Goal: Task Accomplishment & Management: Use online tool/utility

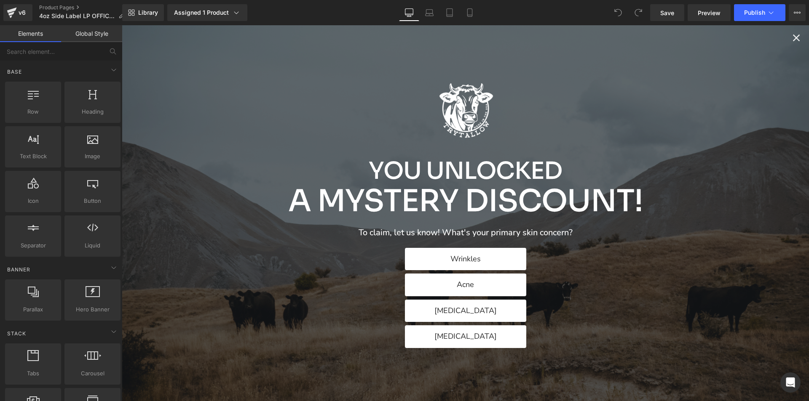
click at [795, 37] on icon "Close popup" at bounding box center [796, 38] width 12 height 12
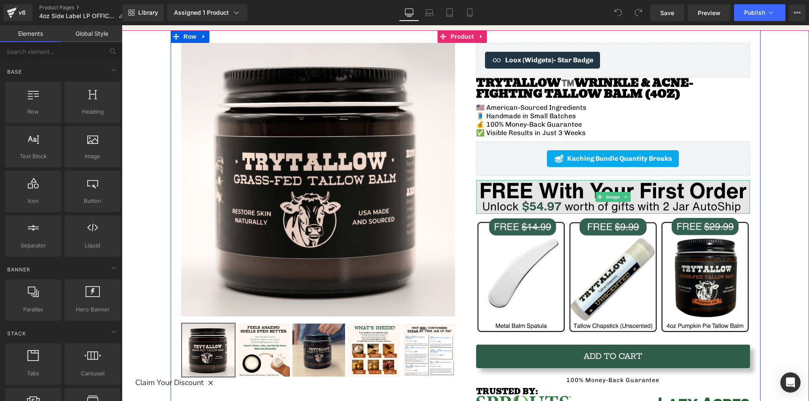
scroll to position [84, 0]
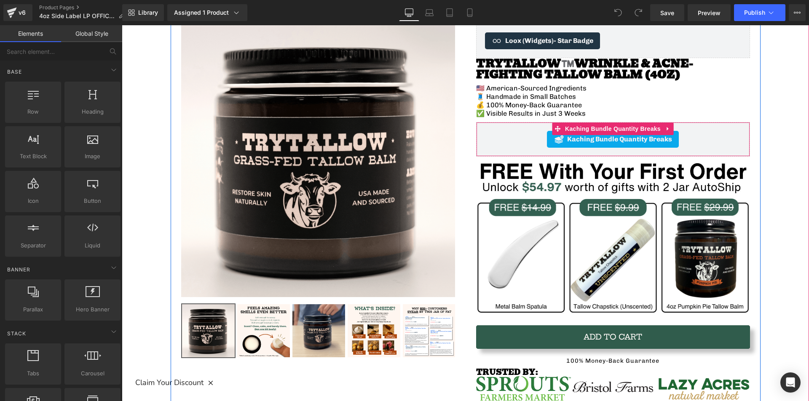
click at [500, 140] on div "Kaching Bundle Quantity Breaks" at bounding box center [613, 139] width 256 height 17
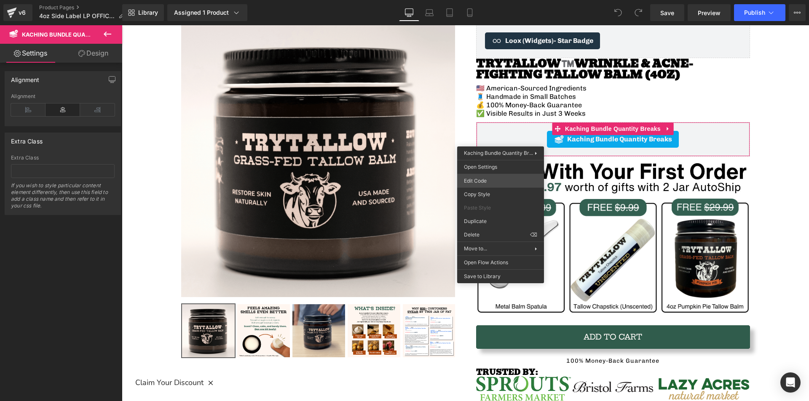
click at [497, 0] on div "You are previewing how the will restyle your page. You can not edit Elements in…" at bounding box center [404, 0] width 809 height 0
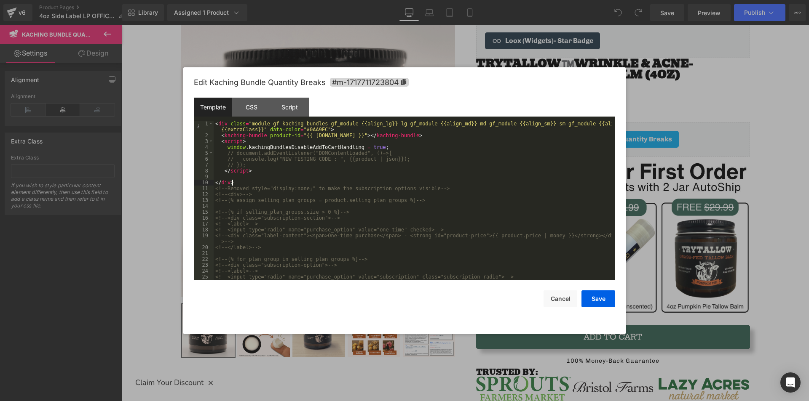
click at [232, 185] on div "< div class = "module gf-kaching-bundles gf_module-{{align_lg}}-lg gf_module-{{…" at bounding box center [413, 209] width 398 height 177
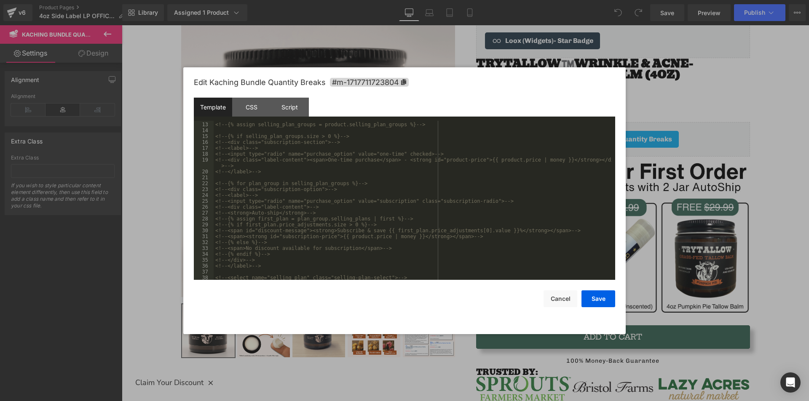
scroll to position [153, 0]
click at [254, 275] on div "<!-- <input type="radio" name="purchase_option" value="subscription" class="sub…" at bounding box center [413, 206] width 398 height 171
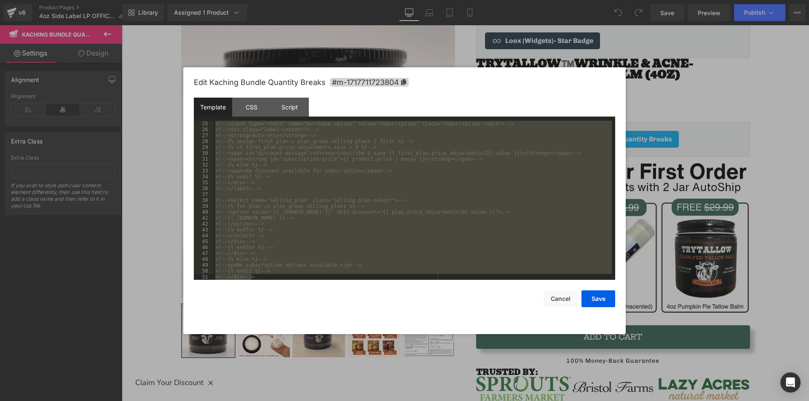
scroll to position [27, 0]
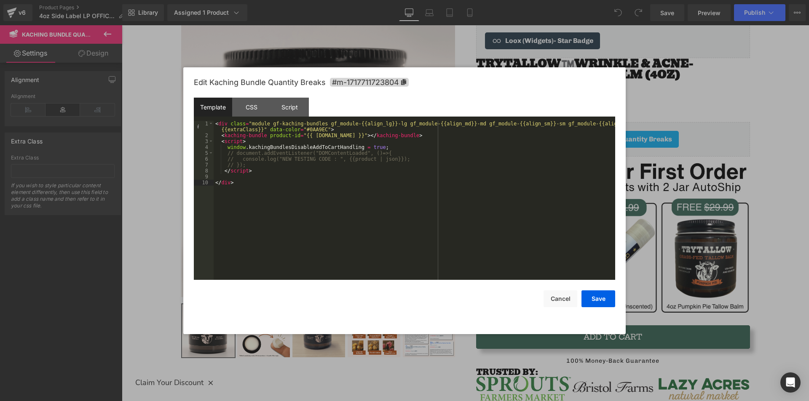
click at [250, 165] on div "< div class = "module gf-kaching-bundles gf_module-{{align_lg}}-lg gf_module-{{…" at bounding box center [414, 209] width 401 height 177
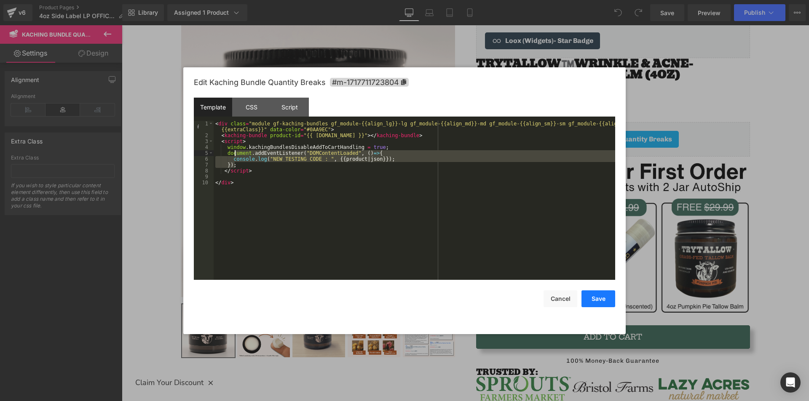
click at [604, 300] on button "Save" at bounding box center [598, 299] width 34 height 17
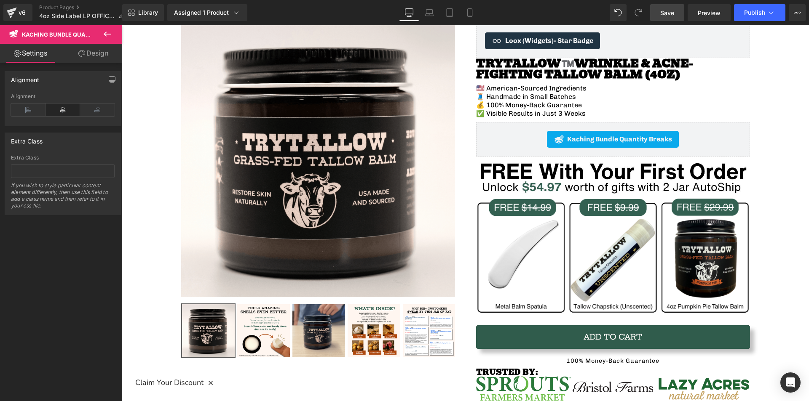
click at [676, 13] on link "Save" at bounding box center [667, 12] width 34 height 17
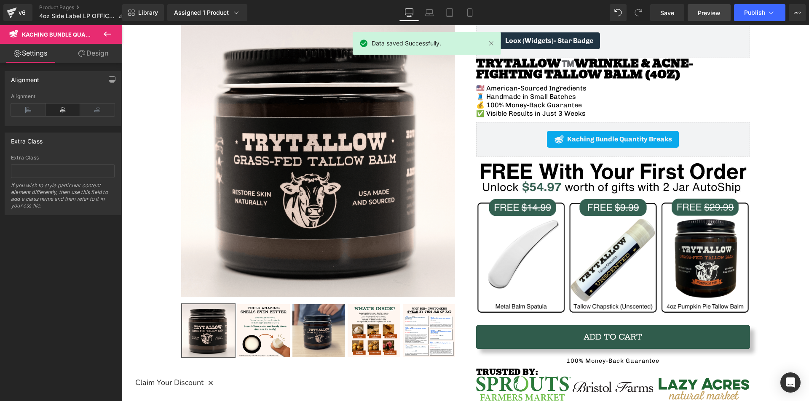
click at [711, 13] on span "Preview" at bounding box center [709, 12] width 23 height 9
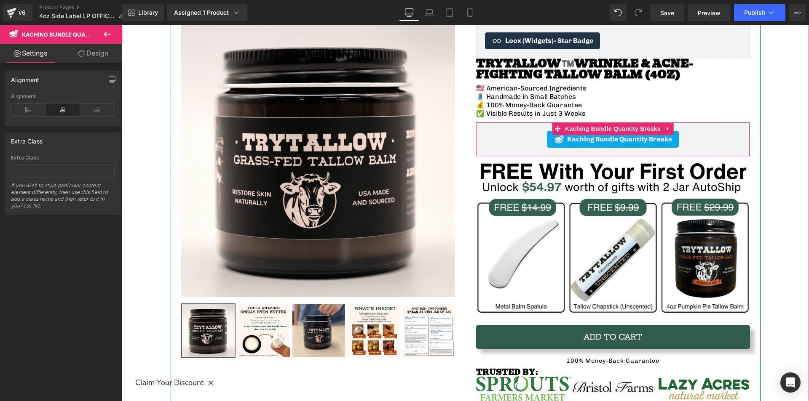
click at [519, 147] on div "Kaching Bundle Quantity Breaks" at bounding box center [613, 139] width 256 height 17
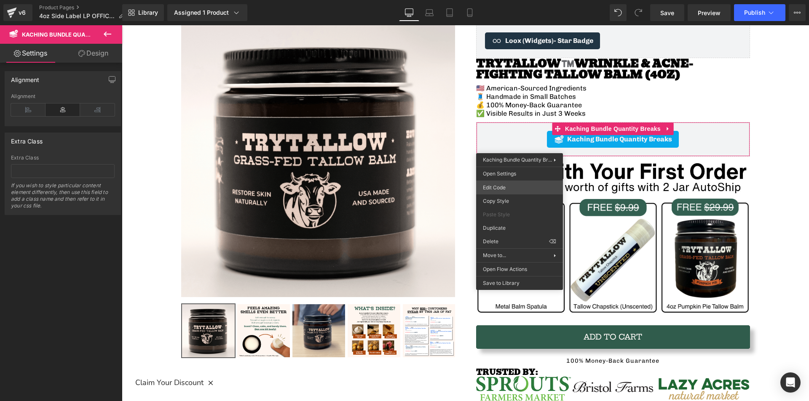
click at [505, 0] on div "You are previewing how the will restyle your page. You can not edit Elements in…" at bounding box center [404, 0] width 809 height 0
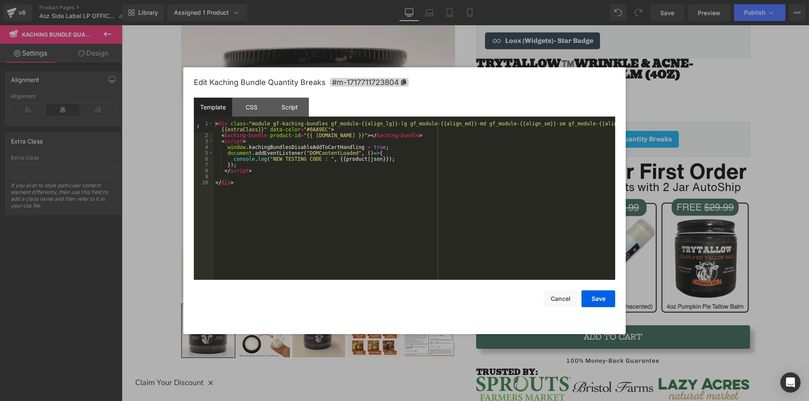
click at [245, 182] on div "< div class = "module gf-kaching-bundles gf_module-{{align_lg}}-lg gf_module-{{…" at bounding box center [414, 209] width 401 height 177
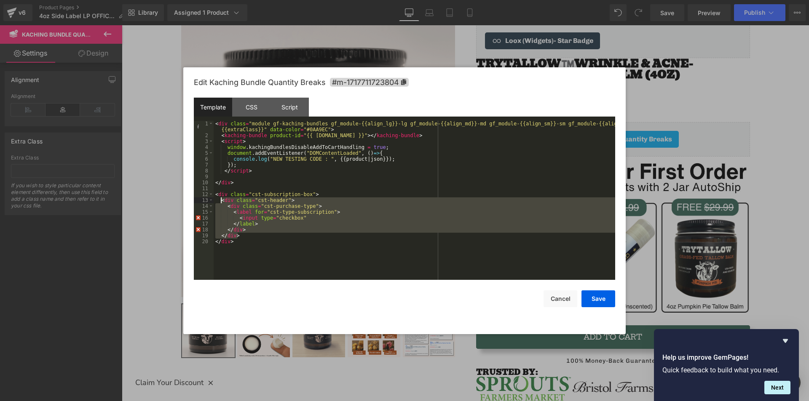
drag, startPoint x: 242, startPoint y: 235, endPoint x: 222, endPoint y: 198, distance: 42.8
click at [222, 198] on div "< div class = "module gf-kaching-bundles gf_module-{{align_lg}}-lg gf_module-{{…" at bounding box center [414, 209] width 401 height 177
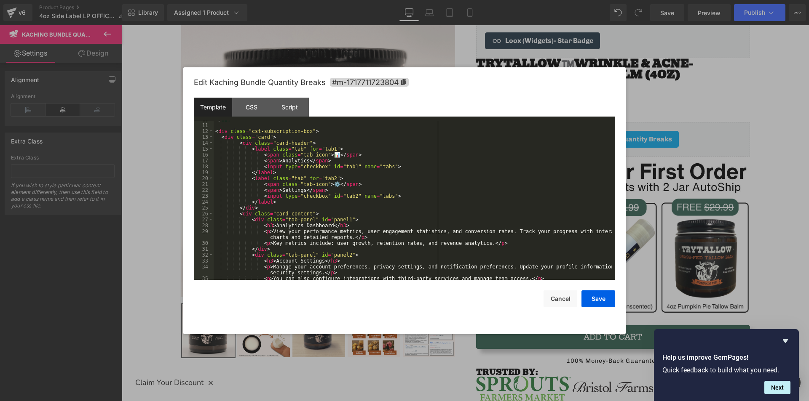
scroll to position [0, 0]
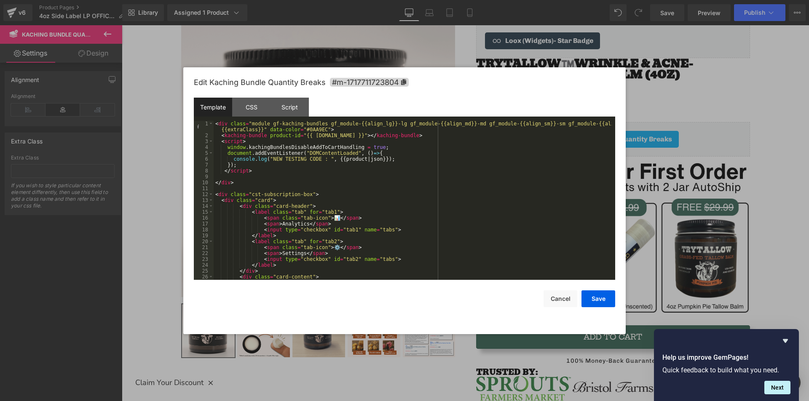
click at [238, 204] on div "< div class = "module gf-kaching-bundles gf_module-{{align_lg}}-lg gf_module-{{…" at bounding box center [413, 209] width 398 height 177
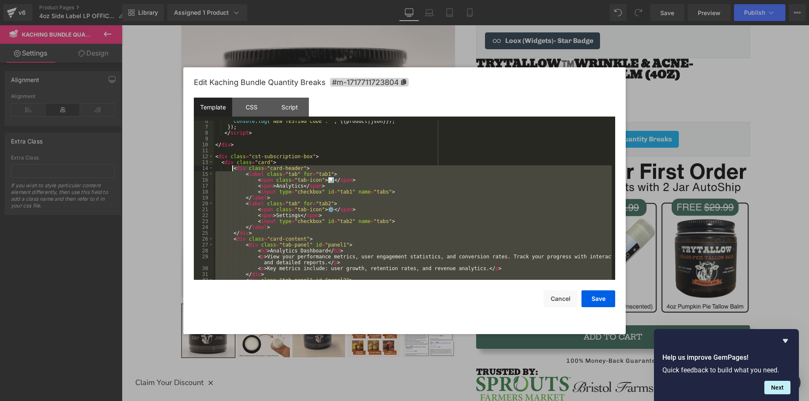
scroll to position [88, 0]
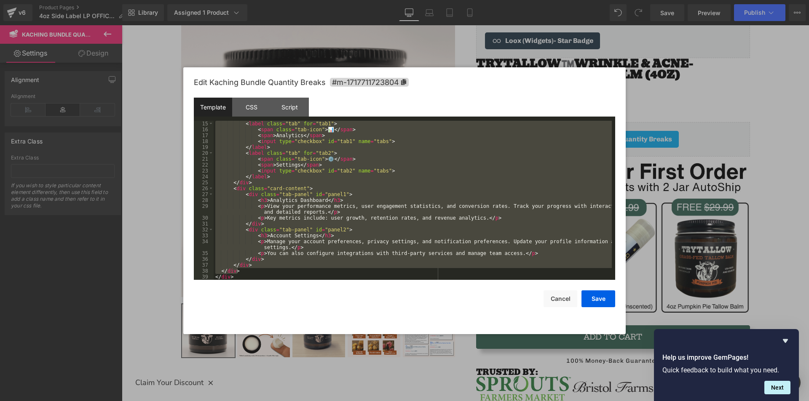
click at [317, 218] on div "< label class = "tab" for = "tab1" > < span class = "tab-icon" > 📊 </ span > < …" at bounding box center [413, 200] width 398 height 159
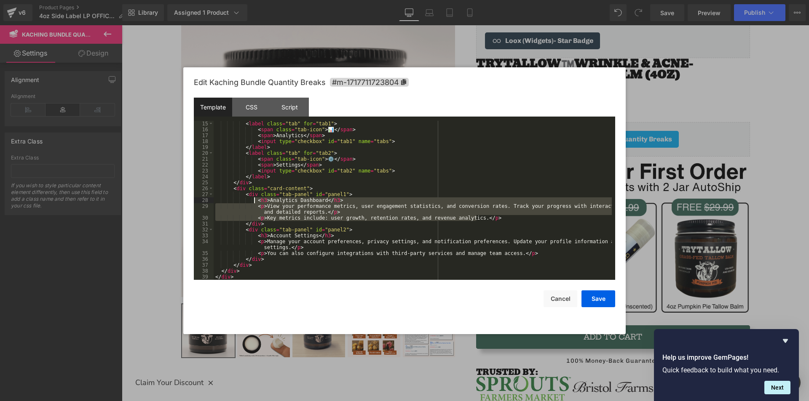
drag, startPoint x: 484, startPoint y: 219, endPoint x: 255, endPoint y: 198, distance: 229.7
click at [255, 198] on div "< label class = "tab" for = "tab1" > < span class = "tab-icon" > 📊 </ span > < …" at bounding box center [413, 206] width 398 height 171
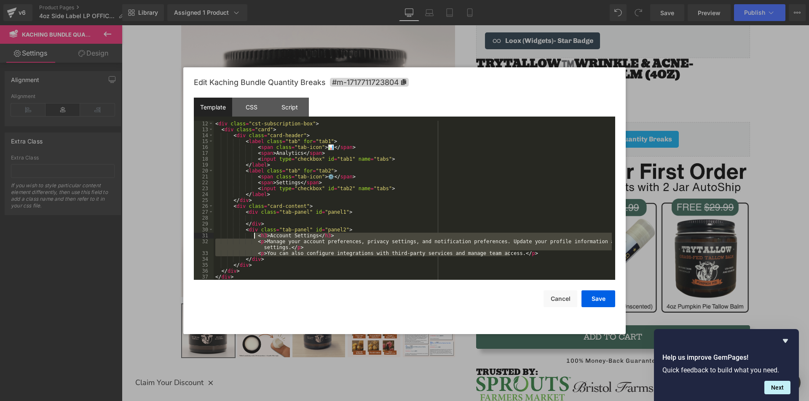
drag, startPoint x: 521, startPoint y: 253, endPoint x: 254, endPoint y: 238, distance: 267.0
click at [254, 238] on div "< div class = "cst-subscription-box" > < div class = "card" > < div class = "ca…" at bounding box center [413, 206] width 398 height 171
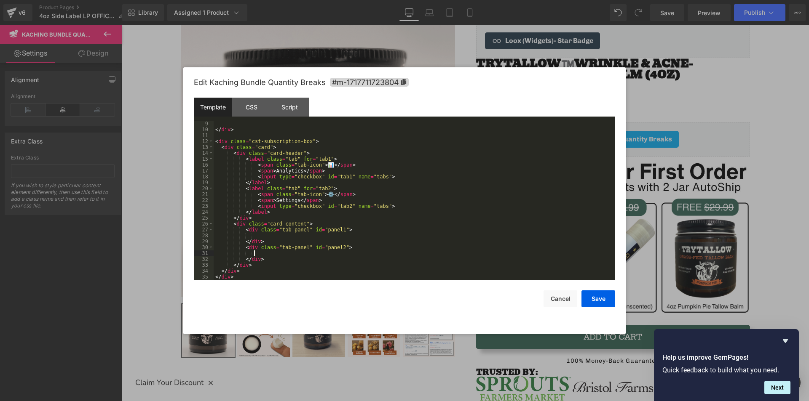
scroll to position [28, 0]
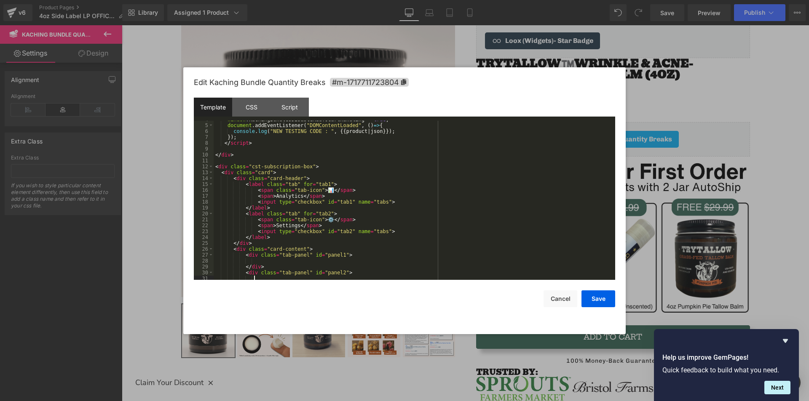
click at [254, 171] on div "window . kachingBundlesDisableAddToCartHandling = true ; document . addEventLis…" at bounding box center [413, 202] width 398 height 171
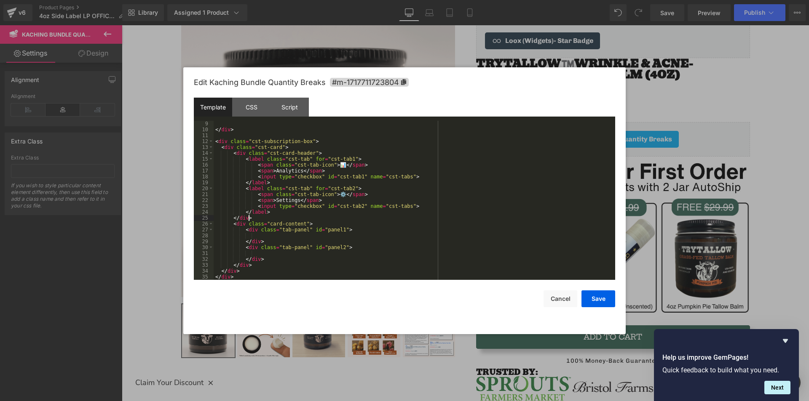
click at [265, 220] on div "</ div > < div class = "cst-subscription-box" > < div class = "cst-card" > < di…" at bounding box center [413, 206] width 398 height 171
click at [294, 274] on div "</ div > < div class = "cst-subscription-box" > < div class = "cst-card" > < di…" at bounding box center [413, 206] width 398 height 171
click at [338, 167] on div "</ div > < div class = "cst-subscription-box" > < div class = "cst-card" > < di…" at bounding box center [413, 206] width 398 height 171
click at [398, 178] on div "</ div > < div class = "cst-subscription-box" > < div class = "cst-card" > < di…" at bounding box center [413, 206] width 398 height 171
click at [430, 205] on div "</ div > < div class = "cst-subscription-box" > < div class = "cst-card" > < di…" at bounding box center [413, 206] width 398 height 171
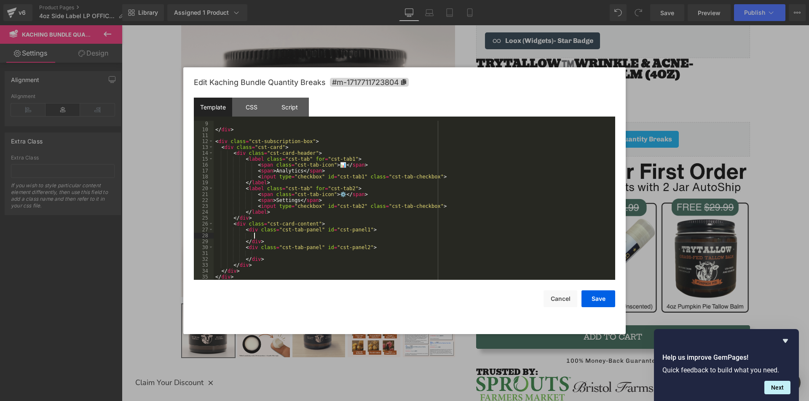
click at [390, 237] on div "</ div > < div class = "cst-subscription-box" > < div class = "cst-card" > < di…" at bounding box center [413, 206] width 398 height 171
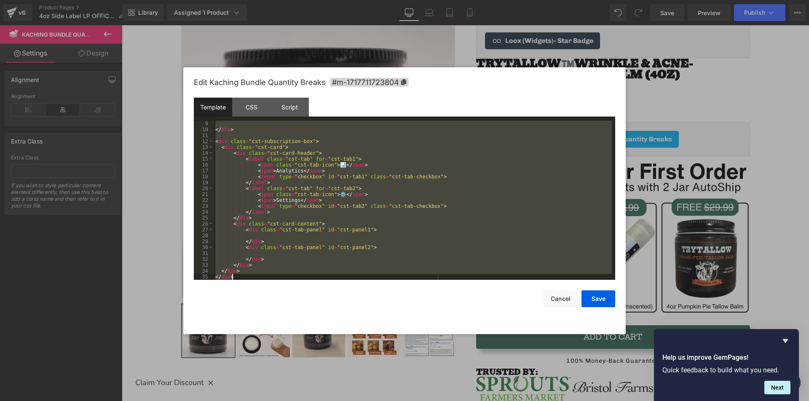
click at [373, 229] on div "</ div > < div class = "cst-subscription-box" > < div class = "cst-card" > < di…" at bounding box center [413, 200] width 398 height 159
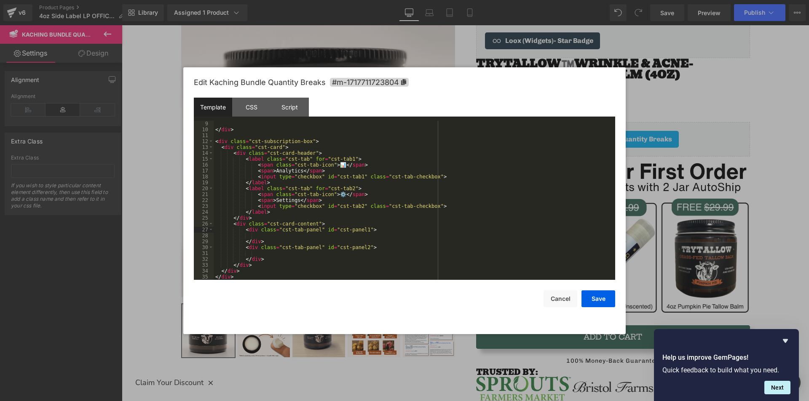
click at [399, 168] on div "</ div > < div class = "cst-subscription-box" > < div class = "cst-card" > < di…" at bounding box center [413, 206] width 398 height 171
click at [352, 179] on div "</ div > < div class = "cst-subscription-box" > < div class = "cst-card" > < di…" at bounding box center [413, 206] width 398 height 171
click at [351, 208] on div "</ div > < div class = "cst-subscription-box" > < div class = "cst-card" > < di…" at bounding box center [413, 206] width 398 height 171
click at [421, 176] on div "</ div > < div class = "cst-subscription-box" > < div class = "cst-card" > < di…" at bounding box center [413, 206] width 398 height 171
click at [420, 206] on div "</ div > < div class = "cst-subscription-box" > < div class = "cst-card" > < di…" at bounding box center [413, 206] width 398 height 171
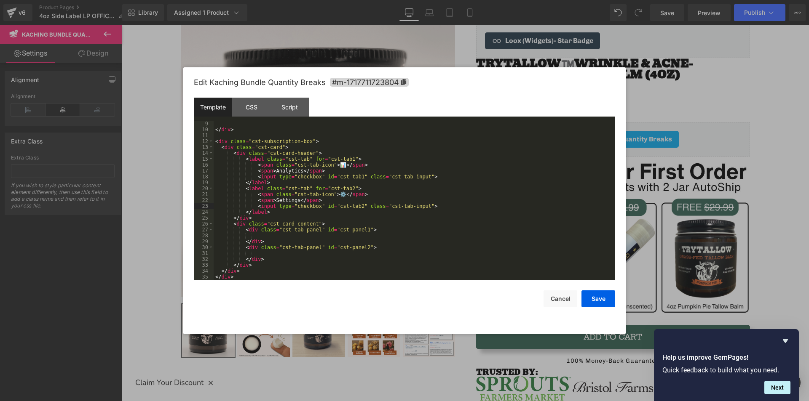
click at [466, 204] on div "</ div > < div class = "cst-subscription-box" > < div class = "cst-card" > < di…" at bounding box center [413, 206] width 398 height 171
click at [310, 178] on div "</ div > < div class = "cst-subscription-box" > < div class = "cst-card" > < di…" at bounding box center [413, 206] width 398 height 171
click at [288, 213] on div "</ div > < div class = "cst-subscription-box" > < div class = "cst-card" > < di…" at bounding box center [413, 206] width 398 height 171
click at [359, 228] on div "</ div > < div class = "cst-subscription-box" > < div class = "cst-card" > < di…" at bounding box center [413, 206] width 398 height 171
click at [405, 176] on div "</ div > < div class = "cst-subscription-box" > < div class = "cst-card" > < di…" at bounding box center [413, 206] width 398 height 171
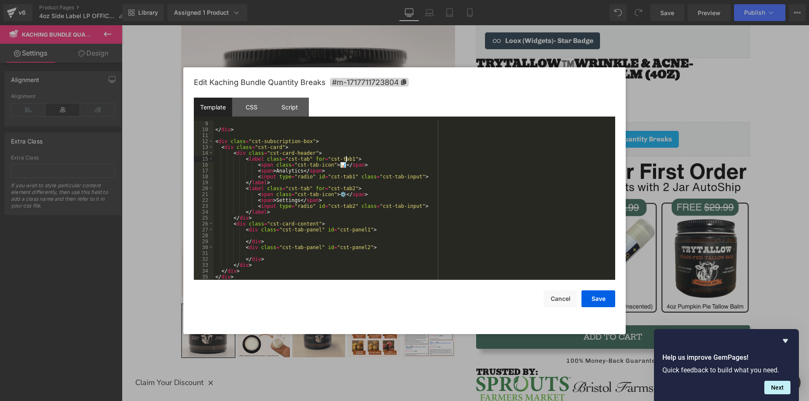
click at [345, 158] on div "</ div > < div class = "cst-subscription-box" > < div class = "cst-card" > < di…" at bounding box center [413, 206] width 398 height 171
click at [394, 222] on div "</ div > < div class = "cst-subscription-box" > < div class = "cst-card" > < di…" at bounding box center [413, 206] width 398 height 171
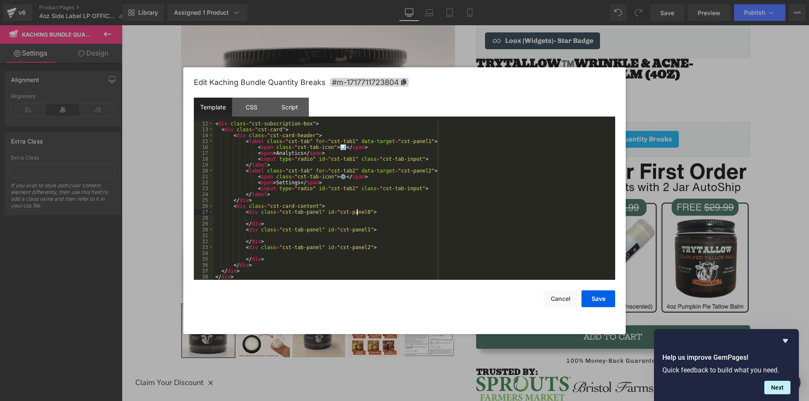
scroll to position [71, 0]
click at [297, 218] on div "< div class = "cst-subscription-box" > < div class = "cst-card" > < div class =…" at bounding box center [413, 206] width 398 height 171
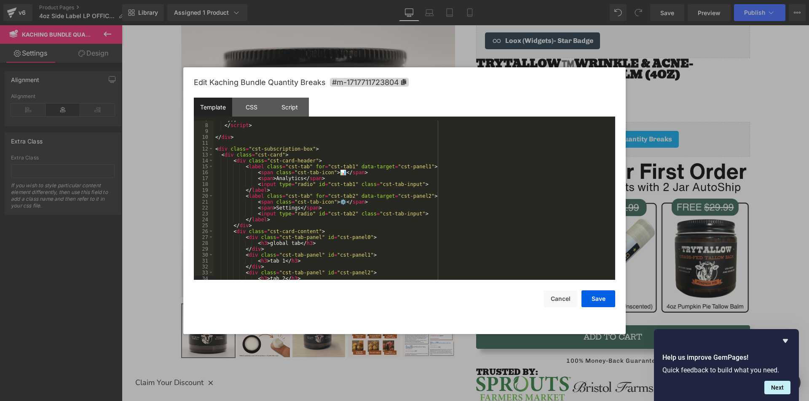
click at [300, 178] on div "}) ; </ script > </ div > < div class = "cst-subscription-box" > < div class = …" at bounding box center [413, 202] width 398 height 171
click at [370, 208] on div "}) ; </ script > </ div > < div class = "cst-subscription-box" > < div class = …" at bounding box center [413, 202] width 398 height 171
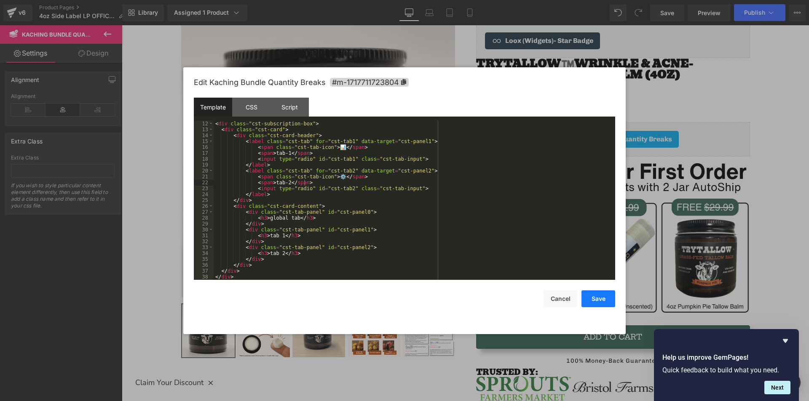
click at [610, 302] on button "Save" at bounding box center [598, 299] width 34 height 17
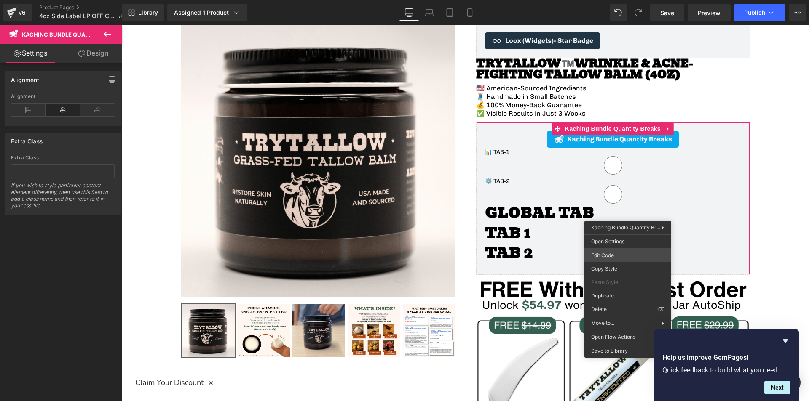
click at [624, 0] on div "You are previewing how the will restyle your page. You can not edit Elements in…" at bounding box center [404, 0] width 809 height 0
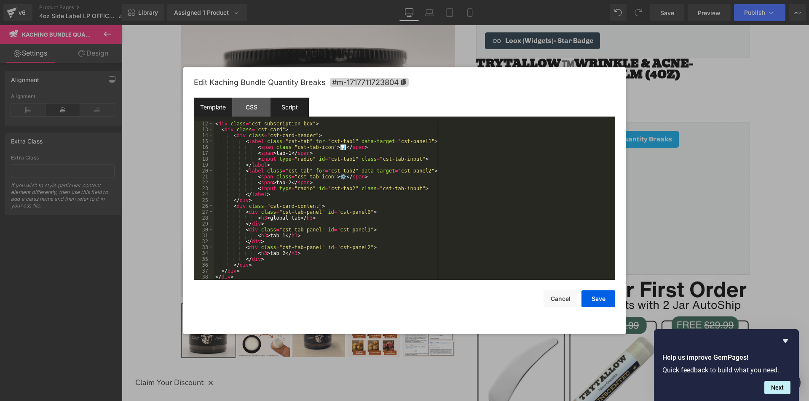
click at [293, 109] on div "Script" at bounding box center [289, 107] width 38 height 19
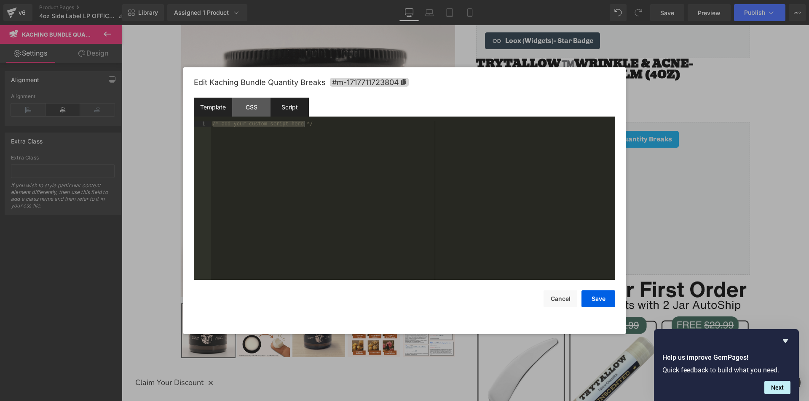
click at [217, 110] on div "Template" at bounding box center [213, 107] width 38 height 19
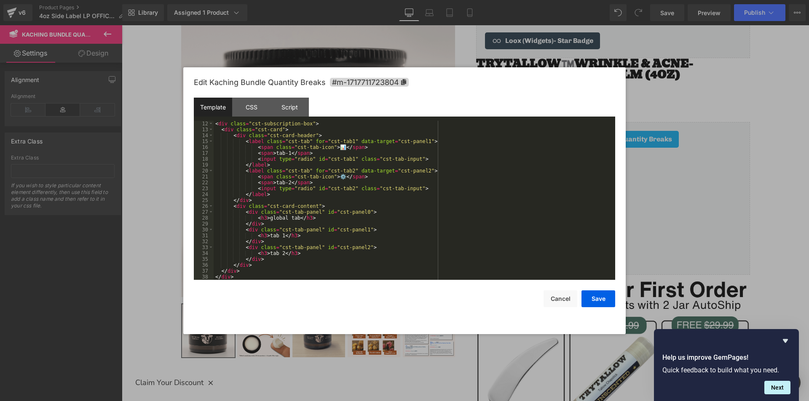
click at [323, 183] on div "< div class = "cst-subscription-box" > < div class = "cst-card" > < div class =…" at bounding box center [413, 206] width 398 height 171
click at [247, 113] on div "CSS" at bounding box center [251, 107] width 38 height 19
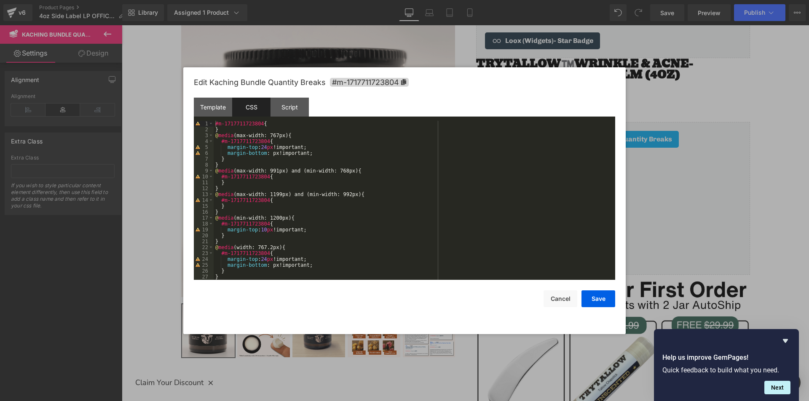
scroll to position [6, 0]
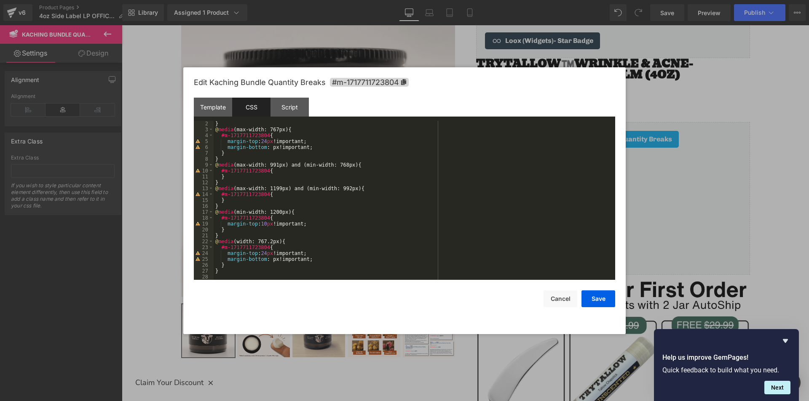
click at [233, 275] on div "} @ media (max-width: 767px) { #m-1717711723804 { margin-top : 24 px !important…" at bounding box center [413, 206] width 398 height 171
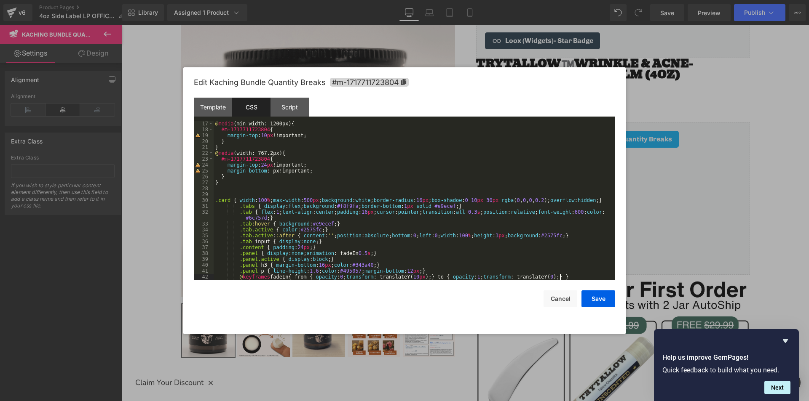
scroll to position [94, 0]
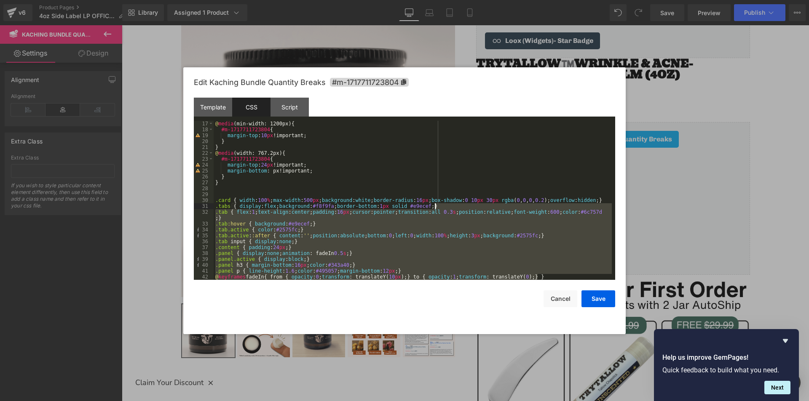
click at [367, 216] on div "@ media (min-width: 1200px) { #m-1717711723804 { margin-top : 10 px !important;…" at bounding box center [413, 200] width 398 height 159
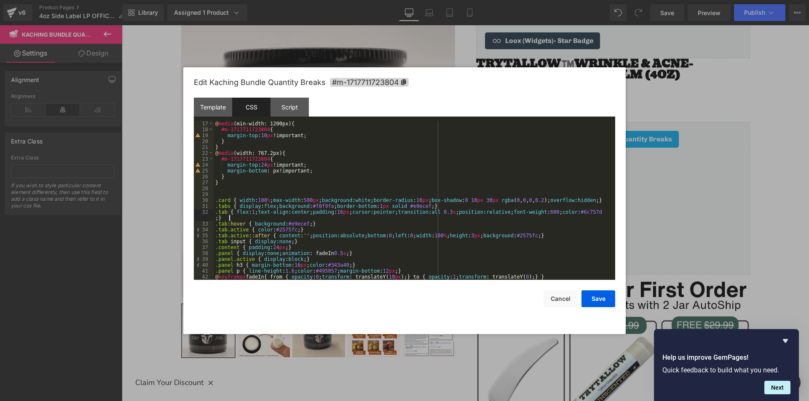
click at [240, 197] on div "@ media (min-width: 1200px) { #m-1717711723804 { margin-top : 10 px !important;…" at bounding box center [413, 206] width 398 height 171
click at [239, 200] on div "@ media (min-width: 1200px) { #m-1717711723804 { margin-top : 10 px !important;…" at bounding box center [413, 206] width 398 height 171
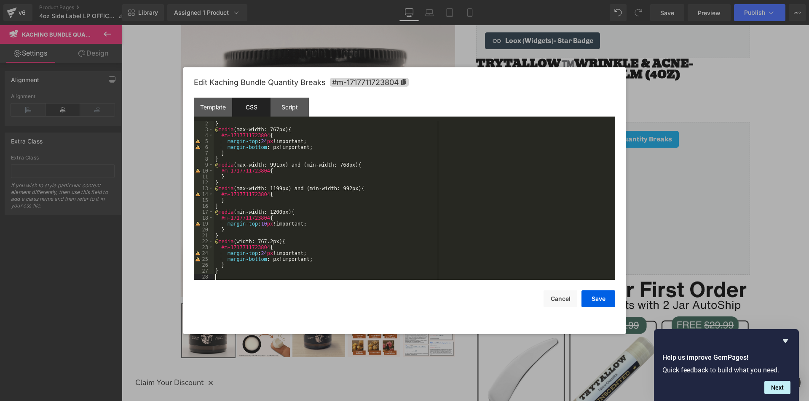
scroll to position [6, 0]
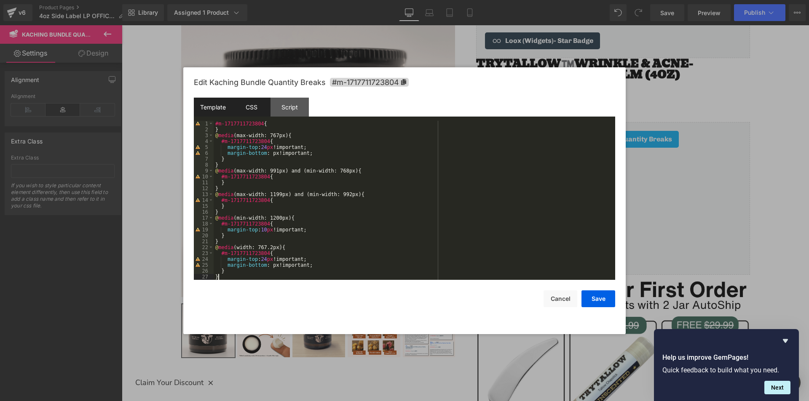
click at [219, 109] on div "Template" at bounding box center [213, 107] width 38 height 19
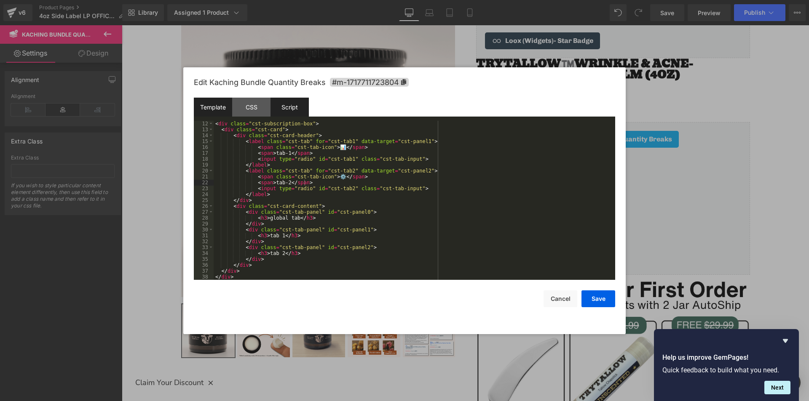
click at [294, 106] on div "Script" at bounding box center [289, 107] width 38 height 19
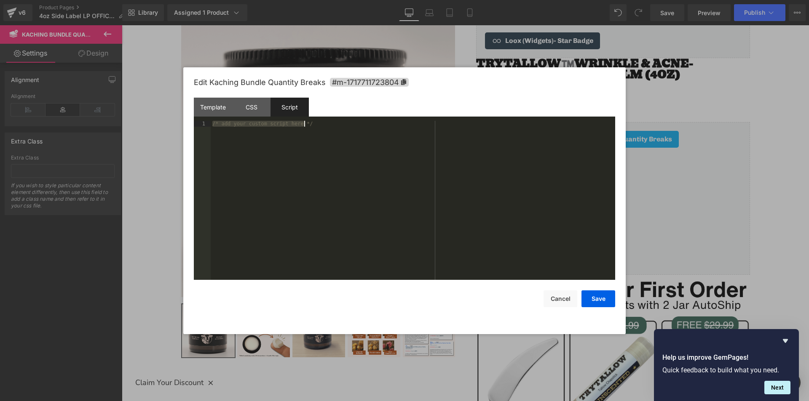
click at [336, 135] on div "/* add your custom script here */" at bounding box center [413, 200] width 404 height 159
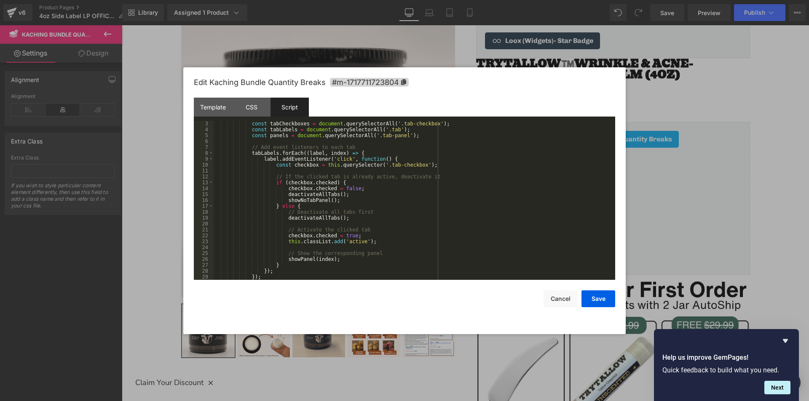
scroll to position [0, 0]
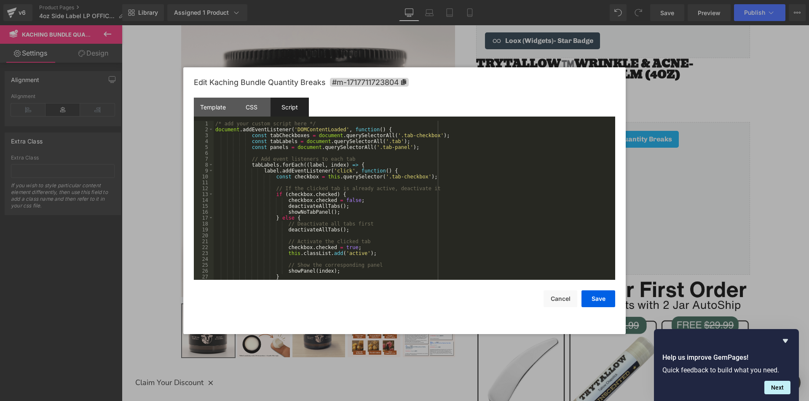
click at [248, 133] on div "/* add your custom script here */ document . addEventListener ( 'DOMContentLoad…" at bounding box center [413, 206] width 398 height 171
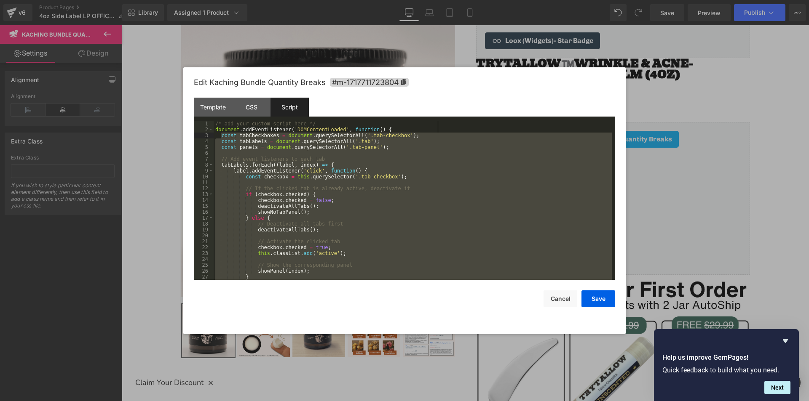
click at [368, 197] on div "/* add your custom script here */ document . addEventListener ( 'DOMContentLoad…" at bounding box center [413, 200] width 398 height 159
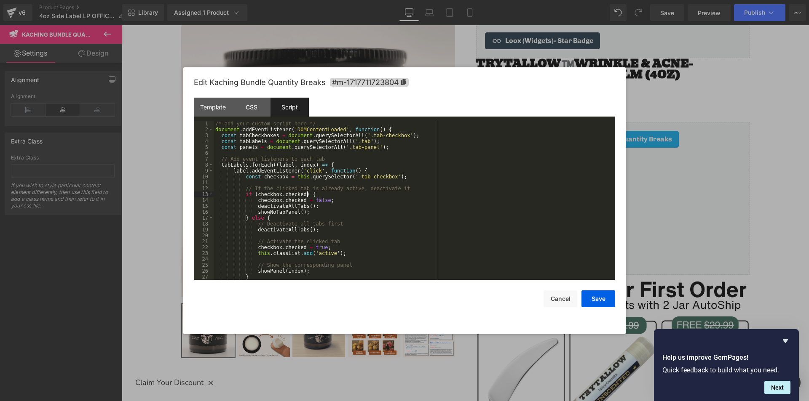
click at [383, 130] on div "/* add your custom script here */ document . addEventListener ( 'DOMContentLoad…" at bounding box center [413, 206] width 398 height 171
click at [272, 138] on div "/* add your custom script here */ document . addEventListener ( 'DOMContentLoad…" at bounding box center [413, 206] width 398 height 171
click at [214, 110] on div "Template" at bounding box center [213, 107] width 38 height 19
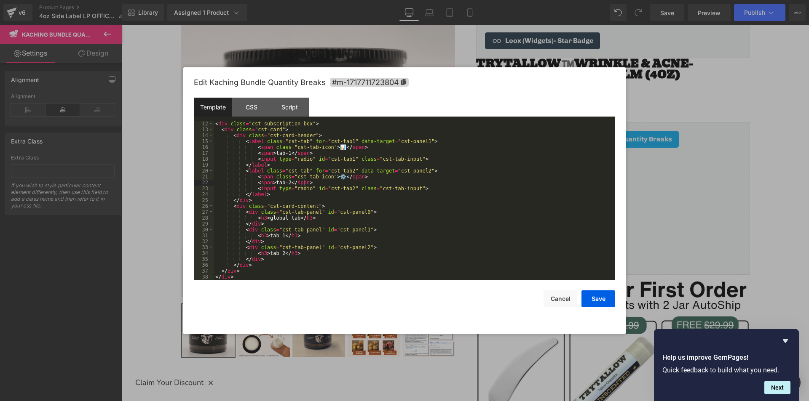
click at [369, 157] on div "< div class = "cst-subscription-box" > < div class = "cst-card" > < div class =…" at bounding box center [413, 206] width 398 height 171
click at [293, 109] on div "Script" at bounding box center [289, 107] width 38 height 19
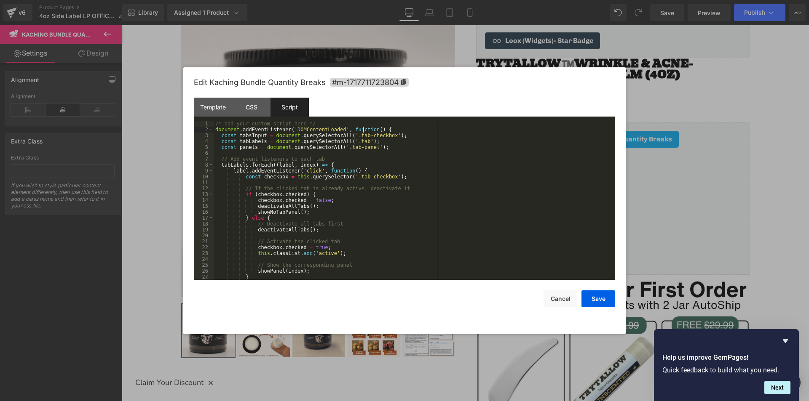
click at [363, 132] on div "/* add your custom script here */ document . addEventListener ( 'DOMContentLoad…" at bounding box center [413, 206] width 398 height 171
click at [209, 106] on div "Template" at bounding box center [213, 107] width 38 height 19
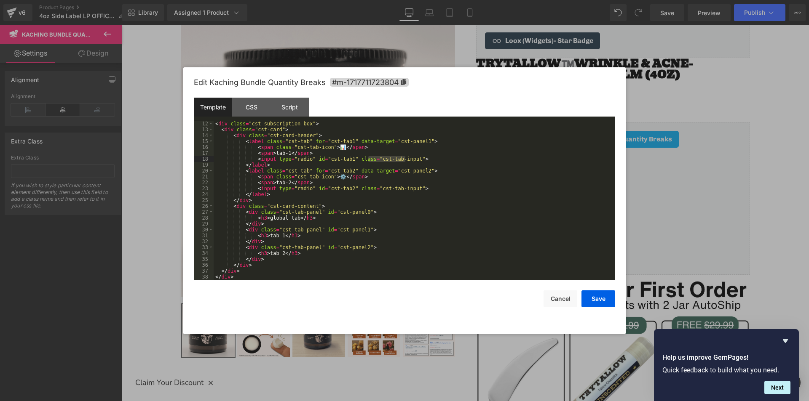
click at [281, 142] on div "< div class = "cst-subscription-box" > < div class = "cst-card" > < div class =…" at bounding box center [413, 206] width 398 height 171
click at [298, 109] on div "Script" at bounding box center [289, 107] width 38 height 19
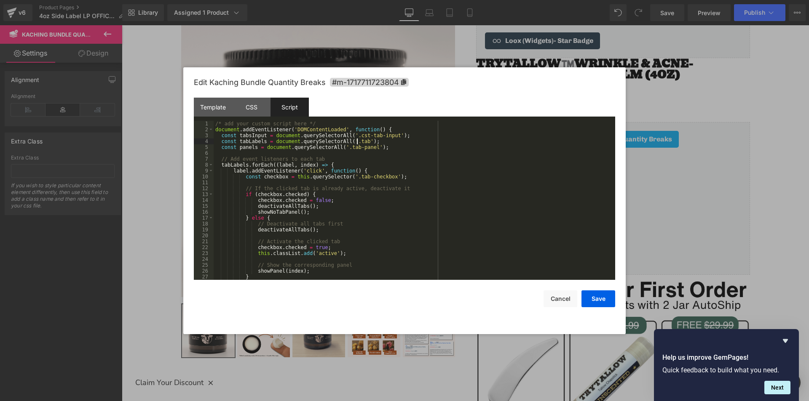
click at [356, 139] on div "/* add your custom script here */ document . addEventListener ( 'DOMContentLoad…" at bounding box center [413, 206] width 398 height 171
click at [203, 115] on div "Template" at bounding box center [213, 107] width 38 height 19
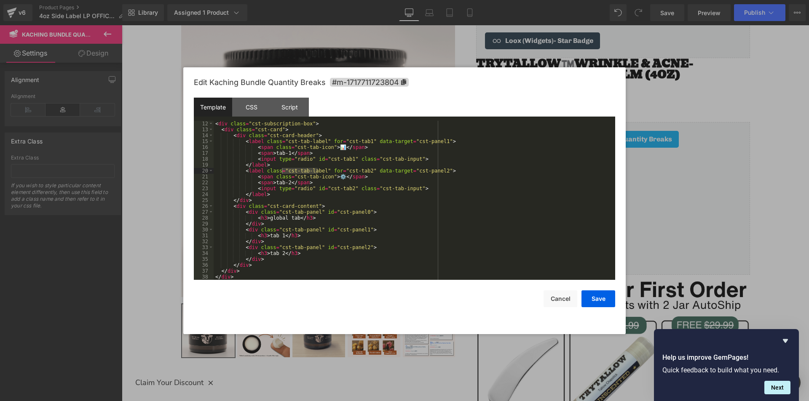
click at [313, 213] on div "< div class = "cst-subscription-box" > < div class = "cst-card" > < div class =…" at bounding box center [413, 206] width 398 height 171
paste textarea
click at [318, 140] on div "< div class = "cst-subscription-box" > < div class = "cst-card" > < div class =…" at bounding box center [413, 206] width 398 height 171
click at [284, 109] on div "Script" at bounding box center [289, 107] width 38 height 19
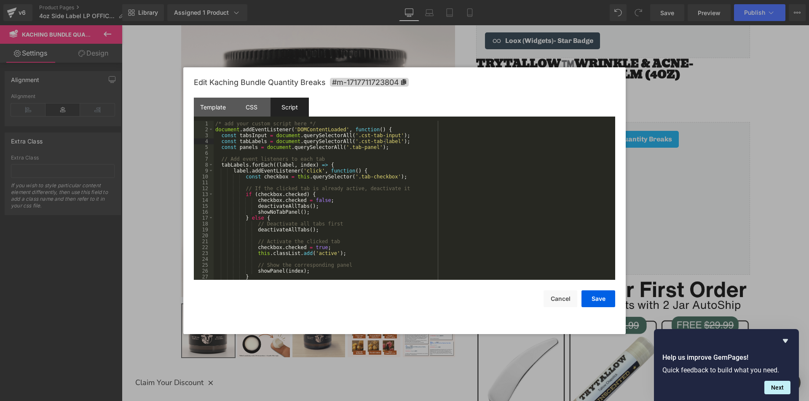
click at [387, 144] on div "/* add your custom script here */ document . addEventListener ( 'DOMContentLoad…" at bounding box center [413, 206] width 398 height 171
click at [216, 109] on div "Template" at bounding box center [213, 107] width 38 height 19
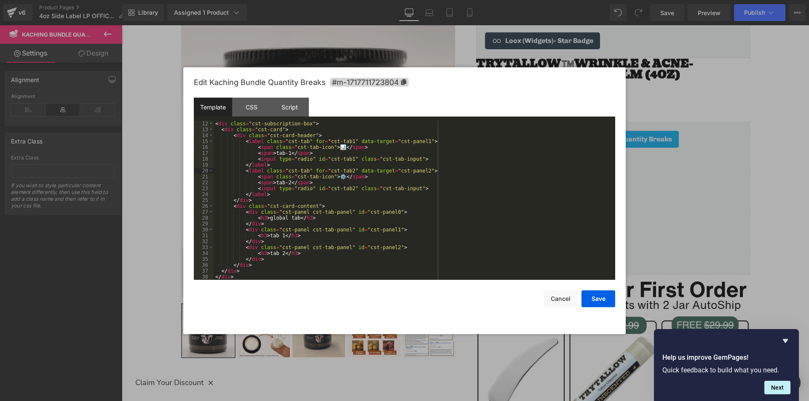
click at [340, 212] on div "< div class = "cst-subscription-box" > < div class = "cst-card" > < div class =…" at bounding box center [413, 206] width 398 height 171
click at [293, 116] on div "Script" at bounding box center [289, 107] width 38 height 19
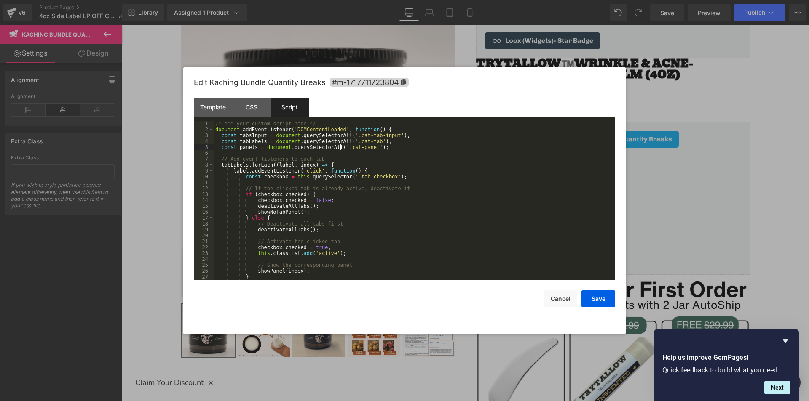
click at [341, 147] on div "/* add your custom script here */ document . addEventListener ( 'DOMContentLoad…" at bounding box center [413, 206] width 398 height 171
paste textarea
click at [390, 148] on div "/* add your custom script here */ document . addEventListener ( 'DOMContentLoad…" at bounding box center [413, 206] width 398 height 171
click at [382, 176] on div "/* add your custom script here */ document . addEventListener ( 'DOMContentLoad…" at bounding box center [413, 206] width 398 height 171
click at [281, 177] on div "/* add your custom script here */ document . addEventListener ( 'DOMContentLoad…" at bounding box center [413, 206] width 398 height 171
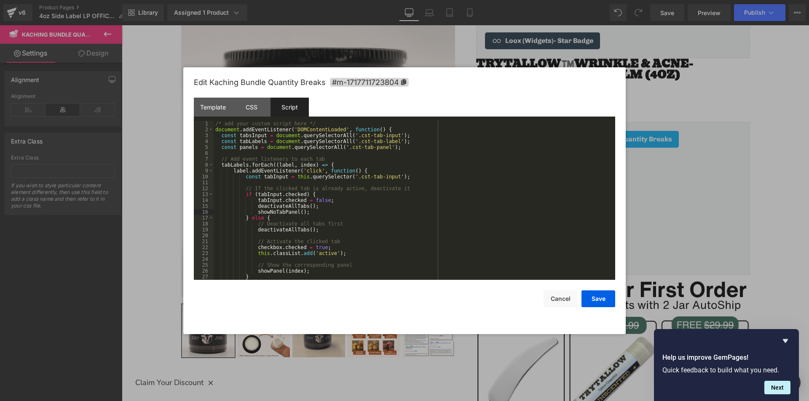
scroll to position [25, 0]
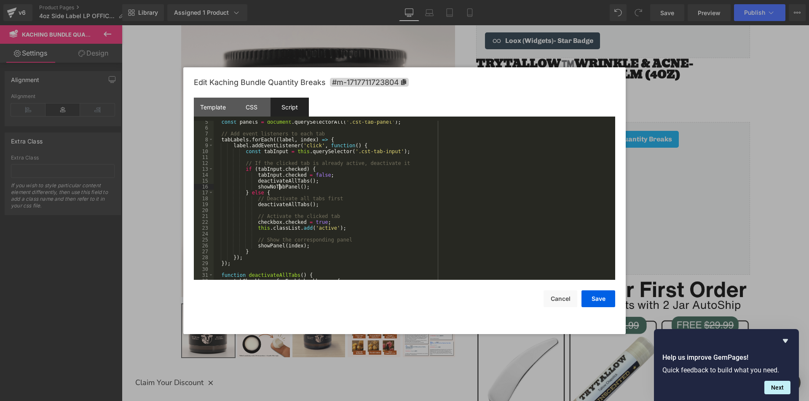
click at [278, 221] on div "const panels = document . querySelectorAll ( '.cst-tab-panel' ) ; // Add event …" at bounding box center [413, 204] width 398 height 171
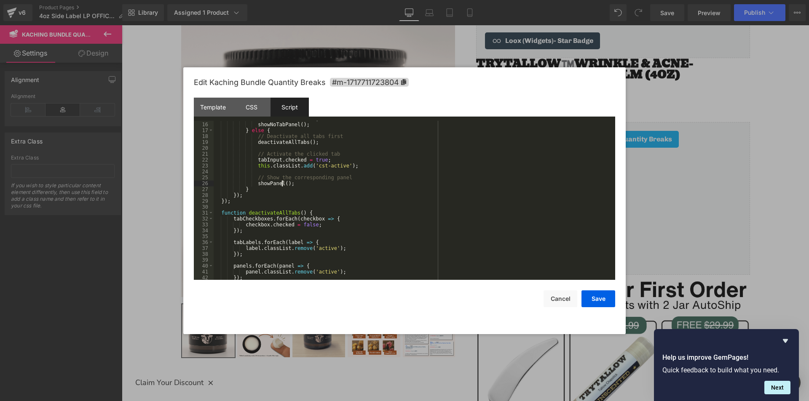
scroll to position [62, 0]
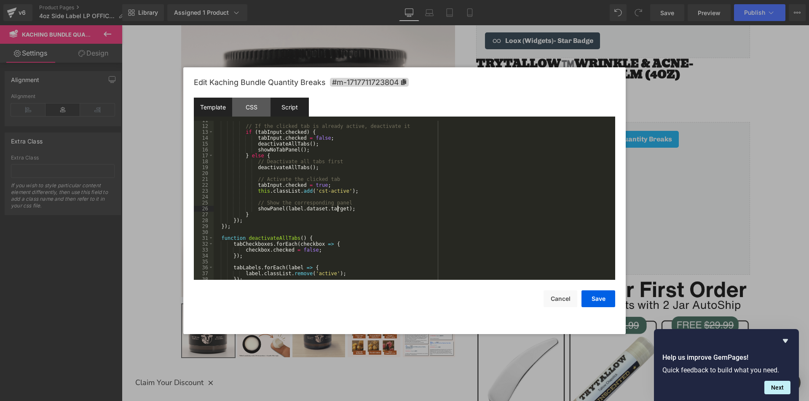
click at [218, 106] on div "Template" at bounding box center [213, 107] width 38 height 19
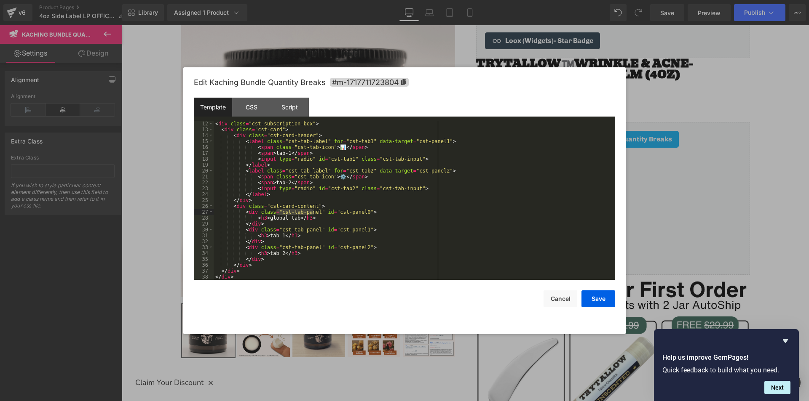
click at [396, 143] on div "< div class = "cst-subscription-box" > < div class = "cst-card" > < div class =…" at bounding box center [413, 206] width 398 height 171
click at [286, 109] on div "Script" at bounding box center [289, 107] width 38 height 19
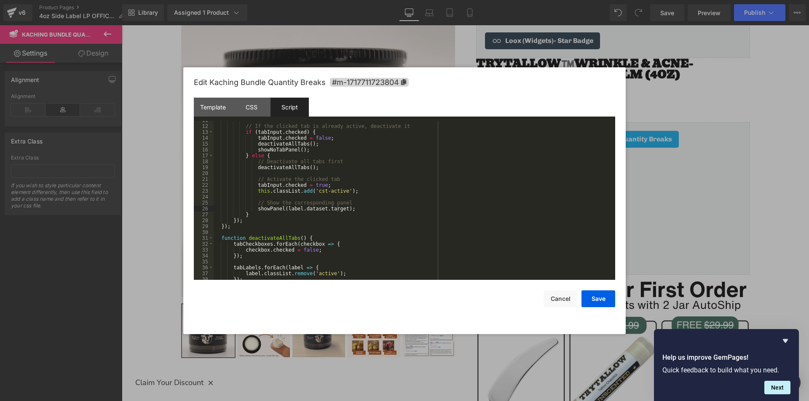
click at [337, 208] on div "// If the clicked tab is already active, deactivate it if ( tabInput . checked …" at bounding box center [413, 203] width 398 height 171
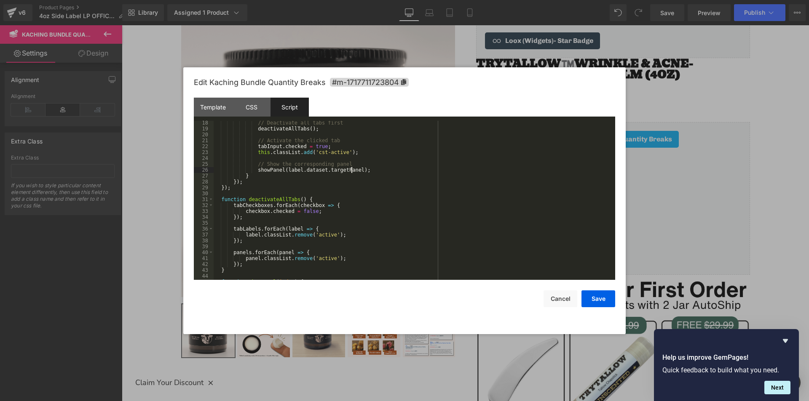
scroll to position [126, 0]
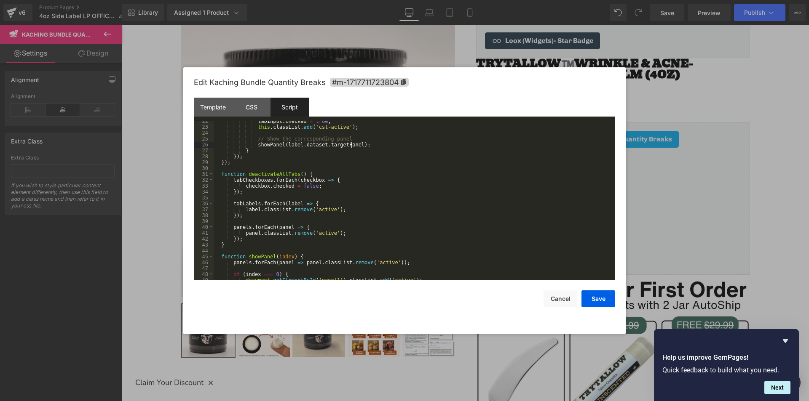
click at [270, 182] on div "tabInput . checked = true ; this . classList . add ( 'cst-active' ) ; // Show t…" at bounding box center [413, 203] width 398 height 171
click at [243, 182] on div "tabInput . checked = true ; this . classList . add ( 'cst-active' ) ; // Show t…" at bounding box center [413, 203] width 398 height 171
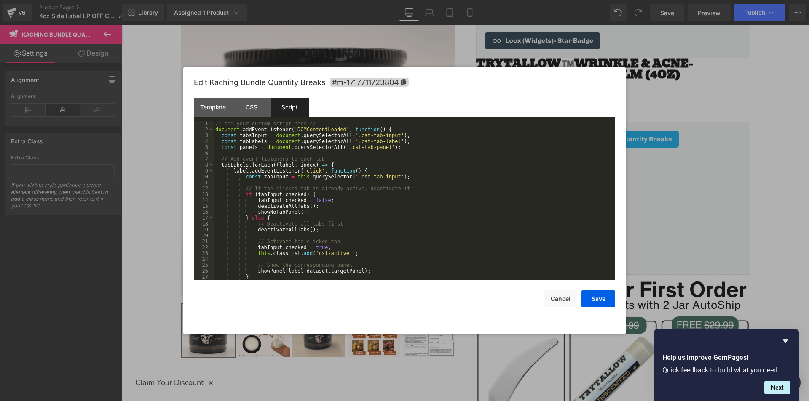
scroll to position [0, 0]
click at [246, 137] on div "/* add your custom script here */ document . addEventListener ( 'DOMContentLoad…" at bounding box center [413, 206] width 398 height 171
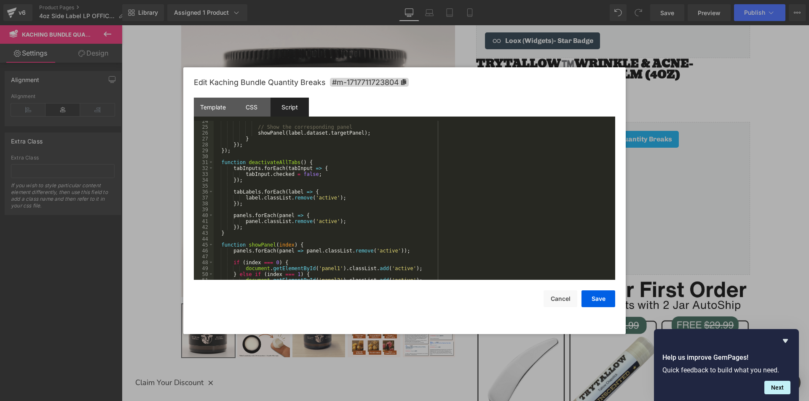
scroll to position [138, 0]
click at [312, 200] on div "// Show the corresponding panel showPanel ( label . dataset . targetPanel ) ; }…" at bounding box center [413, 203] width 398 height 171
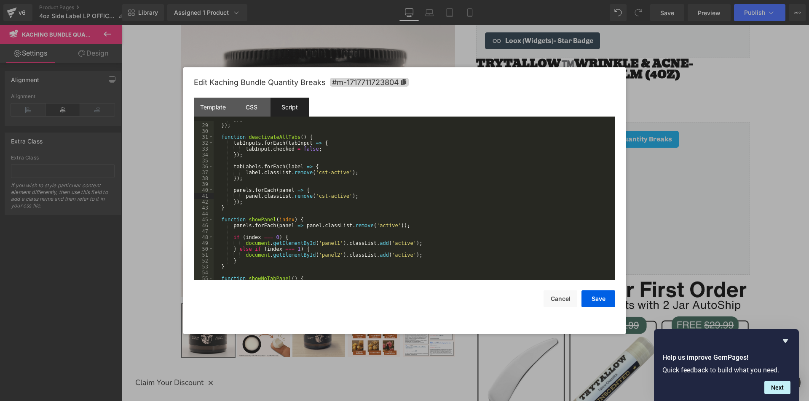
scroll to position [189, 0]
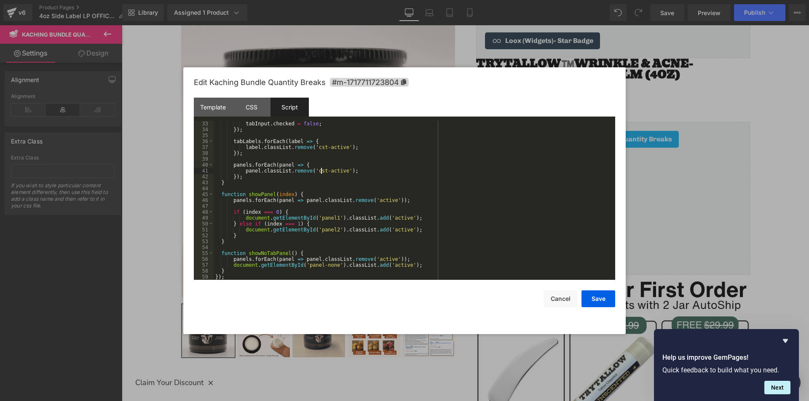
click at [286, 195] on div "tabInput . checked = false ; }) ; tabLabels . forEach ( label => { label . clas…" at bounding box center [413, 206] width 398 height 171
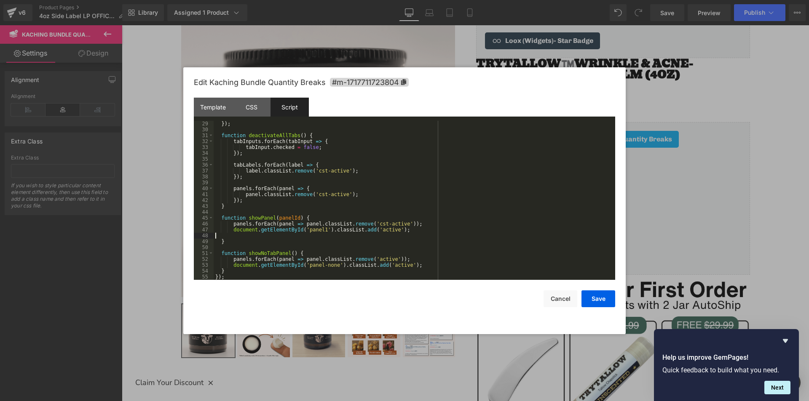
scroll to position [159, 0]
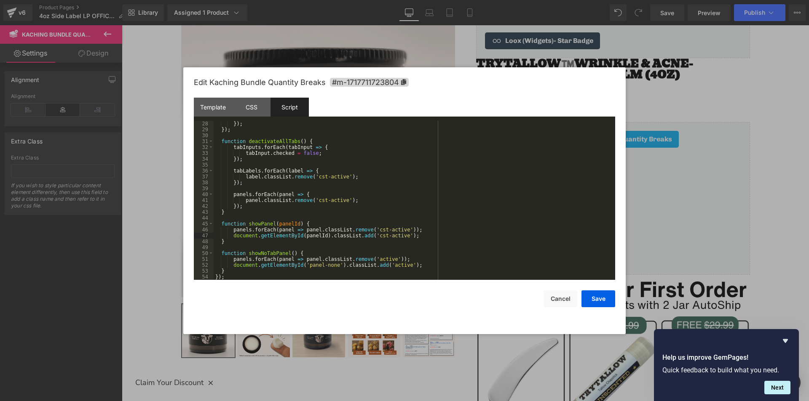
click at [233, 272] on div "}) ; }) ; function deactivateAllTabs ( ) { tabInputs . forEach ( tabInput => { …" at bounding box center [413, 206] width 398 height 171
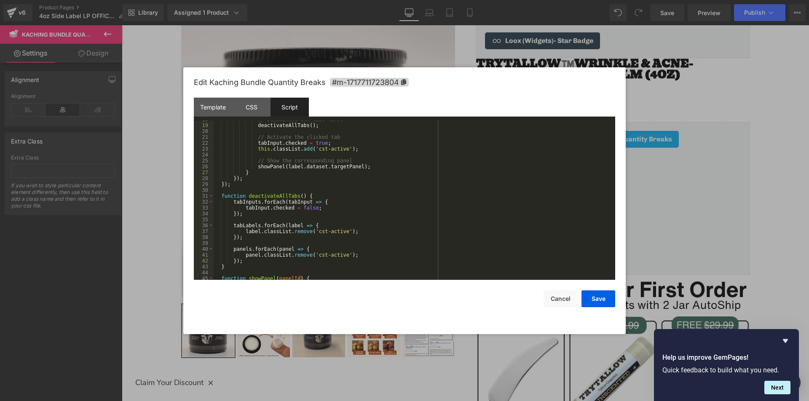
scroll to position [79, 0]
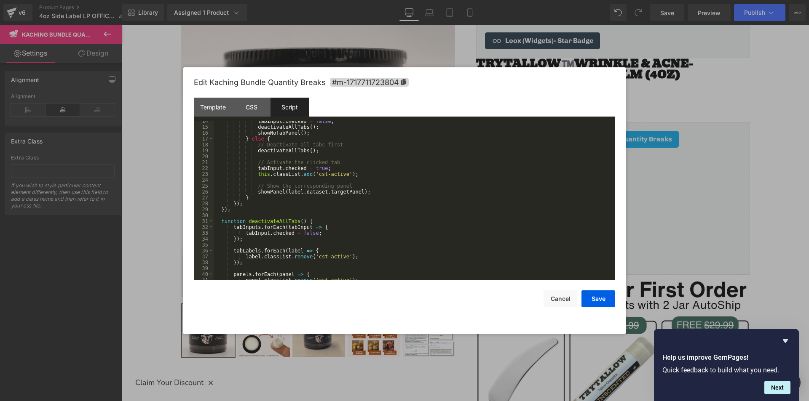
click at [266, 192] on div "tabInput . checked = false ; deactivateAllTabs ( ) ; showNoTabPanel ( ) ; } els…" at bounding box center [413, 203] width 398 height 171
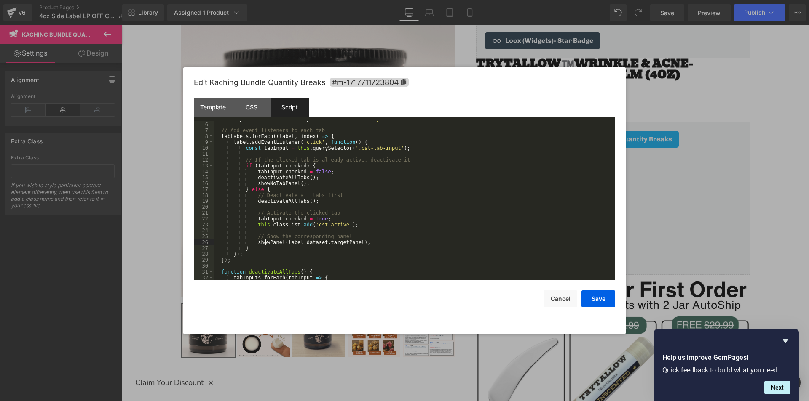
scroll to position [29, 0]
click at [308, 184] on div "const panels = document . querySelectorAll ( '.cst-tab-panel' ) ; // Add event …" at bounding box center [413, 201] width 398 height 171
click at [214, 103] on div "Template" at bounding box center [213, 107] width 38 height 19
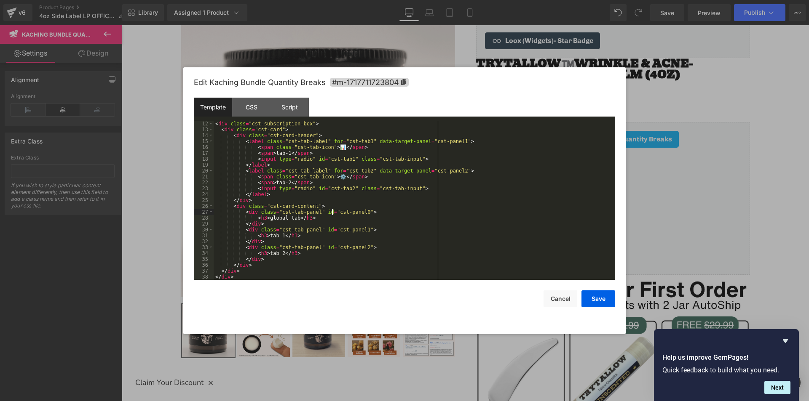
click at [331, 210] on div "< div class = "cst-subscription-box" > < div class = "cst-card" > < div class =…" at bounding box center [413, 206] width 398 height 171
click at [297, 107] on div "Script" at bounding box center [289, 107] width 38 height 19
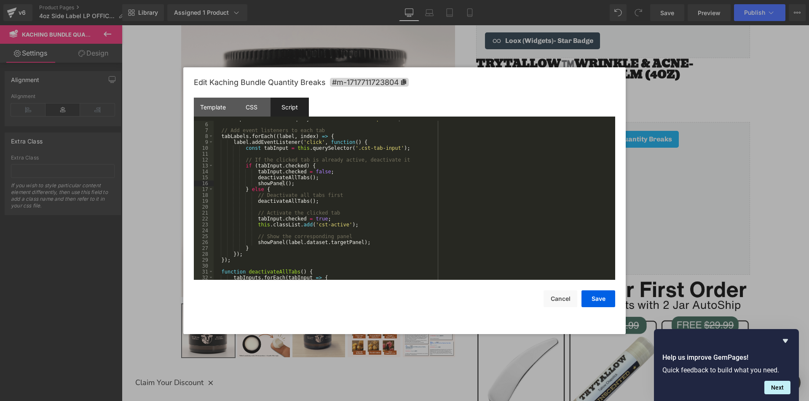
click at [283, 185] on div "const panels = document . querySelectorAll ( '.cst-tab-panel' ) ; // Add event …" at bounding box center [413, 201] width 398 height 171
click at [331, 183] on div "const panels = document . querySelectorAll ( '.cst-tab-panel' ) ; // Add event …" at bounding box center [413, 201] width 398 height 171
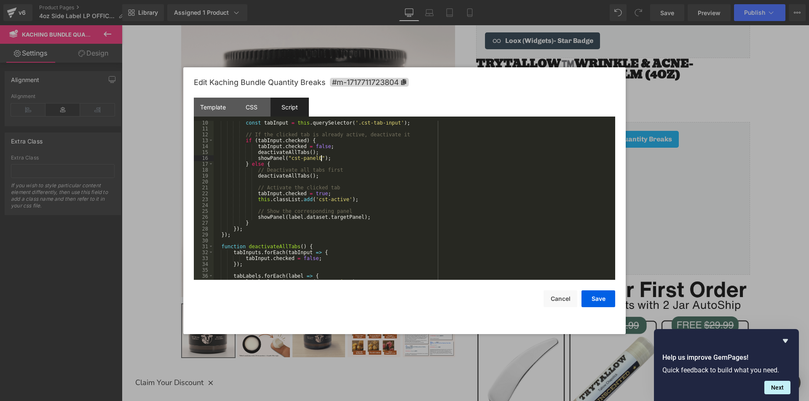
scroll to position [130, 0]
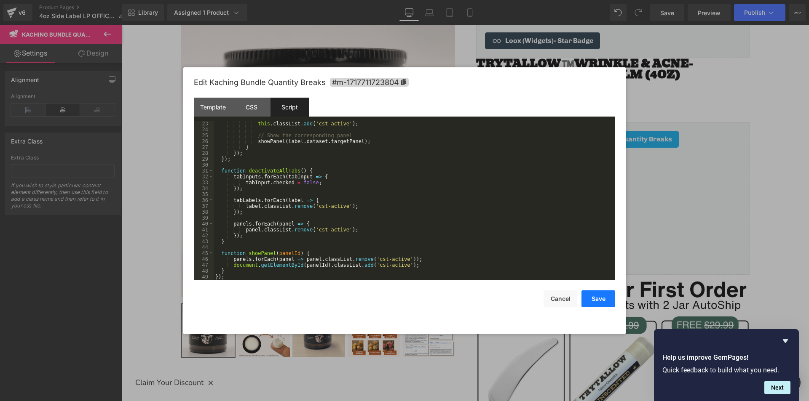
click at [600, 302] on button "Save" at bounding box center [598, 299] width 34 height 17
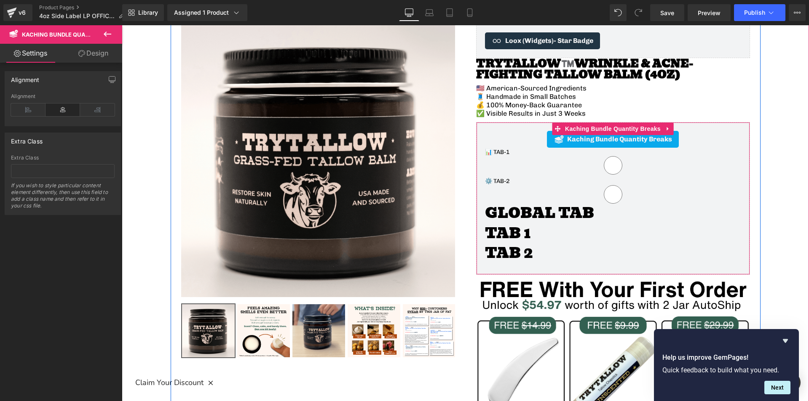
click at [608, 168] on input "📊 tab-1" at bounding box center [613, 165] width 256 height 19
radio input "true"
click at [607, 202] on input "⚙️ tab-2" at bounding box center [613, 194] width 256 height 19
radio input "true"
click at [607, 195] on input "⚙️ tab-2" at bounding box center [613, 194] width 256 height 19
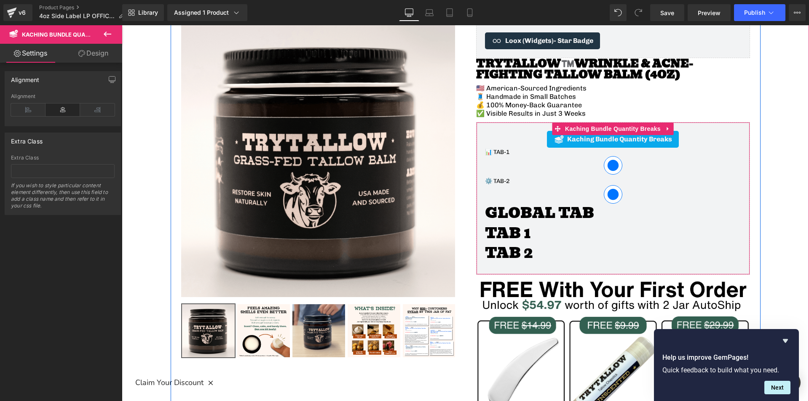
click at [607, 190] on input "⚙️ tab-2" at bounding box center [613, 194] width 256 height 19
click at [613, 159] on input "📊 tab-1" at bounding box center [613, 165] width 256 height 19
click at [613, 162] on input "📊 tab-1" at bounding box center [613, 165] width 256 height 19
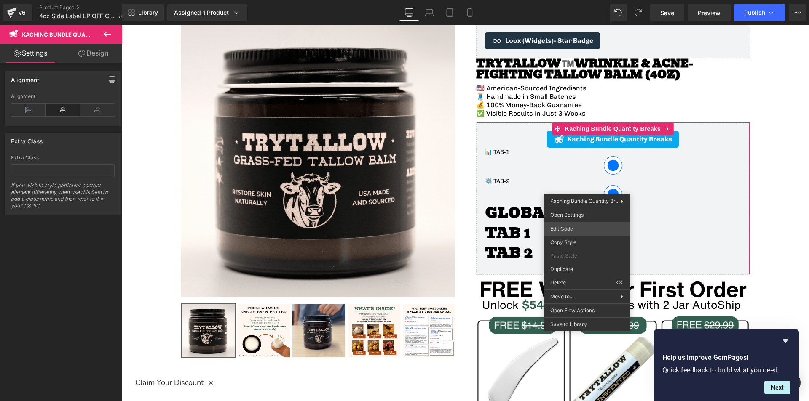
click at [571, 0] on div "You are previewing how the will restyle your page. You can not edit Elements in…" at bounding box center [404, 0] width 809 height 0
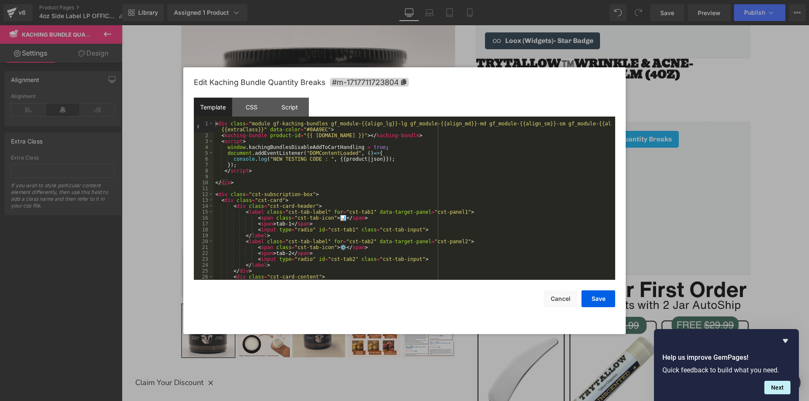
click at [347, 230] on div "< div class = "module gf-kaching-bundles gf_module-{{align_lg}}-lg gf_module-{{…" at bounding box center [413, 209] width 398 height 177
click at [605, 300] on button "Save" at bounding box center [598, 299] width 34 height 17
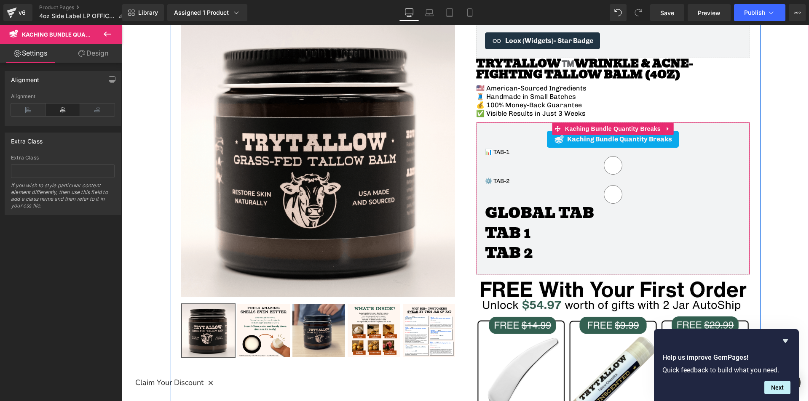
click at [609, 166] on input "📊 tab-1" at bounding box center [613, 165] width 256 height 19
radio input "true"
click at [607, 196] on input "⚙️ tab-2" at bounding box center [613, 194] width 256 height 19
radio input "true"
click at [610, 169] on input "📊 tab-1" at bounding box center [613, 165] width 256 height 19
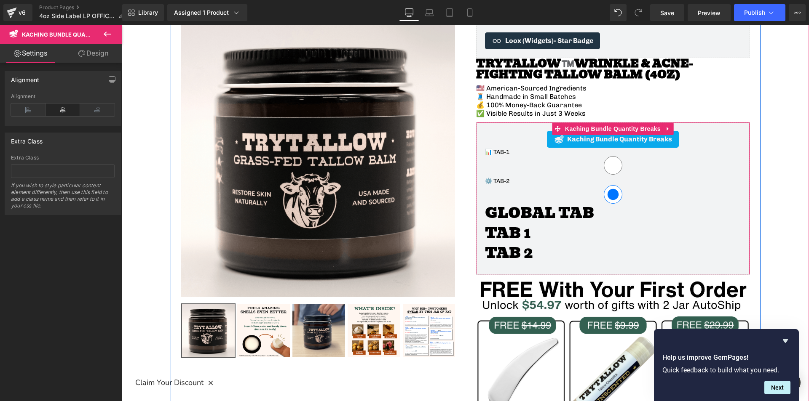
radio input "true"
click at [610, 169] on input "📊 tab-1" at bounding box center [613, 165] width 256 height 19
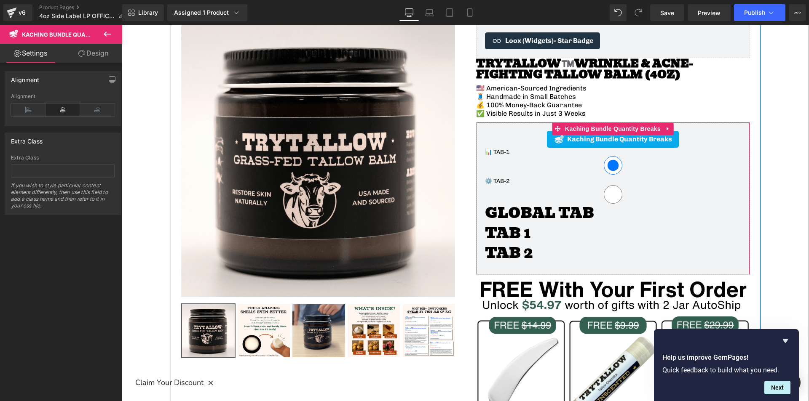
click at [610, 169] on input "📊 tab-1" at bounding box center [613, 165] width 256 height 19
click at [612, 196] on input "⚙️ tab-2" at bounding box center [613, 194] width 256 height 19
radio input "true"
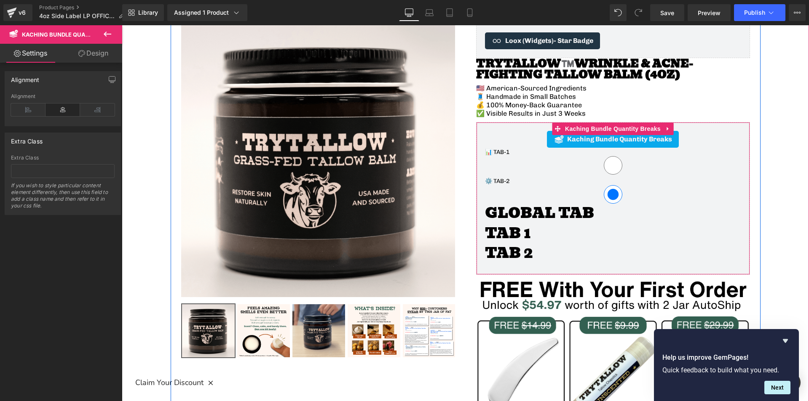
click at [612, 165] on input "📊 tab-1" at bounding box center [613, 165] width 256 height 19
radio input "true"
click at [612, 196] on input "⚙️ tab-2" at bounding box center [613, 194] width 256 height 19
radio input "true"
click at [615, 171] on input "📊 tab-1" at bounding box center [613, 165] width 256 height 19
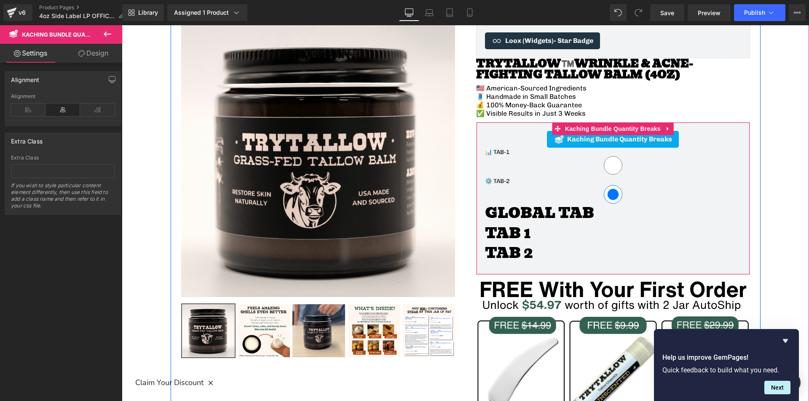
radio input "true"
click at [607, 197] on input "⚙️ tab-2" at bounding box center [613, 194] width 256 height 19
radio input "true"
click at [609, 168] on input "📊 tab-1" at bounding box center [613, 165] width 256 height 19
radio input "true"
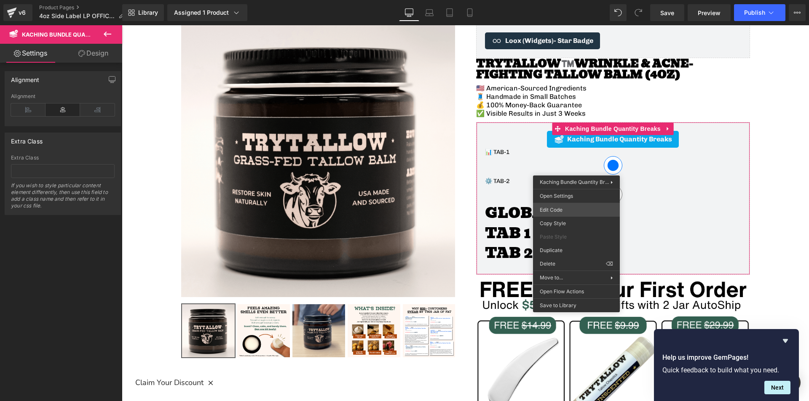
click at [566, 0] on div "You are previewing how the will restyle your page. You can not edit Elements in…" at bounding box center [404, 0] width 809 height 0
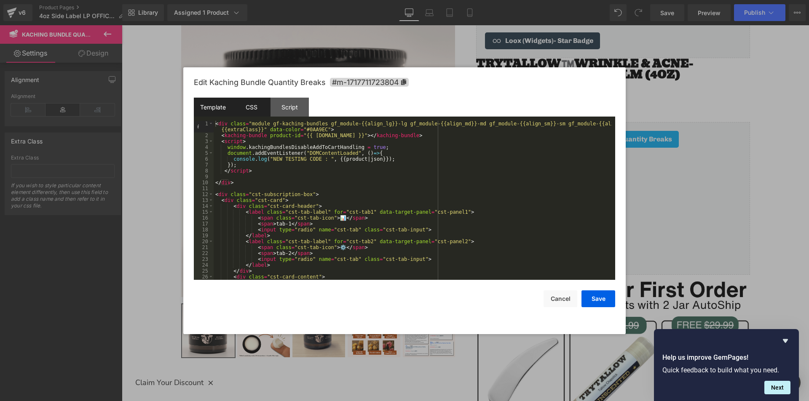
click at [251, 112] on div "CSS" at bounding box center [251, 107] width 38 height 19
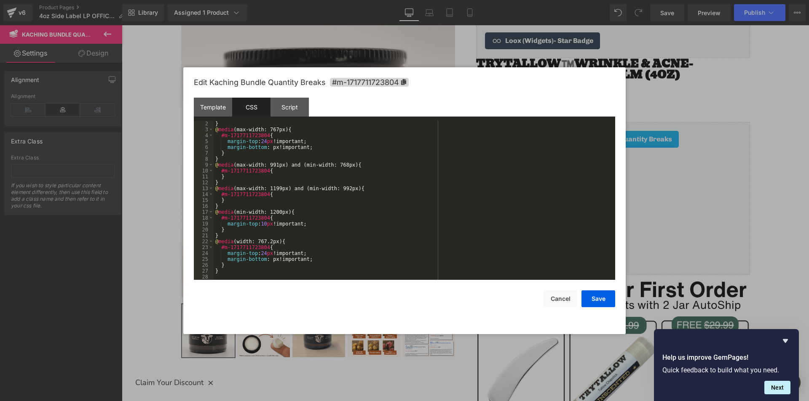
scroll to position [6, 0]
click at [264, 274] on div "} @ media (max-width: 767px) { #m-1717711723804 { margin-top : 24 px !important…" at bounding box center [413, 206] width 398 height 171
click at [218, 107] on div "Template" at bounding box center [213, 107] width 38 height 19
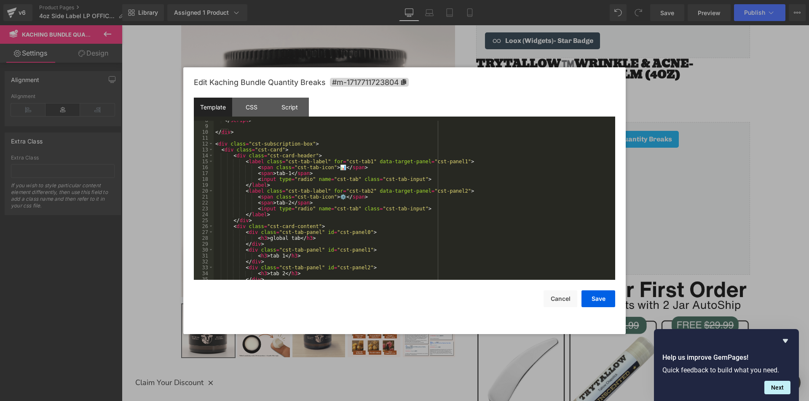
scroll to position [51, 0]
click at [310, 227] on div "</ script > </ div > < div class = "cst-subscription-box" > < div class = "cst-…" at bounding box center [413, 203] width 398 height 171
click at [276, 230] on div "</ script > </ div > < div class = "cst-subscription-box" > < div class = "cst-…" at bounding box center [413, 203] width 398 height 171
click at [251, 109] on div "CSS" at bounding box center [251, 107] width 38 height 19
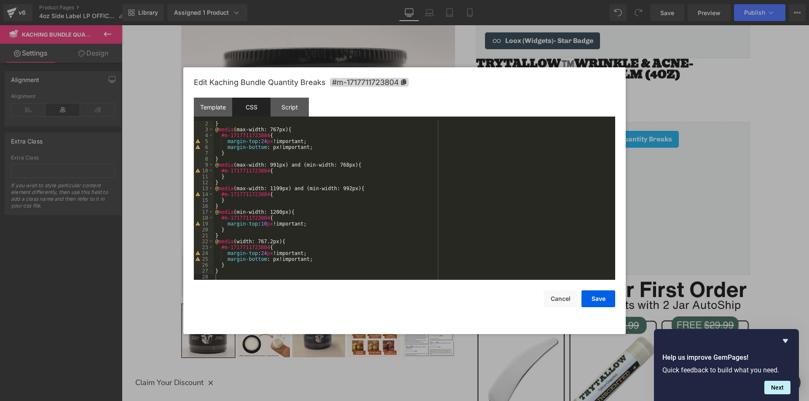
click at [257, 275] on div "} @ media (max-width: 767px) { #m-1717711723804 { margin-top : 24 px !important…" at bounding box center [413, 206] width 398 height 171
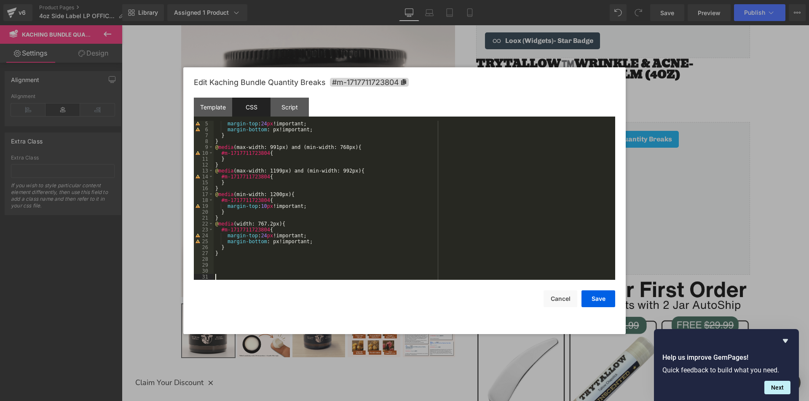
scroll to position [24, 0]
paste textarea
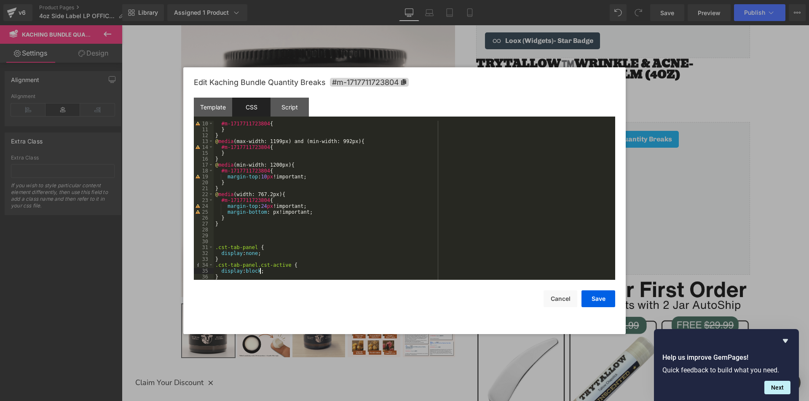
scroll to position [65, 0]
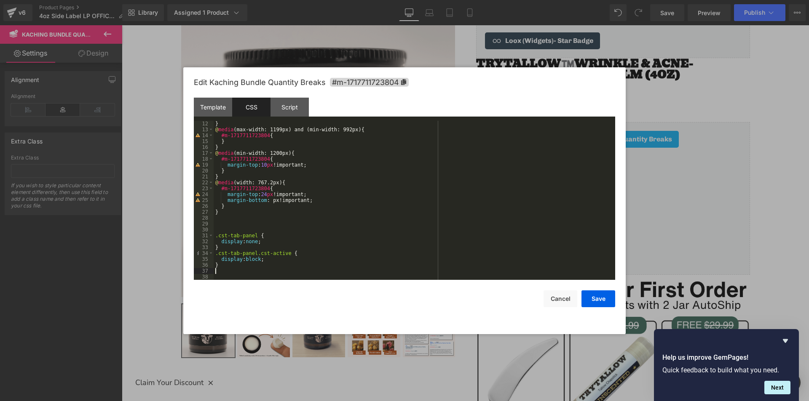
click at [282, 268] on div "} @ media (max-width: 1199px) and (min-width: 992px) { #m-1717711723804 { } } @…" at bounding box center [413, 206] width 398 height 171
click at [595, 298] on button "Save" at bounding box center [598, 299] width 34 height 17
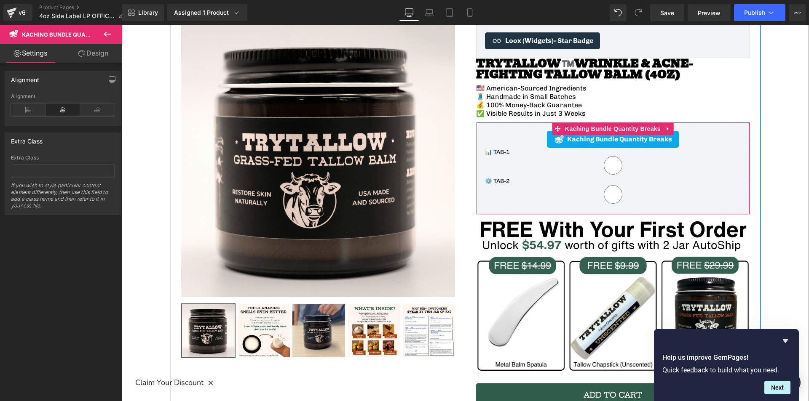
click at [499, 150] on span "tab-1" at bounding box center [501, 152] width 16 height 7
click at [501, 182] on span "tab-2" at bounding box center [501, 181] width 16 height 7
click at [507, 150] on div "📊 tab-1 ⚙️ tab-2" at bounding box center [613, 177] width 256 height 58
click at [604, 163] on input "📊 tab-1" at bounding box center [613, 165] width 256 height 19
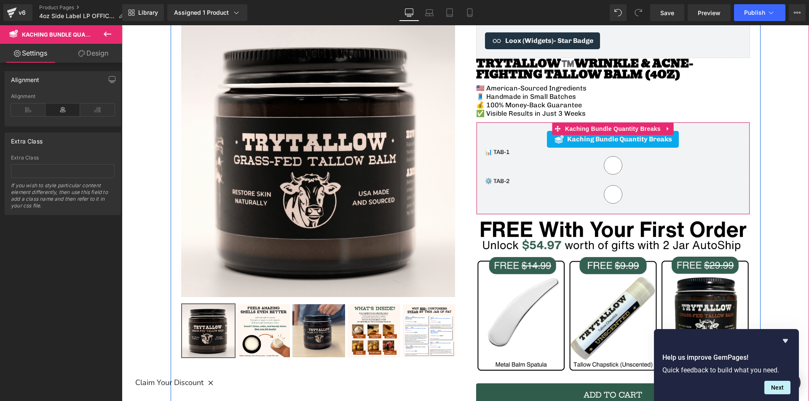
radio input "true"
click at [611, 198] on input "⚙️ tab-2" at bounding box center [613, 194] width 256 height 19
radio input "true"
click at [606, 166] on input "📊 tab-1" at bounding box center [613, 165] width 256 height 19
radio input "true"
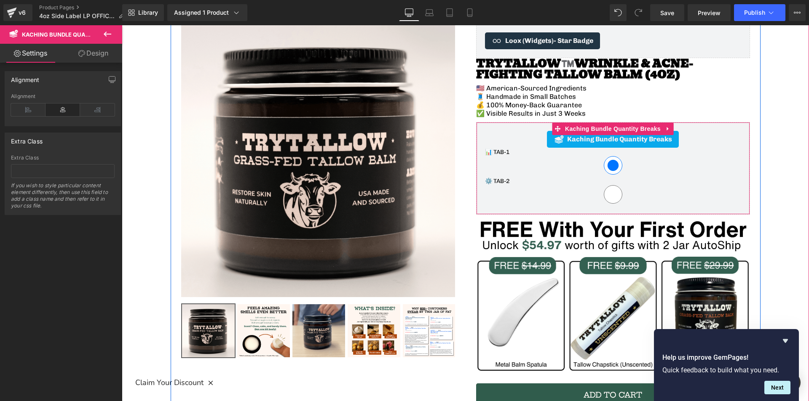
click at [609, 190] on input "⚙️ tab-2" at bounding box center [613, 194] width 256 height 19
radio input "true"
click at [613, 166] on input "📊 tab-1" at bounding box center [613, 165] width 256 height 19
radio input "true"
click at [608, 193] on input "⚙️ tab-2" at bounding box center [613, 194] width 256 height 19
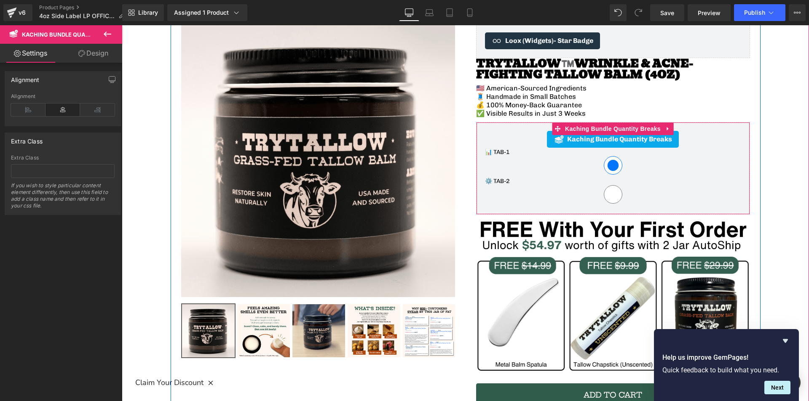
radio input "true"
click at [605, 169] on input "📊 tab-1" at bounding box center [613, 165] width 256 height 19
radio input "true"
click at [607, 199] on input "⚙️ tab-2" at bounding box center [613, 194] width 256 height 19
radio input "true"
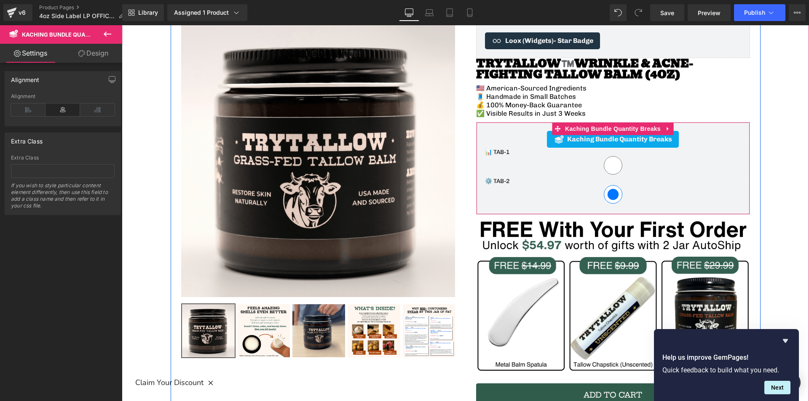
click at [610, 162] on input "📊 tab-1" at bounding box center [613, 165] width 256 height 19
radio input "true"
click at [610, 195] on input "⚙️ tab-2" at bounding box center [613, 194] width 256 height 19
radio input "true"
click at [607, 167] on input "📊 tab-1" at bounding box center [613, 165] width 256 height 19
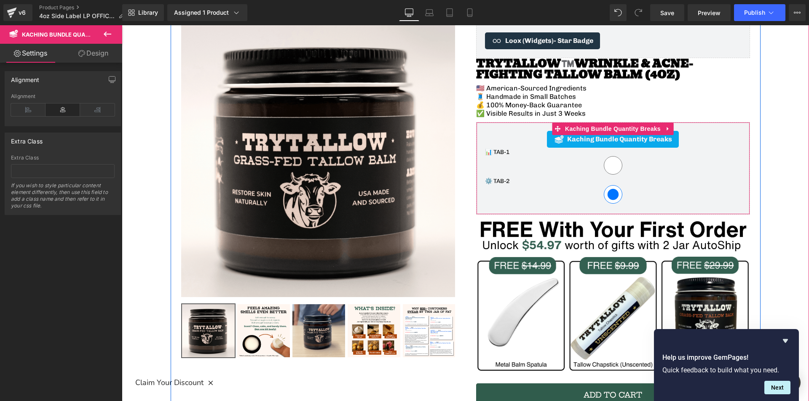
radio input "true"
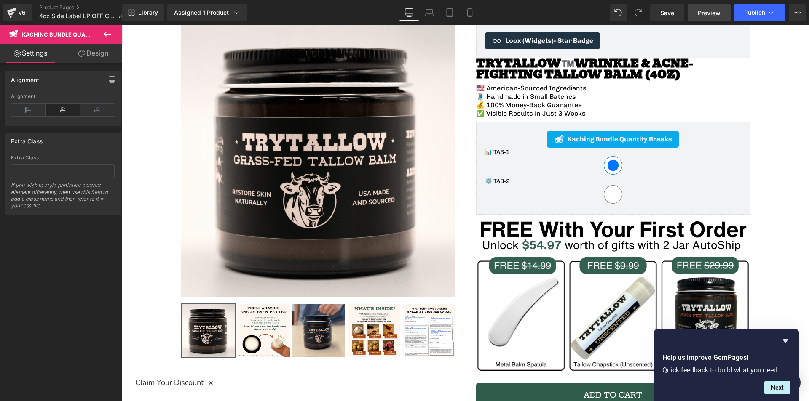
click at [706, 19] on link "Preview" at bounding box center [708, 12] width 43 height 17
click at [666, 15] on span "Save" at bounding box center [667, 12] width 14 height 9
click at [714, 15] on span "Preview" at bounding box center [709, 12] width 23 height 9
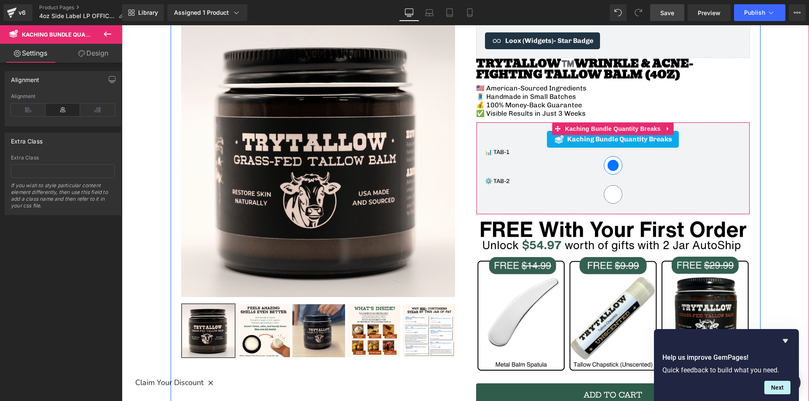
click at [584, 190] on input "⚙️ tab-2" at bounding box center [613, 194] width 256 height 19
radio input "true"
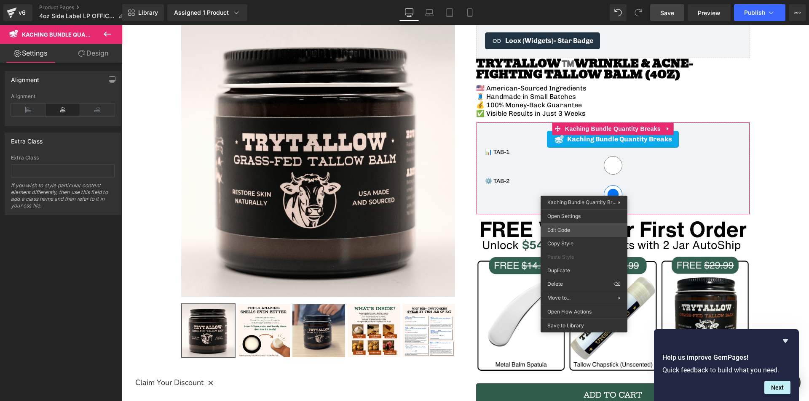
click at [558, 0] on div "You are previewing how the will restyle your page. You can not edit Elements in…" at bounding box center [404, 0] width 809 height 0
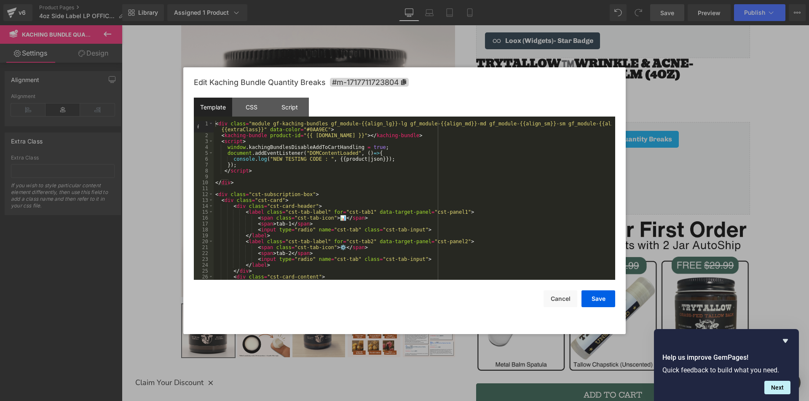
click at [347, 230] on div "< div class = "module gf-kaching-bundles gf_module-{{align_lg}}-lg gf_module-{{…" at bounding box center [413, 209] width 398 height 177
click at [406, 252] on div "< div class = "module gf-kaching-bundles gf_module-{{align_lg}}-lg gf_module-{{…" at bounding box center [413, 209] width 398 height 177
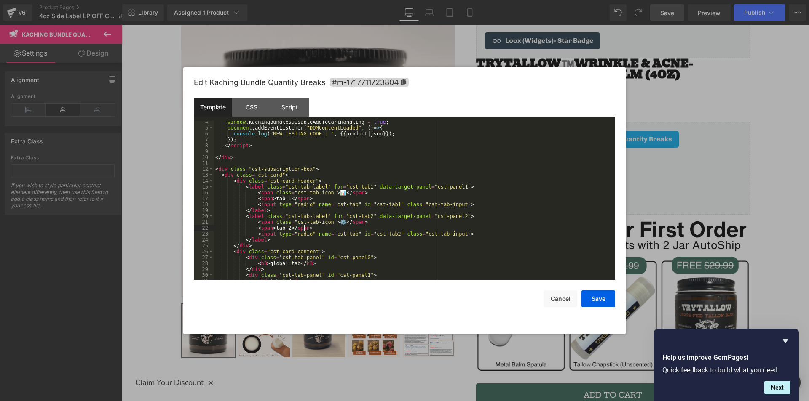
scroll to position [25, 0]
click at [594, 297] on button "Save" at bounding box center [598, 299] width 34 height 17
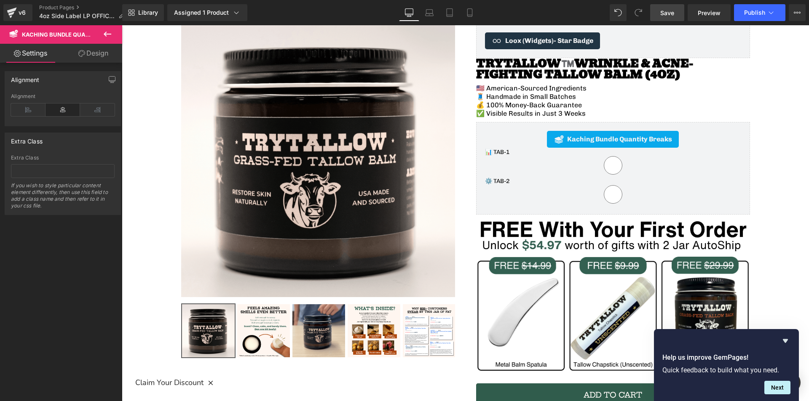
click at [671, 13] on span "Save" at bounding box center [667, 12] width 14 height 9
click at [706, 11] on span "Preview" at bounding box center [709, 12] width 23 height 9
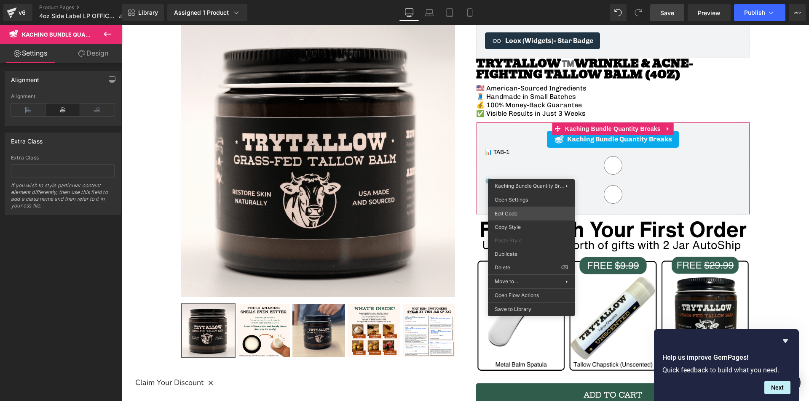
click at [509, 0] on div "You are previewing how the will restyle your page. You can not edit Elements in…" at bounding box center [404, 0] width 809 height 0
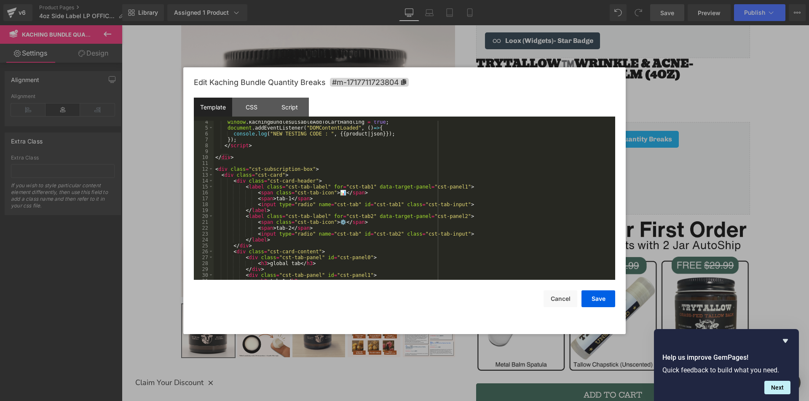
click at [304, 205] on div "window . kachingBundlesDisableAddToCartHandling = true ; document . addEventLis…" at bounding box center [413, 204] width 398 height 171
click at [249, 104] on div "CSS" at bounding box center [251, 107] width 38 height 19
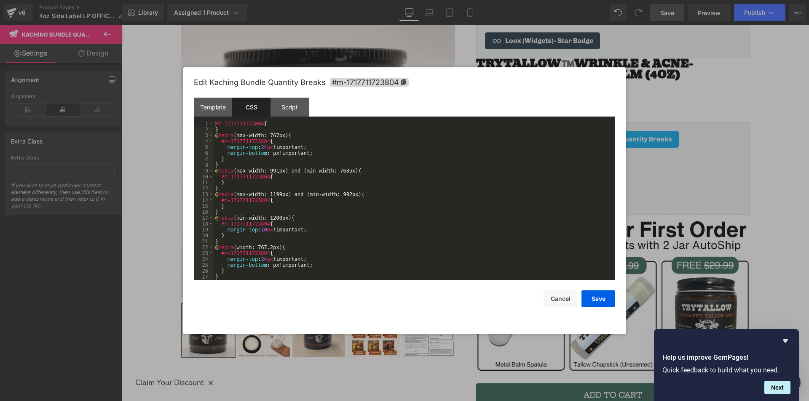
scroll to position [41, 0]
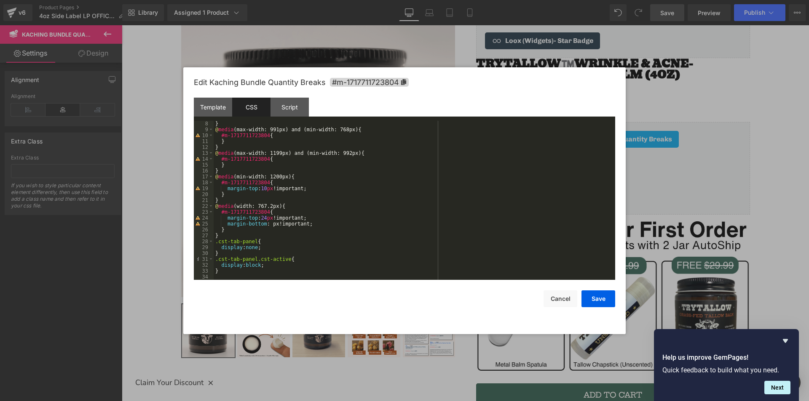
click at [246, 235] on div "} @ media (max-width: 991px) and (min-width: 768px) { #m-1717711723804 { } } @ …" at bounding box center [413, 206] width 398 height 171
click at [610, 303] on button "Save" at bounding box center [598, 299] width 34 height 17
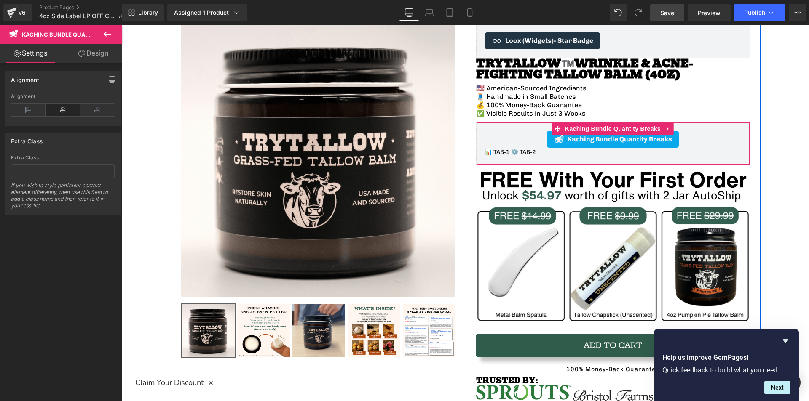
click at [529, 151] on span "tab-2" at bounding box center [527, 152] width 16 height 7
click at [122, 25] on input "⚙️ tab-2" at bounding box center [122, 25] width 0 height 0
click at [496, 150] on span "tab-1" at bounding box center [501, 152] width 16 height 7
click at [122, 25] on input "📊 tab-1" at bounding box center [122, 25] width 0 height 0
click at [525, 156] on div "📊 tab-1 ⚙️ tab-2" at bounding box center [613, 152] width 256 height 8
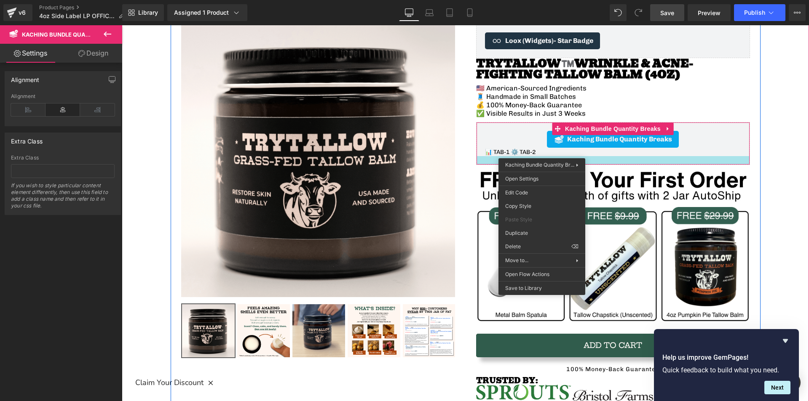
click at [635, 160] on div at bounding box center [612, 160] width 273 height 8
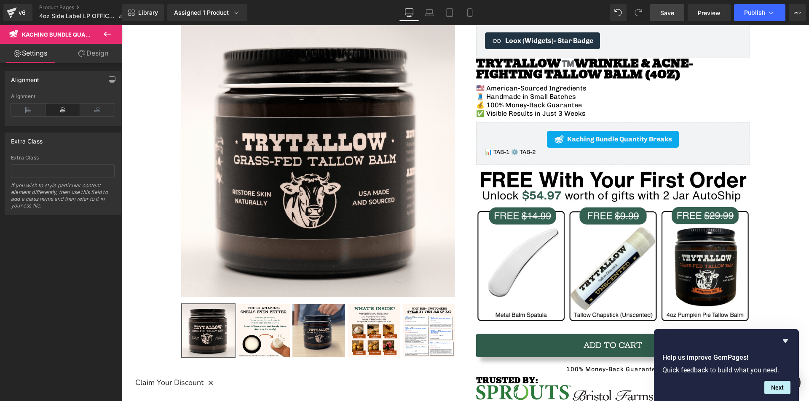
click at [671, 15] on span "Save" at bounding box center [667, 12] width 14 height 9
click at [706, 9] on span "Preview" at bounding box center [709, 12] width 23 height 9
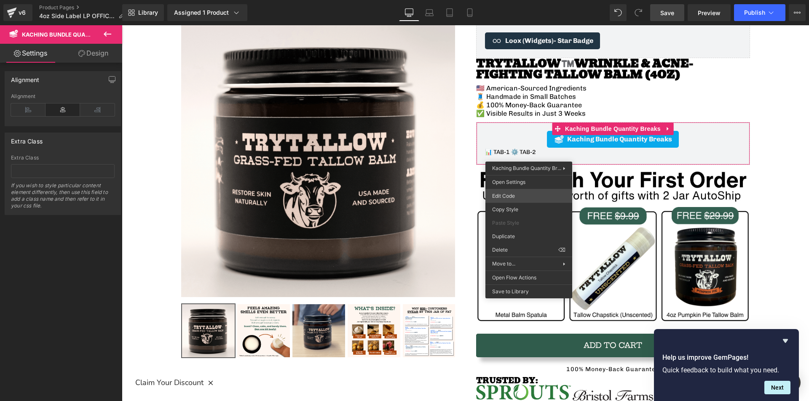
click at [518, 0] on div "You are previewing how the will restyle your page. You can not edit Elements in…" at bounding box center [404, 0] width 809 height 0
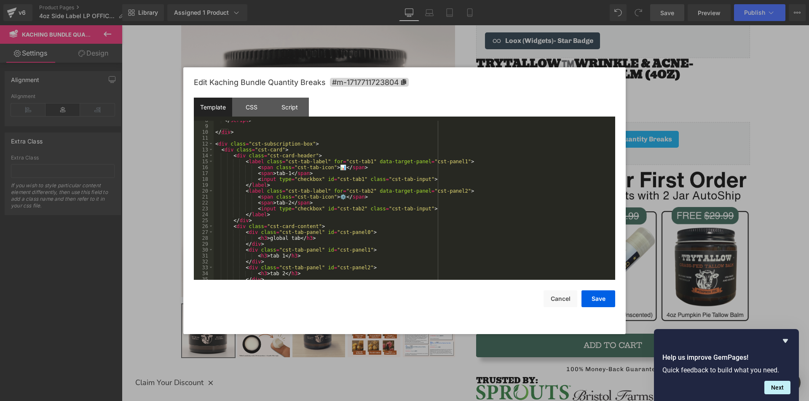
scroll to position [71, 0]
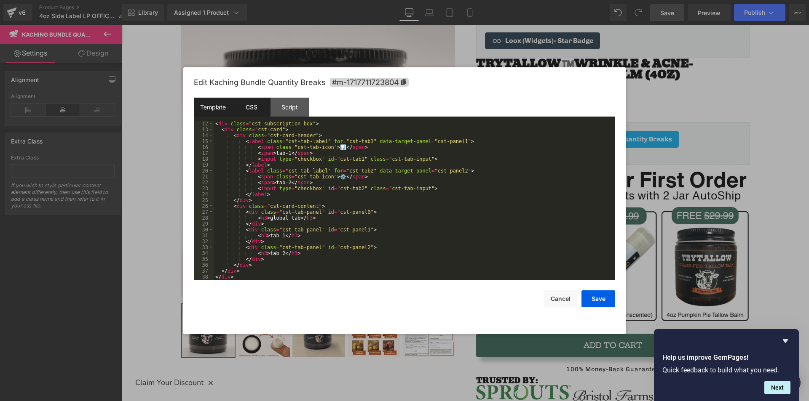
click at [252, 111] on div "CSS" at bounding box center [251, 107] width 38 height 19
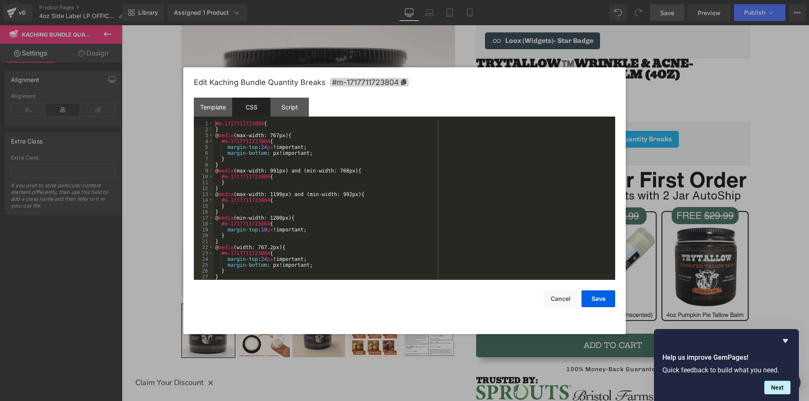
scroll to position [59, 0]
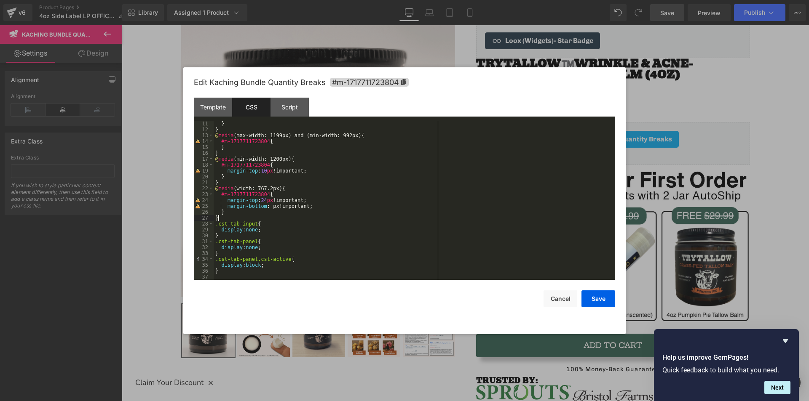
click at [237, 216] on div "} } @ media (max-width: 1199px) and (min-width: 992px) { #m-1717711723804 { } }…" at bounding box center [413, 206] width 398 height 171
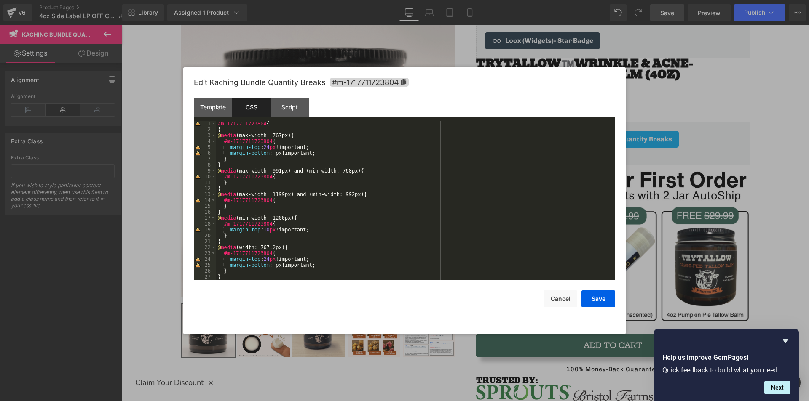
scroll to position [126, 0]
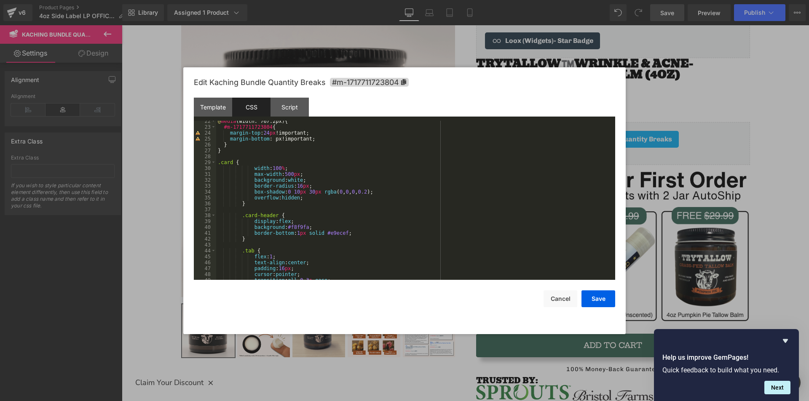
click at [250, 169] on div "@ media (width: 767.2px) { #m-1717711723804 { margin-top : 24 px !important; ma…" at bounding box center [414, 203] width 396 height 171
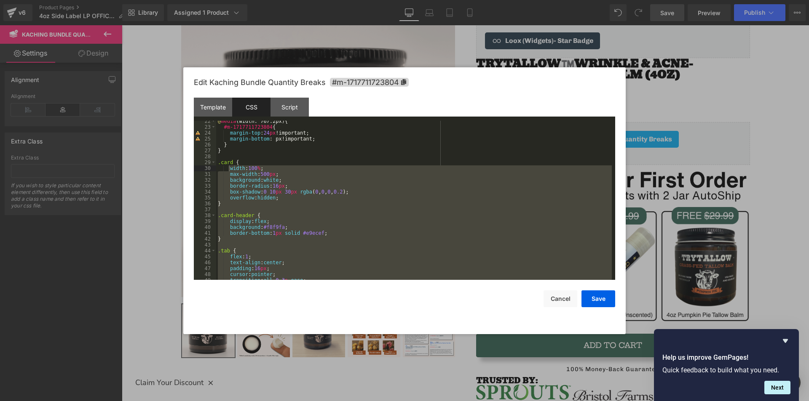
click at [293, 213] on div "@ media (width: 767.2px) { #m-1717711723804 { margin-top : 24 px !important; ma…" at bounding box center [414, 200] width 396 height 159
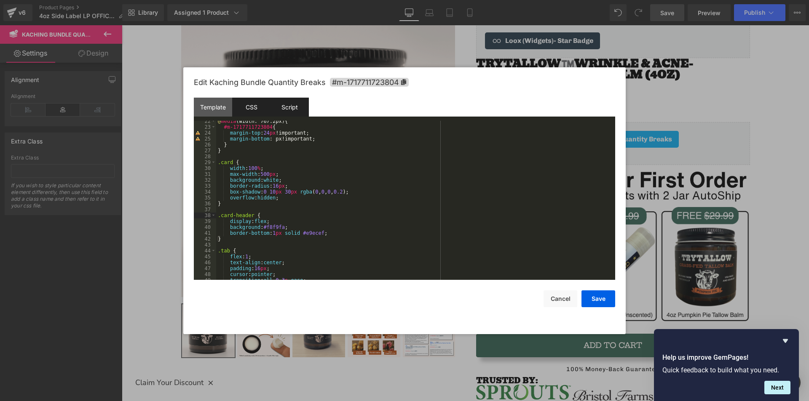
click at [280, 104] on div "Script" at bounding box center [289, 107] width 38 height 19
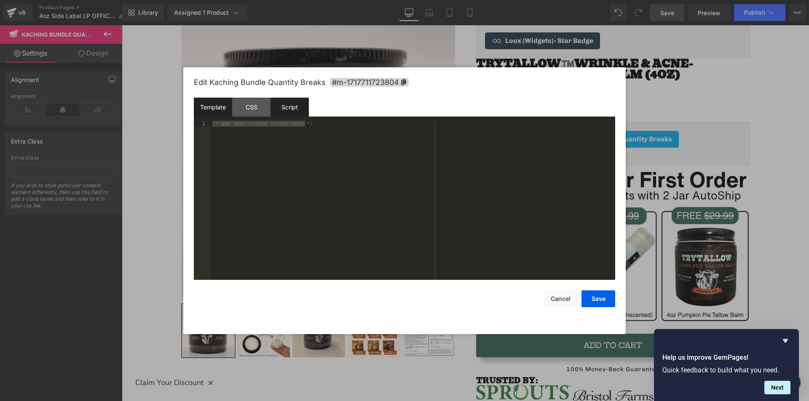
click at [205, 104] on div "Template" at bounding box center [213, 107] width 38 height 19
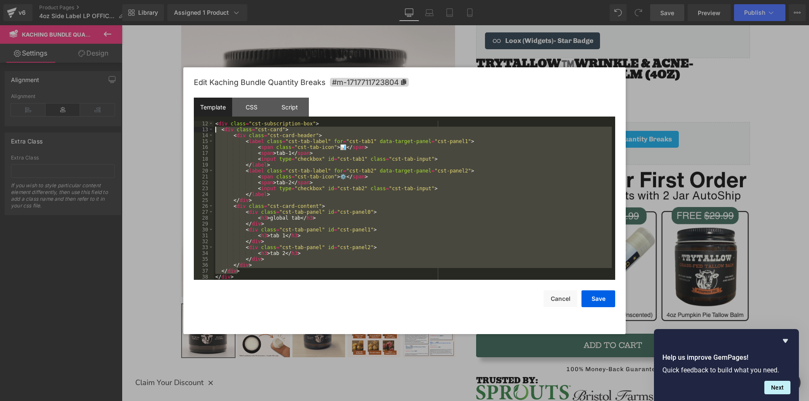
drag, startPoint x: 243, startPoint y: 271, endPoint x: 206, endPoint y: 131, distance: 144.7
click at [206, 131] on pre "12 13 14 15 16 17 18 19 20 21 22 23 24 25 26 27 28 29 30 31 32 33 34 35 36 37 3…" at bounding box center [404, 200] width 421 height 159
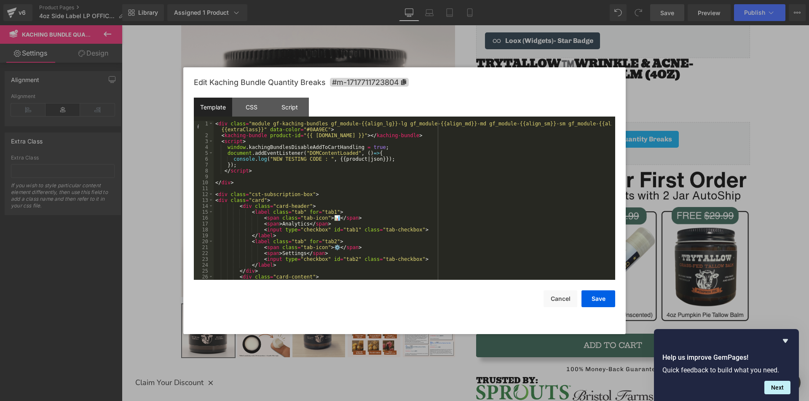
scroll to position [0, 0]
click at [220, 200] on div "< div class = "module gf-kaching-bundles gf_module-{{align_lg}}-lg gf_module-{{…" at bounding box center [413, 209] width 398 height 177
click at [337, 200] on div "< div class = "module gf-kaching-bundles gf_module-{{align_lg}}-lg gf_module-{{…" at bounding box center [413, 209] width 398 height 177
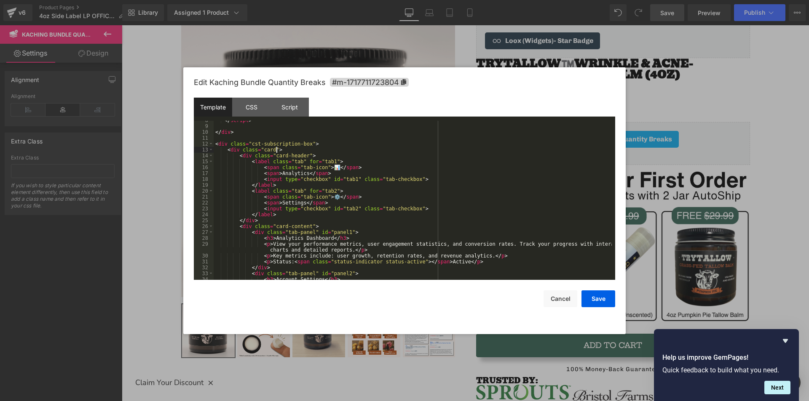
scroll to position [126, 0]
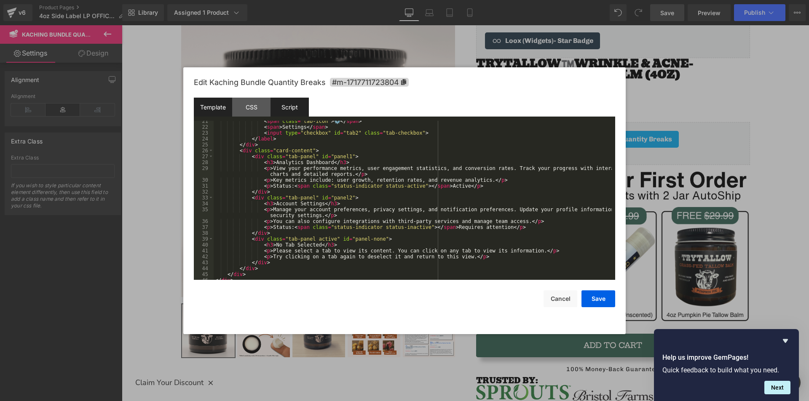
click at [295, 105] on div "Script" at bounding box center [289, 107] width 38 height 19
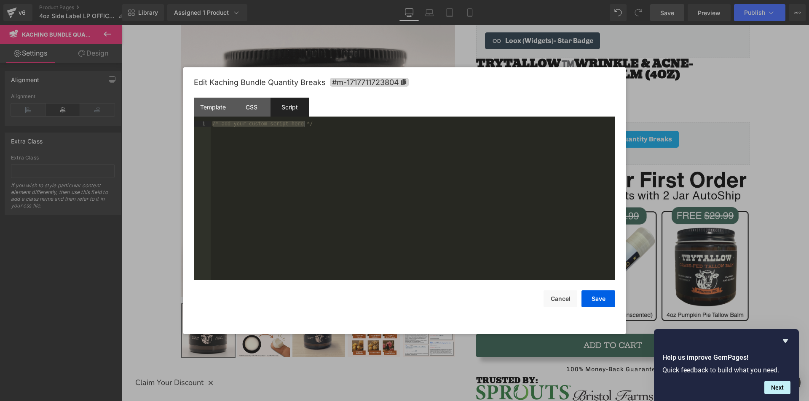
click at [288, 166] on div "/* add your custom script here */" at bounding box center [413, 200] width 404 height 159
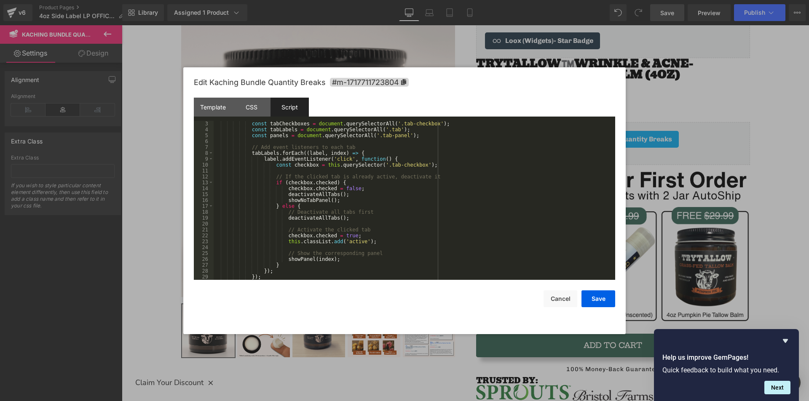
scroll to position [0, 0]
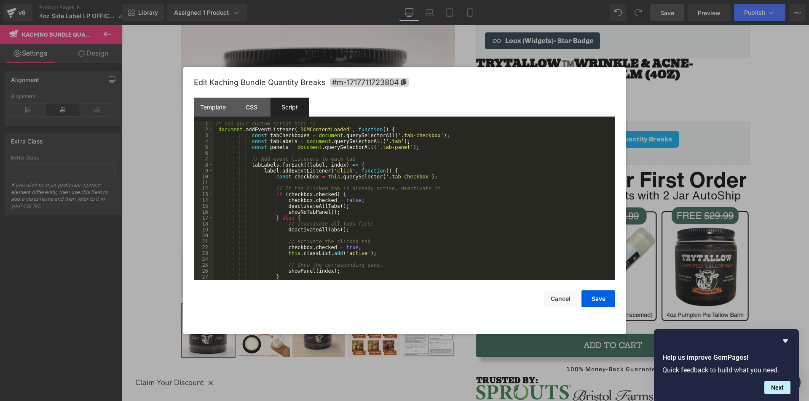
click at [249, 134] on div "/* add your custom script here */ document . addEventListener ( 'DOMContentLoad…" at bounding box center [413, 206] width 398 height 171
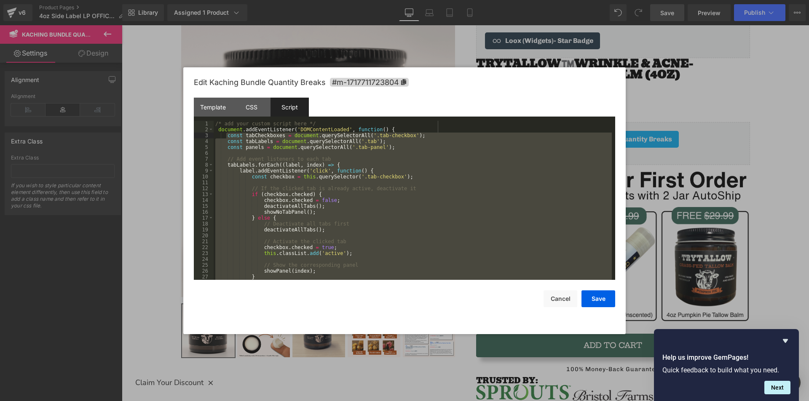
click at [445, 179] on div "/* add your custom script here */ document . addEventListener ( 'DOMContentLoad…" at bounding box center [413, 200] width 398 height 159
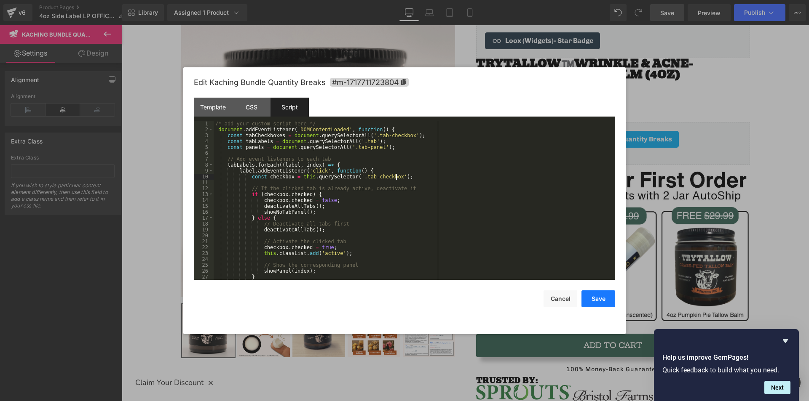
click at [597, 303] on button "Save" at bounding box center [598, 299] width 34 height 17
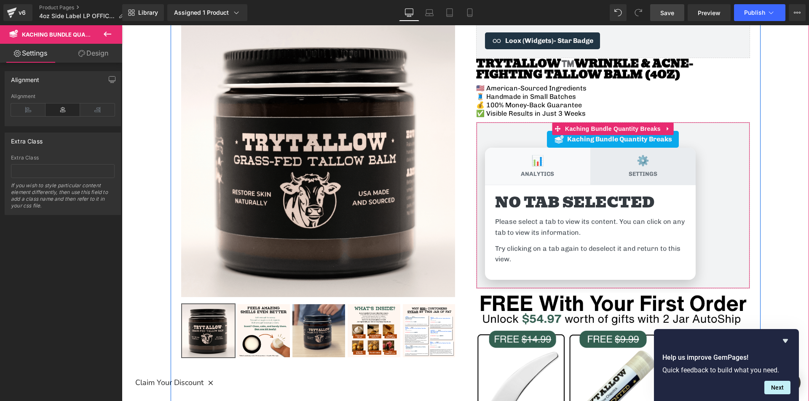
click at [633, 178] on label "⚙️ Settings" at bounding box center [642, 166] width 105 height 37
click at [122, 25] on input "⚙️ Settings" at bounding box center [122, 25] width 0 height 0
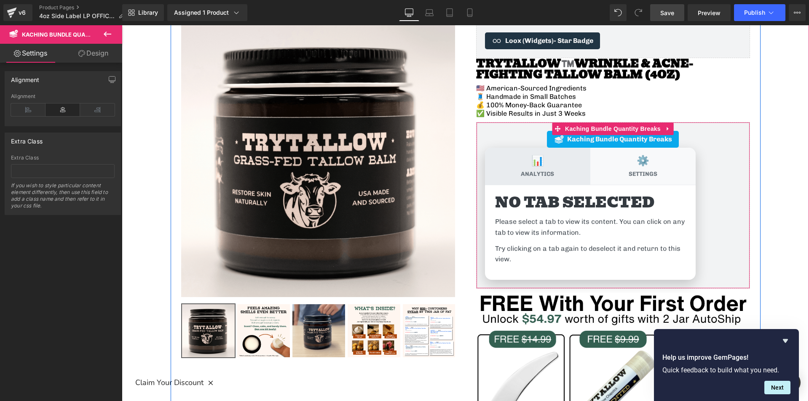
click at [559, 175] on label "📊 Analytics" at bounding box center [537, 166] width 105 height 37
click at [122, 25] on input "📊 Analytics" at bounding box center [122, 25] width 0 height 0
click at [612, 186] on div "Analytics Dashboard View your performance metrics, user engagement statistics, …" at bounding box center [590, 232] width 211 height 95
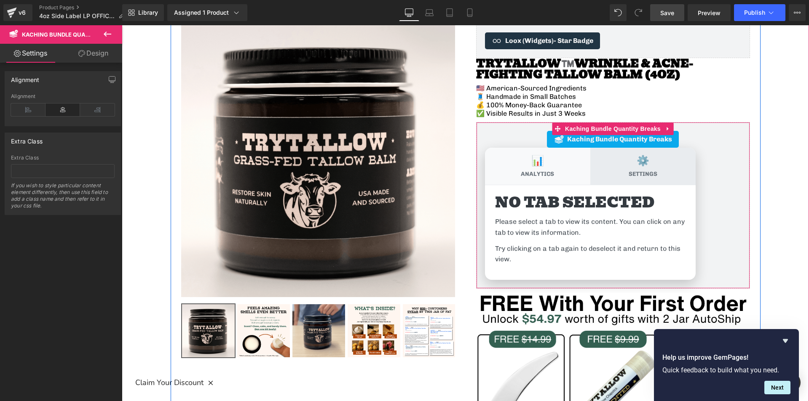
click at [628, 176] on span "Settings" at bounding box center [642, 175] width 29 height 8
click at [122, 25] on input "⚙️ Settings" at bounding box center [122, 25] width 0 height 0
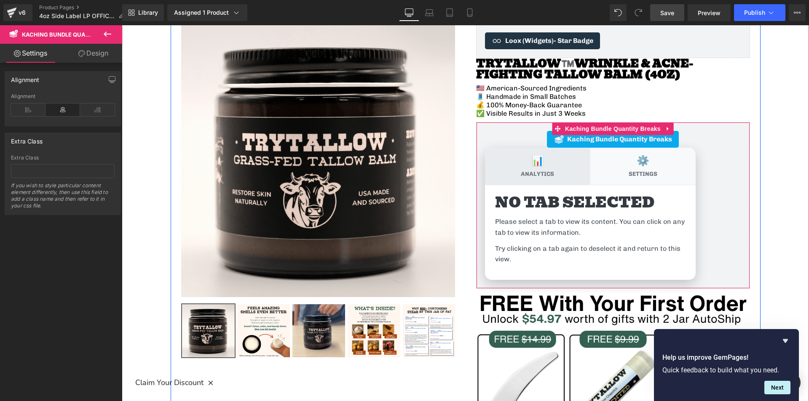
click at [546, 171] on span "Analytics" at bounding box center [537, 175] width 33 height 8
click at [122, 25] on input "📊 Analytics" at bounding box center [122, 25] width 0 height 0
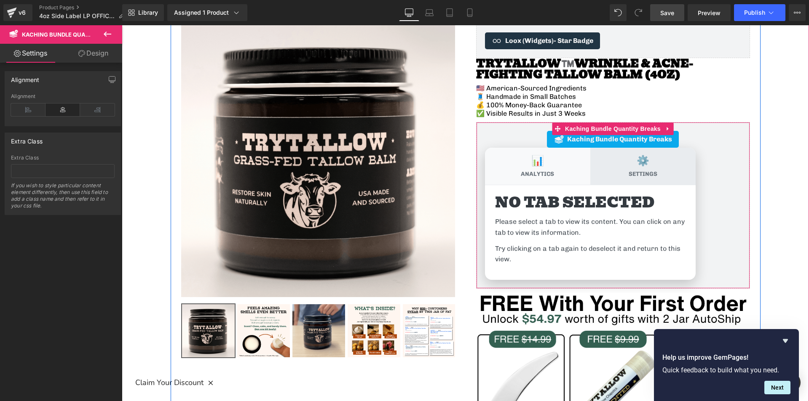
click at [604, 157] on label "⚙️ Settings" at bounding box center [642, 166] width 105 height 37
click at [122, 25] on input "⚙️ Settings" at bounding box center [122, 25] width 0 height 0
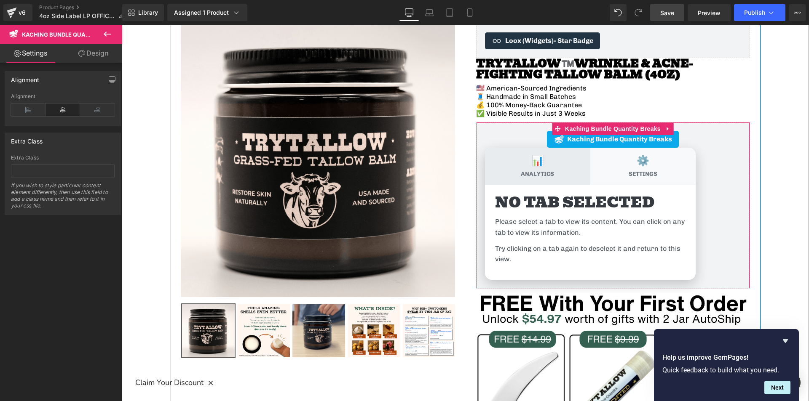
click at [561, 165] on label "📊 Analytics" at bounding box center [537, 166] width 105 height 37
click at [122, 25] on input "📊 Analytics" at bounding box center [122, 25] width 0 height 0
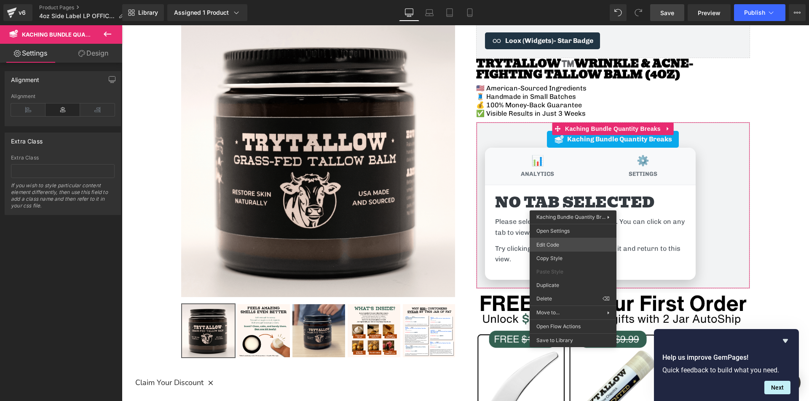
click at [558, 0] on div "You are previewing how the will restyle your page. You can not edit Elements in…" at bounding box center [404, 0] width 809 height 0
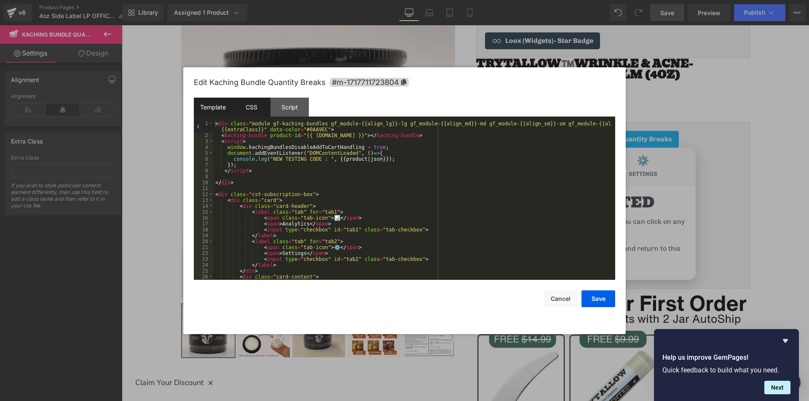
click at [254, 102] on div "CSS" at bounding box center [251, 107] width 38 height 19
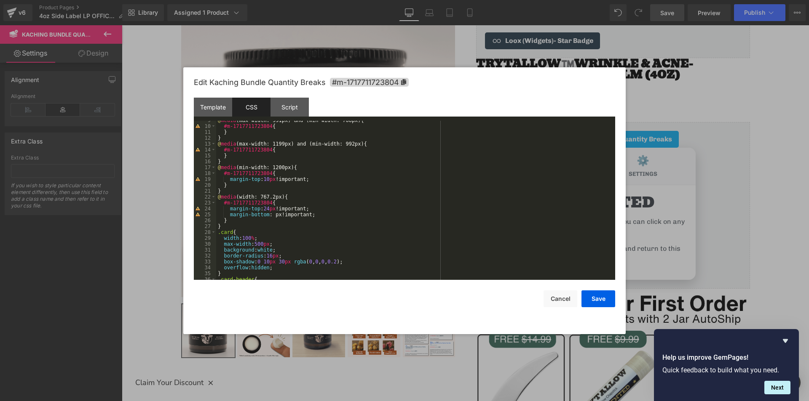
scroll to position [76, 0]
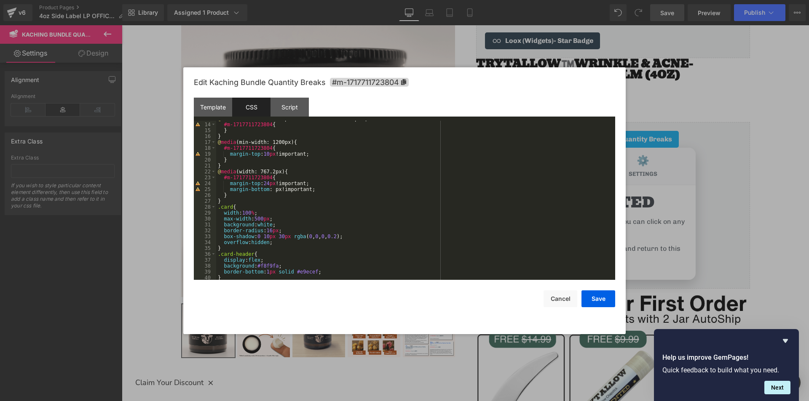
click at [276, 217] on div "@ media (max-width: 1199px) and (min-width: 992px) { #m-1717711723804 { } } @ m…" at bounding box center [414, 201] width 396 height 171
click at [596, 302] on button "Save" at bounding box center [598, 299] width 34 height 17
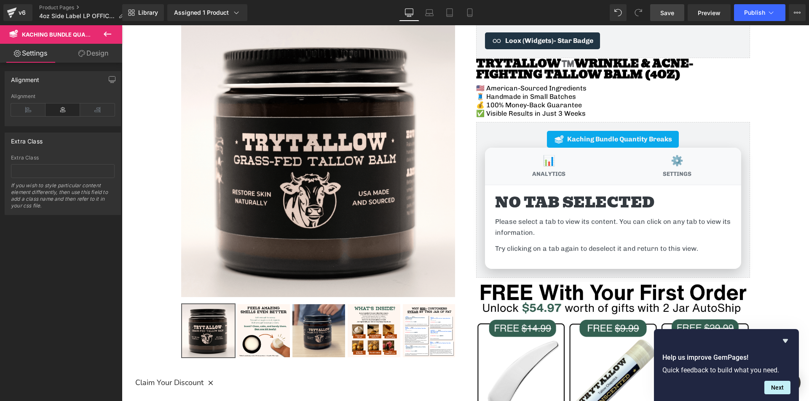
click at [663, 16] on span "Save" at bounding box center [667, 12] width 14 height 9
click at [706, 13] on span "Preview" at bounding box center [709, 12] width 23 height 9
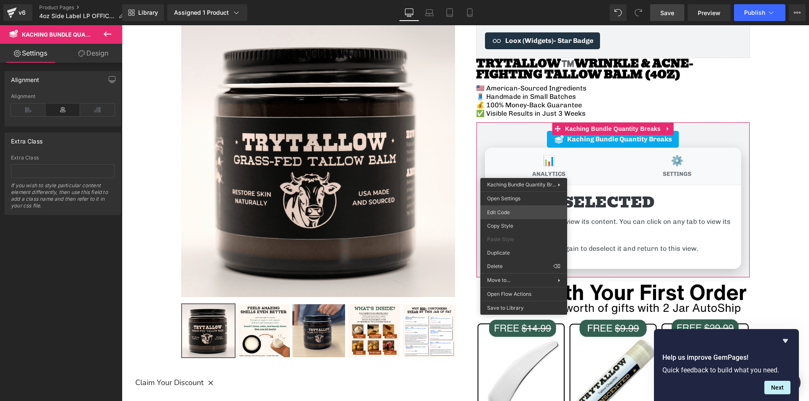
click at [503, 0] on div "You are previewing how the will restyle your page. You can not edit Elements in…" at bounding box center [404, 0] width 809 height 0
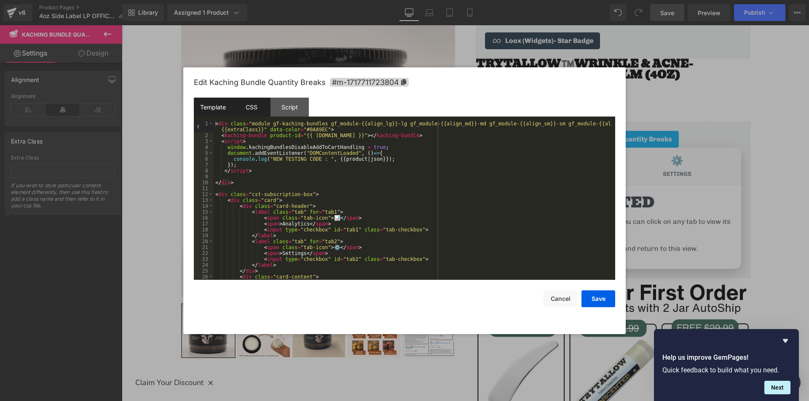
click at [249, 105] on div "CSS" at bounding box center [251, 107] width 38 height 19
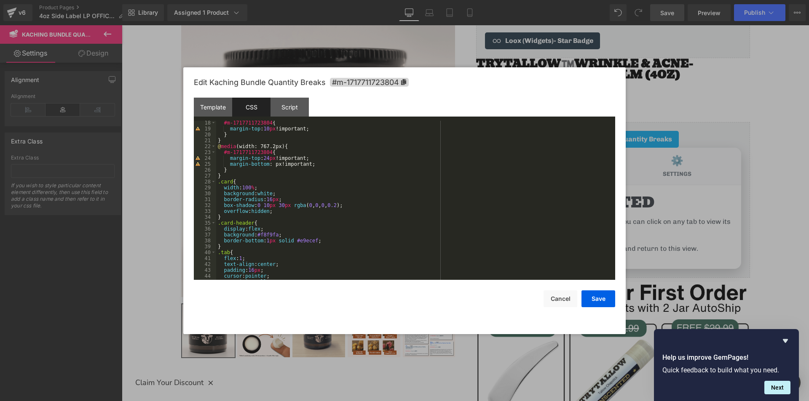
scroll to position [101, 0]
click at [225, 176] on div "#m-1717711723804 { margin-top : 10 px !important; } } @ media (width: 767.2px) …" at bounding box center [414, 205] width 396 height 171
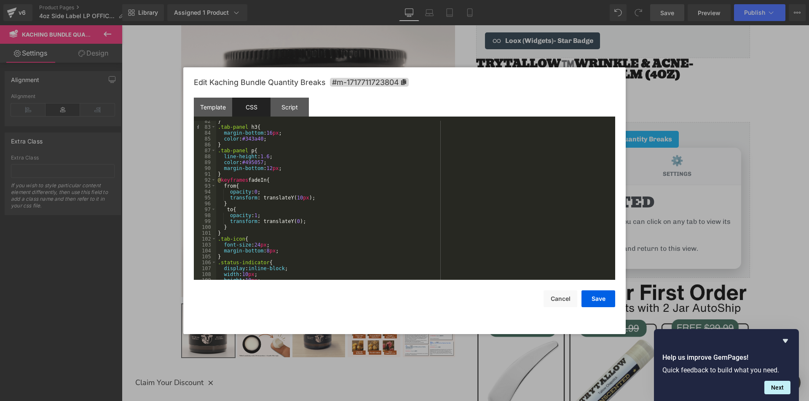
scroll to position [543, 0]
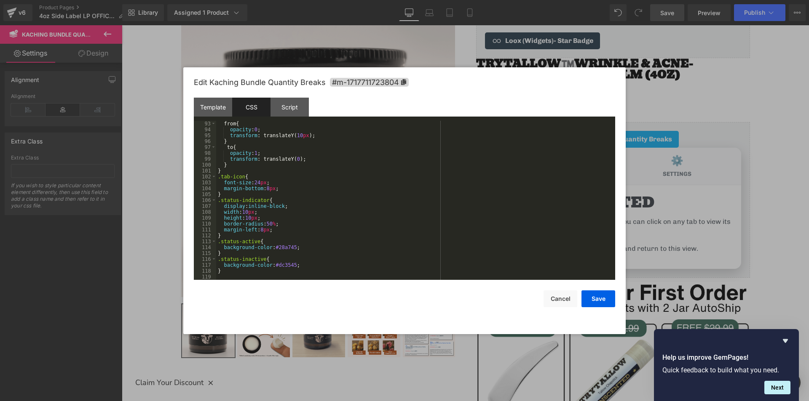
click at [227, 275] on div "from { opacity : 0 ; transform : translateY( 10 px ); } to { opacity : 1 ; tran…" at bounding box center [414, 206] width 396 height 171
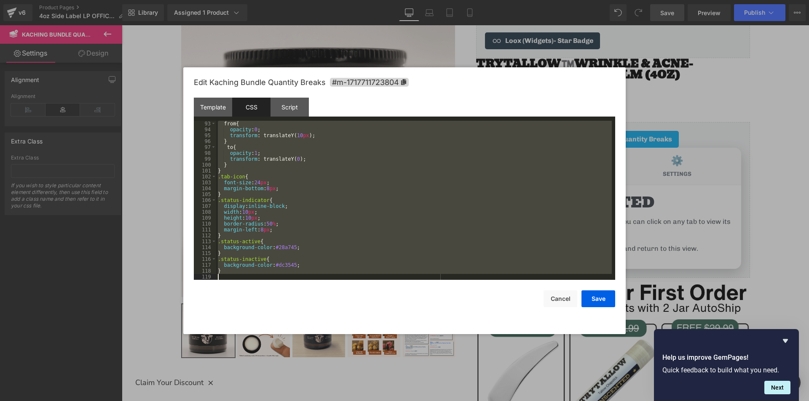
scroll to position [6, 0]
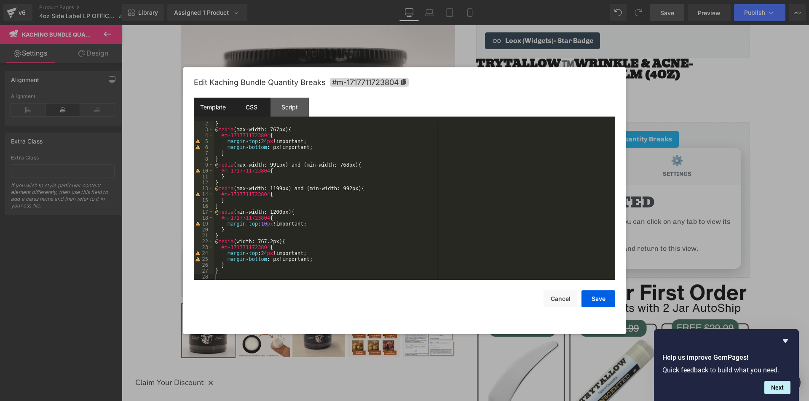
click at [214, 112] on div "Template" at bounding box center [213, 107] width 38 height 19
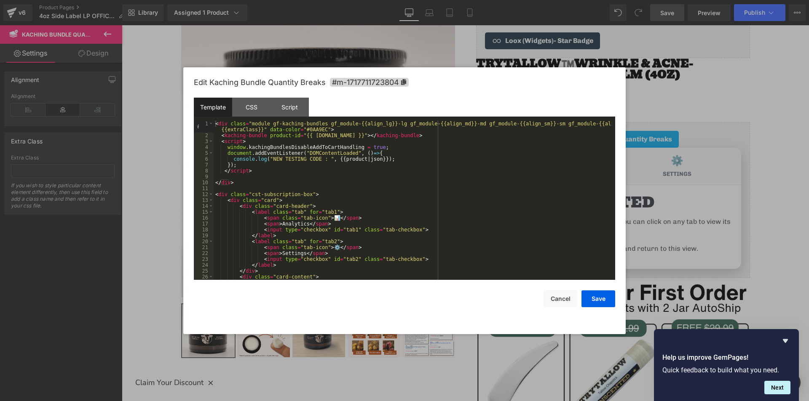
click at [257, 182] on div "< div class = "module gf-kaching-bundles gf_module-{{align_lg}}-lg gf_module-{{…" at bounding box center [413, 209] width 398 height 177
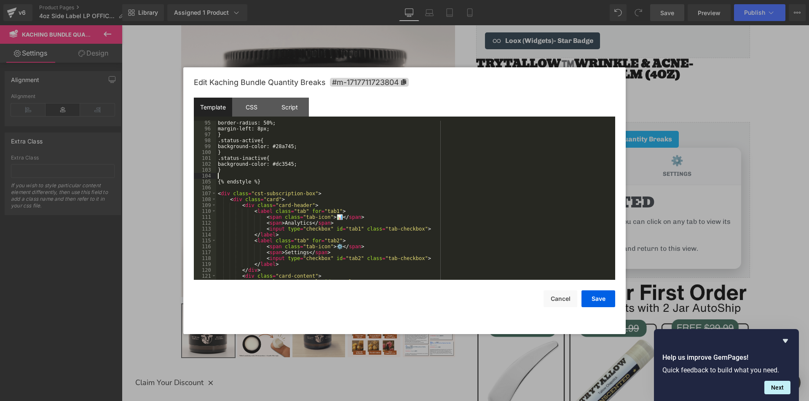
scroll to position [690, 0]
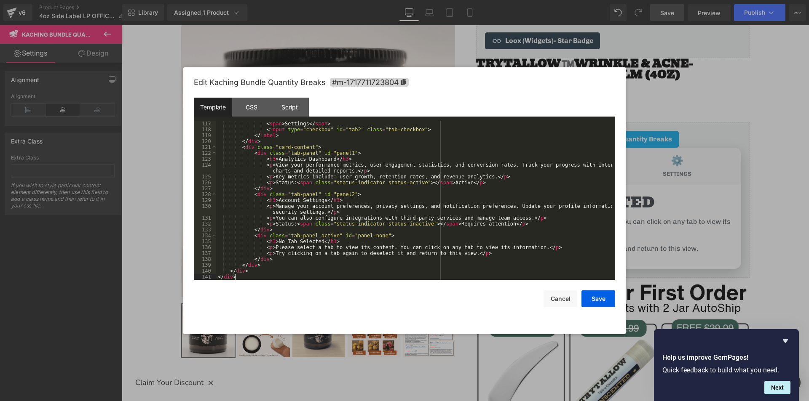
click at [321, 275] on div "< span > Settings </ span > < input type = "checkbox" id = "tab2" class = "tab-…" at bounding box center [414, 206] width 396 height 171
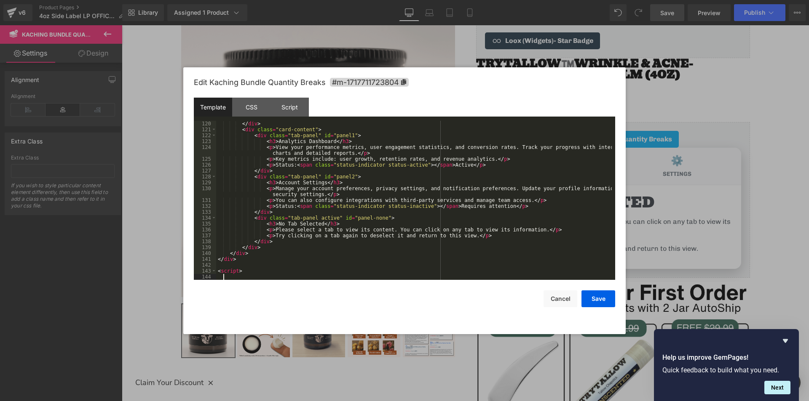
scroll to position [714, 0]
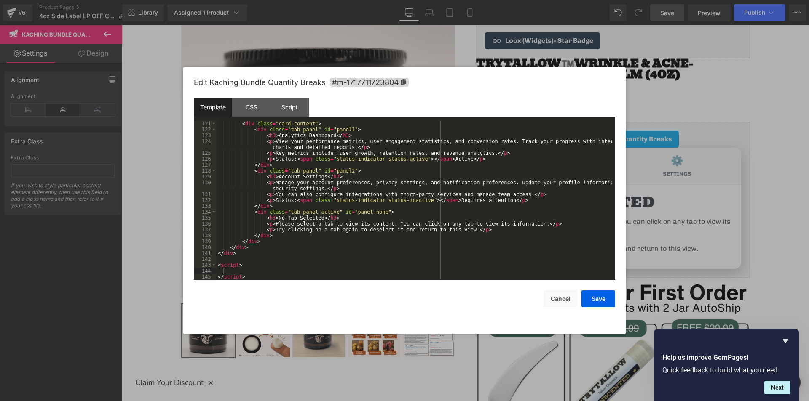
click at [288, 118] on div "Template CSS Script Data" at bounding box center [404, 109] width 421 height 23
click at [286, 110] on div "Script" at bounding box center [289, 107] width 38 height 19
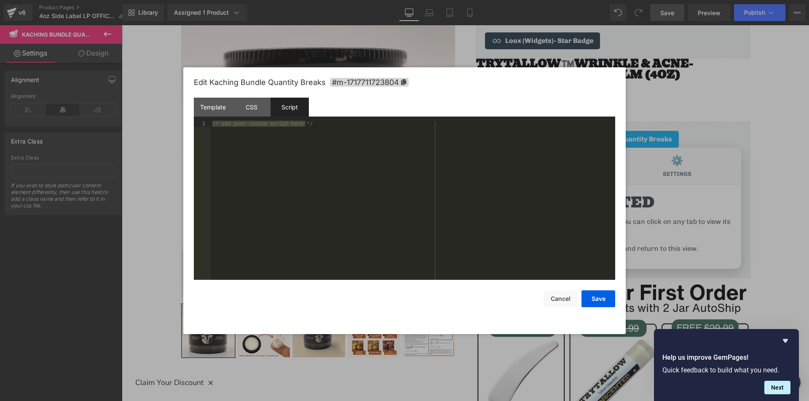
click at [340, 183] on div "/* add your custom script here */" at bounding box center [413, 200] width 404 height 159
click at [339, 163] on div "/* add your custom script here */" at bounding box center [413, 206] width 404 height 171
click at [323, 179] on div "/* add your custom script here */" at bounding box center [413, 206] width 404 height 171
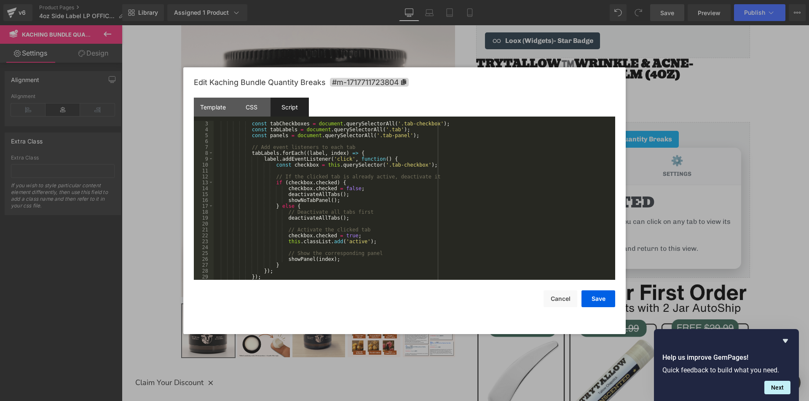
scroll to position [0, 0]
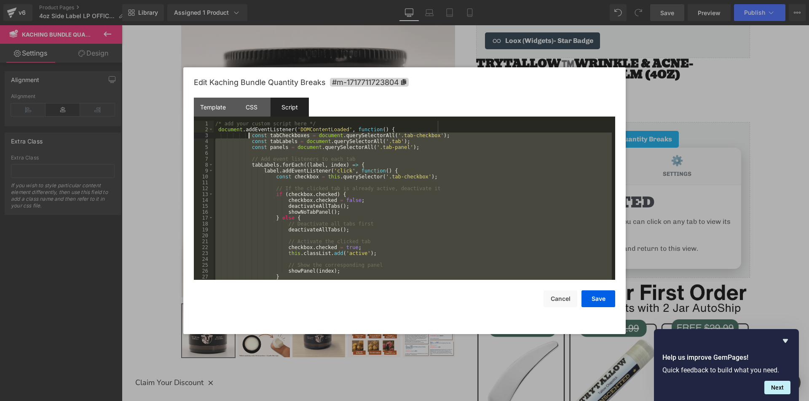
click at [249, 134] on div "/* add your custom script here */ document . addEventListener ( 'DOMContentLoad…" at bounding box center [413, 206] width 398 height 171
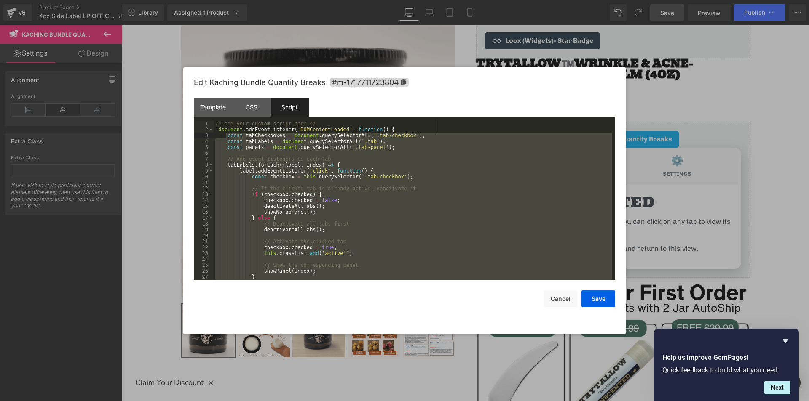
click at [528, 256] on div "/* add your custom script here */ document . addEventListener ( 'DOMContentLoad…" at bounding box center [413, 200] width 398 height 159
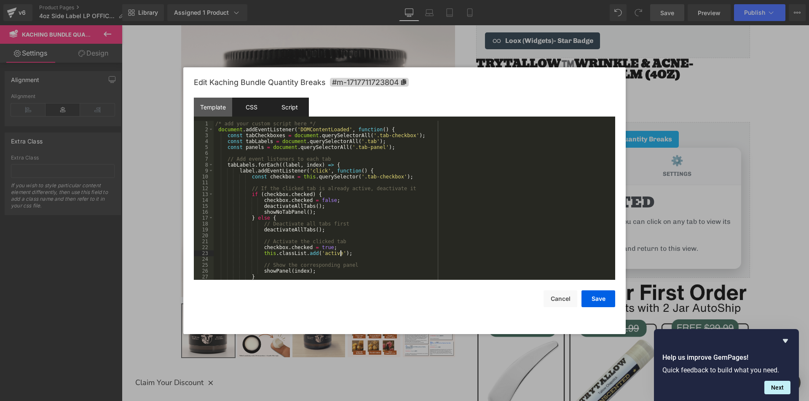
click at [239, 107] on div "CSS" at bounding box center [251, 107] width 38 height 19
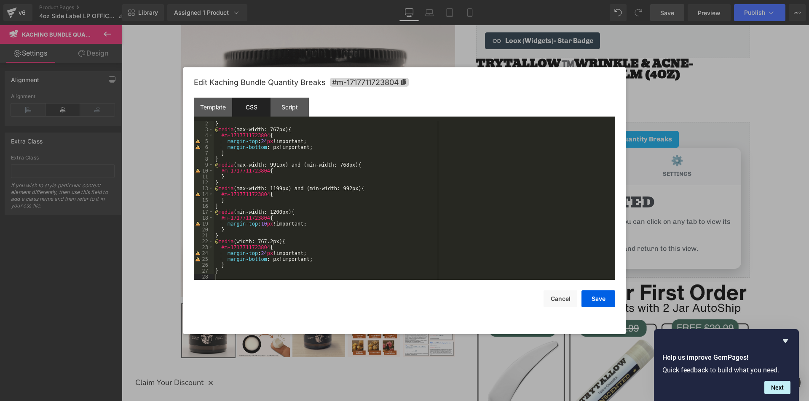
click at [335, 265] on div "} @ media (max-width: 767px) { #m-1717711723804 { margin-top : 24 px !important…" at bounding box center [413, 206] width 398 height 171
click at [311, 276] on div "} @ media (max-width: 767px) { #m-1717711723804 { margin-top : 24 px !important…" at bounding box center [413, 206] width 398 height 171
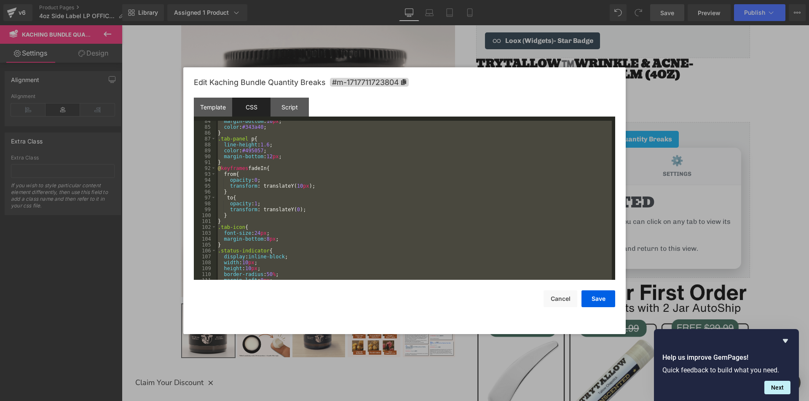
scroll to position [467, 0]
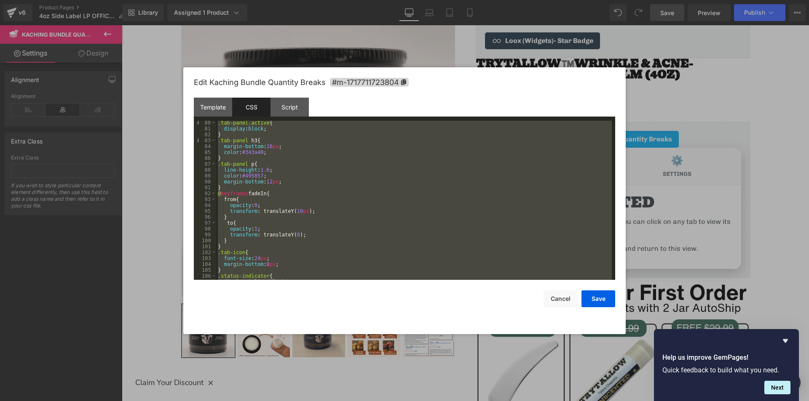
click at [317, 182] on div ".tab-panel.active { display : block ; } .tab-panel h3 { margin-bottom : 16 px ;…" at bounding box center [414, 200] width 396 height 159
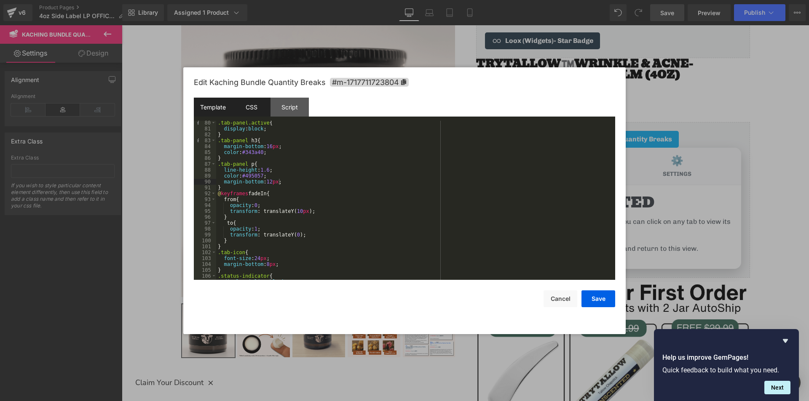
click at [219, 114] on div "Template" at bounding box center [213, 107] width 38 height 19
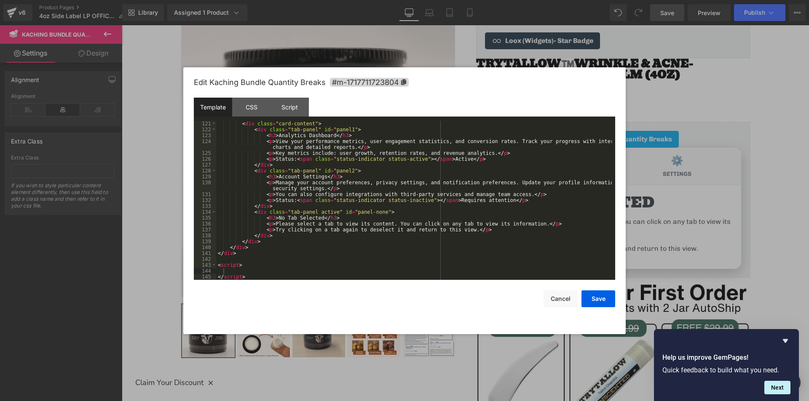
click at [304, 259] on div "< div class = "card-content" > < div class = "tab-panel" id = "panel1" > < h3 >…" at bounding box center [414, 206] width 396 height 171
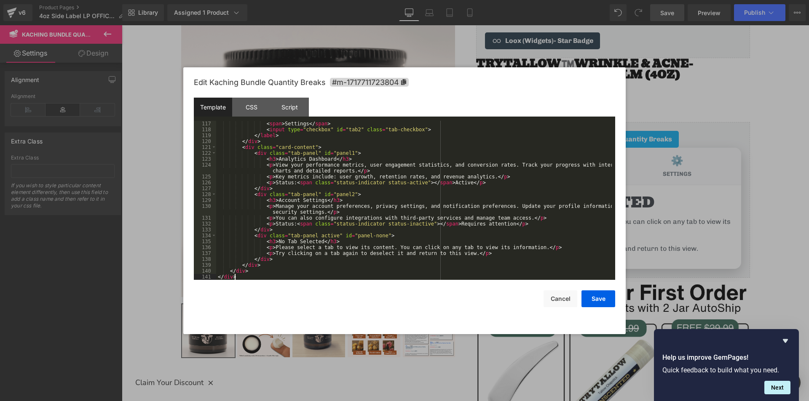
scroll to position [0, 0]
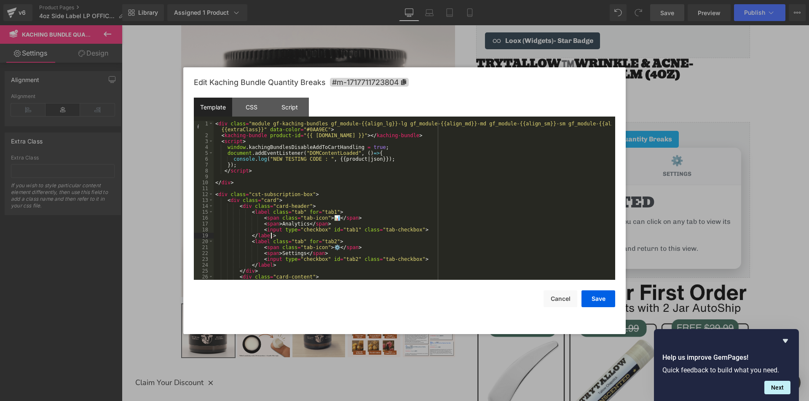
click at [412, 237] on div "< div class = "module gf-kaching-bundles gf_module-{{align_lg}}-lg gf_module-{{…" at bounding box center [413, 209] width 398 height 177
click at [248, 108] on div "CSS" at bounding box center [251, 107] width 38 height 19
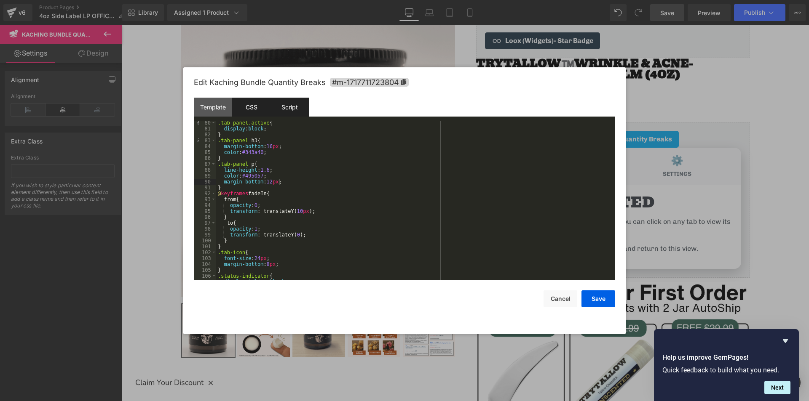
click at [294, 112] on div "Script" at bounding box center [289, 107] width 38 height 19
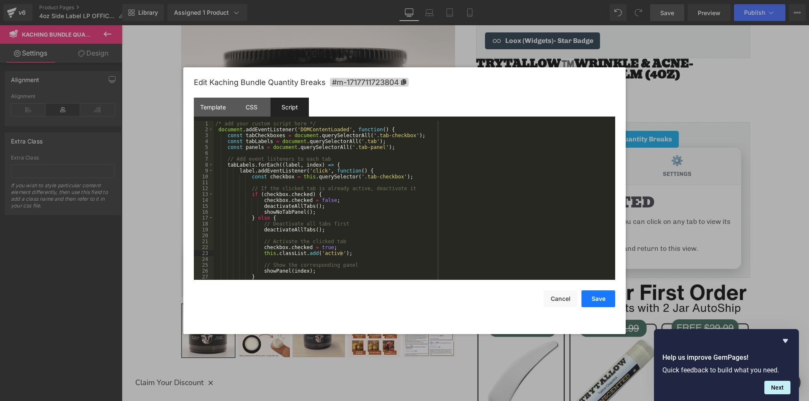
click at [593, 305] on button "Save" at bounding box center [598, 299] width 34 height 17
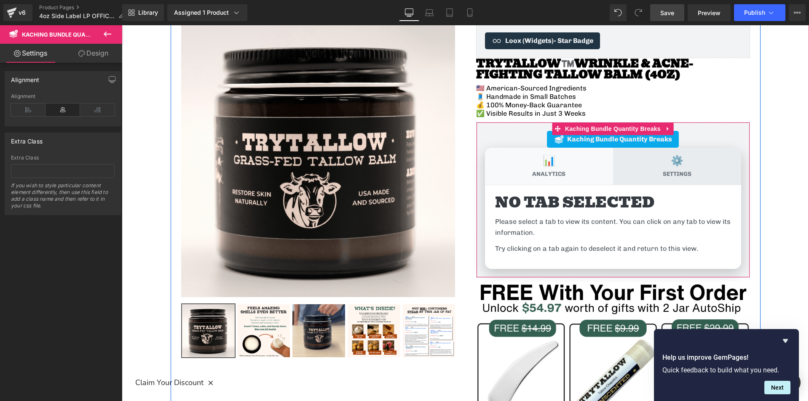
click at [656, 171] on label "⚙️ Settings" at bounding box center [677, 166] width 128 height 37
click at [122, 25] on input "⚙️ Settings" at bounding box center [122, 25] width 0 height 0
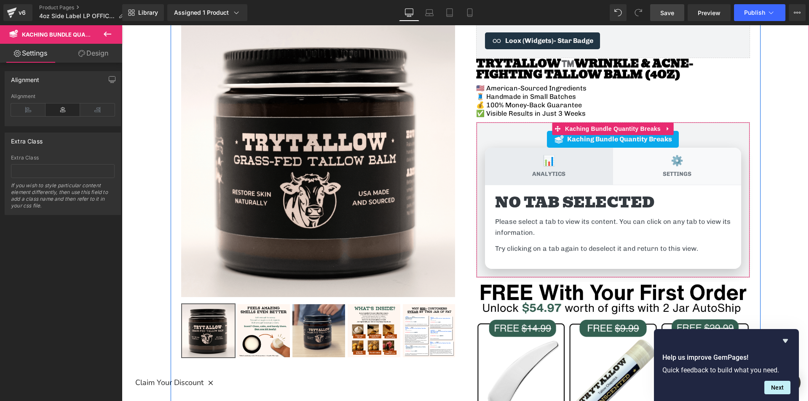
click at [589, 176] on label "📊 Analytics" at bounding box center [549, 166] width 128 height 37
click at [122, 25] on input "📊 Analytics" at bounding box center [122, 25] width 0 height 0
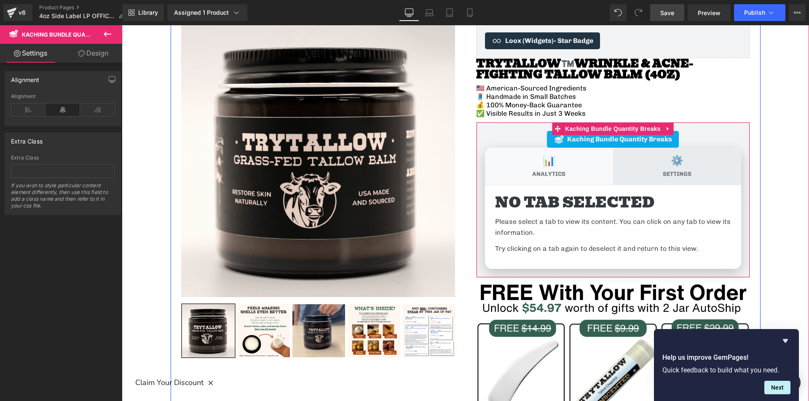
click at [641, 178] on label "⚙️ Settings" at bounding box center [677, 166] width 128 height 37
click at [122, 25] on input "⚙️ Settings" at bounding box center [122, 25] width 0 height 0
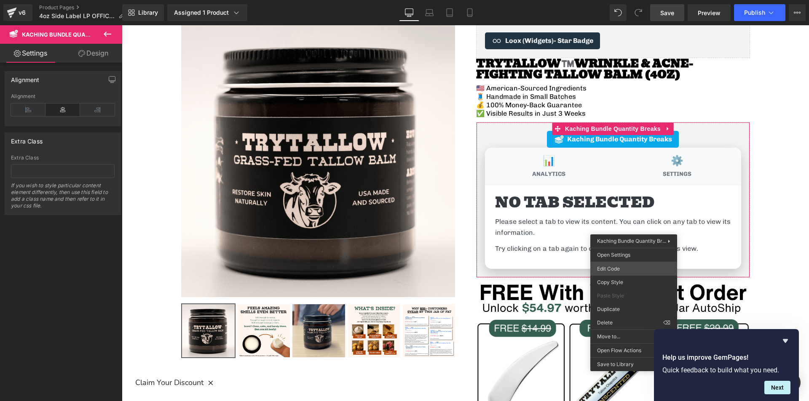
click at [611, 0] on div "You are previewing how the will restyle your page. You can not edit Elements in…" at bounding box center [404, 0] width 809 height 0
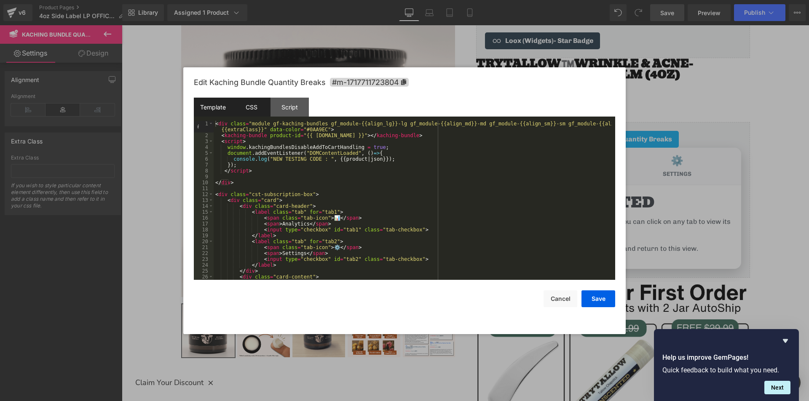
click at [257, 112] on div "CSS" at bounding box center [251, 107] width 38 height 19
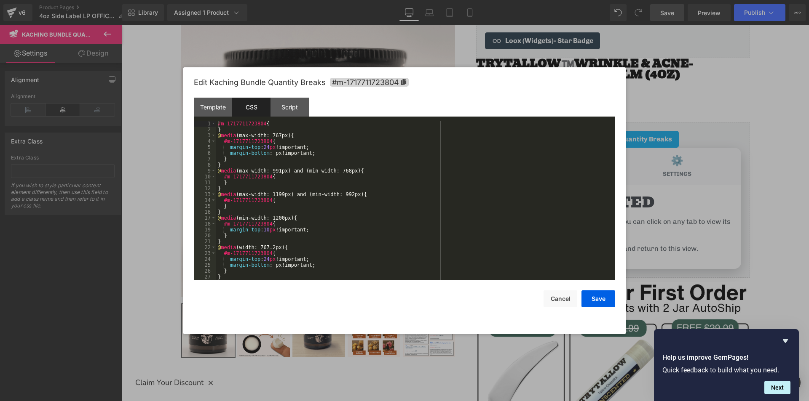
click at [350, 198] on div "#m-1717711723804 { } @ media (max-width: 767px) { #m-1717711723804 { margin-top…" at bounding box center [414, 206] width 396 height 171
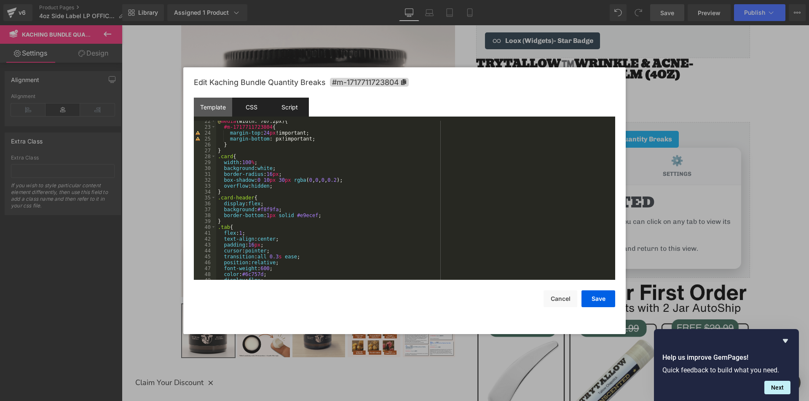
click at [279, 110] on div "Script" at bounding box center [289, 107] width 38 height 19
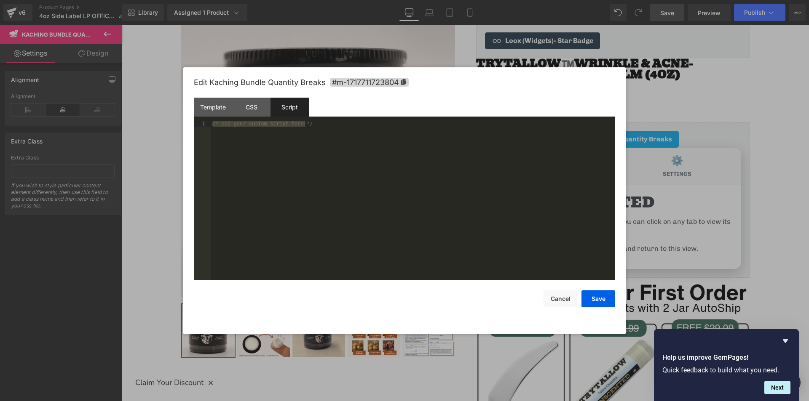
click at [295, 204] on div "/* add your custom script here */" at bounding box center [413, 200] width 404 height 159
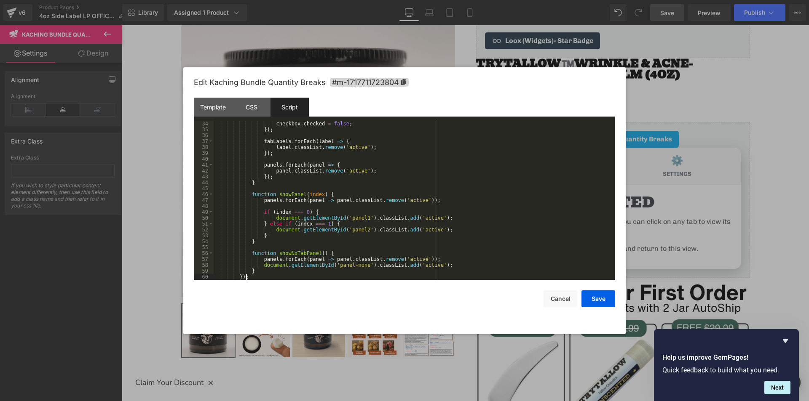
scroll to position [195, 0]
click at [364, 205] on div "checkbox . checked = false ; }) ; tabLabels . forEach ( label => { label . clas…" at bounding box center [413, 206] width 398 height 171
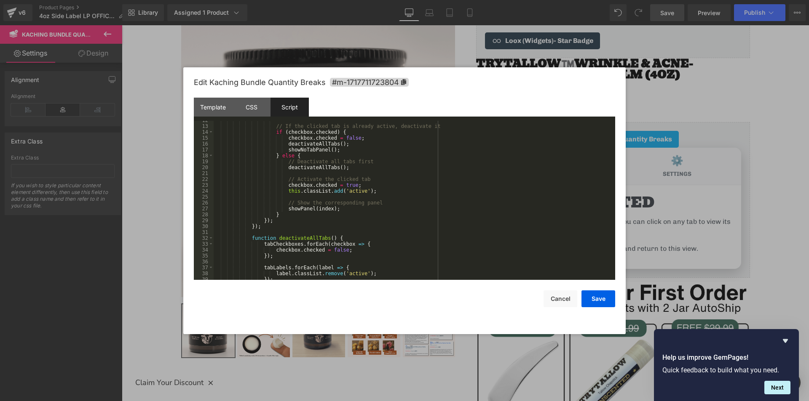
scroll to position [0, 0]
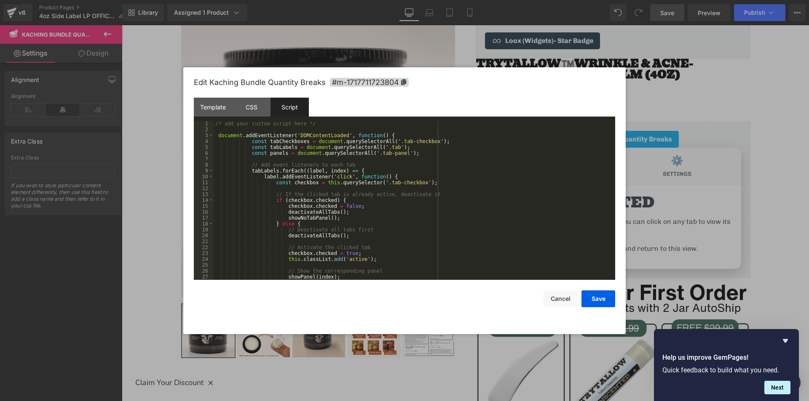
click at [389, 167] on div "/* add your custom script here */ document . addEventListener ( 'DOMContentLoad…" at bounding box center [413, 206] width 398 height 171
click at [596, 299] on button "Save" at bounding box center [598, 299] width 34 height 17
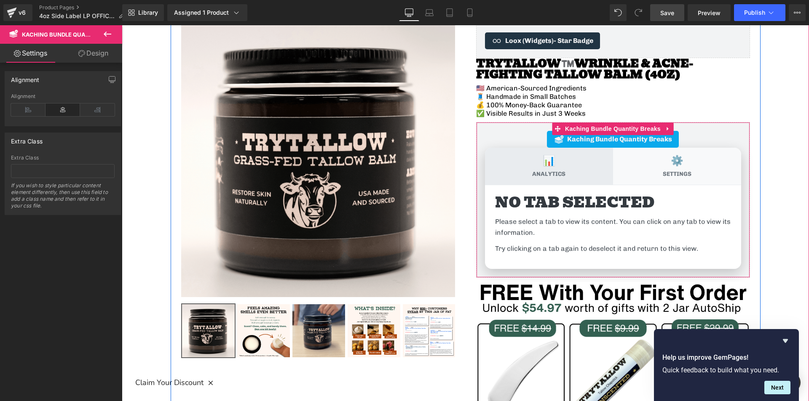
click at [553, 171] on span "Analytics" at bounding box center [548, 175] width 33 height 8
click at [122, 25] on input "📊 Analytics" at bounding box center [122, 25] width 0 height 0
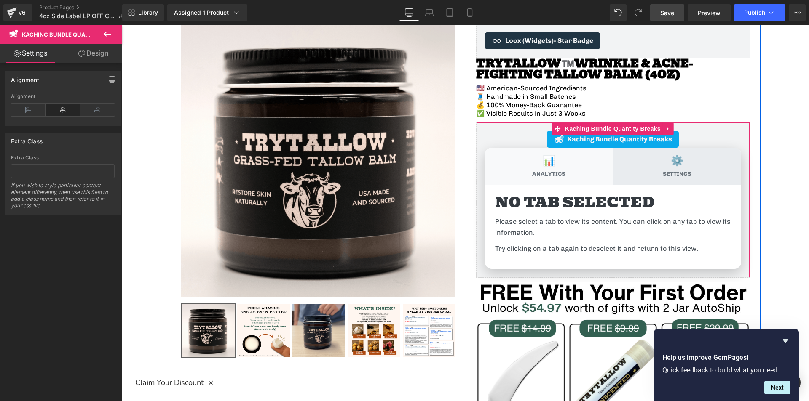
click at [646, 174] on label "⚙️ Settings" at bounding box center [677, 166] width 128 height 37
click at [122, 25] on input "⚙️ Settings" at bounding box center [122, 25] width 0 height 0
click at [586, 206] on h3 "No Tab Selected" at bounding box center [613, 202] width 236 height 15
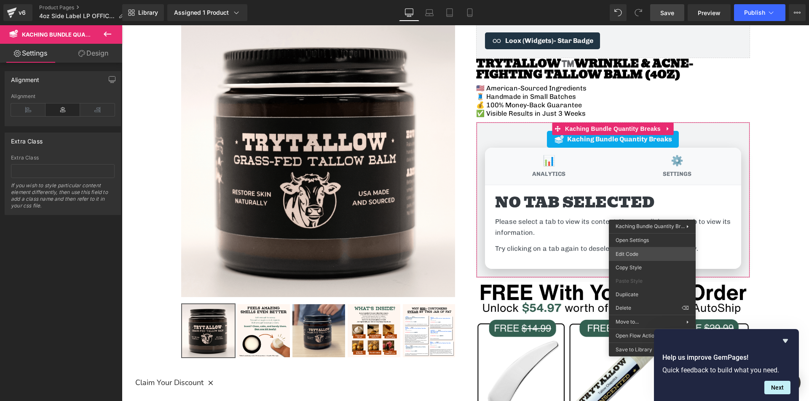
click at [631, 254] on body "You are previewing how the will restyle your page. You can not edit Elements in…" at bounding box center [404, 200] width 809 height 401
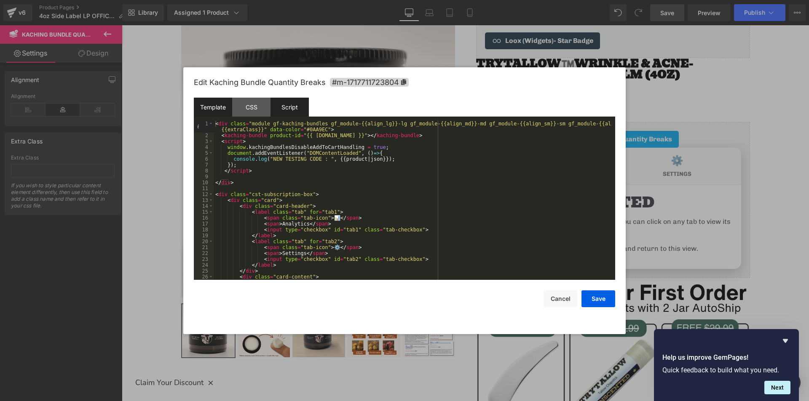
click at [291, 107] on div "Script" at bounding box center [289, 107] width 38 height 19
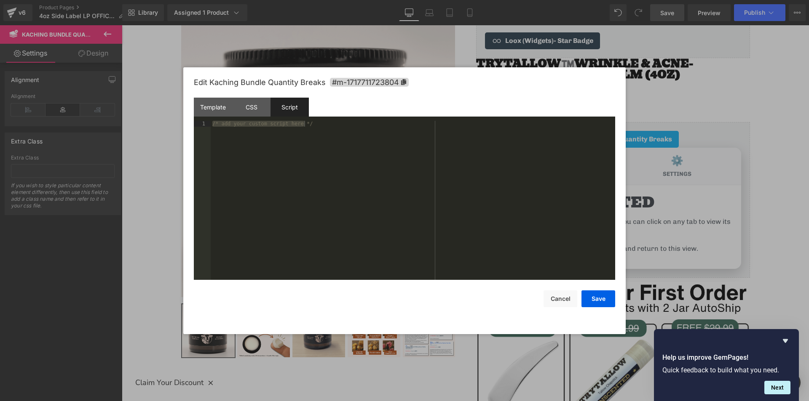
click at [337, 196] on div "/* add your custom script here */" at bounding box center [413, 200] width 404 height 159
click at [208, 109] on div "Template" at bounding box center [213, 107] width 38 height 19
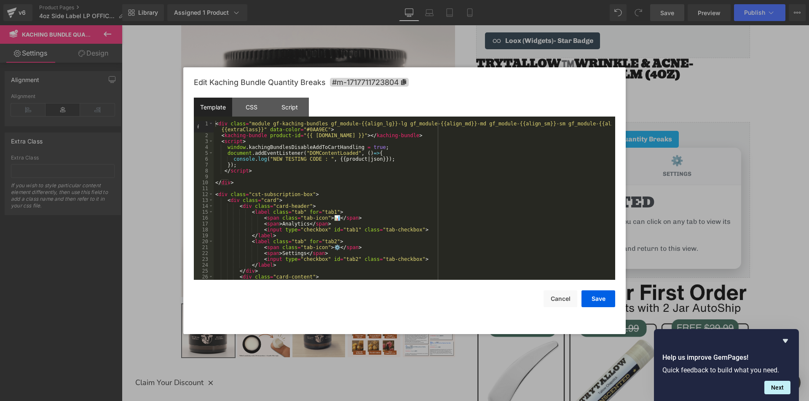
scroll to position [130, 0]
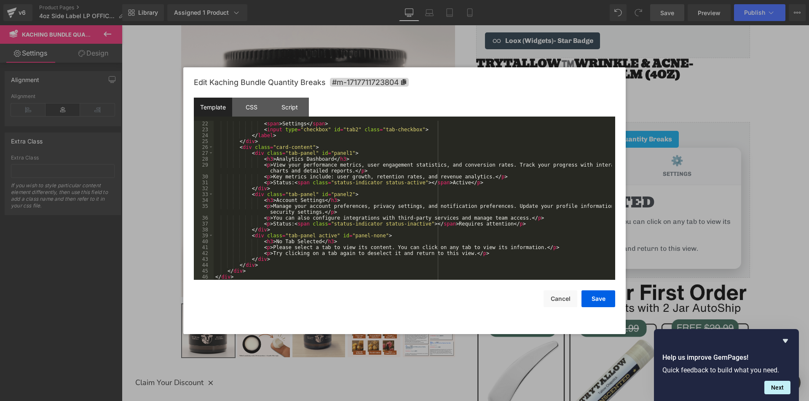
click at [254, 277] on div "< span > Settings </ span > < input type = "checkbox" id = "tab2" class = "tab-…" at bounding box center [413, 206] width 398 height 171
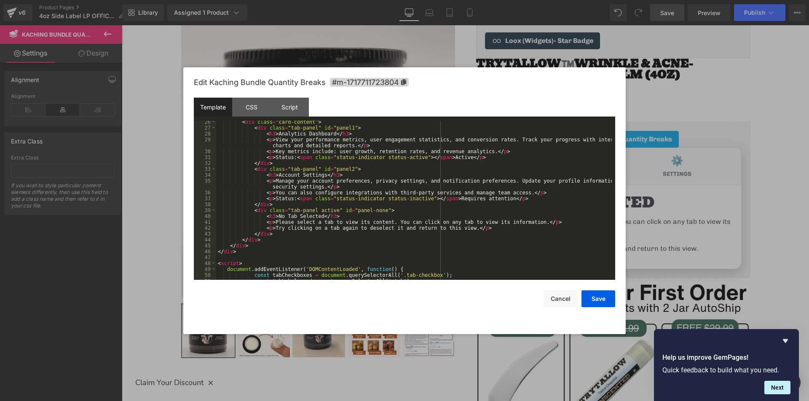
scroll to position [231, 0]
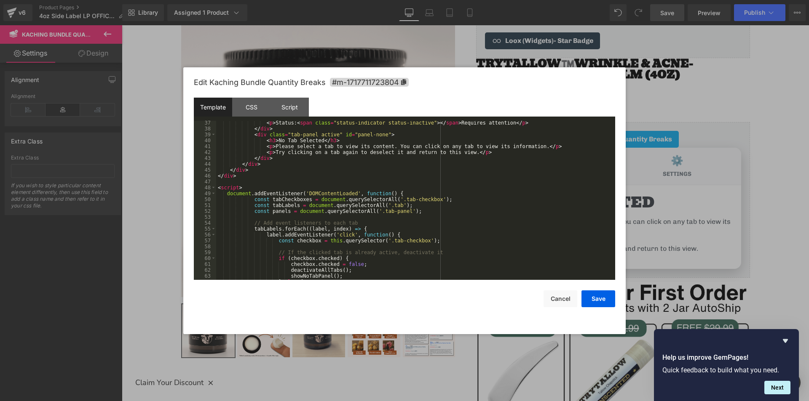
click at [251, 199] on div "< p > Status: < span class = "status-indicator status-inactive" > </ span > Req…" at bounding box center [414, 205] width 396 height 171
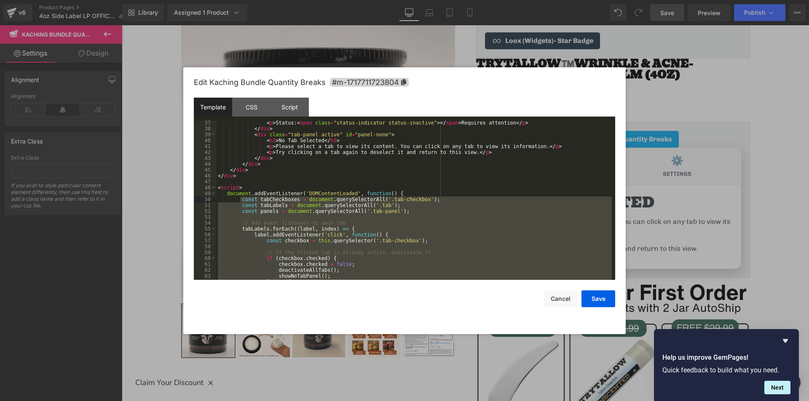
click at [414, 238] on div "< p > Status: < span class = "status-indicator status-inactive" > </ span > Req…" at bounding box center [414, 200] width 396 height 159
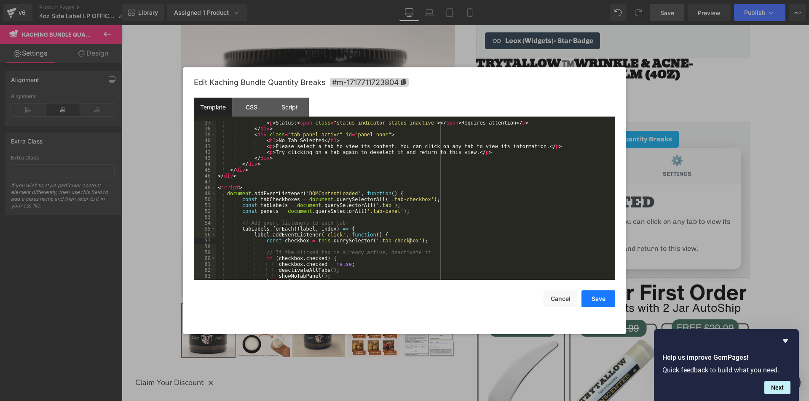
click at [601, 299] on button "Save" at bounding box center [598, 299] width 34 height 17
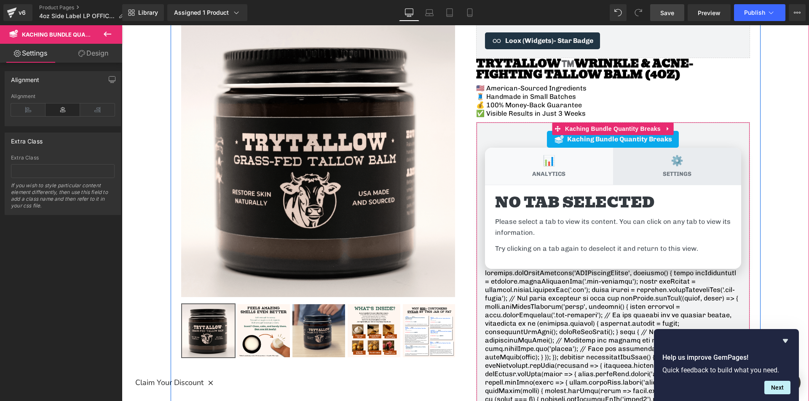
click at [681, 183] on label "⚙️ Settings" at bounding box center [677, 166] width 128 height 37
click at [122, 25] on input "⚙️ Settings" at bounding box center [122, 25] width 0 height 0
click at [669, 179] on label "⚙️ Settings" at bounding box center [677, 166] width 128 height 37
click at [122, 25] on input "⚙️ Settings" at bounding box center [122, 25] width 0 height 0
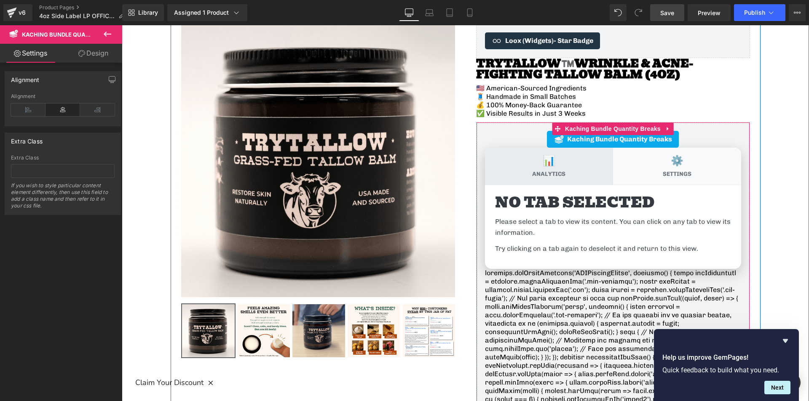
click at [582, 180] on label "📊 Analytics" at bounding box center [549, 166] width 128 height 37
click at [122, 25] on input "📊 Analytics" at bounding box center [122, 25] width 0 height 0
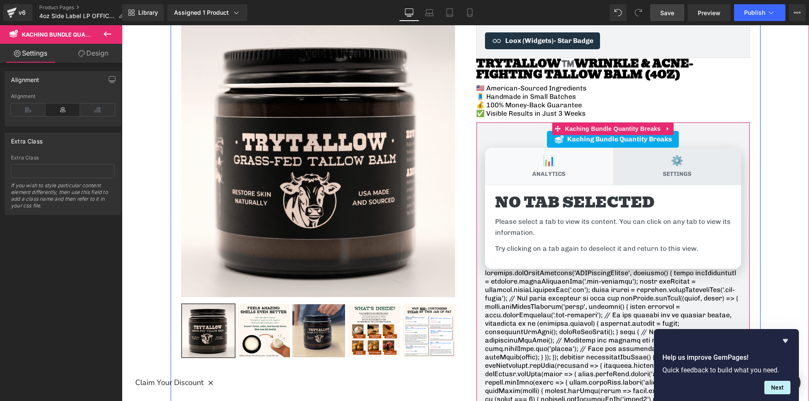
click at [647, 173] on label "⚙️ Settings" at bounding box center [677, 166] width 128 height 37
click at [122, 25] on input "⚙️ Settings" at bounding box center [122, 25] width 0 height 0
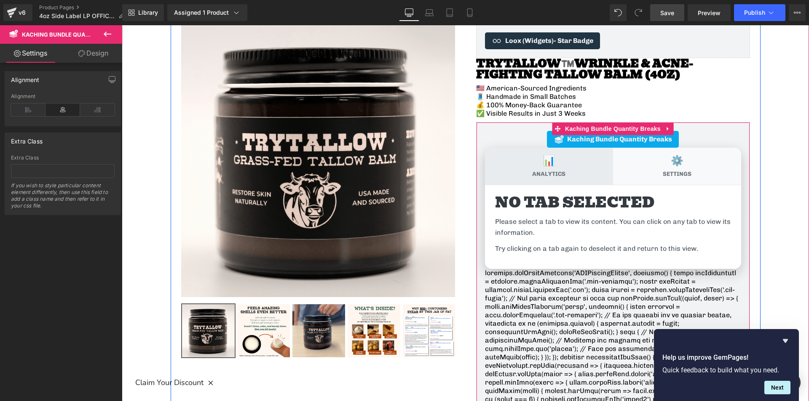
click at [585, 170] on label "📊 Analytics" at bounding box center [549, 166] width 128 height 37
click at [122, 25] on input "📊 Analytics" at bounding box center [122, 25] width 0 height 0
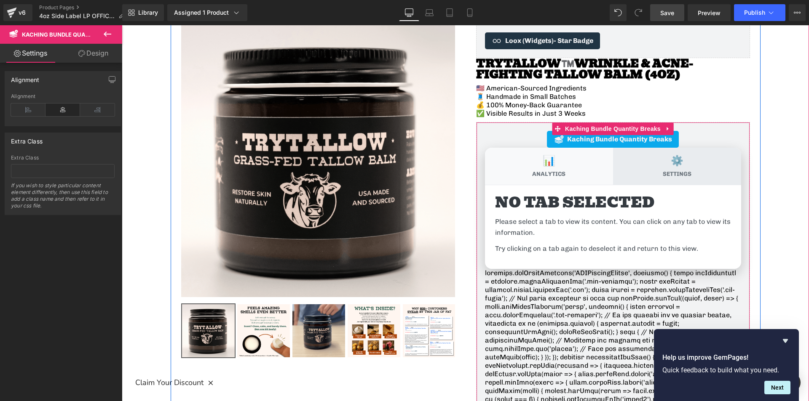
click at [628, 161] on label "⚙️ Settings" at bounding box center [677, 166] width 128 height 37
click at [122, 25] on input "⚙️ Settings" at bounding box center [122, 25] width 0 height 0
click at [645, 207] on h3 "No Tab Selected" at bounding box center [613, 202] width 236 height 15
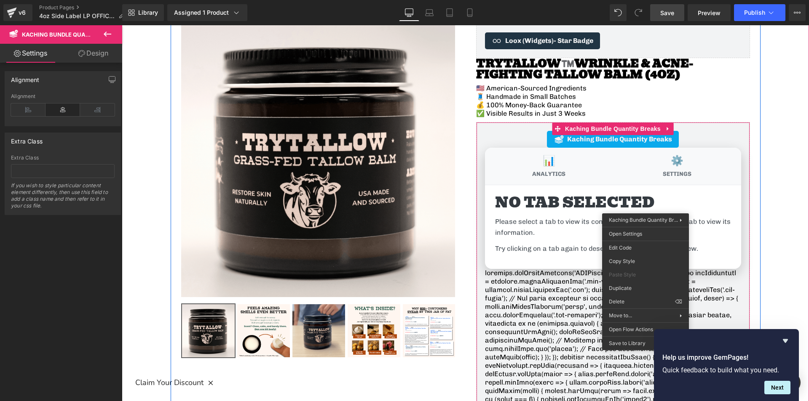
click at [675, 196] on h3 "No Tab Selected" at bounding box center [613, 202] width 236 height 15
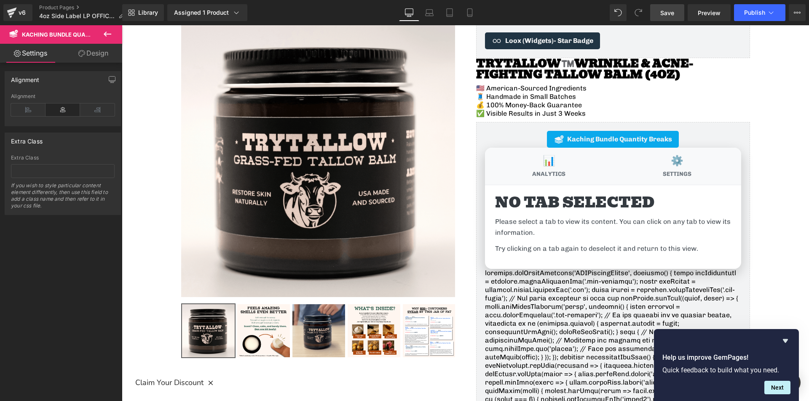
click at [664, 21] on div "Library Assigned 1 Product Product Preview TryTallow™️ Wrinkle and Acne Fightin…" at bounding box center [465, 12] width 687 height 25
click at [662, 18] on link "Save" at bounding box center [667, 12] width 34 height 17
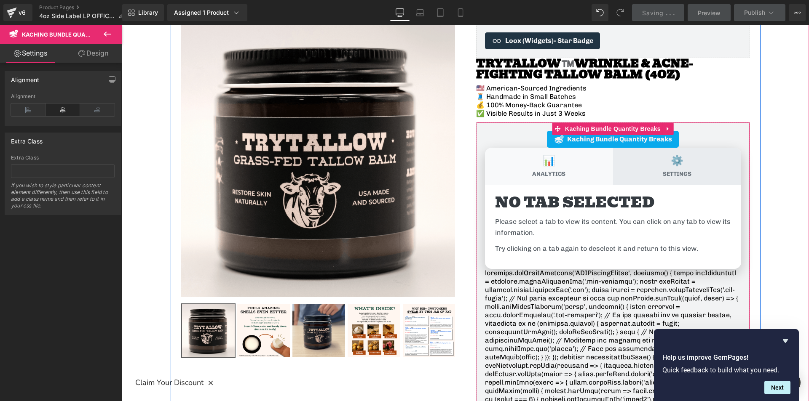
click at [677, 177] on span "Settings" at bounding box center [677, 175] width 29 height 8
click at [122, 25] on input "⚙️ Settings" at bounding box center [122, 25] width 0 height 0
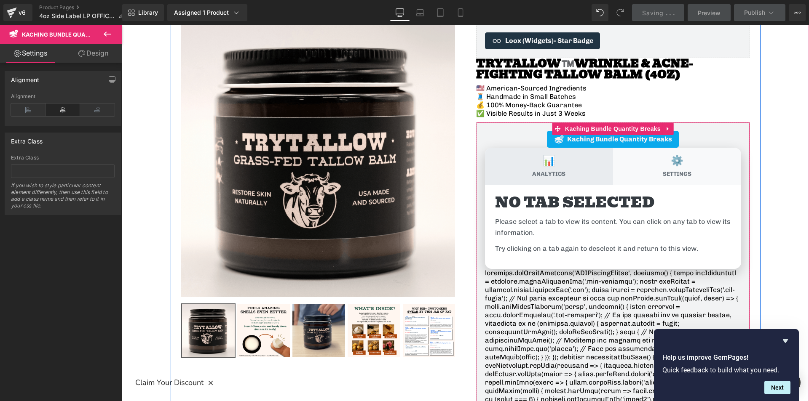
click at [577, 174] on label "📊 Analytics" at bounding box center [549, 166] width 128 height 37
click at [122, 25] on input "📊 Analytics" at bounding box center [122, 25] width 0 height 0
click at [637, 218] on p "Please select a tab to view its content. You can click on any tab to view its i…" at bounding box center [613, 226] width 236 height 21
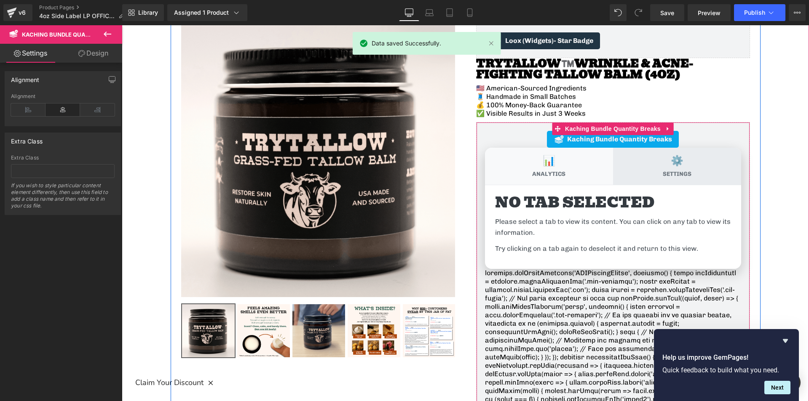
click at [680, 164] on span "⚙️" at bounding box center [677, 161] width 13 height 13
click at [122, 25] on input "⚙️ Settings" at bounding box center [122, 25] width 0 height 0
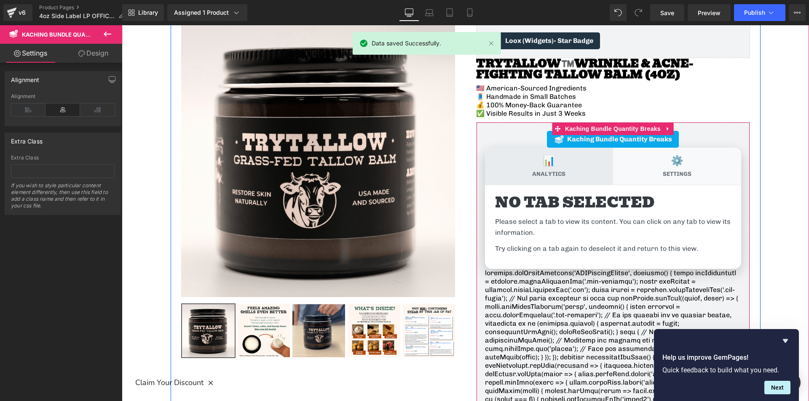
click at [562, 171] on span "Analytics" at bounding box center [548, 175] width 33 height 8
click at [122, 25] on input "📊 Analytics" at bounding box center [122, 25] width 0 height 0
drag, startPoint x: 622, startPoint y: 230, endPoint x: 683, endPoint y: 113, distance: 131.5
click at [629, 219] on p "Please select a tab to view its content. You can click on any tab to view its i…" at bounding box center [613, 226] width 236 height 21
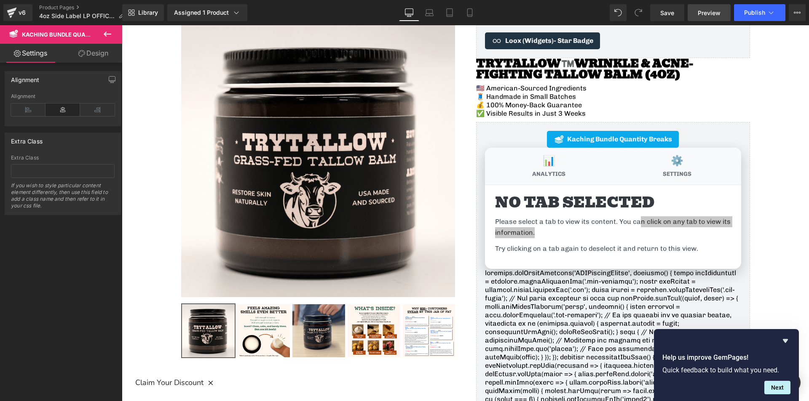
click at [712, 11] on span "Preview" at bounding box center [709, 12] width 23 height 9
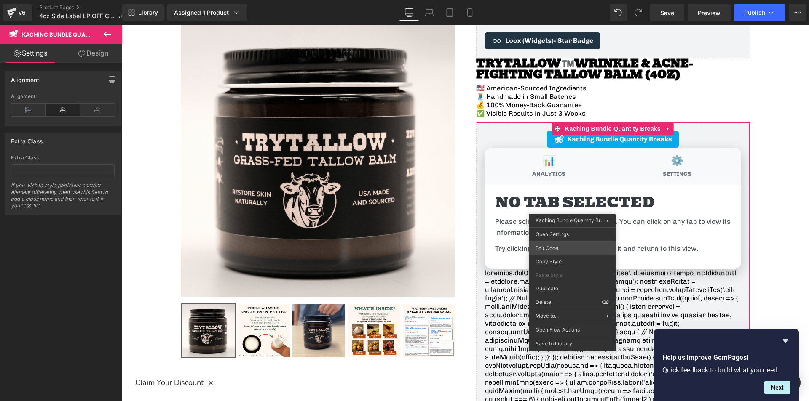
click at [551, 0] on div "You are previewing how the will restyle your page. You can not edit Elements in…" at bounding box center [404, 0] width 809 height 0
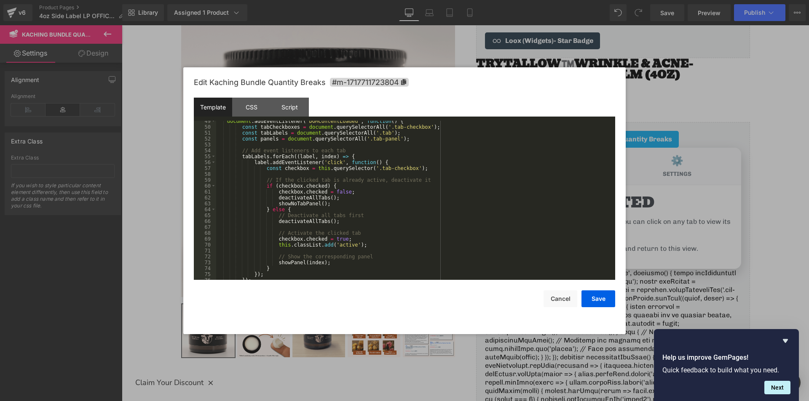
scroll to position [303, 0]
click at [356, 151] on div "document . addEventListener ( 'DOMContentLoaded' , function ( ) { const tabChec…" at bounding box center [414, 203] width 396 height 171
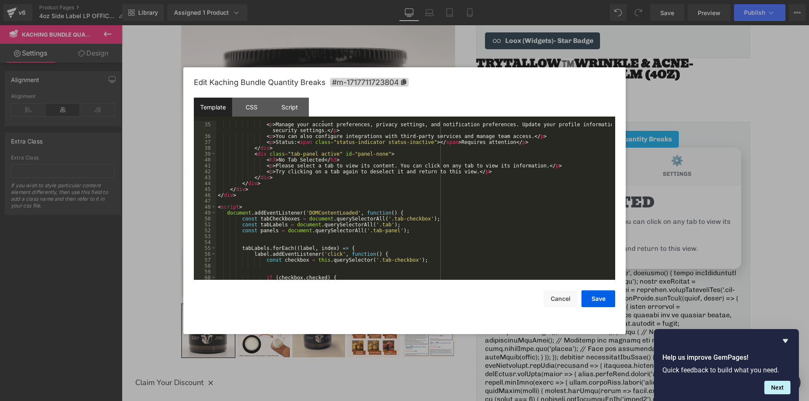
scroll to position [60, 0]
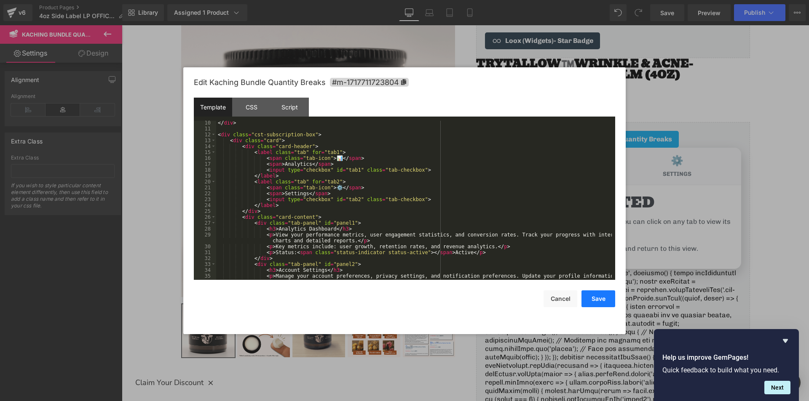
click at [600, 297] on button "Save" at bounding box center [598, 299] width 34 height 17
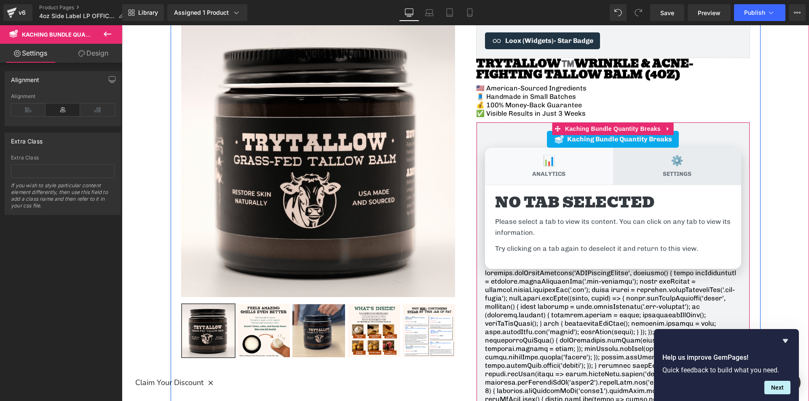
click at [663, 166] on label "⚙️ Settings" at bounding box center [677, 166] width 128 height 37
click at [122, 25] on input "⚙️ Settings" at bounding box center [122, 25] width 0 height 0
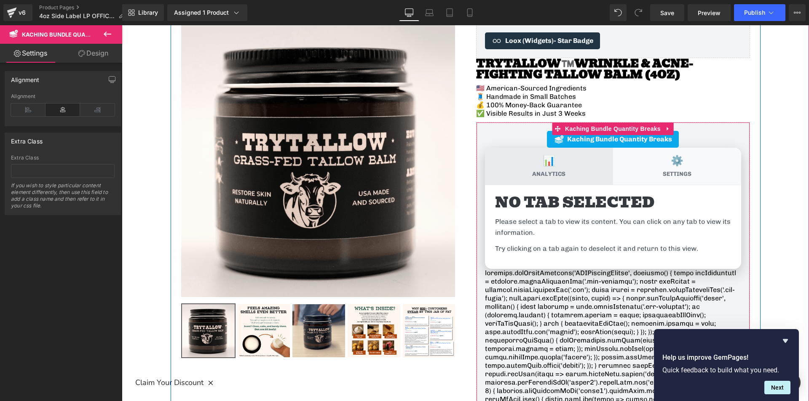
click at [565, 165] on label "📊 Analytics" at bounding box center [549, 166] width 128 height 37
click at [122, 25] on input "📊 Analytics" at bounding box center [122, 25] width 0 height 0
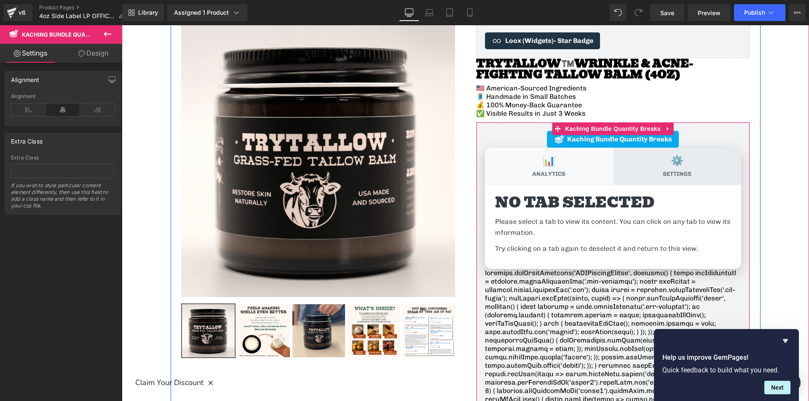
click at [665, 162] on label "⚙️ Settings" at bounding box center [677, 166] width 128 height 37
click at [122, 25] on input "⚙️ Settings" at bounding box center [122, 25] width 0 height 0
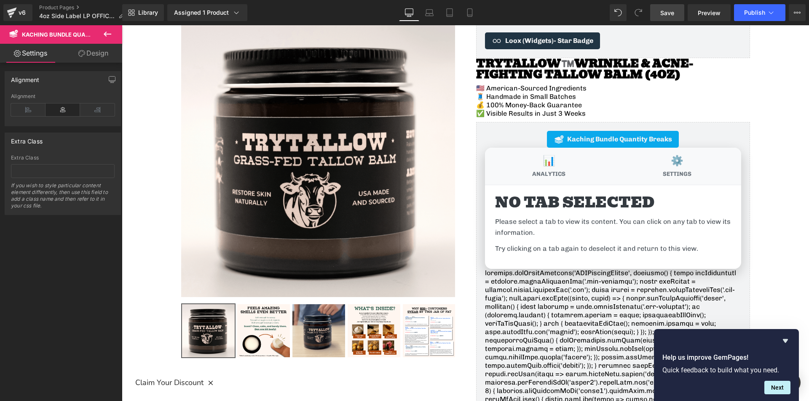
click at [671, 12] on span "Save" at bounding box center [667, 12] width 14 height 9
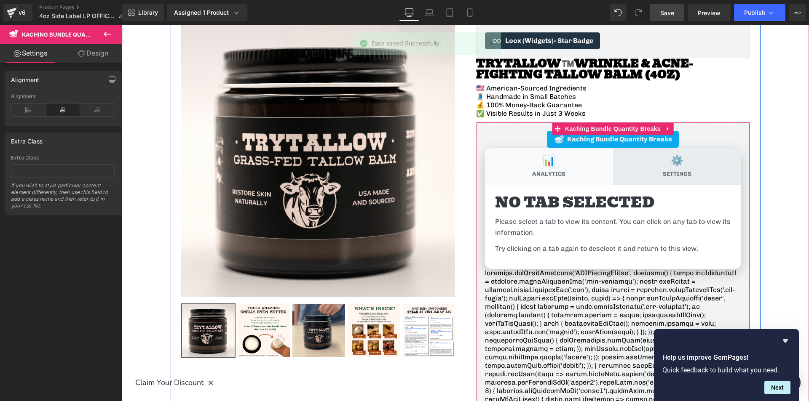
click at [683, 172] on span "Settings" at bounding box center [677, 175] width 29 height 8
click at [122, 25] on input "⚙️ Settings" at bounding box center [122, 25] width 0 height 0
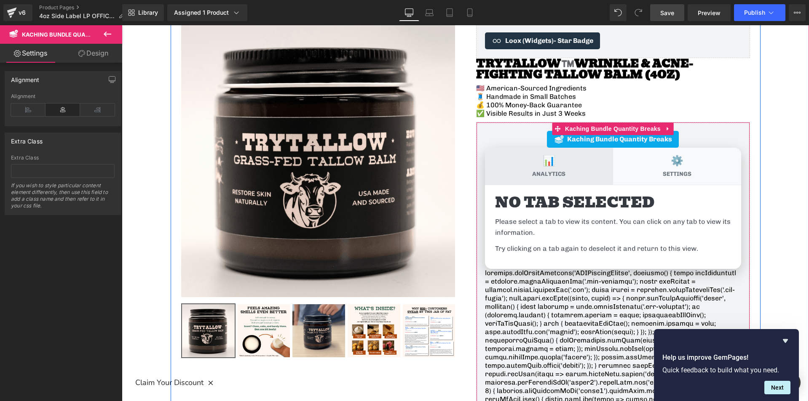
click at [602, 168] on label "📊 Analytics" at bounding box center [549, 166] width 128 height 37
click at [122, 25] on input "📊 Analytics" at bounding box center [122, 25] width 0 height 0
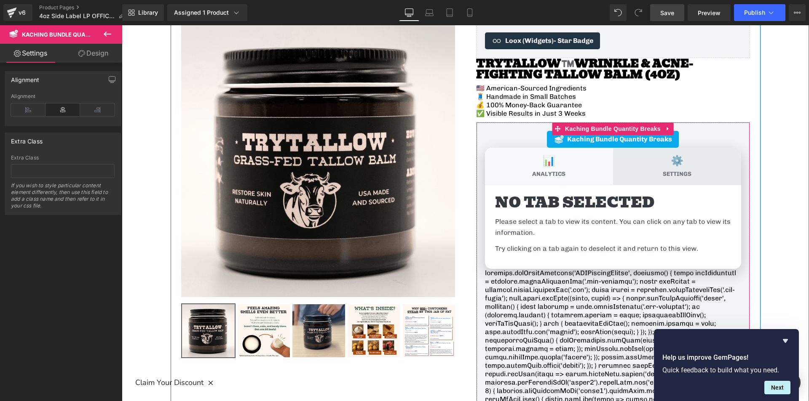
click at [654, 165] on label "⚙️ Settings" at bounding box center [677, 166] width 128 height 37
click at [122, 25] on input "⚙️ Settings" at bounding box center [122, 25] width 0 height 0
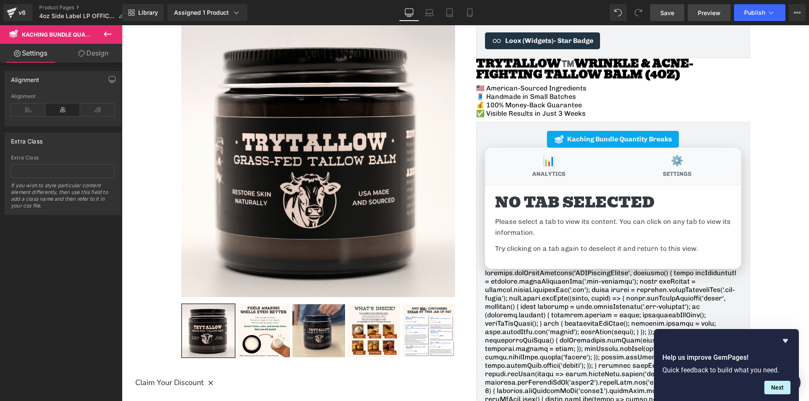
click at [705, 17] on span "Preview" at bounding box center [709, 12] width 23 height 9
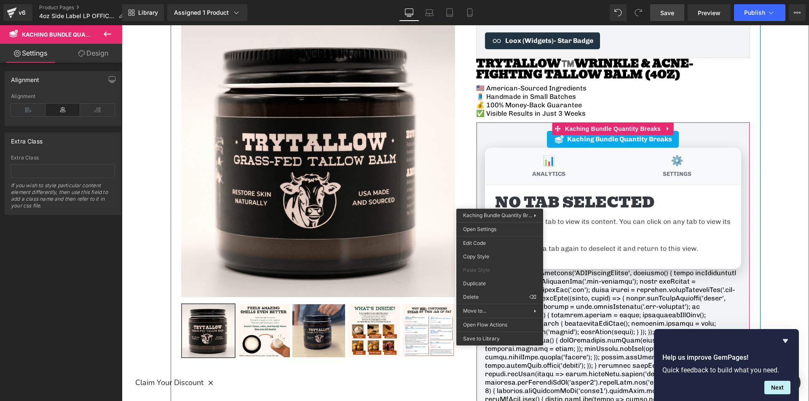
click at [509, 187] on div "Analytics Dashboard View your performance metrics, user engagement statistics, …" at bounding box center [613, 227] width 256 height 84
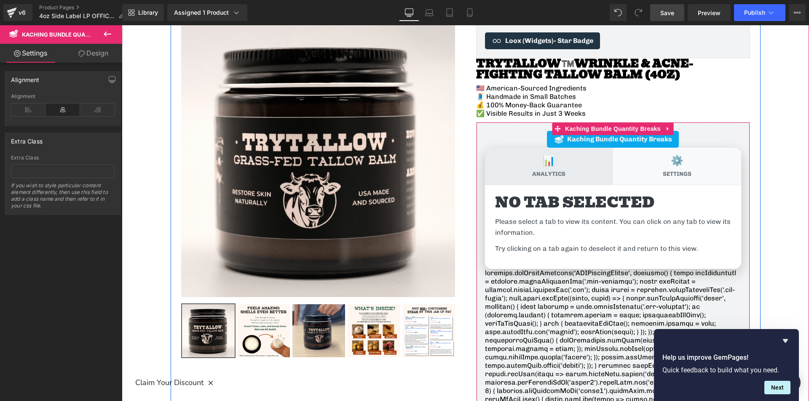
click at [523, 171] on label "📊 Analytics" at bounding box center [549, 166] width 128 height 37
click at [122, 25] on input "📊 Analytics" at bounding box center [122, 25] width 0 height 0
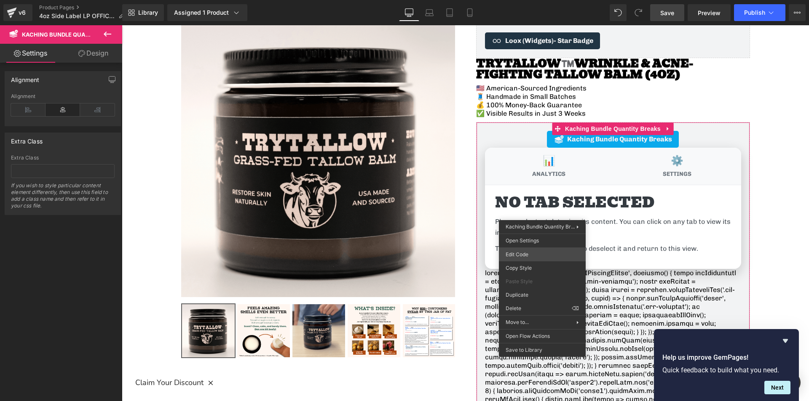
click at [509, 0] on div "You are previewing how the will restyle your page. You can not edit Elements in…" at bounding box center [404, 0] width 809 height 0
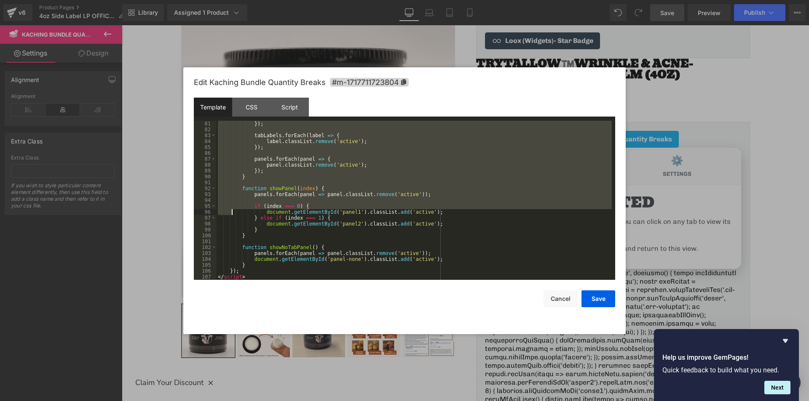
scroll to position [489, 0]
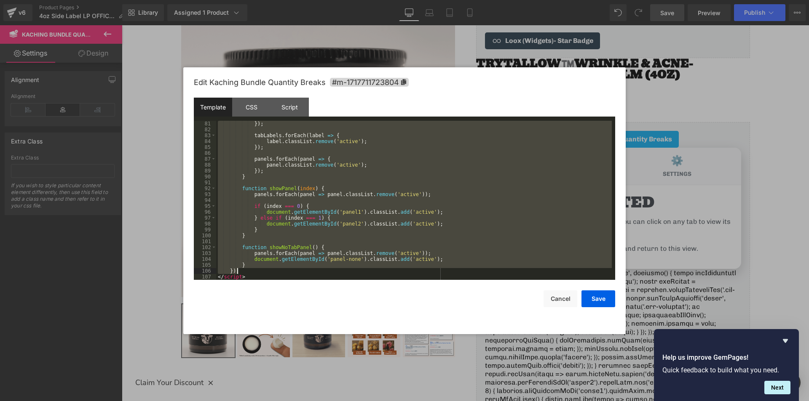
drag, startPoint x: 224, startPoint y: 195, endPoint x: 245, endPoint y: 269, distance: 77.0
click at [245, 269] on div "}) ; tabLabels . forEach ( label => { label . classList . remove ( 'active' ) ;…" at bounding box center [414, 206] width 396 height 171
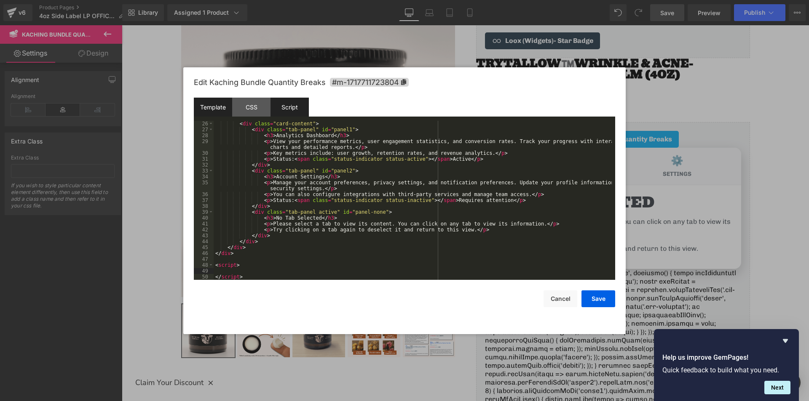
click at [301, 107] on div "Script" at bounding box center [289, 107] width 38 height 19
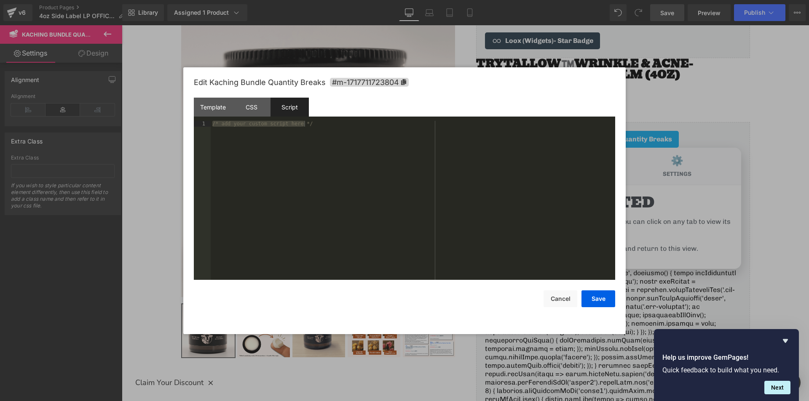
click at [310, 123] on div "/* add your custom script here */" at bounding box center [413, 200] width 404 height 159
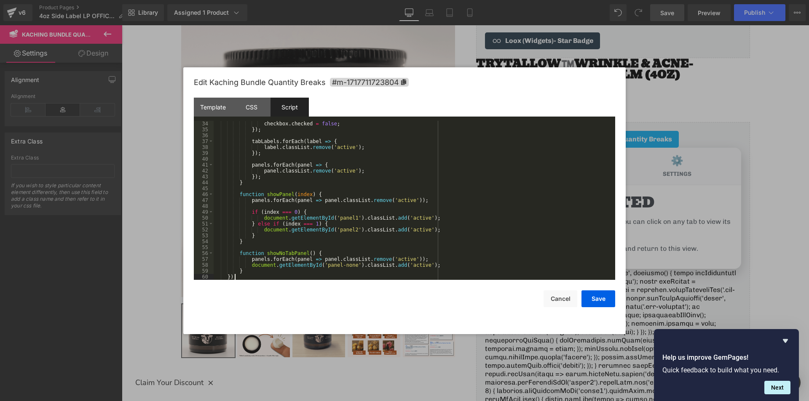
scroll to position [195, 0]
click at [591, 296] on button "Save" at bounding box center [598, 299] width 34 height 17
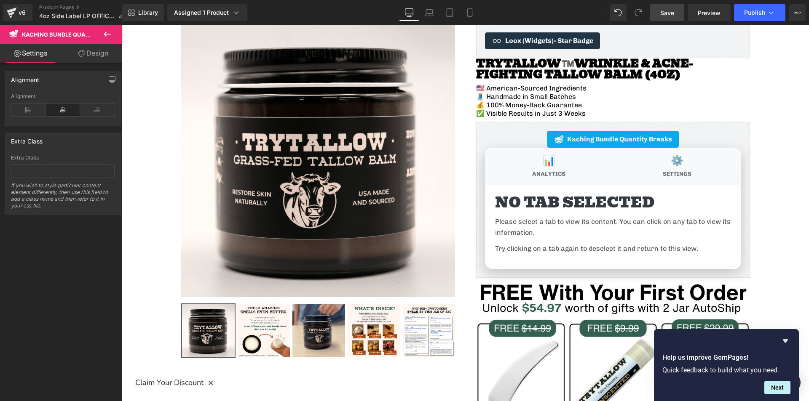
drag, startPoint x: 674, startPoint y: 11, endPoint x: 442, endPoint y: 216, distance: 309.2
click at [674, 11] on span "Save" at bounding box center [667, 12] width 14 height 9
click at [711, 16] on span "Preview" at bounding box center [709, 12] width 23 height 9
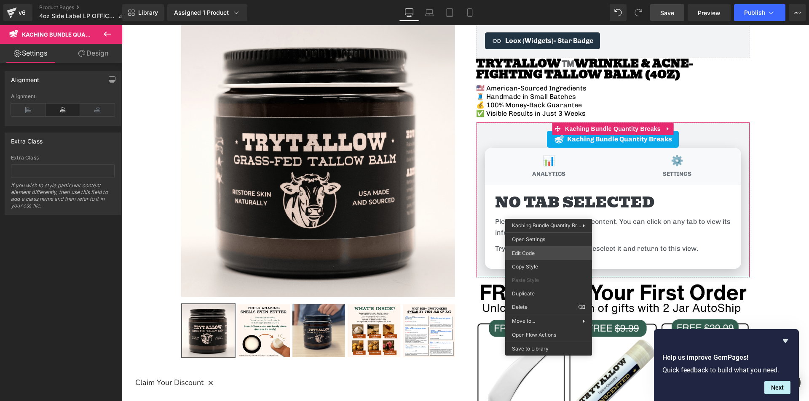
click at [524, 0] on div "You are previewing how the will restyle your page. You can not edit Elements in…" at bounding box center [404, 0] width 809 height 0
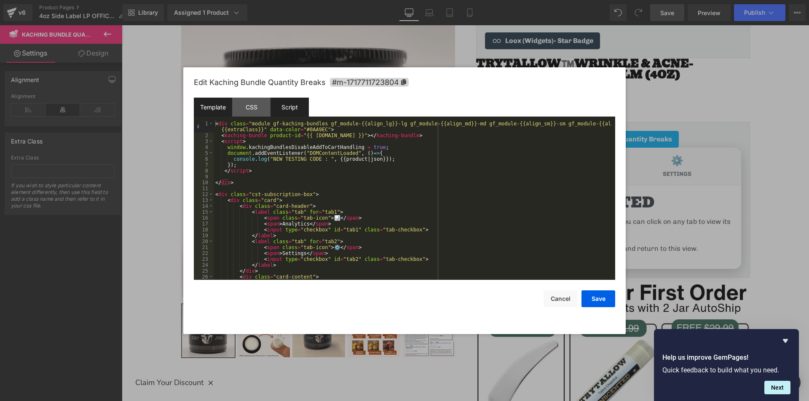
click at [277, 111] on div "Script" at bounding box center [289, 107] width 38 height 19
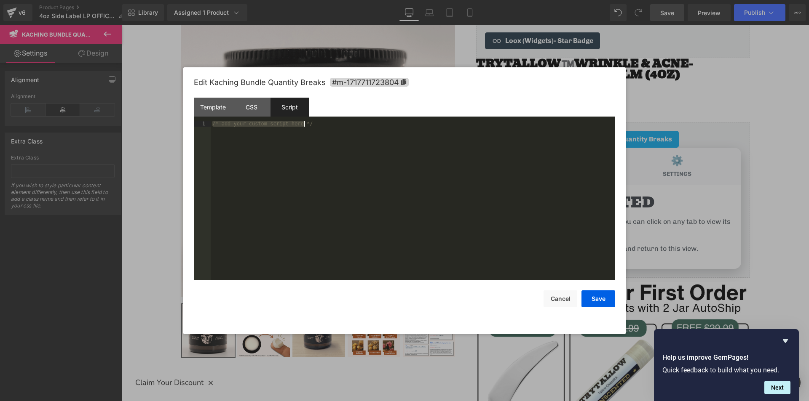
click at [319, 132] on div "/* add your custom script here */" at bounding box center [413, 200] width 404 height 159
click at [264, 113] on div "CSS" at bounding box center [251, 107] width 38 height 19
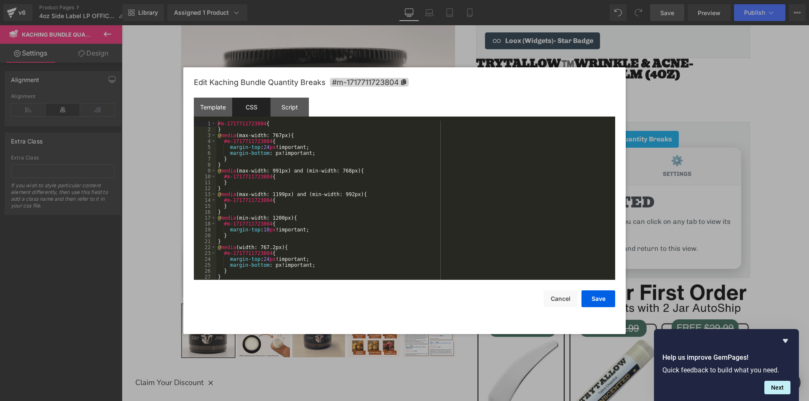
scroll to position [152, 0]
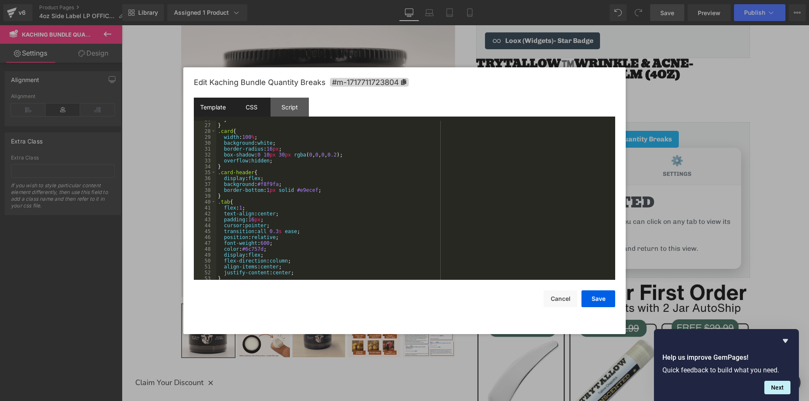
click at [214, 106] on div "Template" at bounding box center [213, 107] width 38 height 19
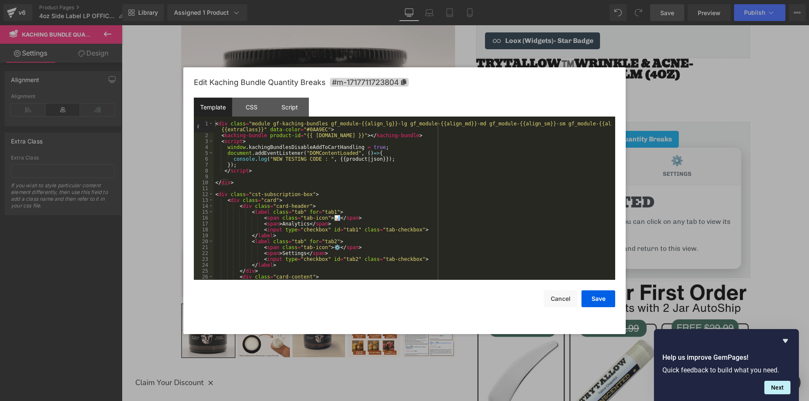
click at [397, 190] on div "< div class = "module gf-kaching-bundles gf_module-{{align_lg}}-lg gf_module-{{…" at bounding box center [413, 209] width 398 height 177
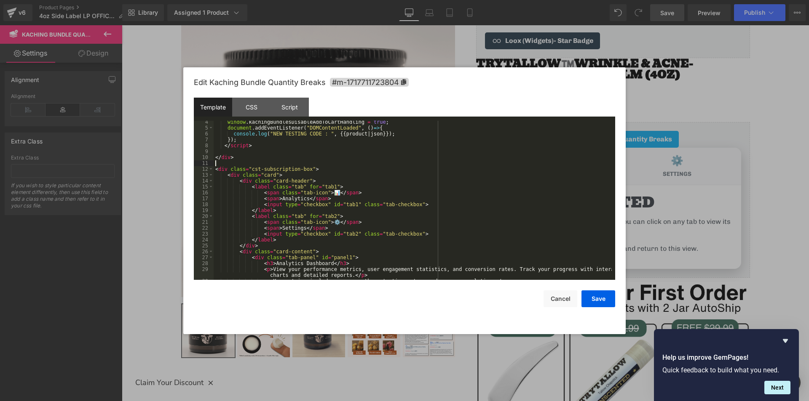
scroll to position [0, 0]
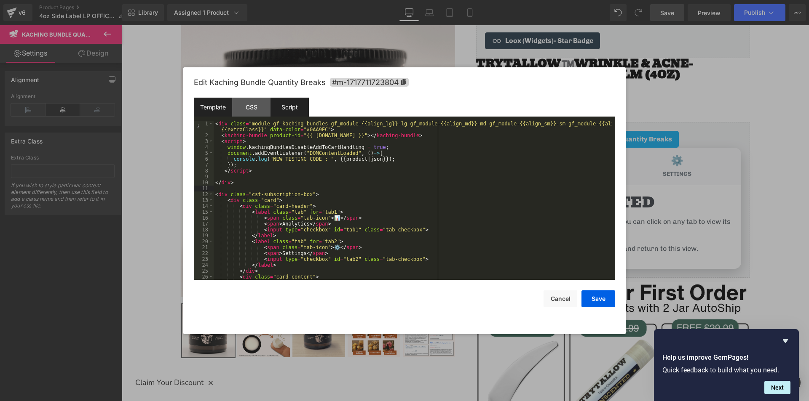
click at [293, 109] on div "Script" at bounding box center [289, 107] width 38 height 19
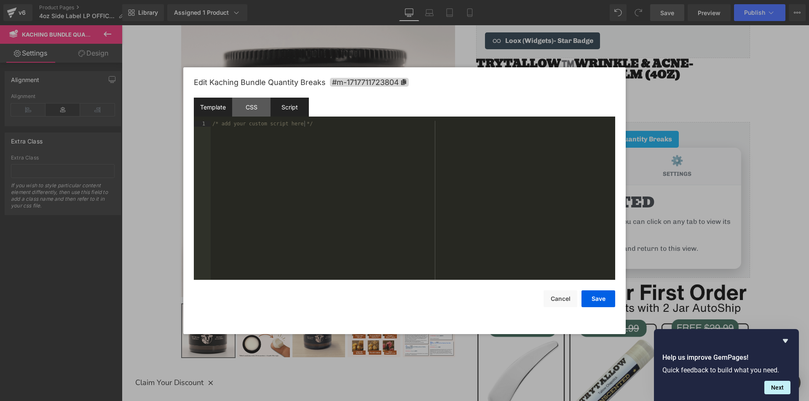
click at [218, 105] on div "Template" at bounding box center [213, 107] width 38 height 19
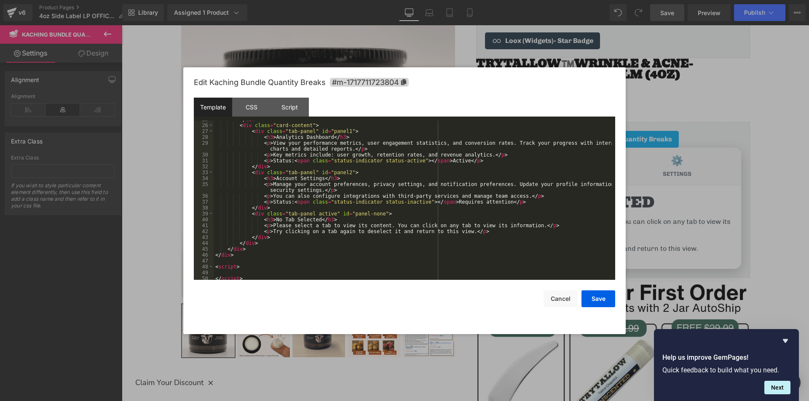
scroll to position [153, 0]
click at [244, 270] on div "< div class = "card-content" > < div class = "tab-panel" id = "panel1" > < h3 >…" at bounding box center [413, 206] width 398 height 171
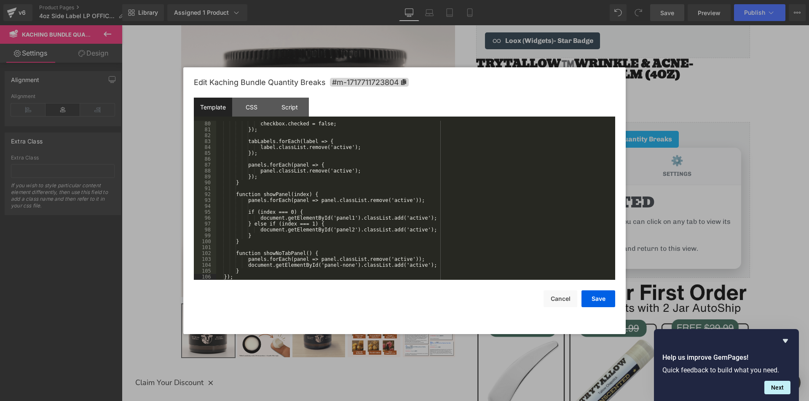
scroll to position [489, 0]
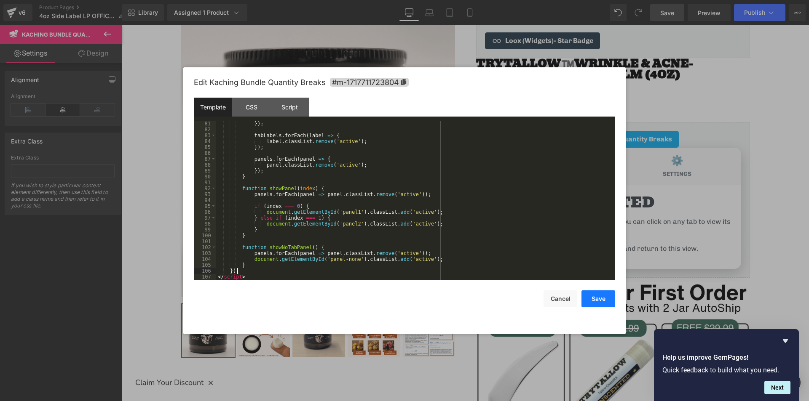
click at [596, 299] on button "Save" at bounding box center [598, 299] width 34 height 17
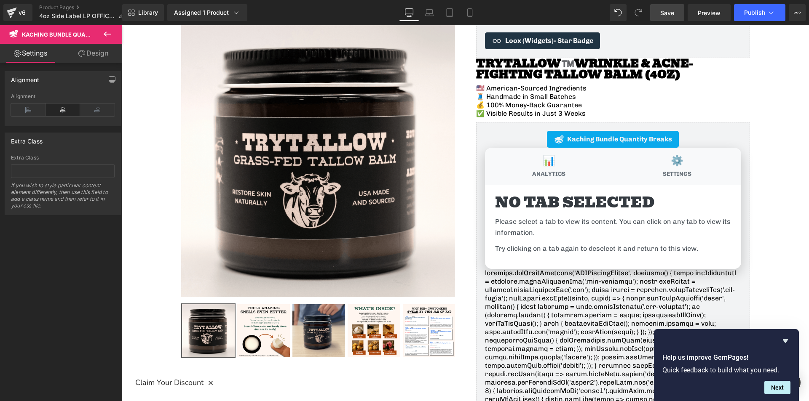
click at [665, 17] on span "Save" at bounding box center [667, 12] width 14 height 9
click at [703, 11] on span "Preview" at bounding box center [709, 12] width 23 height 9
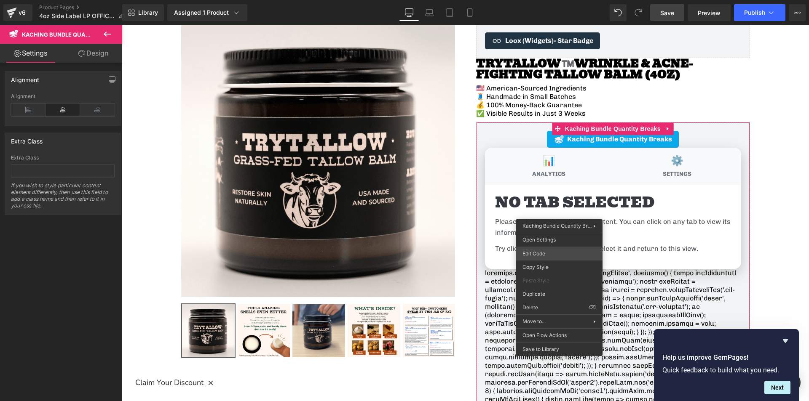
click at [558, 0] on div "You are previewing how the will restyle your page. You can not edit Elements in…" at bounding box center [404, 0] width 809 height 0
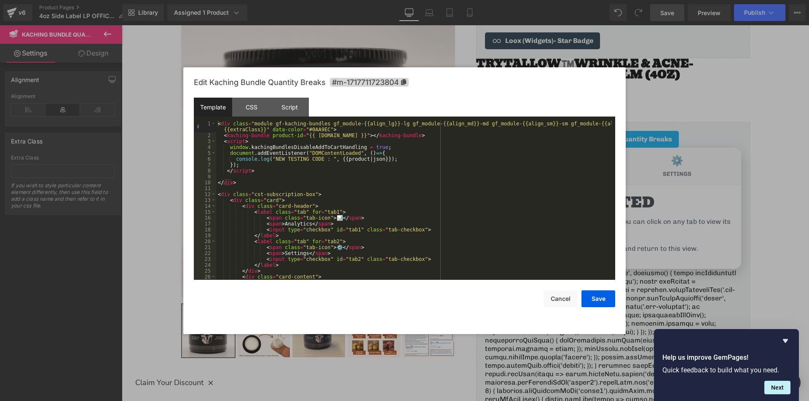
click at [323, 182] on div "< div class = "module gf-kaching-bundles gf_module-{{align_lg}}-lg gf_module-{{…" at bounding box center [414, 209] width 396 height 177
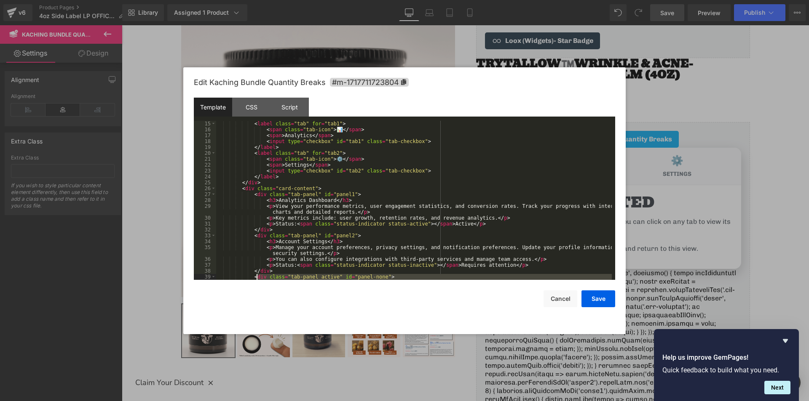
scroll to position [0, 0]
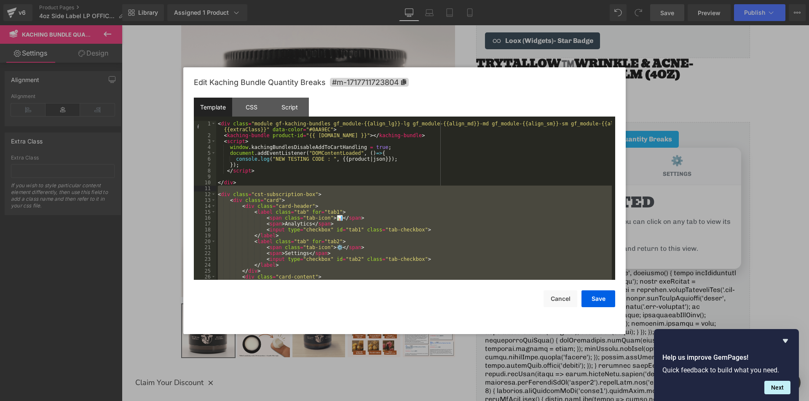
drag, startPoint x: 257, startPoint y: 275, endPoint x: 213, endPoint y: 187, distance: 98.7
click at [213, 187] on pre "1 2 3 4 5 6 7 8 9 10 11 12 13 14 15 16 17 18 19 20 21 22 23 24 25 26 27 < div c…" at bounding box center [404, 200] width 421 height 159
click at [253, 107] on div "CSS" at bounding box center [251, 107] width 38 height 19
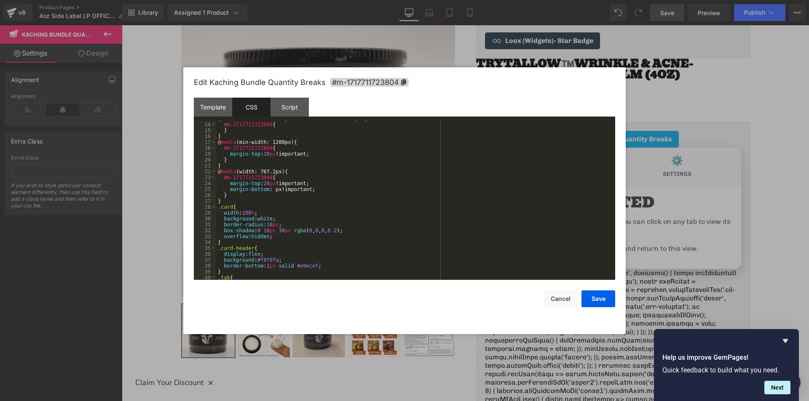
scroll to position [76, 0]
click at [235, 201] on div "@ media (max-width: 1199px) and (min-width: 992px) { #m-1717711723804 { } } @ m…" at bounding box center [414, 201] width 396 height 171
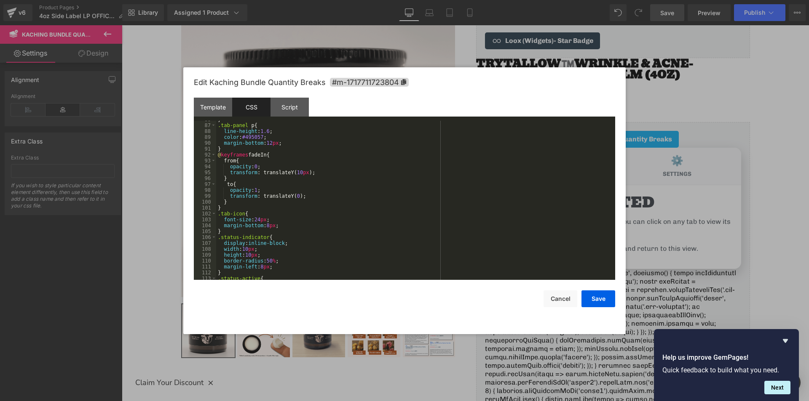
scroll to position [543, 0]
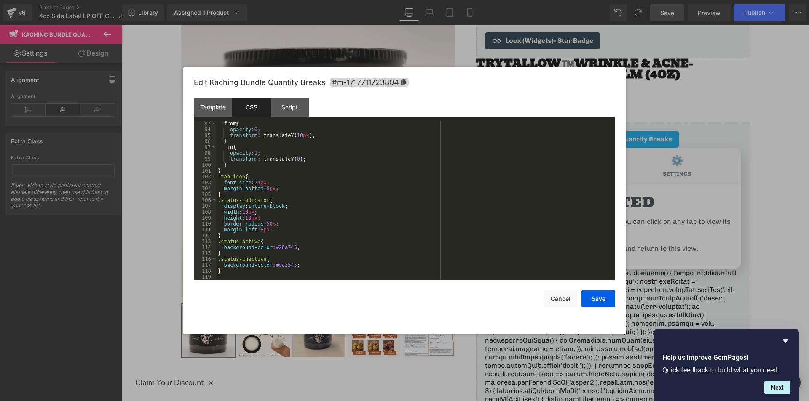
click at [228, 273] on div "from { opacity : 0 ; transform : translateY( 10 px ); } to { opacity : 1 ; tran…" at bounding box center [414, 206] width 396 height 171
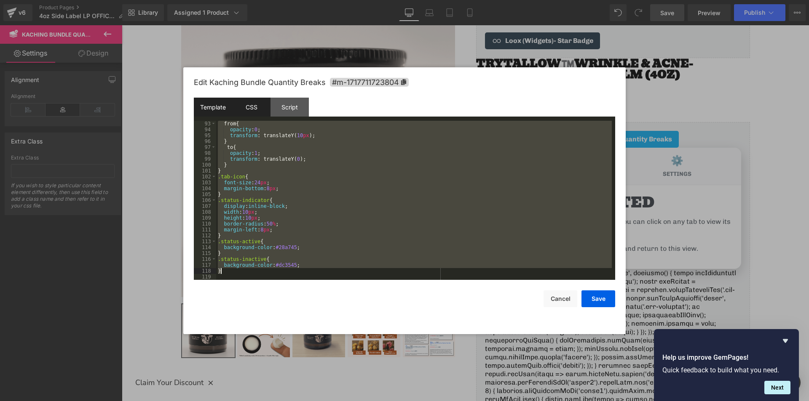
click at [220, 114] on div "Template" at bounding box center [213, 107] width 38 height 19
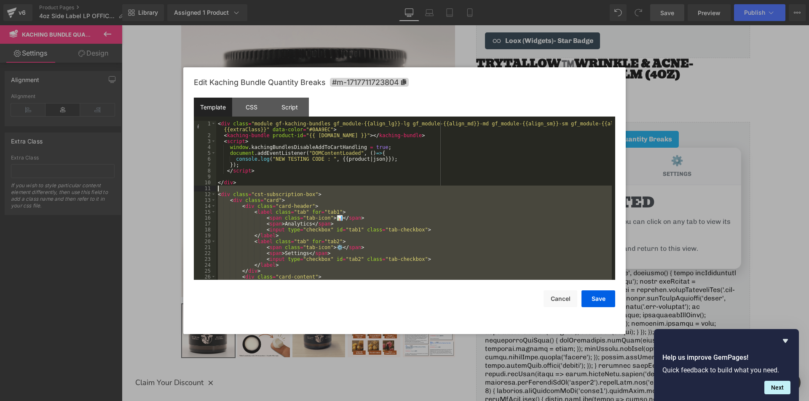
click at [233, 188] on div "< div class = "module gf-kaching-bundles gf_module-{{align_lg}}-lg gf_module-{{…" at bounding box center [414, 200] width 396 height 159
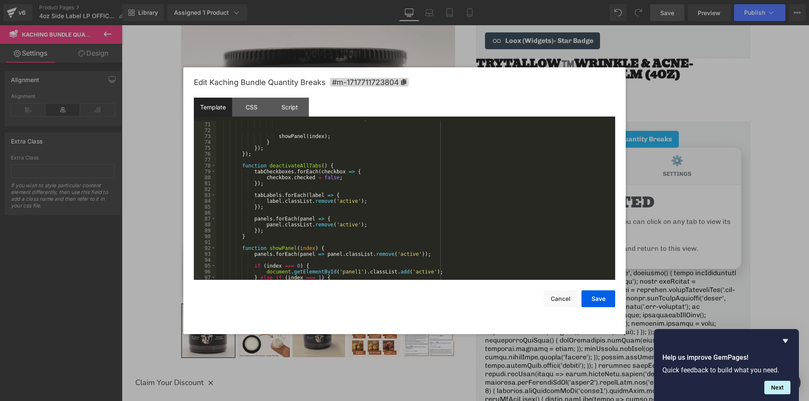
scroll to position [489, 0]
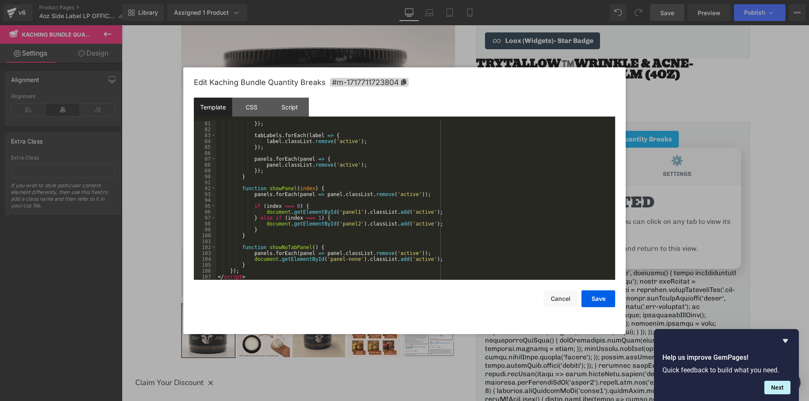
click at [249, 276] on div "}) ; tabLabels . forEach ( label => { label . classList . remove ( 'active' ) ;…" at bounding box center [414, 206] width 396 height 171
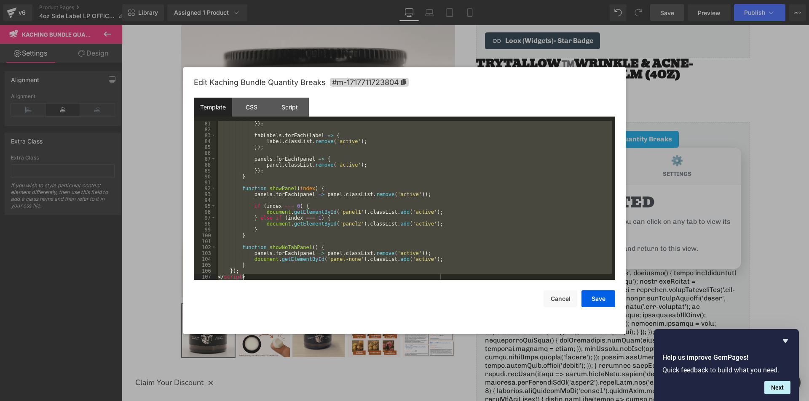
click at [278, 278] on div "}) ; tabLabels . forEach ( label => { label . classList . remove ( 'active' ) ;…" at bounding box center [414, 200] width 396 height 159
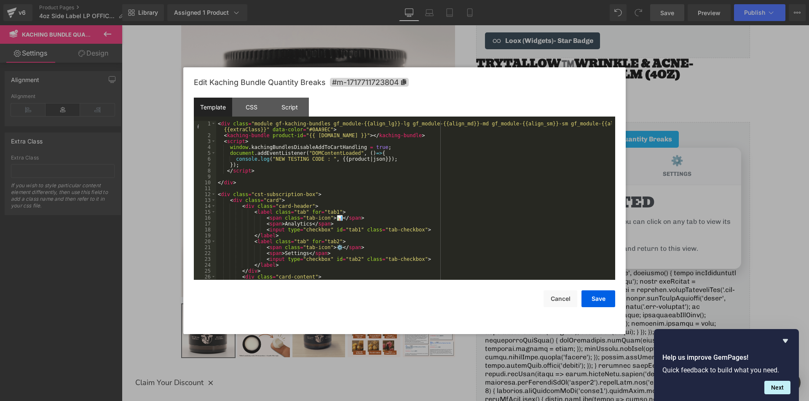
scroll to position [0, 0]
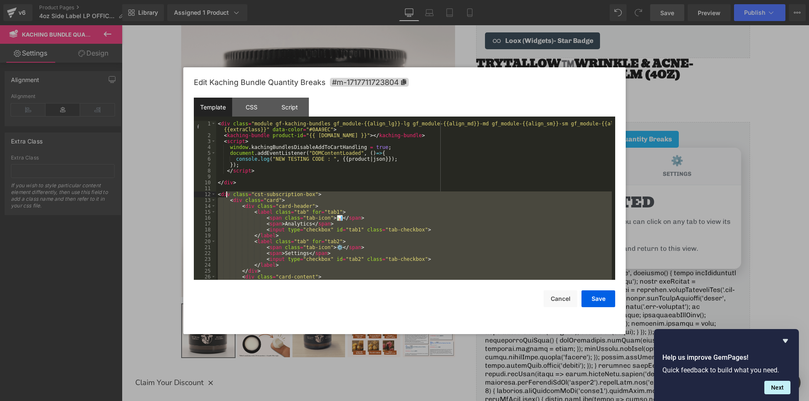
click at [227, 192] on div "< div class = "module gf-kaching-bundles gf_module-{{align_lg}}-lg gf_module-{{…" at bounding box center [414, 209] width 396 height 177
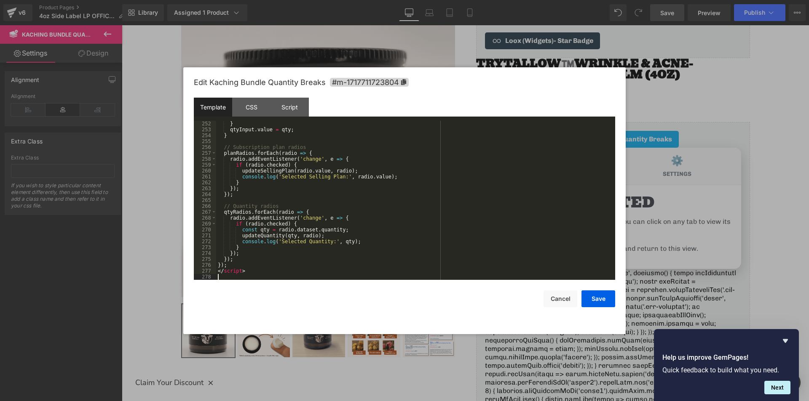
scroll to position [1486, 0]
click at [284, 208] on div "} qtyInput . value = qty ; } // Subscription plan radios planRadios . forEach (…" at bounding box center [414, 206] width 396 height 171
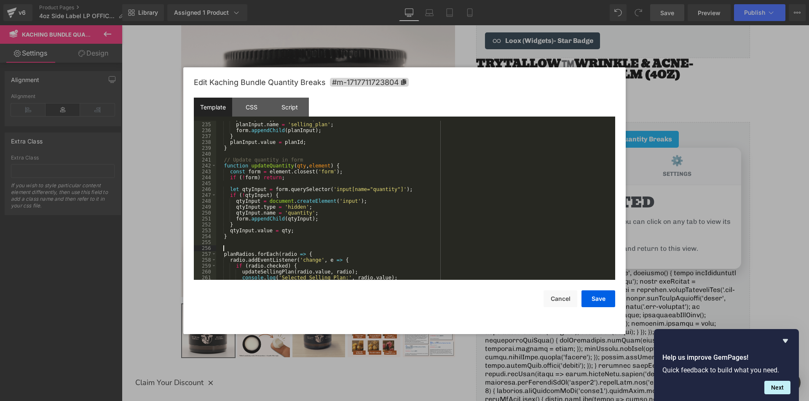
scroll to position [1385, 0]
click at [308, 159] on div "planInput . type = 'hidden' ; planInput . name = 'selling_plan' ; form . append…" at bounding box center [414, 201] width 396 height 171
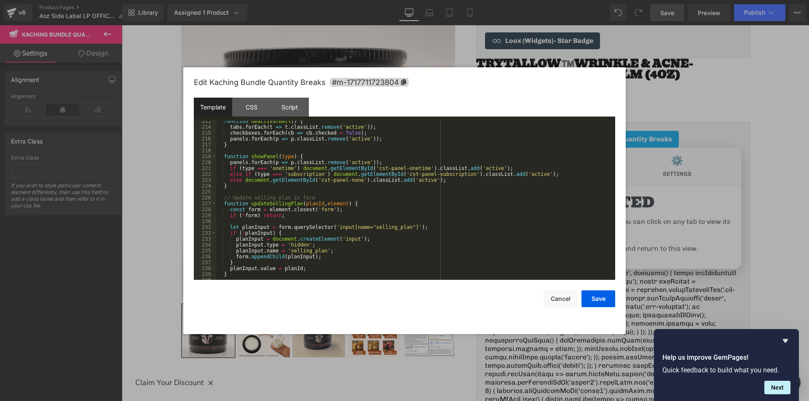
scroll to position [1259, 0]
click at [324, 201] on div "function deactivateAll ( ) { tabs . forEach ( t => t . classList . remove ( 'ac…" at bounding box center [414, 203] width 396 height 171
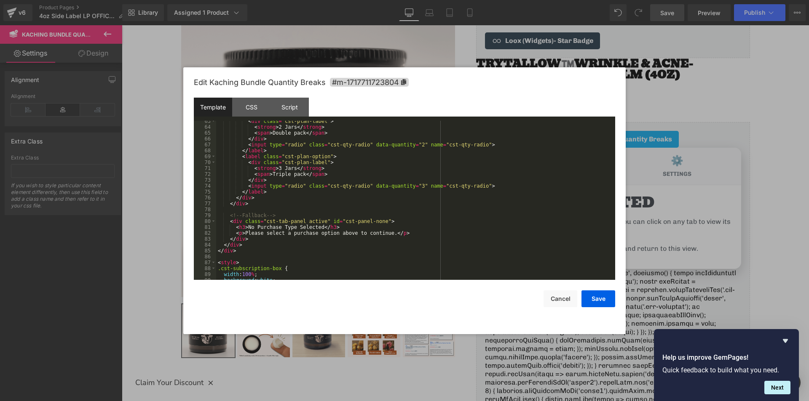
scroll to position [374, 0]
click at [313, 217] on div "< div class = "cst-plan-label" > < strong > 2 Jars </ strong > < span > Double …" at bounding box center [414, 203] width 396 height 171
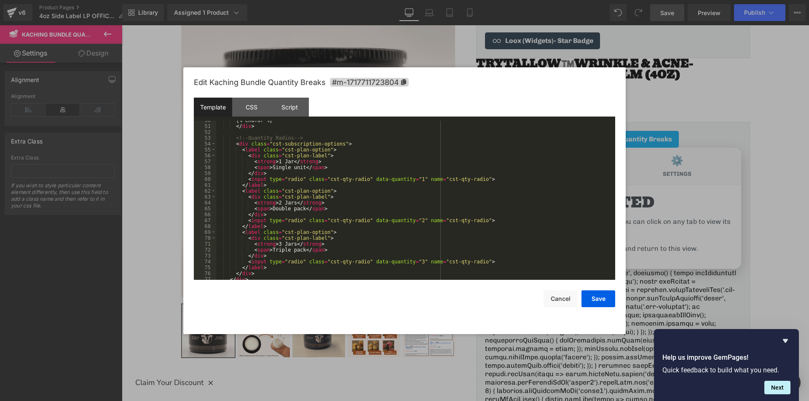
scroll to position [222, 0]
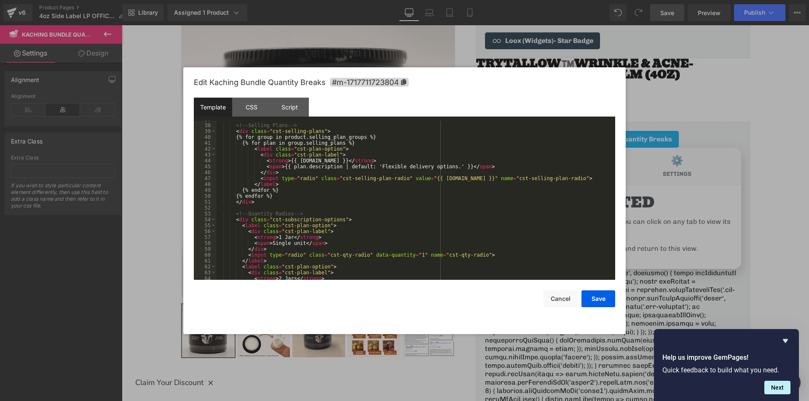
click at [308, 214] on div "<!-- Selling Plans --> < div class = "cst-selling-plans" > {% for group in prod…" at bounding box center [414, 202] width 396 height 171
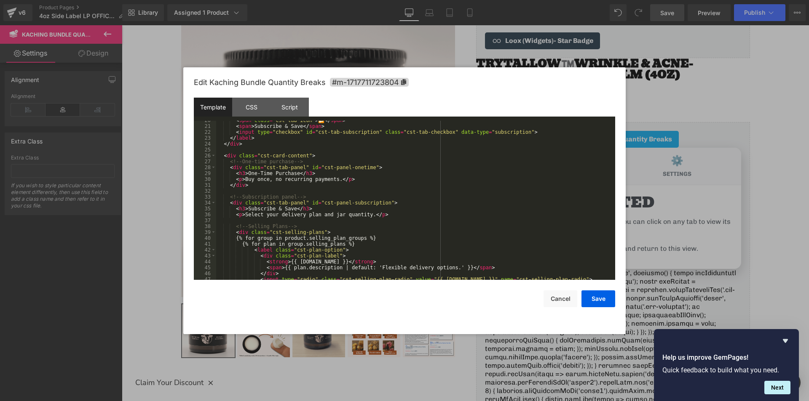
scroll to position [121, 0]
click at [309, 227] on div "< span class = "cst-tab-icon" > 🔁 </ span > < span > Subscribe & Save </ span >…" at bounding box center [414, 203] width 396 height 171
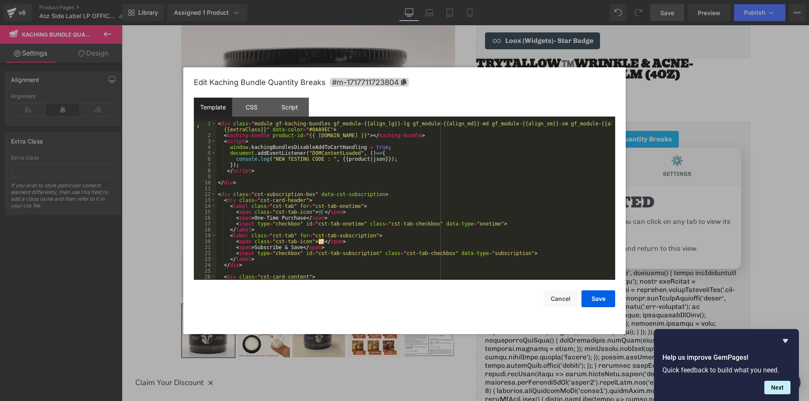
scroll to position [0, 0]
click at [385, 136] on div "< div class = "module gf-kaching-bundles gf_module-{{align_lg}}-lg gf_module-{{…" at bounding box center [414, 209] width 396 height 177
click at [595, 302] on button "Save" at bounding box center [598, 299] width 34 height 17
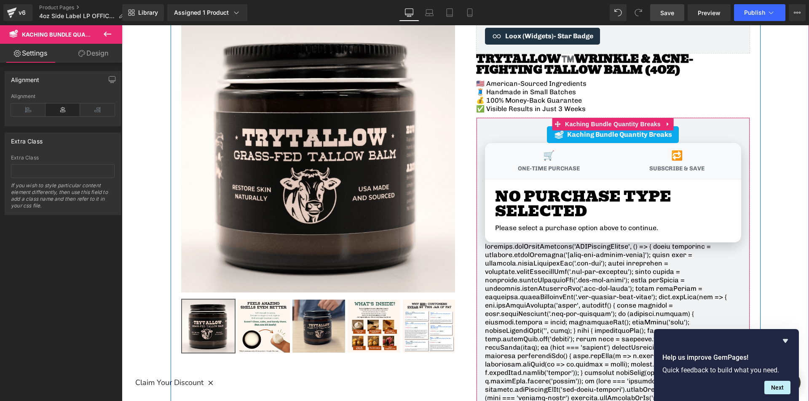
scroll to position [84, 0]
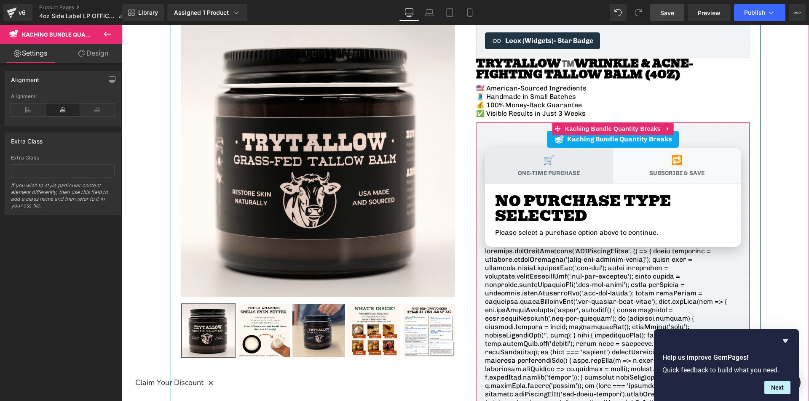
click at [575, 178] on label "🛒 One-Time Purchase" at bounding box center [549, 166] width 128 height 36
click at [122, 25] on input "🛒 One-Time Purchase" at bounding box center [122, 25] width 0 height 0
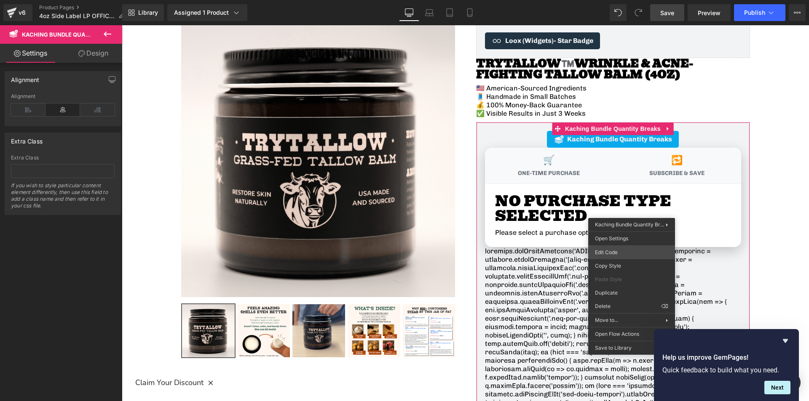
click at [617, 0] on div "You are previewing how the will restyle your page. You can not edit Elements in…" at bounding box center [404, 0] width 809 height 0
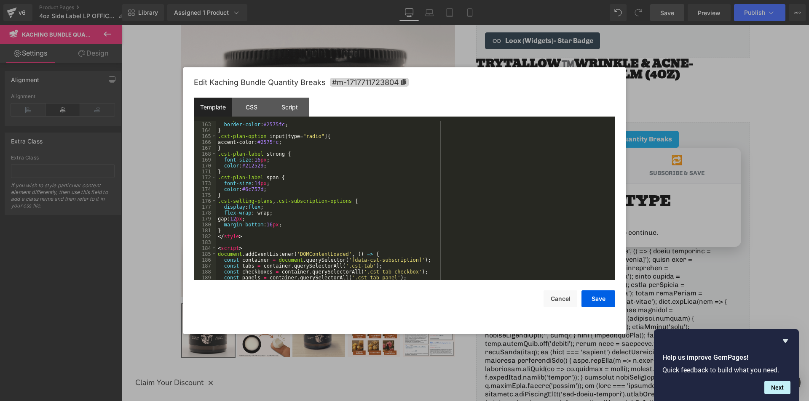
scroll to position [1011, 0]
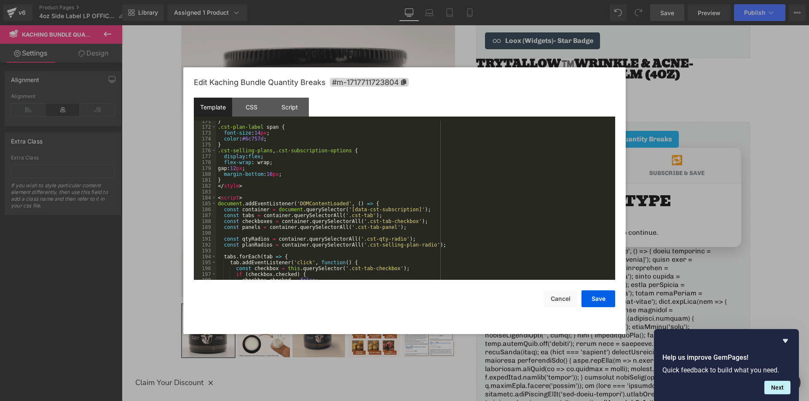
click at [270, 198] on div "} .cst-plan-label span { font-size : 14 px ; color : #6c757d ; } .cst-selling-p…" at bounding box center [414, 203] width 396 height 171
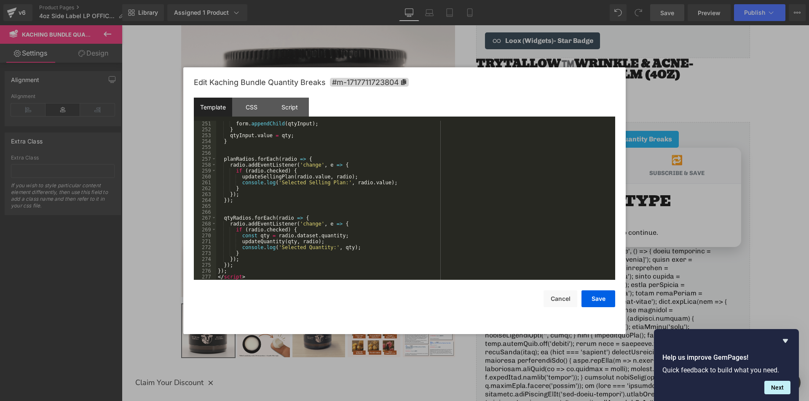
scroll to position [1480, 0]
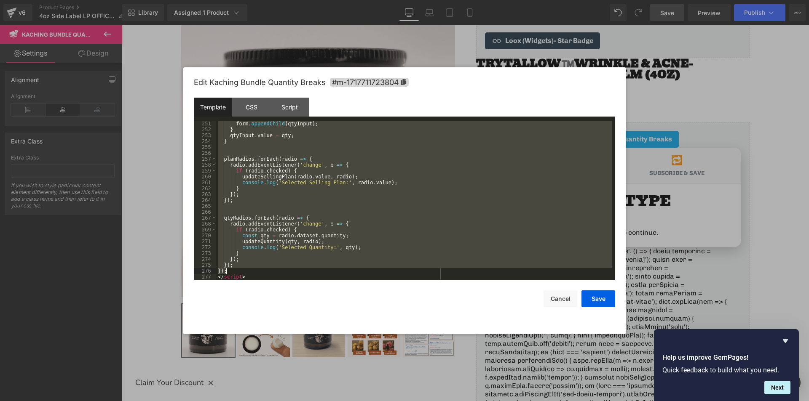
click at [273, 272] on div "form . appendChild ( qtyInput ) ; } qtyInput . value = qty ; } planRadios . for…" at bounding box center [414, 206] width 396 height 171
click at [307, 253] on div "form . appendChild ( qtyInput ) ; } qtyInput . value = qty ; } planRadios . for…" at bounding box center [414, 200] width 396 height 159
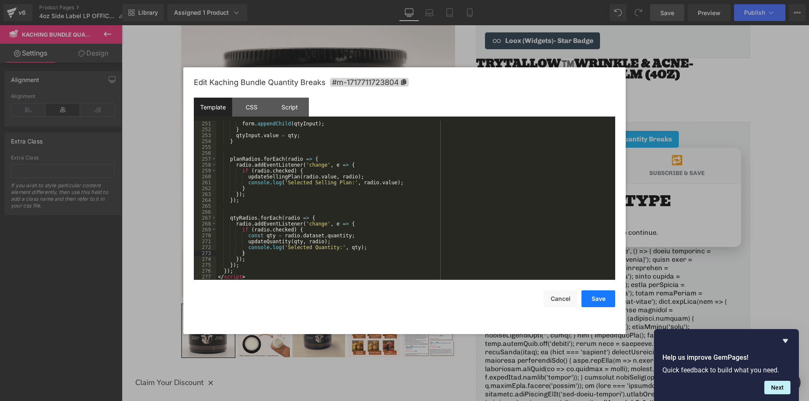
click at [595, 298] on button "Save" at bounding box center [598, 299] width 34 height 17
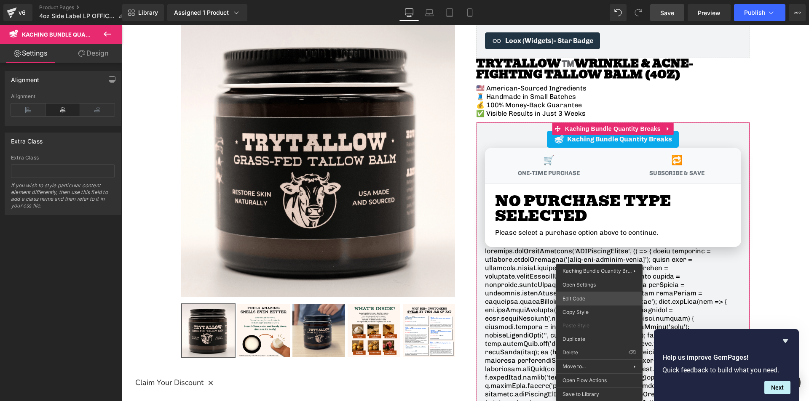
click at [581, 0] on div "You are previewing how the will restyle your page. You can not edit Elements in…" at bounding box center [404, 0] width 809 height 0
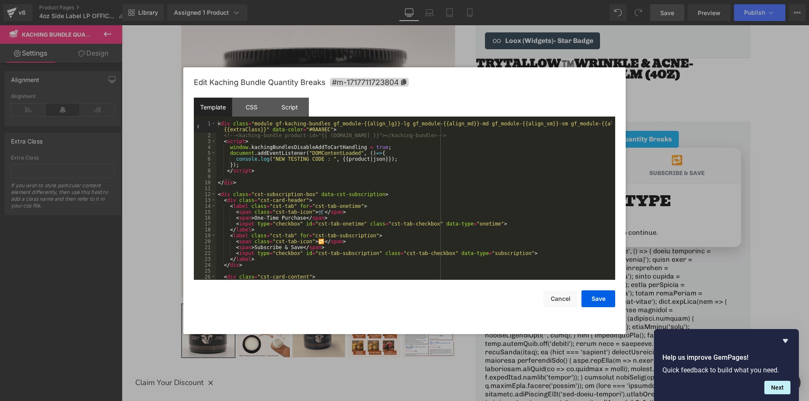
click at [262, 173] on div "< div class = "module gf-kaching-bundles gf_module-{{align_lg}}-lg gf_module-{{…" at bounding box center [414, 209] width 396 height 177
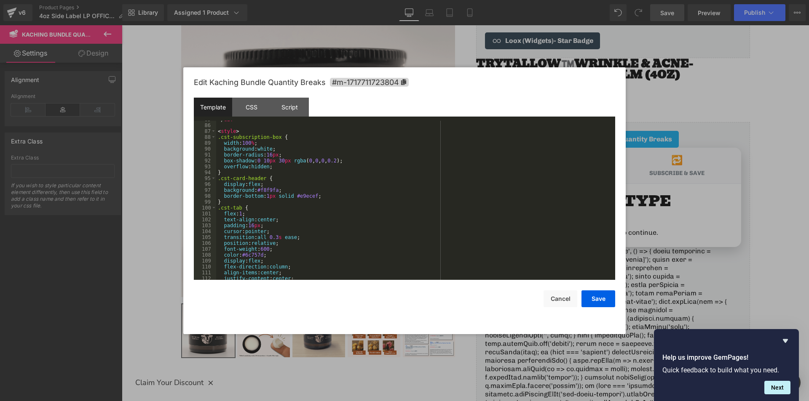
scroll to position [480, 0]
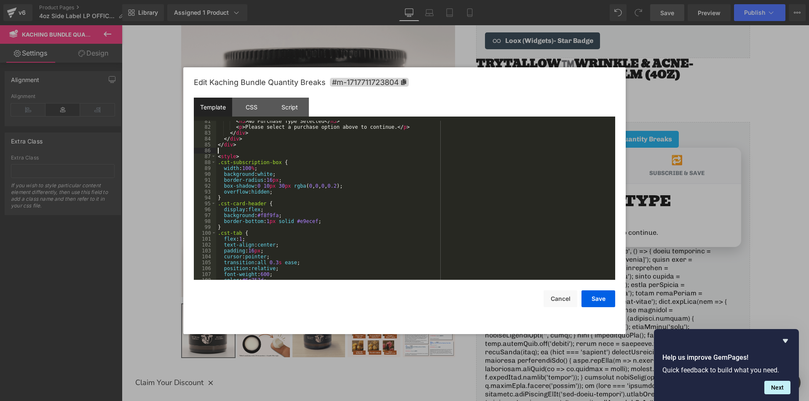
click at [224, 152] on div "< h3 > No Purchase Type Selected </ h3 > < p > Please select a purchase option …" at bounding box center [414, 203] width 396 height 171
click at [234, 162] on div "< h3 > No Purchase Type Selected </ h3 > < p > Please select a purchase option …" at bounding box center [414, 203] width 396 height 171
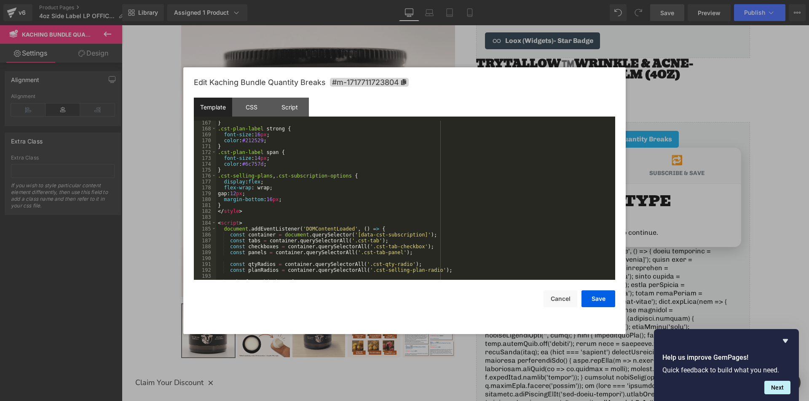
scroll to position [1011, 0]
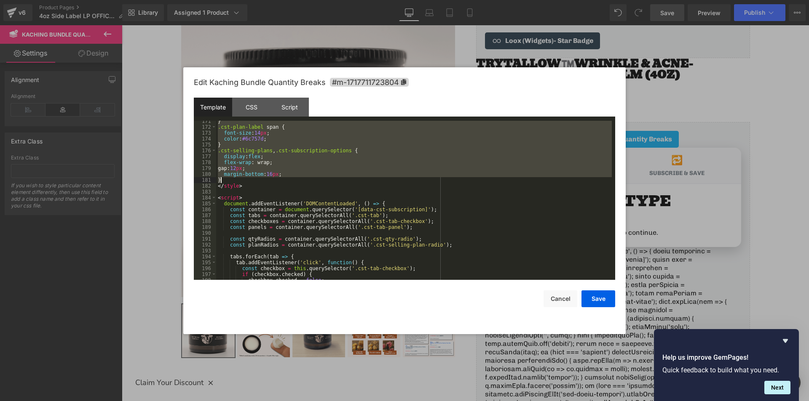
click at [241, 180] on div "} .cst-plan-label span { font-size : 14 px ; color : #6c757d ; } .cst-selling-p…" at bounding box center [414, 203] width 396 height 171
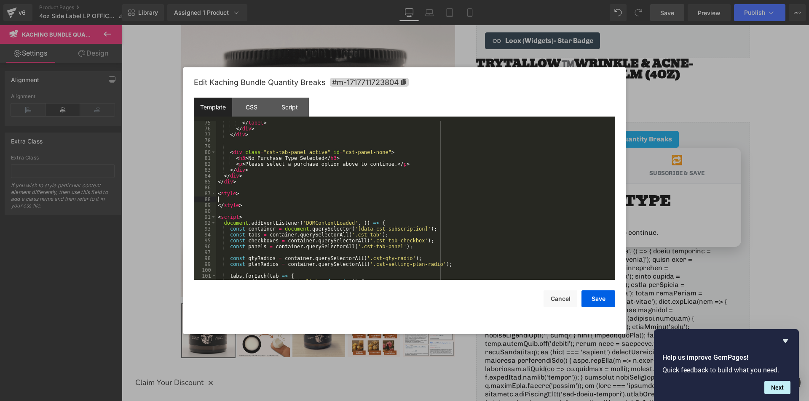
scroll to position [418, 0]
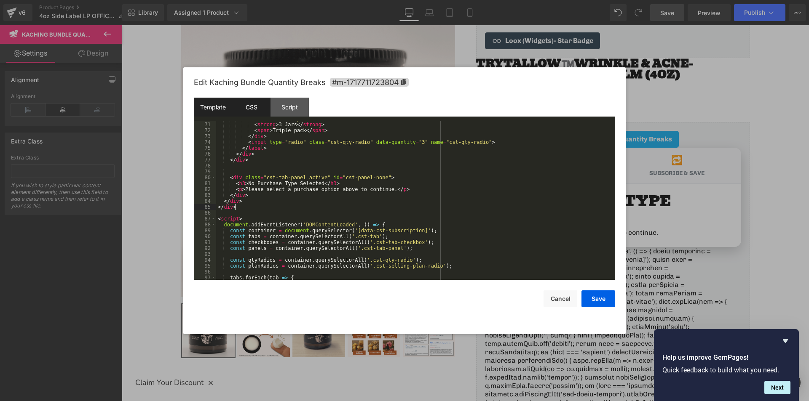
click at [251, 107] on div "CSS" at bounding box center [251, 107] width 38 height 19
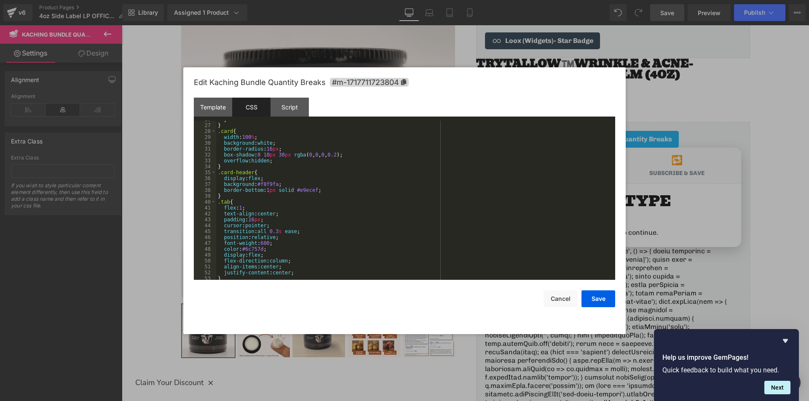
scroll to position [101, 0]
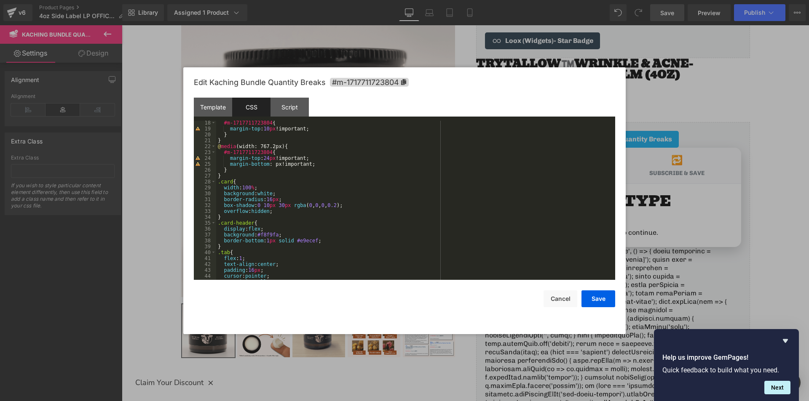
click at [233, 175] on div "#m-1717711723804 { margin-top : 10 px !important; } } @ media (width: 767.2px) …" at bounding box center [414, 205] width 396 height 171
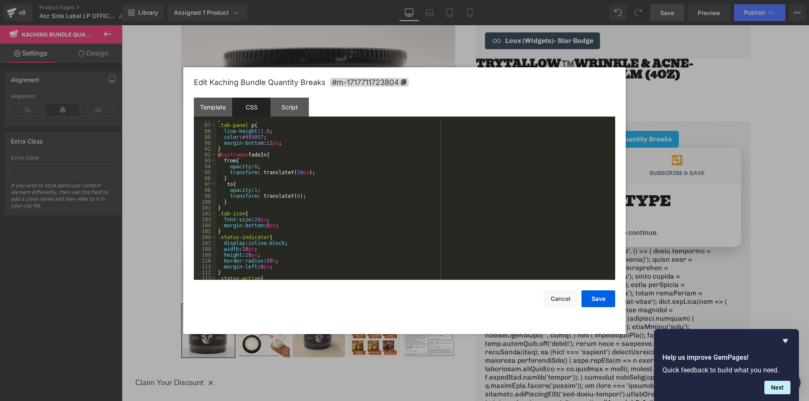
scroll to position [543, 0]
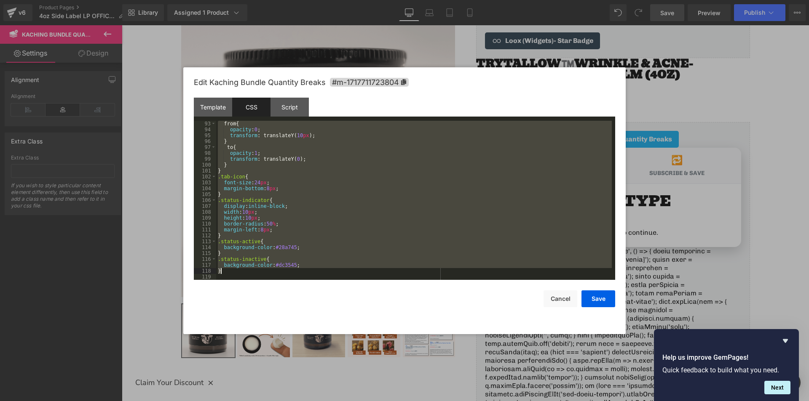
click at [244, 274] on div "from { opacity : 0 ; transform : translateY( 10 px ); } to { opacity : 1 ; tran…" at bounding box center [414, 206] width 396 height 171
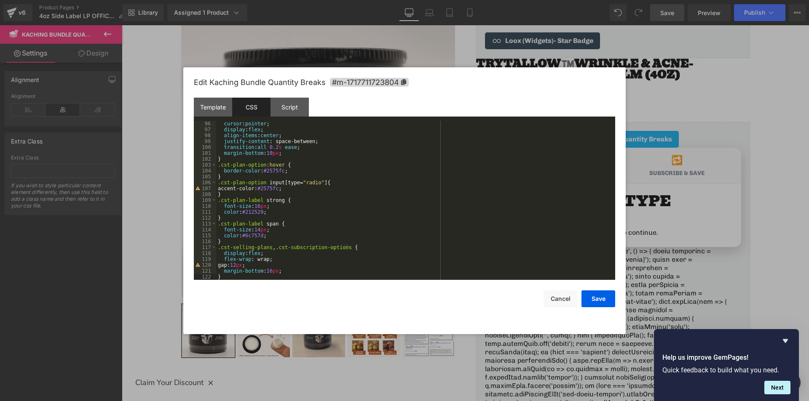
scroll to position [566, 0]
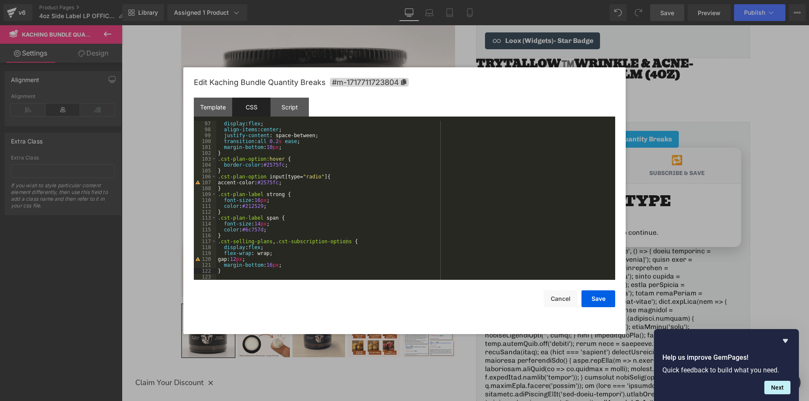
click at [334, 254] on div "display : flex ; align-items : center ; justify-content : space-between; transi…" at bounding box center [414, 206] width 396 height 171
click at [593, 298] on button "Save" at bounding box center [598, 299] width 34 height 17
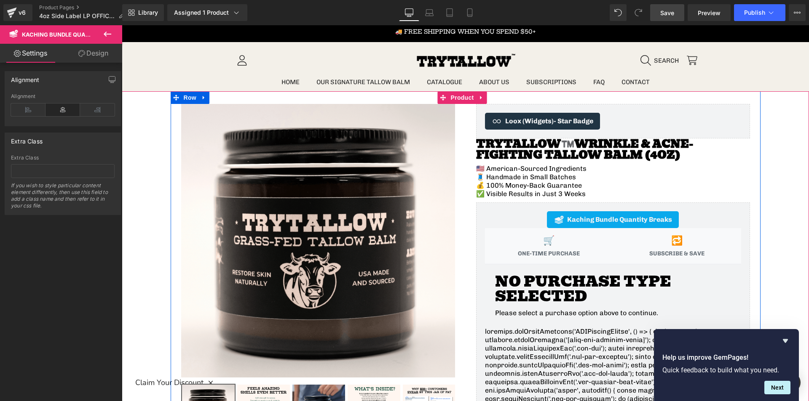
scroll to position [0, 0]
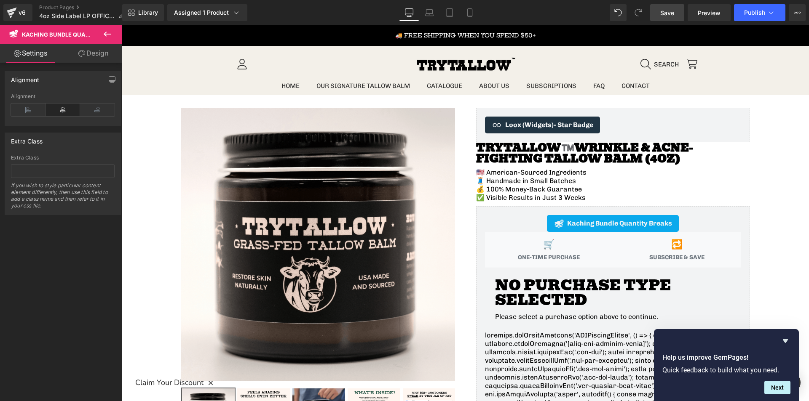
drag, startPoint x: 668, startPoint y: 15, endPoint x: 545, endPoint y: 61, distance: 131.0
click at [668, 15] on span "Save" at bounding box center [667, 12] width 14 height 9
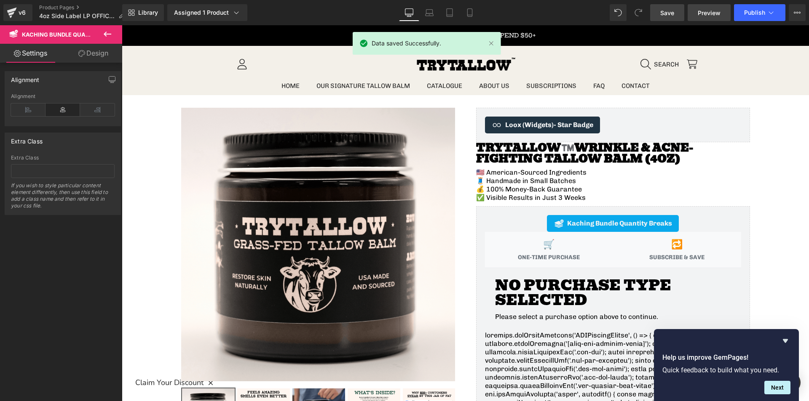
click at [704, 6] on link "Preview" at bounding box center [708, 12] width 43 height 17
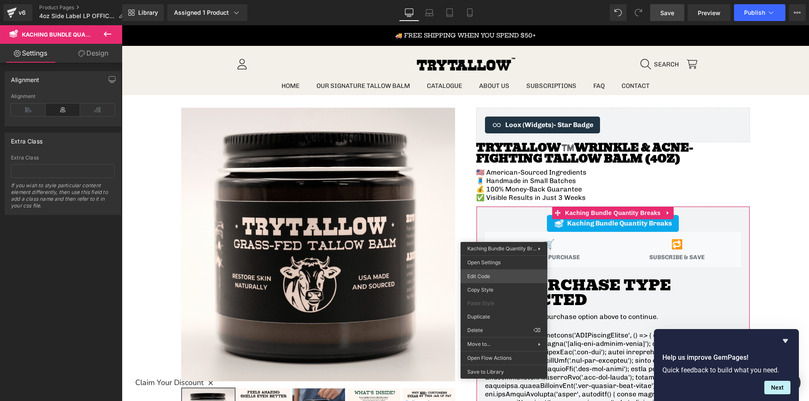
click at [485, 0] on div "You are previewing how the will restyle your page. You can not edit Elements in…" at bounding box center [404, 0] width 809 height 0
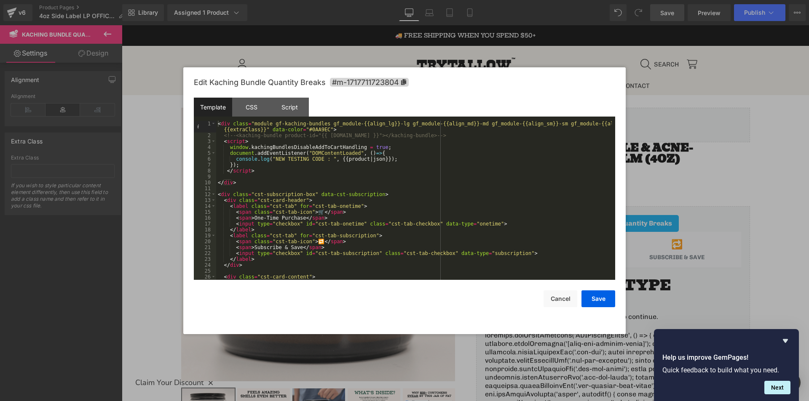
click at [358, 187] on div "< div class = "module gf-kaching-bundles gf_module-{{align_lg}}-lg gf_module-{{…" at bounding box center [414, 209] width 396 height 177
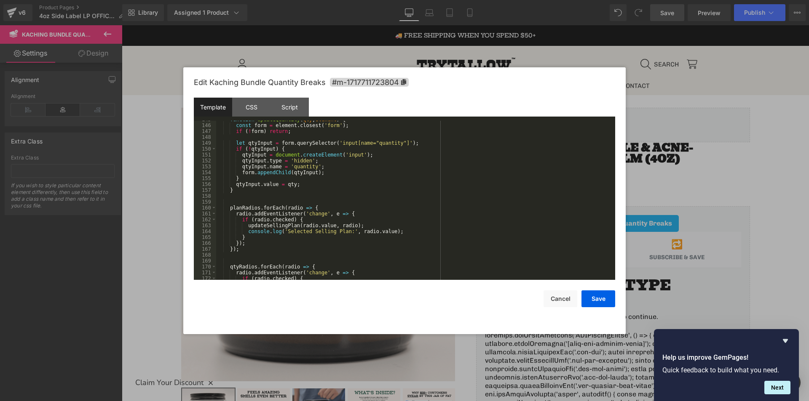
scroll to position [908, 0]
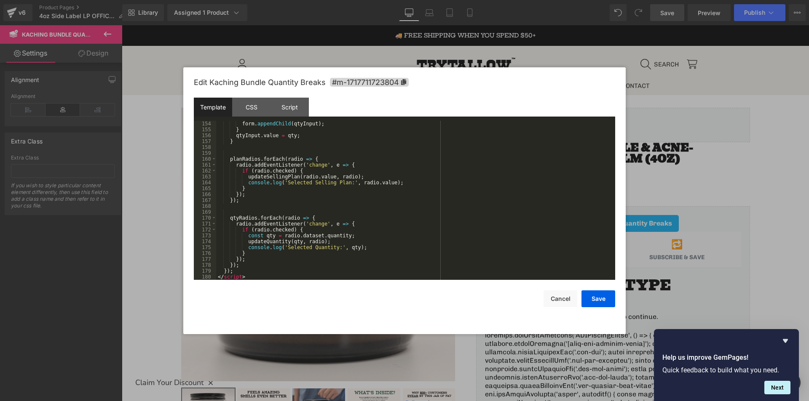
click at [379, 275] on div "form . appendChild ( qtyInput ) ; } qtyInput . value = qty ; } planRadios . for…" at bounding box center [414, 206] width 396 height 171
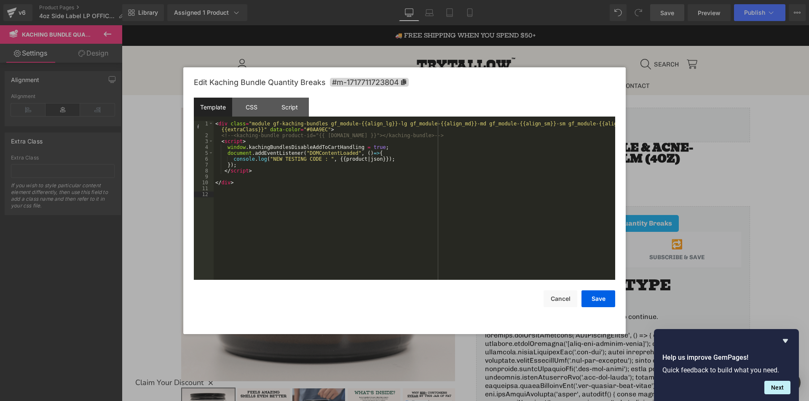
scroll to position [277, 0]
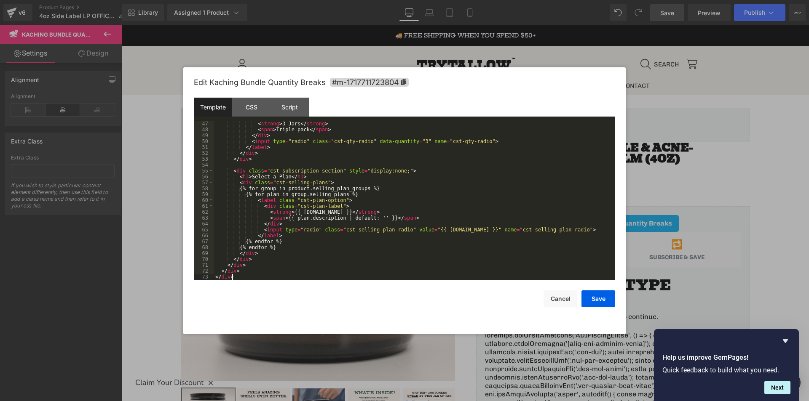
click at [234, 174] on div "< strong > 3 Jars </ strong > < span > Triple pack </ span > </ div > < input t…" at bounding box center [413, 206] width 398 height 171
click at [235, 173] on div "< strong > 3 Jars </ strong > < span > Triple pack </ span > </ div > < input t…" at bounding box center [413, 206] width 398 height 171
click at [262, 259] on div "< strong > 3 Jars </ strong > < span > Triple pack </ span > </ div > < input t…" at bounding box center [413, 206] width 398 height 171
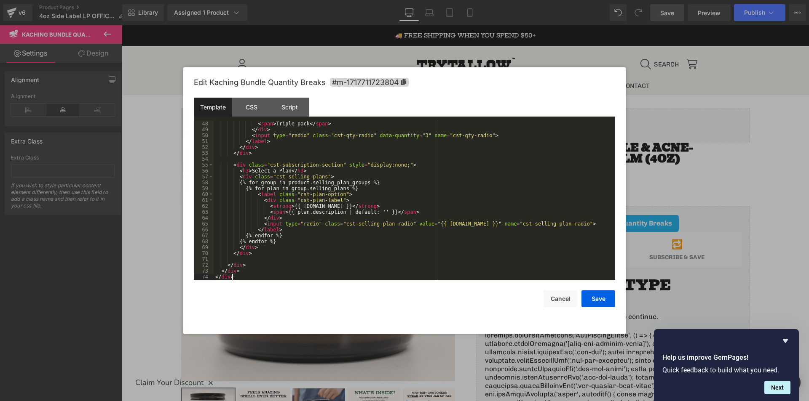
click at [383, 276] on div "< span > Triple pack </ span > </ div > < input type = "radio" class = "cst-qty…" at bounding box center [413, 206] width 398 height 171
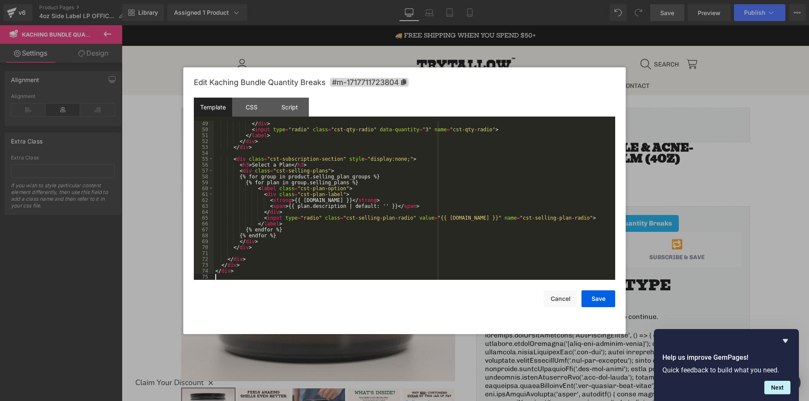
scroll to position [289, 0]
click at [251, 110] on div "CSS" at bounding box center [251, 107] width 38 height 19
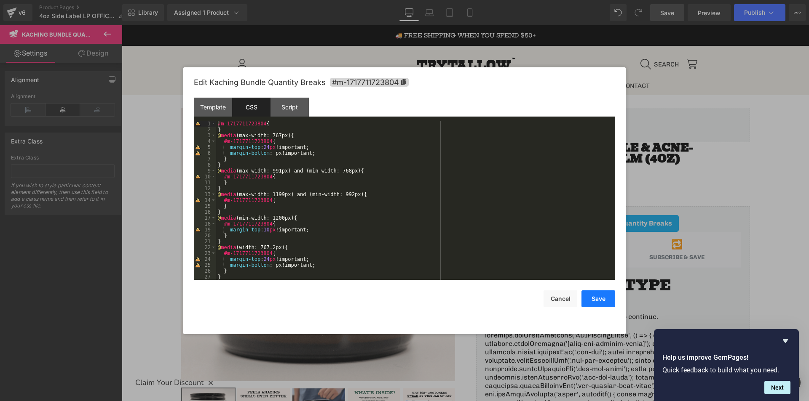
click at [596, 295] on button "Save" at bounding box center [598, 299] width 34 height 17
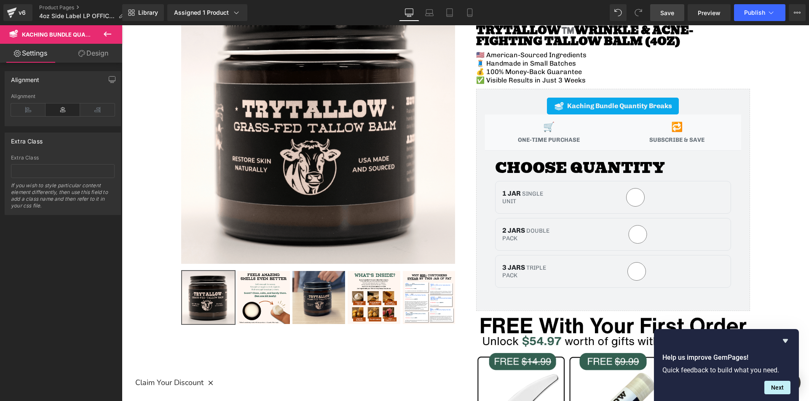
scroll to position [126, 0]
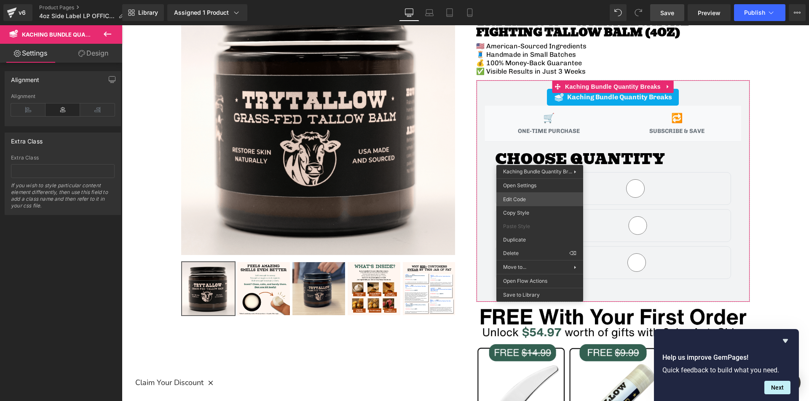
click at [516, 0] on div "You are previewing how the will restyle your page. You can not edit Elements in…" at bounding box center [404, 0] width 809 height 0
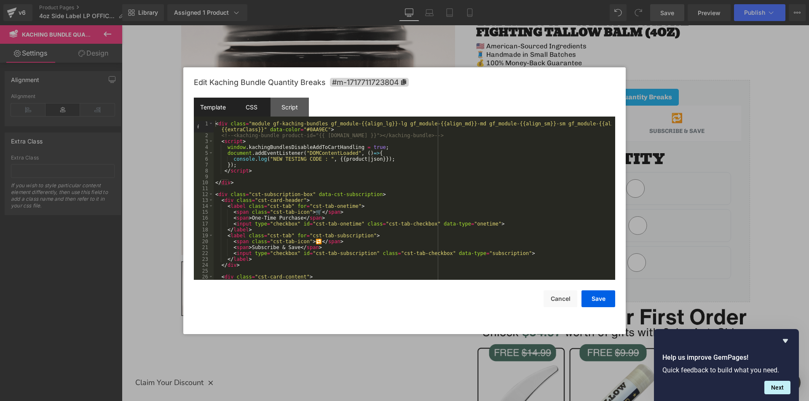
click at [260, 108] on div "CSS" at bounding box center [251, 107] width 38 height 19
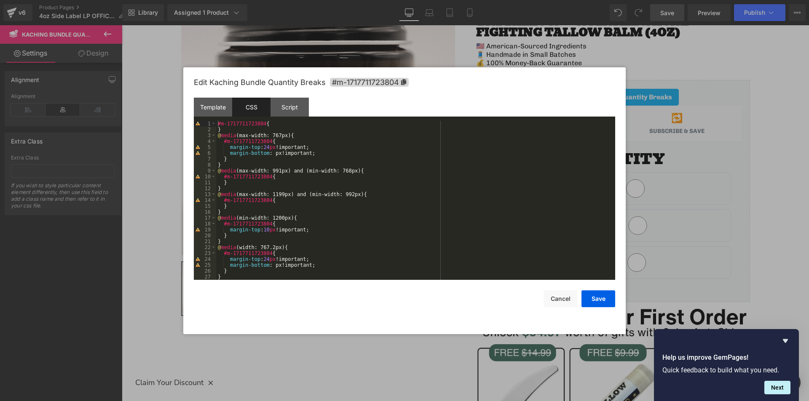
scroll to position [76, 0]
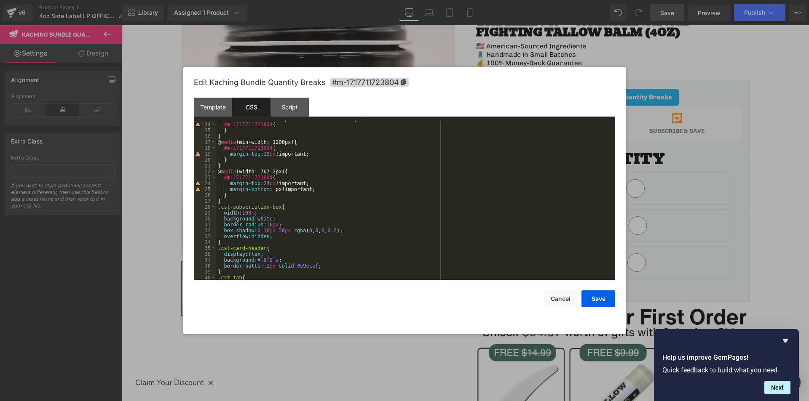
click at [237, 202] on div "@ media (max-width: 1199px) and (min-width: 992px) { #m-1717711723804 { } } @ m…" at bounding box center [414, 201] width 396 height 171
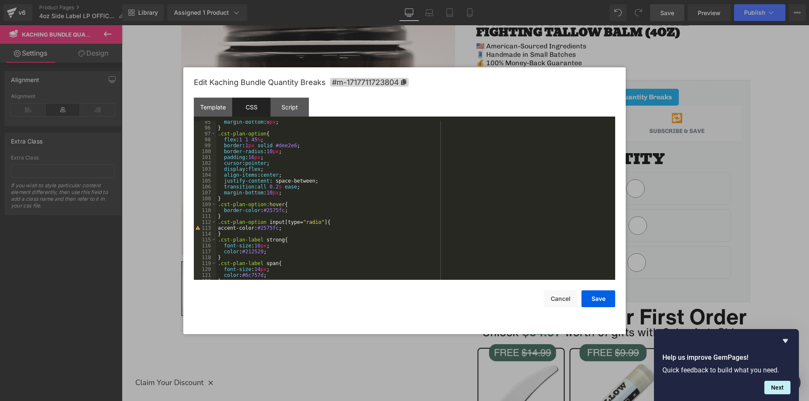
scroll to position [601, 0]
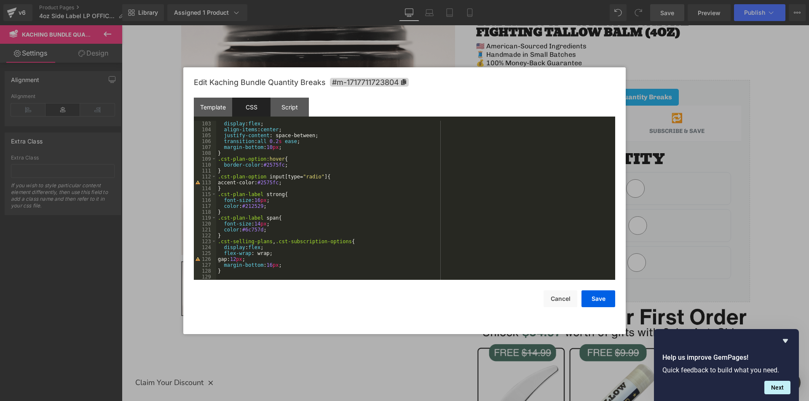
click at [259, 274] on div "display : flex ; align-items : center ; justify-content : space-between; transi…" at bounding box center [414, 206] width 396 height 171
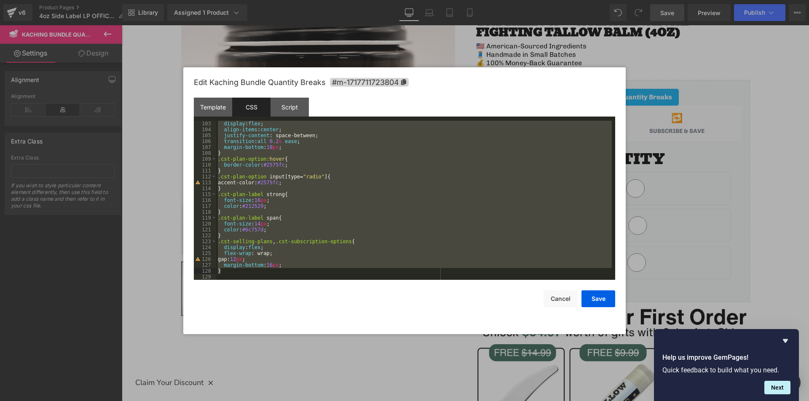
scroll to position [554, 0]
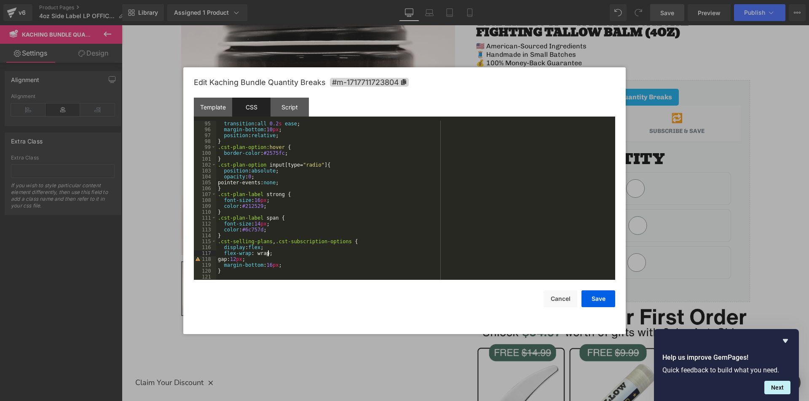
click at [281, 254] on div "transition : all 0.2 s ease ; margin-bottom : 10 px ; position : relative ; } .…" at bounding box center [414, 206] width 396 height 171
click at [597, 296] on button "Save" at bounding box center [598, 299] width 34 height 17
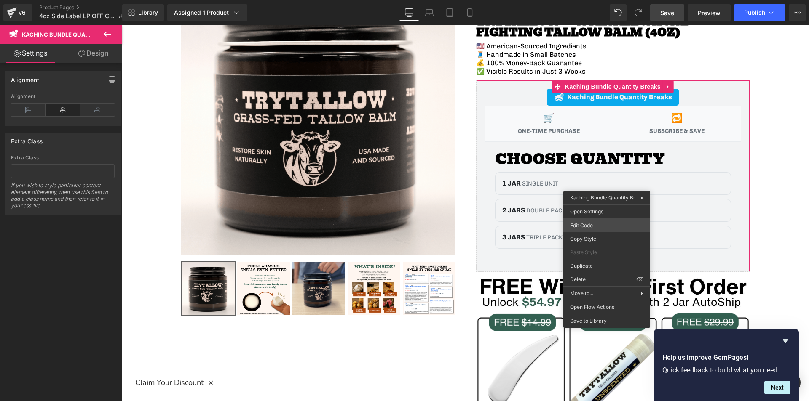
click at [586, 0] on div "You are previewing how the will restyle your page. You can not edit Elements in…" at bounding box center [404, 0] width 809 height 0
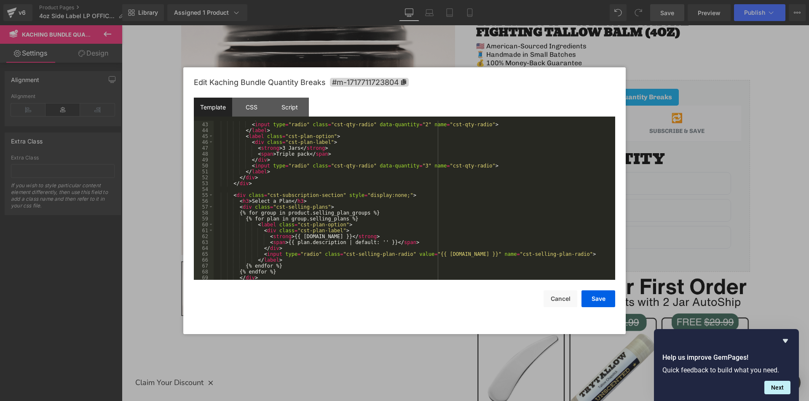
scroll to position [283, 0]
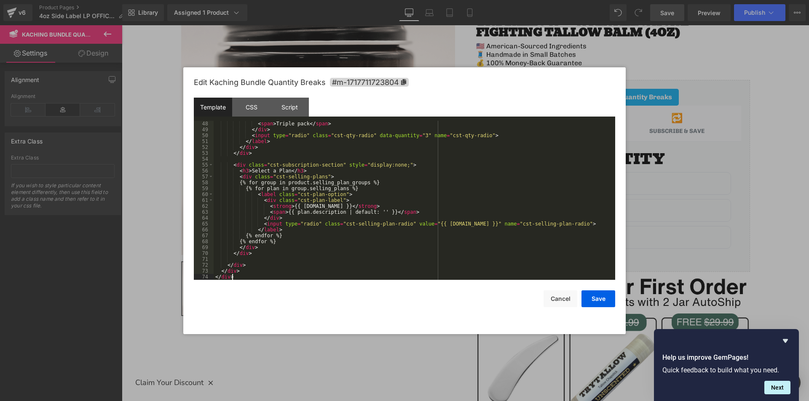
click at [285, 279] on div "< span > Triple pack </ span > </ div > < input type = "radio" class = "cst-qty…" at bounding box center [413, 206] width 398 height 171
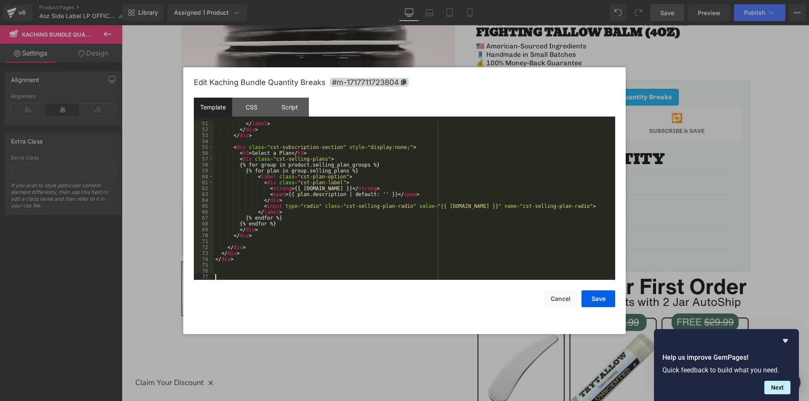
scroll to position [767, 0]
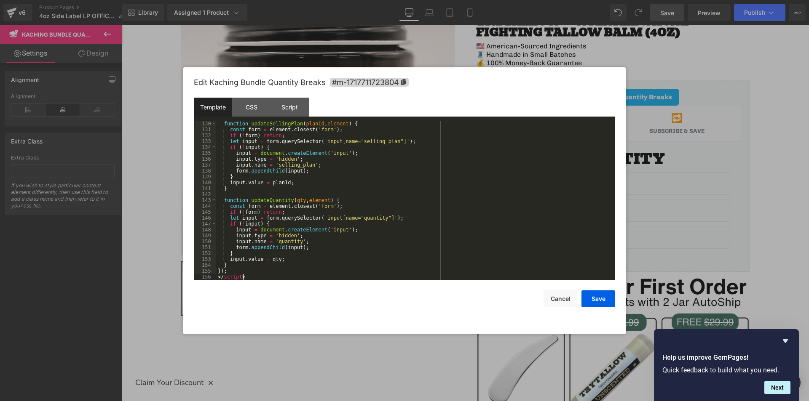
click at [277, 267] on div "function updateSellingPlan ( planId , element ) { const form = element . closes…" at bounding box center [414, 206] width 396 height 171
click at [270, 271] on div "function updateSellingPlan ( planId , element ) { const form = element . closes…" at bounding box center [414, 206] width 396 height 171
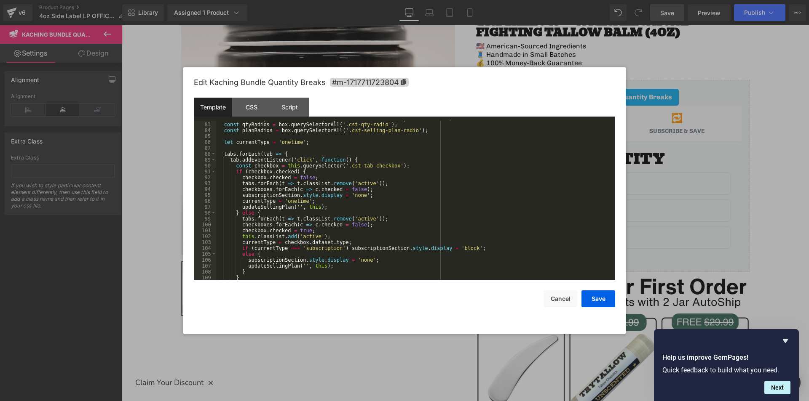
scroll to position [362, 0]
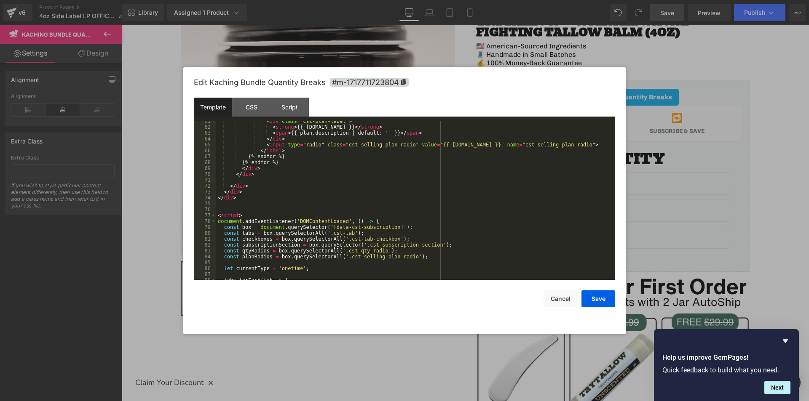
click at [219, 218] on div "< div class = "cst-plan-label" > < strong > {{ [DOMAIN_NAME] }} </ strong > < s…" at bounding box center [414, 203] width 396 height 171
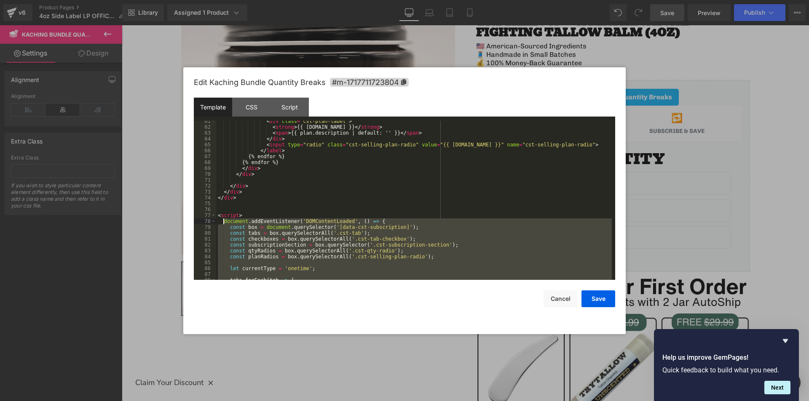
click at [321, 224] on div "< div class = "cst-plan-label" > < strong > {{ [DOMAIN_NAME] }} </ strong > < s…" at bounding box center [414, 200] width 396 height 159
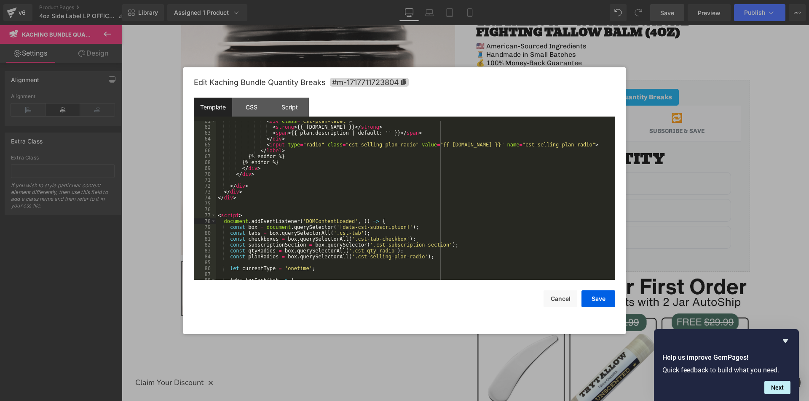
click at [267, 213] on div "< div class = "cst-plan-label" > < strong > {{ [DOMAIN_NAME] }} </ strong > < s…" at bounding box center [414, 203] width 396 height 171
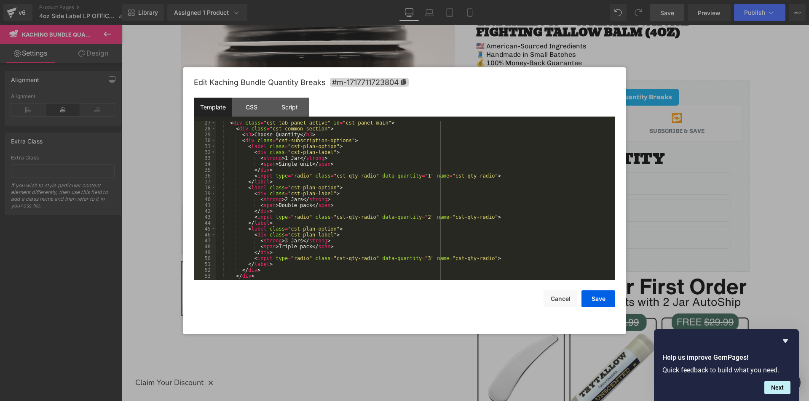
scroll to position [0, 0]
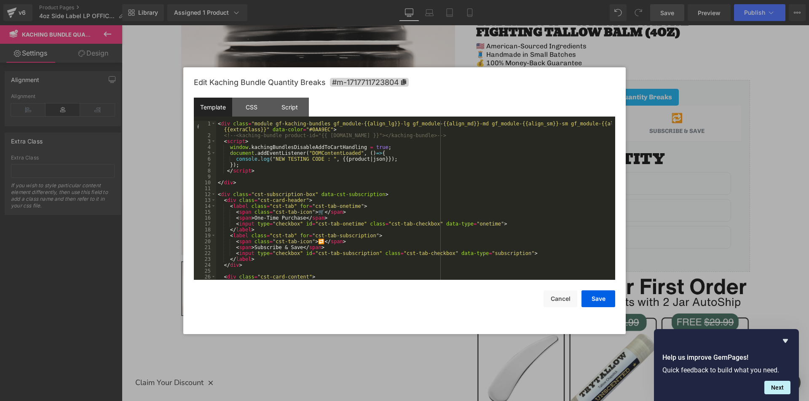
click at [414, 192] on div "< div class = "module gf-kaching-bundles gf_module-{{align_lg}}-lg gf_module-{{…" at bounding box center [414, 209] width 396 height 177
click at [597, 303] on button "Save" at bounding box center [598, 299] width 34 height 17
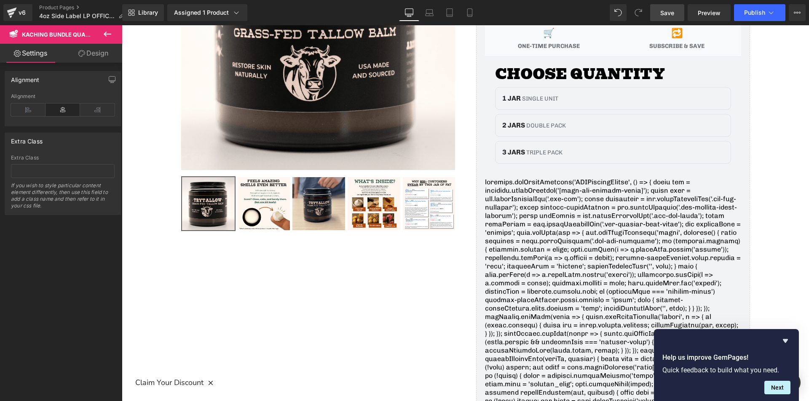
scroll to position [211, 0]
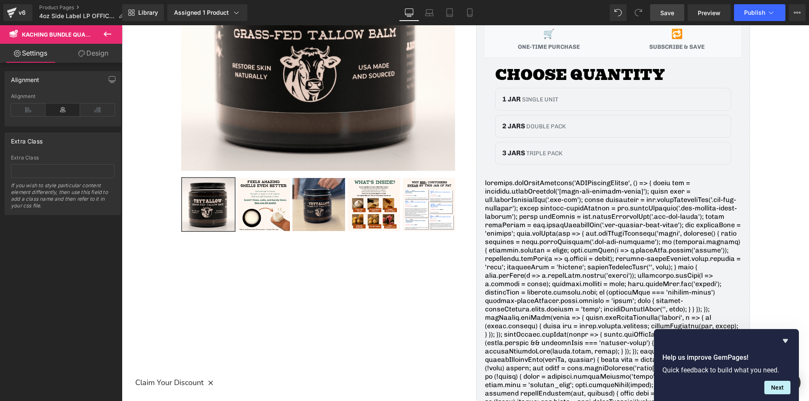
click at [656, 8] on link "Save" at bounding box center [667, 12] width 34 height 17
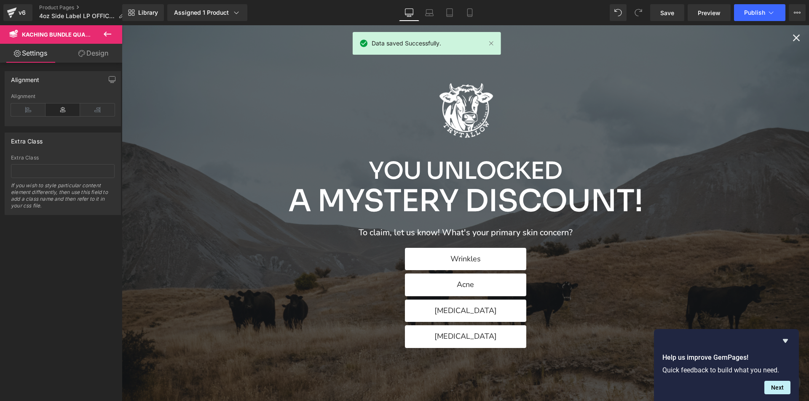
click at [793, 40] on icon "Close popup" at bounding box center [796, 38] width 7 height 7
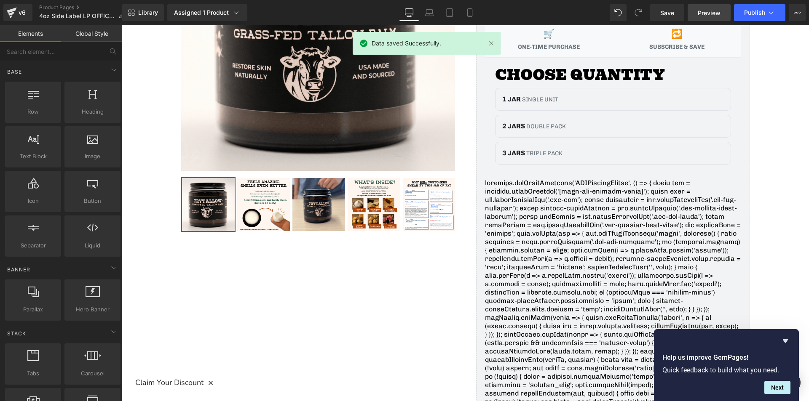
click at [717, 16] on span "Preview" at bounding box center [709, 12] width 23 height 9
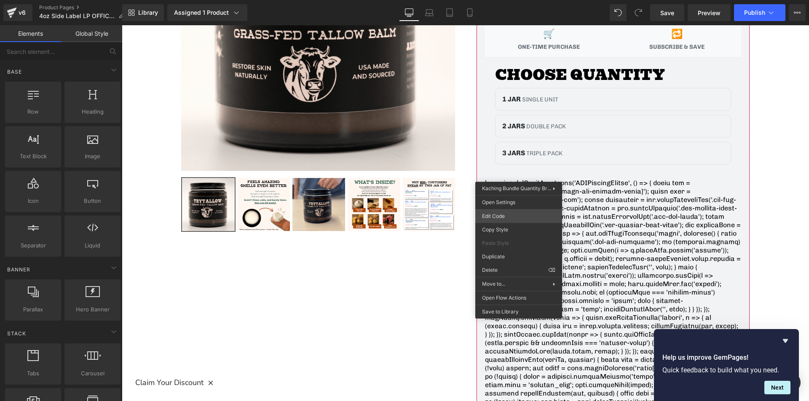
click at [495, 0] on div "You are previewing how the will restyle your page. You can not edit Elements in…" at bounding box center [404, 0] width 809 height 0
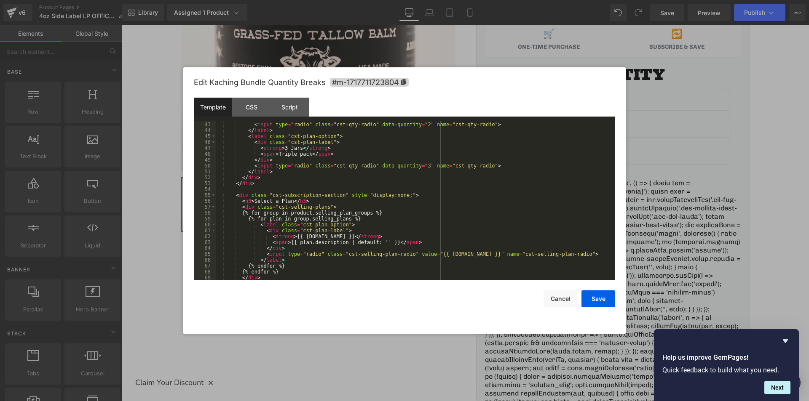
scroll to position [278, 0]
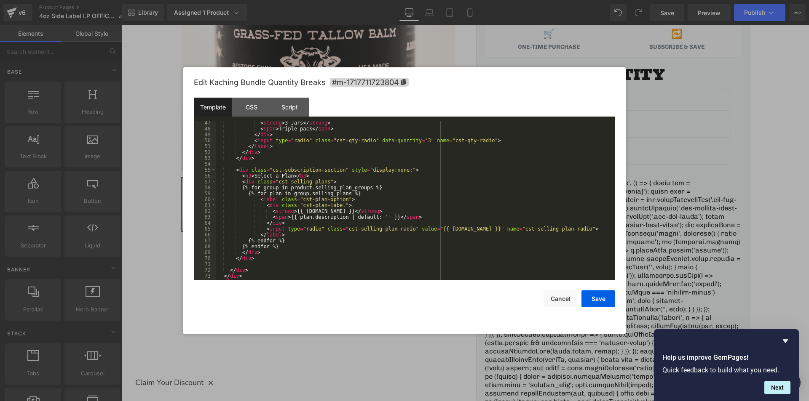
click at [410, 216] on div "< strong > 3 Jars </ strong > < span > Triple pack </ span > </ div > < input t…" at bounding box center [414, 205] width 396 height 171
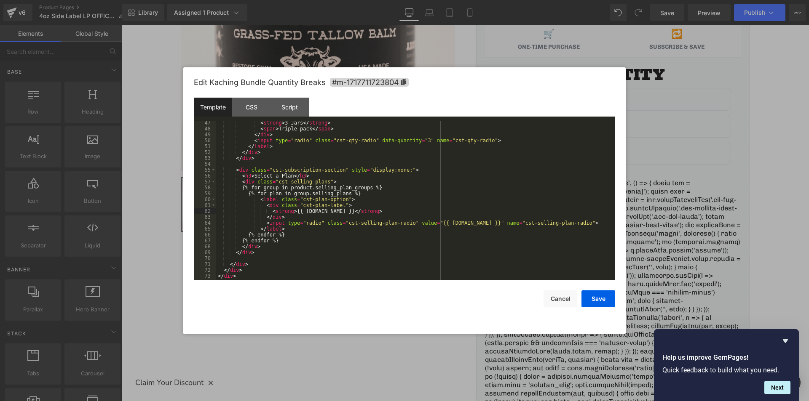
click at [406, 257] on div "< strong > 3 Jars </ strong > < span > Triple pack </ span > </ div > < input t…" at bounding box center [414, 205] width 396 height 171
click at [595, 299] on button "Save" at bounding box center [598, 299] width 34 height 17
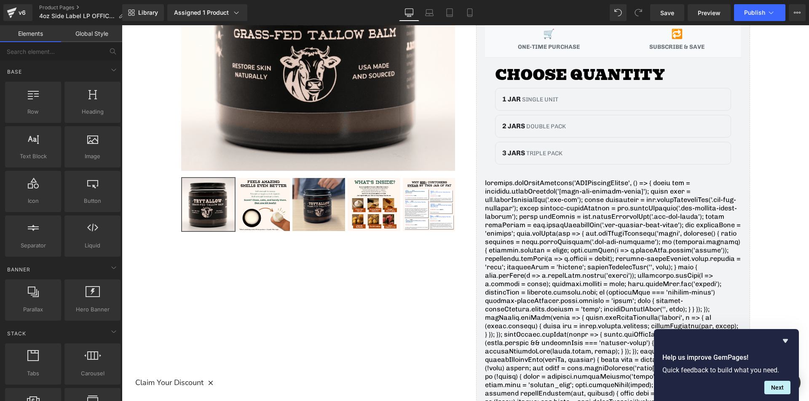
click at [671, 3] on div "Library Assigned 1 Product Product Preview TryTallow™️ Wrinkle and Acne Fightin…" at bounding box center [465, 12] width 687 height 25
click at [672, 14] on span "Save" at bounding box center [667, 12] width 14 height 9
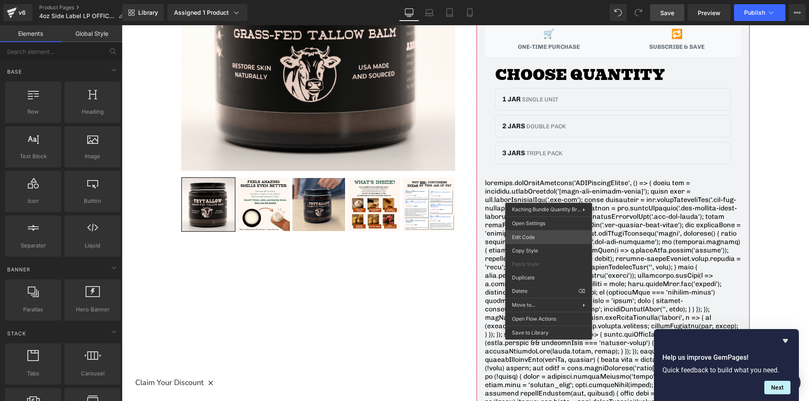
click at [531, 0] on div "You are previewing how the will restyle your page. You can not edit Elements in…" at bounding box center [404, 0] width 809 height 0
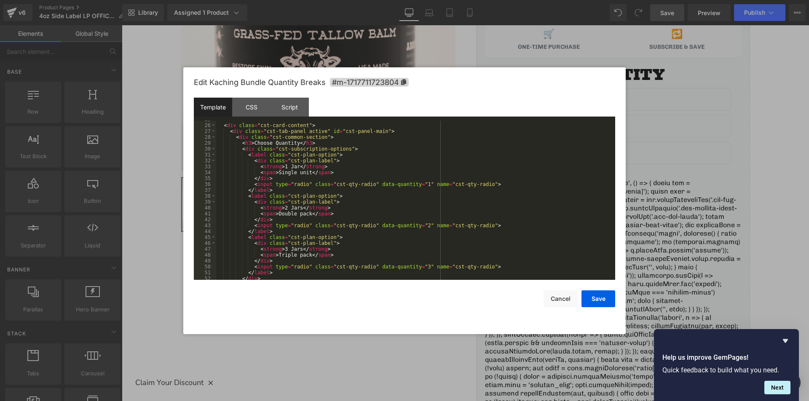
scroll to position [177, 0]
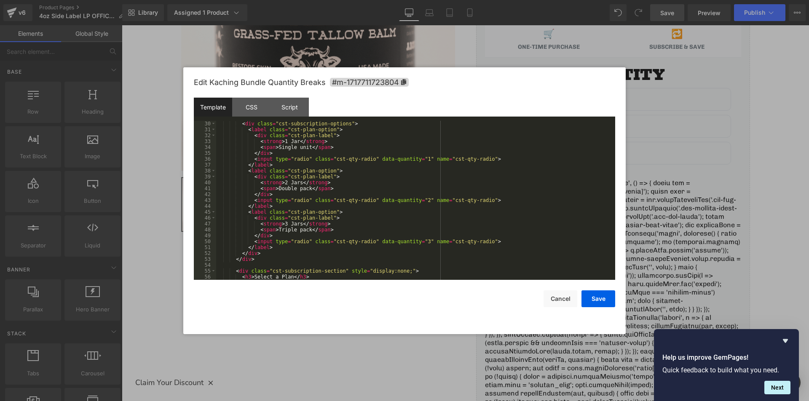
click at [244, 212] on div "< div class = "cst-subscription-options" > < label class = "cst-plan-option" > …" at bounding box center [414, 206] width 396 height 171
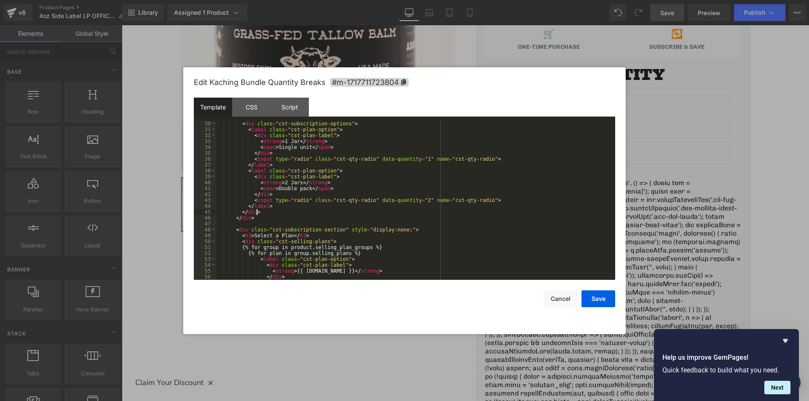
click at [331, 212] on div "< div class = "cst-subscription-options" > < label class = "cst-plan-option" > …" at bounding box center [414, 206] width 396 height 171
click at [588, 299] on button "Save" at bounding box center [598, 299] width 34 height 17
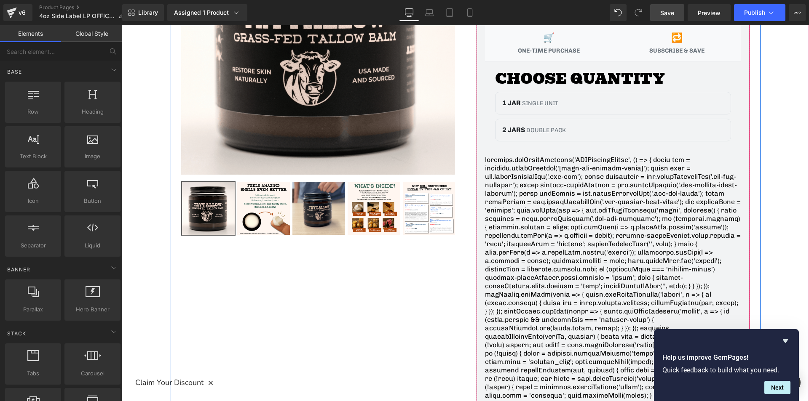
scroll to position [168, 0]
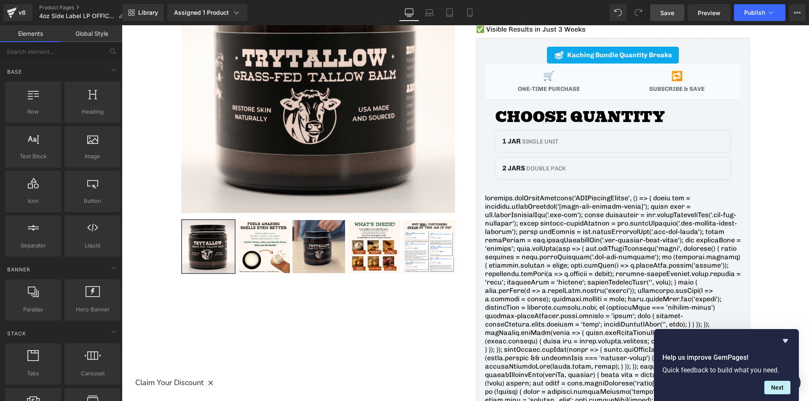
click at [671, 11] on span "Save" at bounding box center [667, 12] width 14 height 9
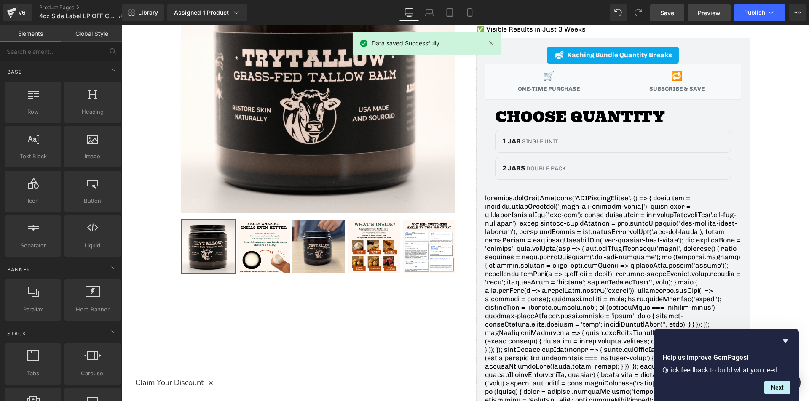
click at [708, 11] on span "Preview" at bounding box center [709, 12] width 23 height 9
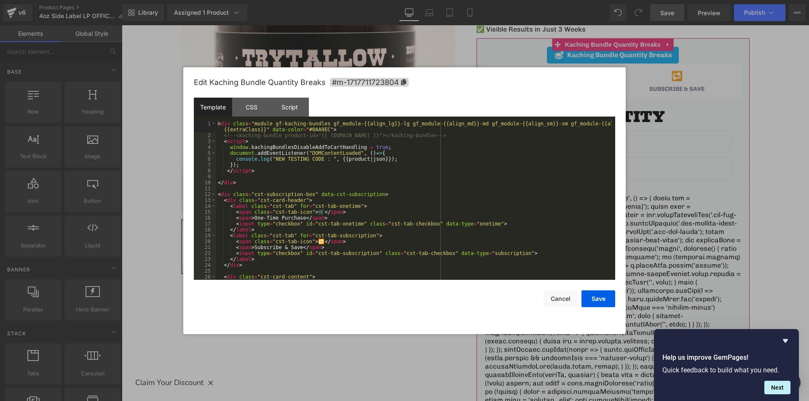
click at [547, 0] on div "You are previewing how the will restyle your page. You can not edit Elements in…" at bounding box center [404, 0] width 809 height 0
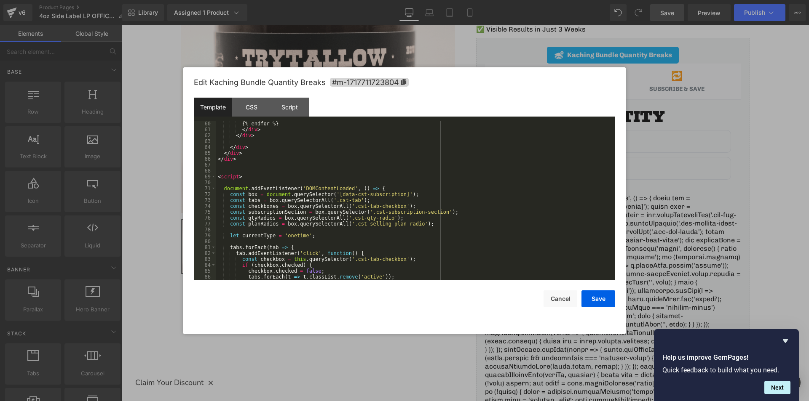
scroll to position [354, 0]
click at [252, 183] on div "{% endfor %} </ div > </ div > </ div > </ div > </ div > < script > document .…" at bounding box center [414, 206] width 396 height 171
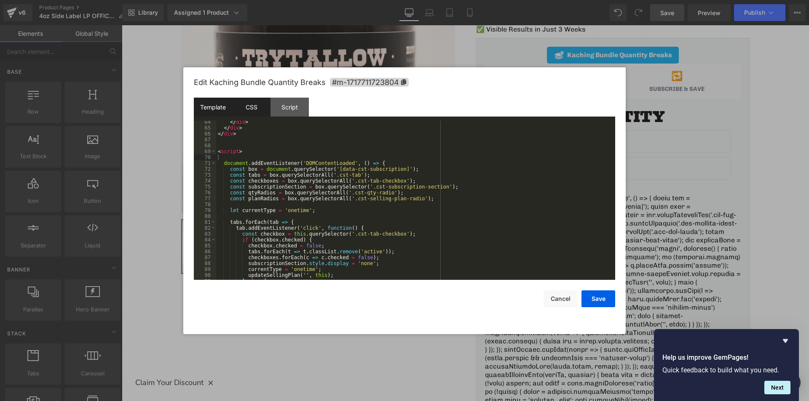
click at [249, 108] on div "CSS" at bounding box center [251, 107] width 38 height 19
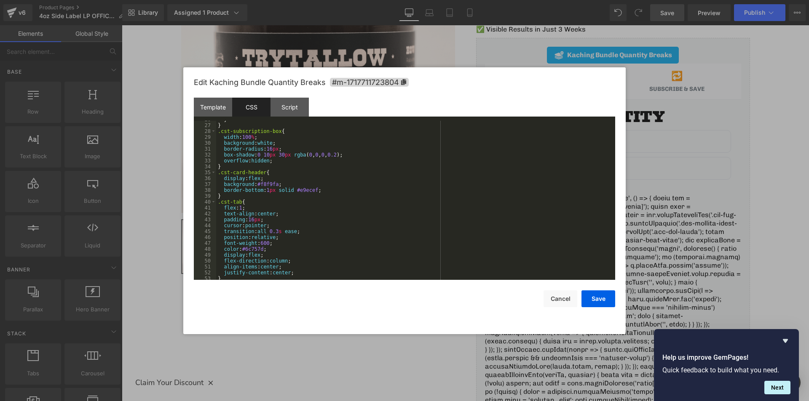
scroll to position [202, 0]
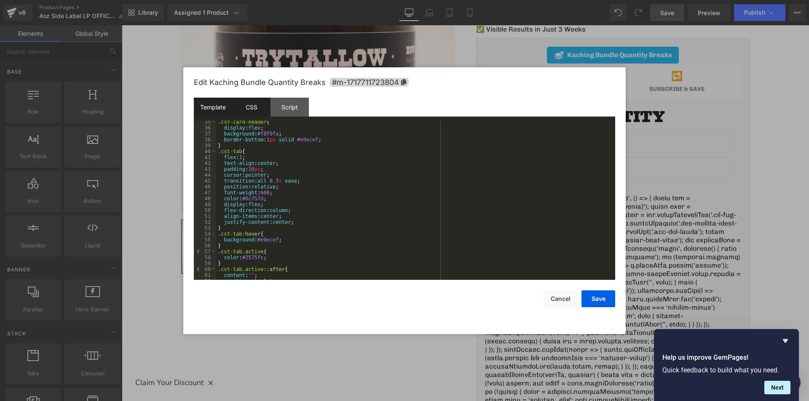
click at [218, 109] on div "Template" at bounding box center [213, 107] width 38 height 19
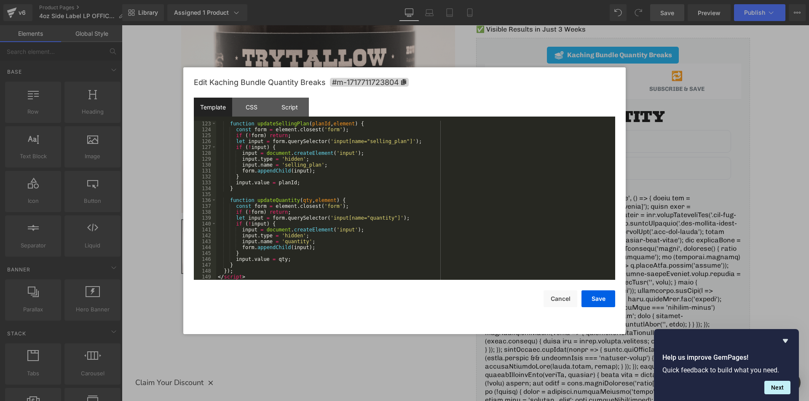
scroll to position [725, 0]
click at [289, 273] on div "function updateSellingPlan ( planId , element ) { const form = element . closes…" at bounding box center [414, 206] width 396 height 171
click at [280, 279] on div "function updateSellingPlan ( planId , element ) { const form = element . closes…" at bounding box center [414, 206] width 396 height 171
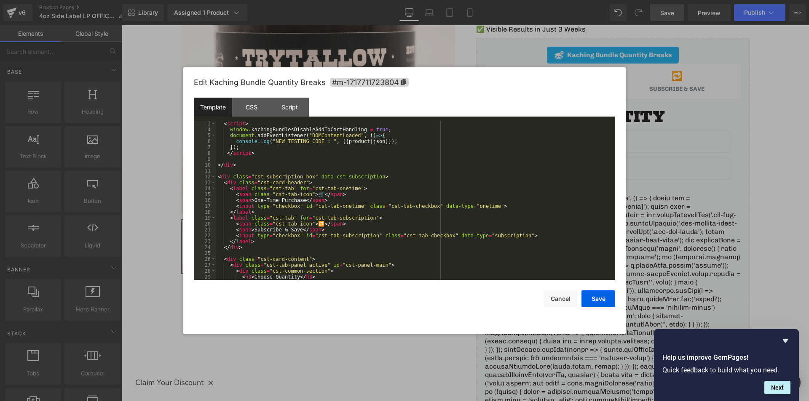
scroll to position [0, 0]
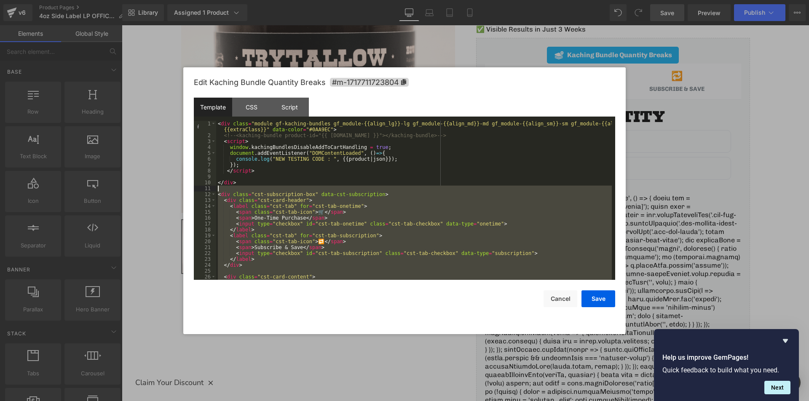
click at [221, 188] on div "< div class = "module gf-kaching-bundles gf_module-{{align_lg}}-lg gf_module-{{…" at bounding box center [414, 209] width 396 height 177
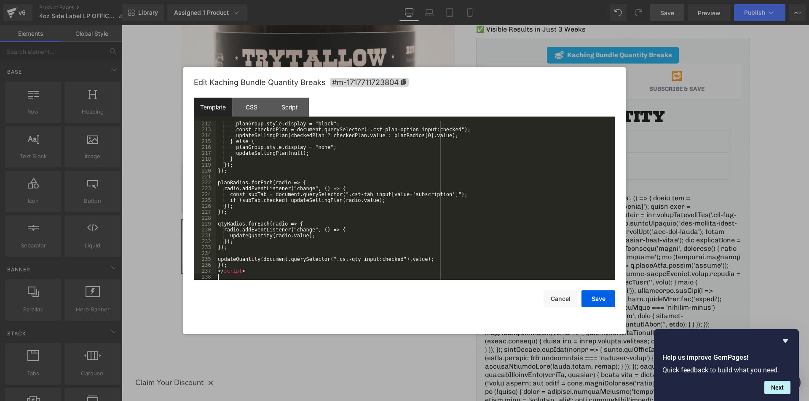
scroll to position [1250, 0]
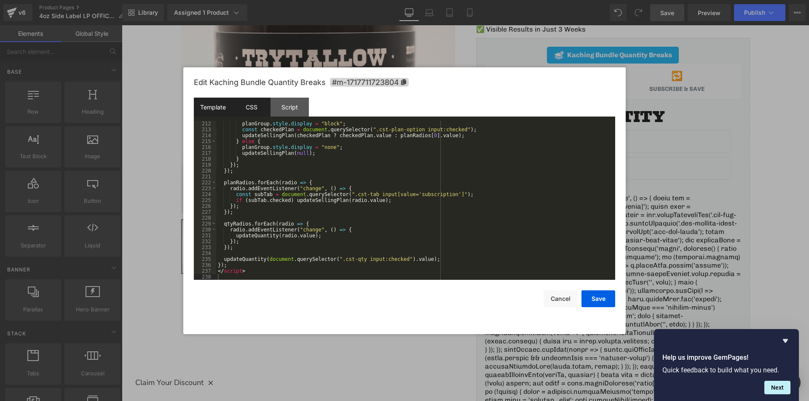
click at [254, 115] on div "CSS" at bounding box center [251, 107] width 38 height 19
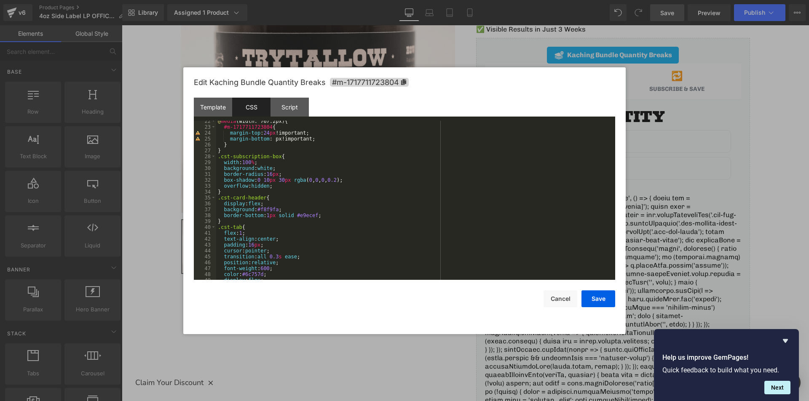
scroll to position [126, 0]
click at [234, 154] on div "@ media (width: 767.2px) { #m-1717711723804 { margin-top : 24 px !important; ma…" at bounding box center [414, 203] width 396 height 171
click at [228, 152] on div "@ media (width: 767.2px) { #m-1717711723804 { margin-top : 24 px !important; ma…" at bounding box center [414, 203] width 396 height 171
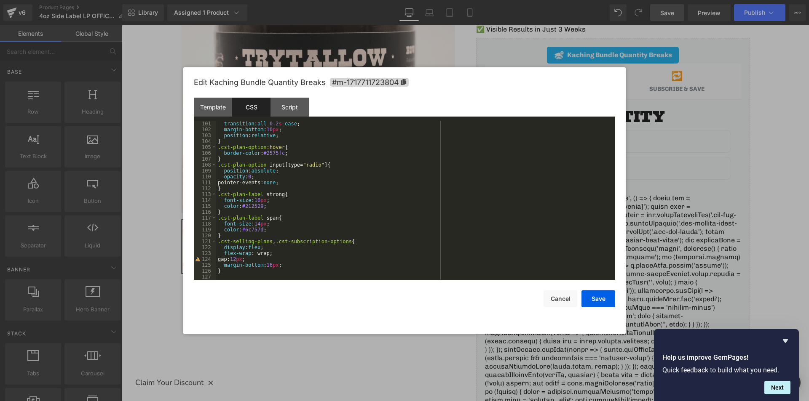
scroll to position [590, 0]
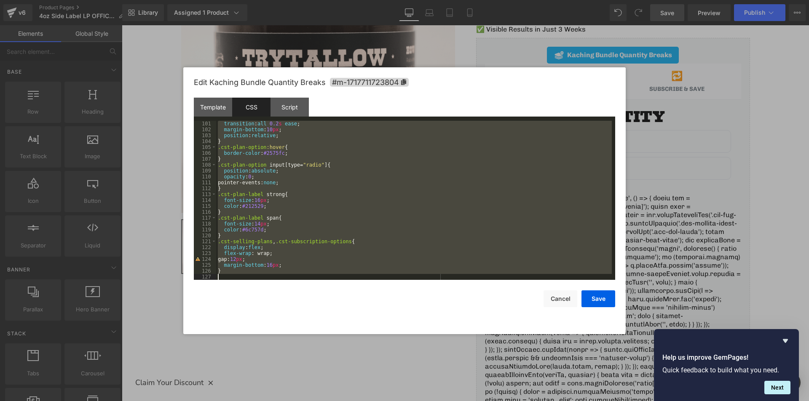
click at [269, 275] on div "transition : all 0.2 s ease ; margin-bottom : 10 px ; position : relative ; } .…" at bounding box center [414, 206] width 396 height 171
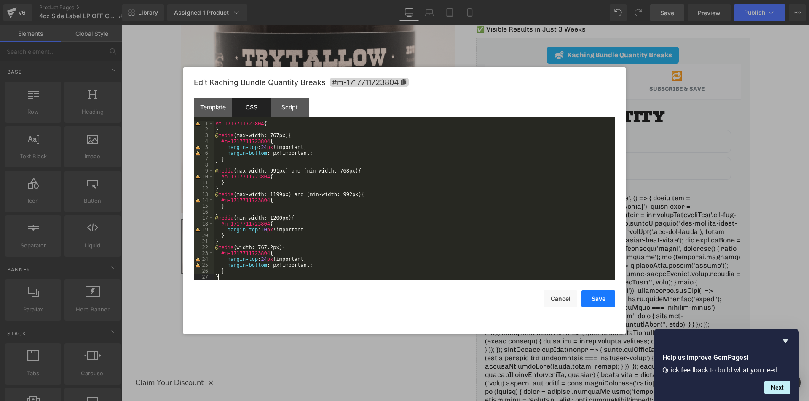
click at [599, 297] on button "Save" at bounding box center [598, 299] width 34 height 17
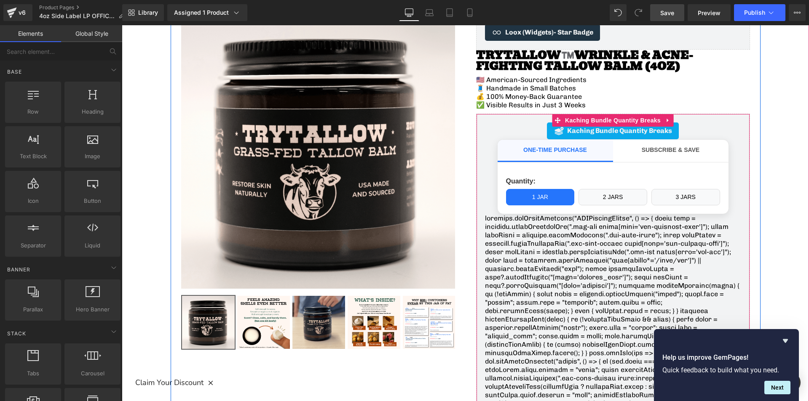
scroll to position [84, 0]
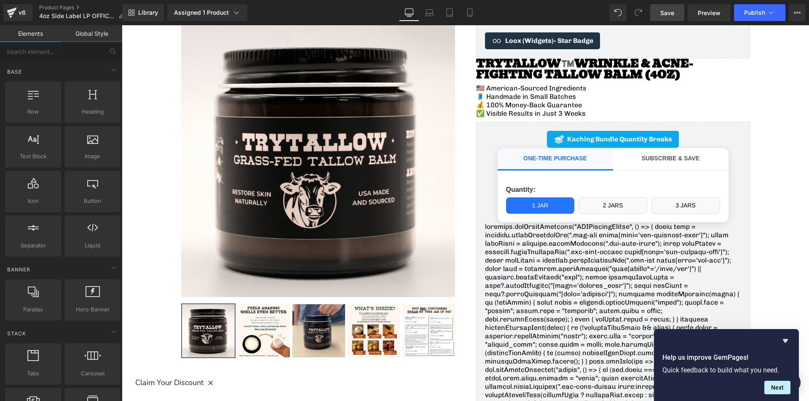
click at [668, 18] on link "Save" at bounding box center [667, 12] width 34 height 17
click at [704, 14] on span "Preview" at bounding box center [709, 12] width 23 height 9
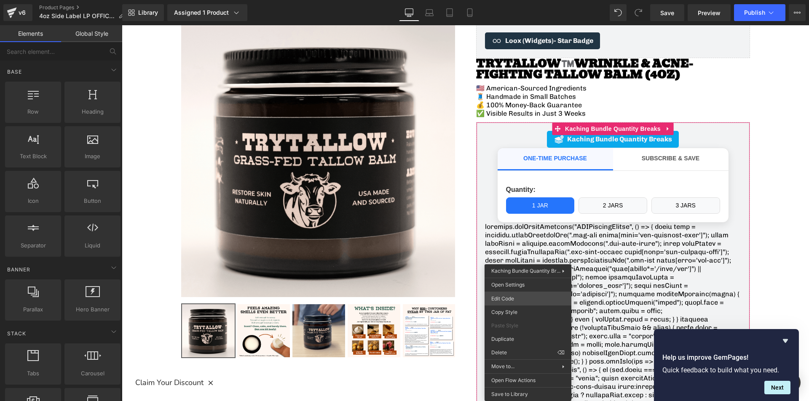
click at [507, 0] on div "You are previewing how the will restyle your page. You can not edit Elements in…" at bounding box center [404, 0] width 809 height 0
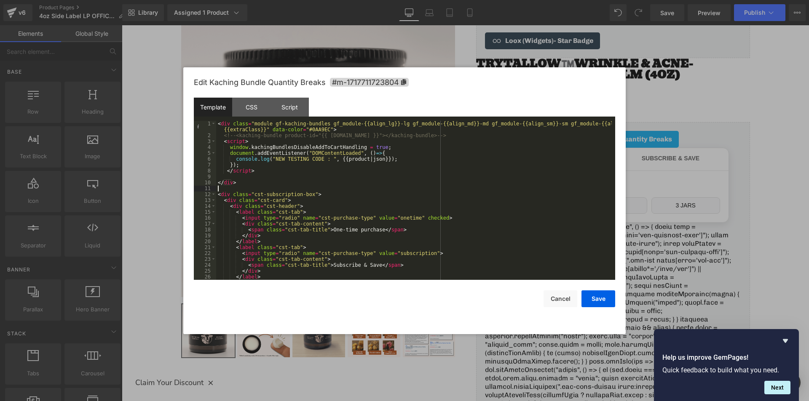
click at [234, 190] on div "< div class = "module gf-kaching-bundles gf_module-{{align_lg}}-lg gf_module-{{…" at bounding box center [414, 209] width 396 height 177
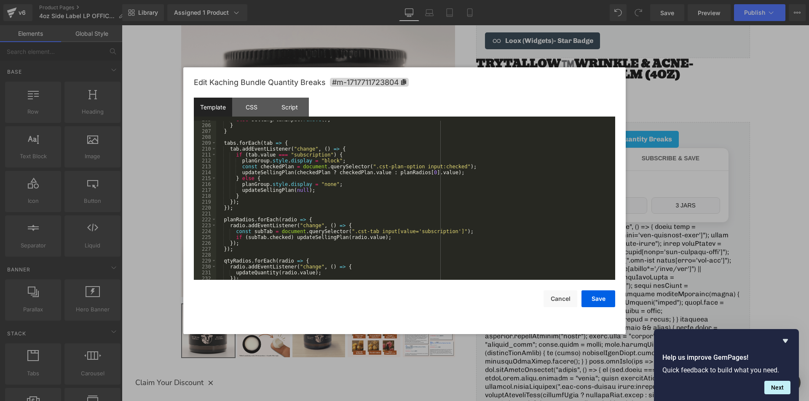
scroll to position [1244, 0]
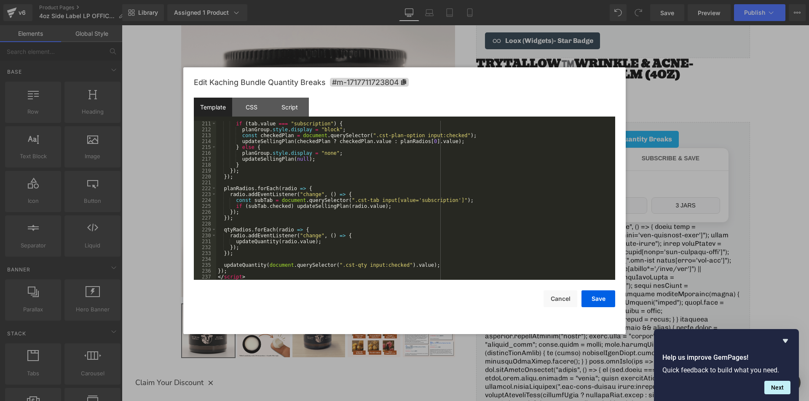
click at [256, 277] on div "if ( tab . value === "subscription" ) { planGroup . style . display = "block" ;…" at bounding box center [414, 206] width 396 height 171
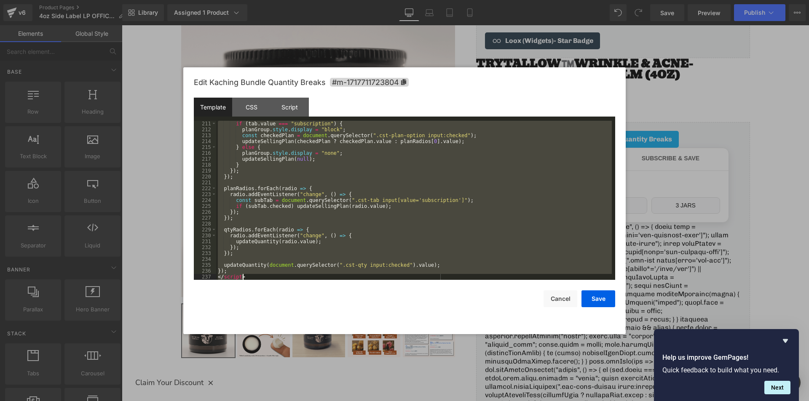
scroll to position [1232, 0]
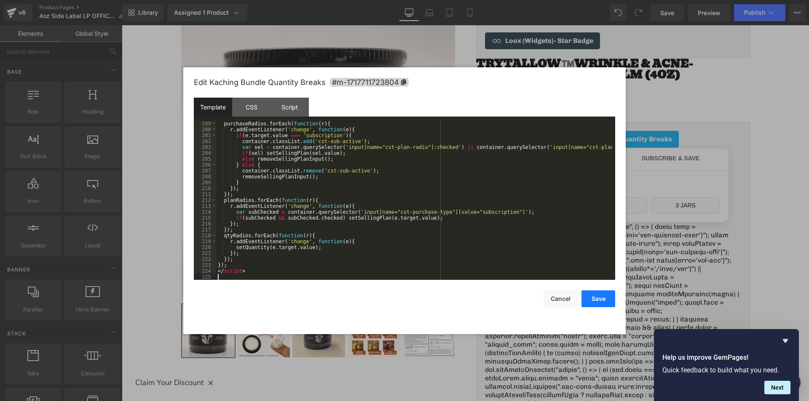
click at [596, 303] on button "Save" at bounding box center [598, 299] width 34 height 17
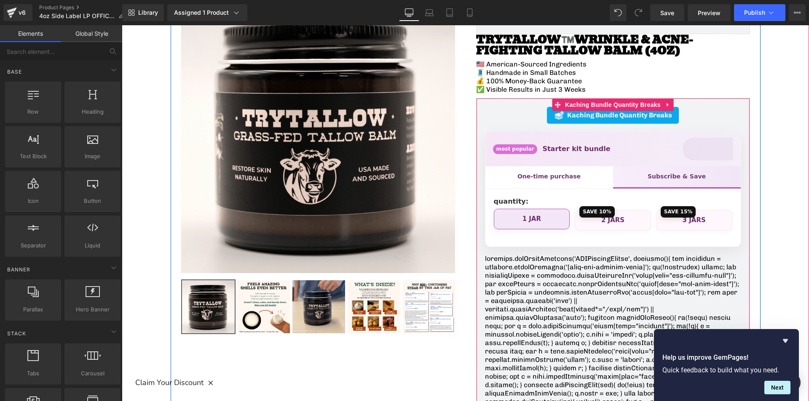
scroll to position [126, 0]
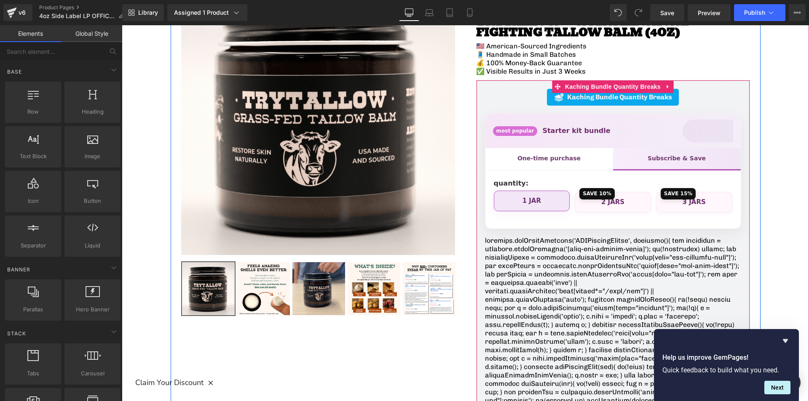
click at [574, 160] on div "One-time purchase" at bounding box center [549, 159] width 112 height 8
click at [122, 25] on input "One-time purchase" at bounding box center [122, 25] width 0 height 0
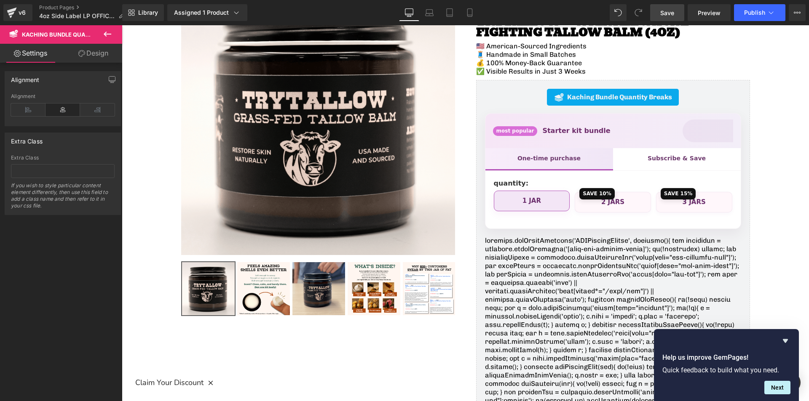
click at [660, 16] on link "Save" at bounding box center [667, 12] width 34 height 17
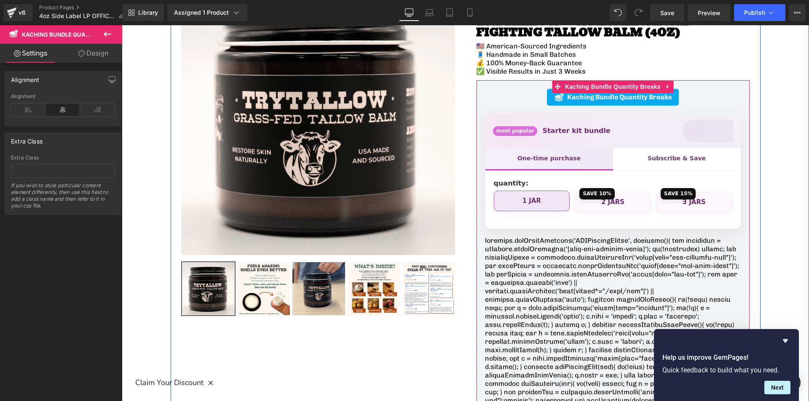
click at [634, 202] on div "2 Jars" at bounding box center [613, 202] width 64 height 8
click at [122, 25] on input "save 10% 2 Jars" at bounding box center [122, 25] width 0 height 0
click at [683, 212] on div "save 15% 3 Jars" at bounding box center [694, 202] width 76 height 21
click at [671, 210] on div "save 15% 3 Jars" at bounding box center [694, 202] width 76 height 21
click at [122, 25] on input "save 15% 3 Jars" at bounding box center [122, 25] width 0 height 0
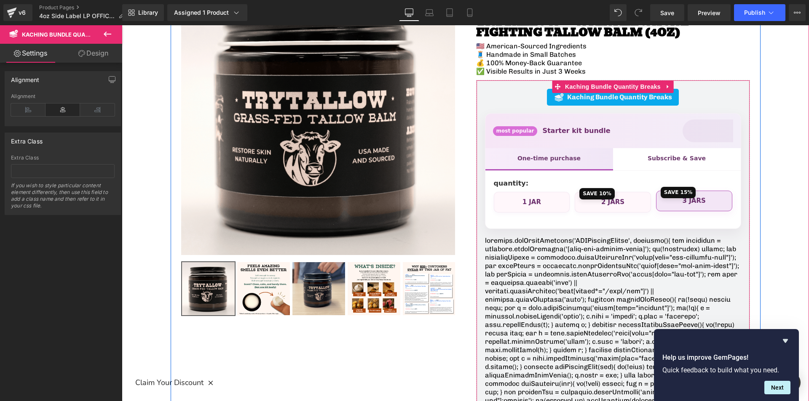
click at [615, 158] on div "Subscribe & Save" at bounding box center [677, 158] width 128 height 21
click at [122, 25] on input "Subscribe & Save" at bounding box center [122, 25] width 0 height 0
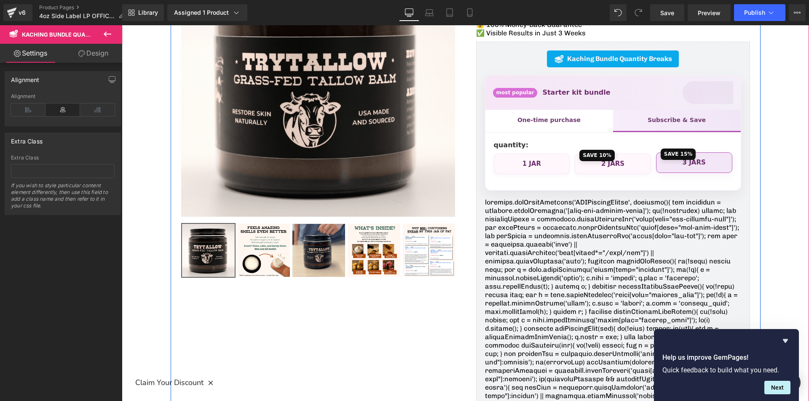
scroll to position [84, 0]
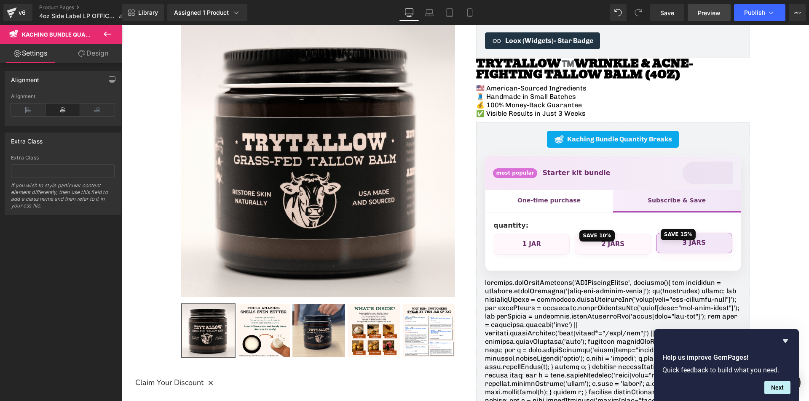
click at [703, 20] on link "Preview" at bounding box center [708, 12] width 43 height 17
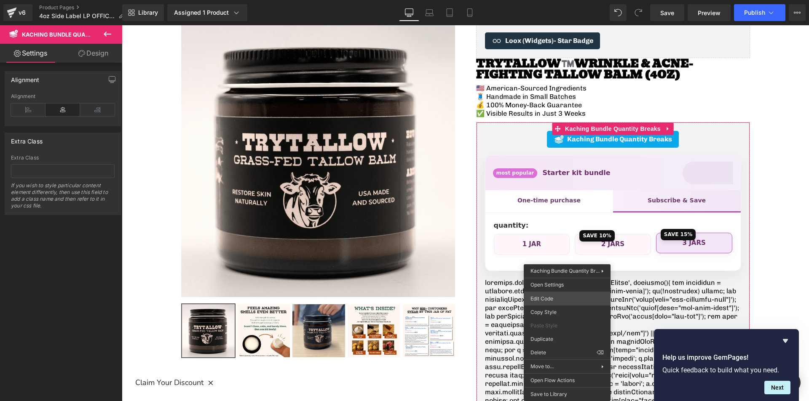
click at [554, 0] on div "You are previewing how the will restyle your page. You can not edit Elements in…" at bounding box center [404, 0] width 809 height 0
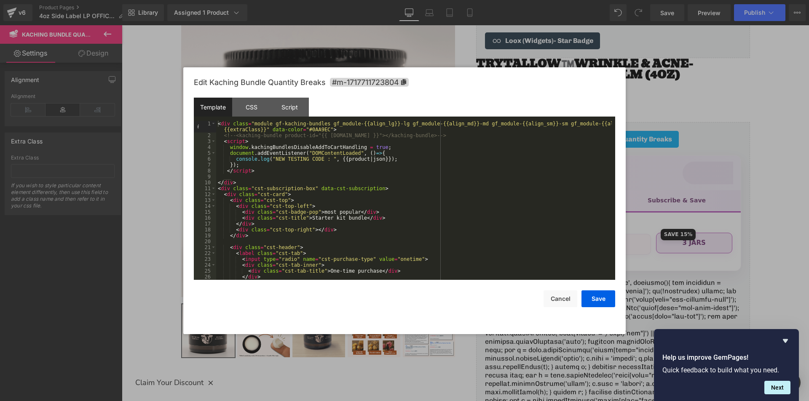
click at [243, 181] on div "< div class = "module gf-kaching-bundles gf_module-{{align_lg}}-lg gf_module-{{…" at bounding box center [414, 209] width 396 height 177
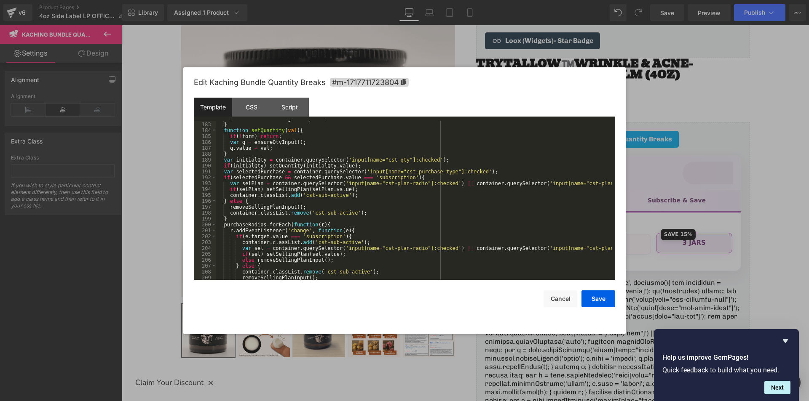
scroll to position [1232, 0]
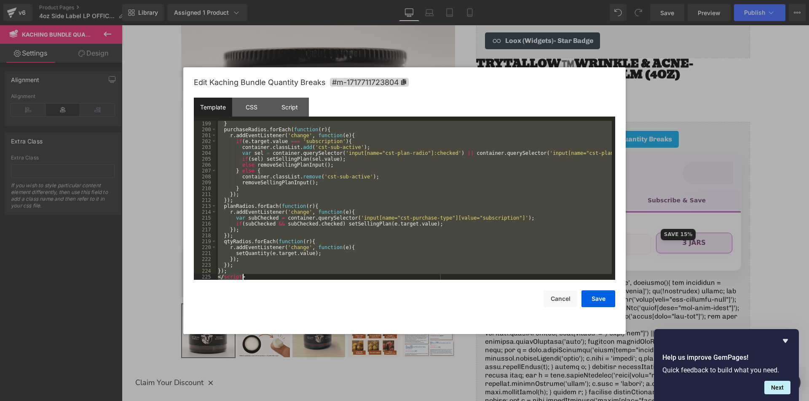
click at [248, 275] on div "} purchaseRadios . forEach ( function ( r ) { r . addEventListener ( 'change' ,…" at bounding box center [414, 206] width 396 height 171
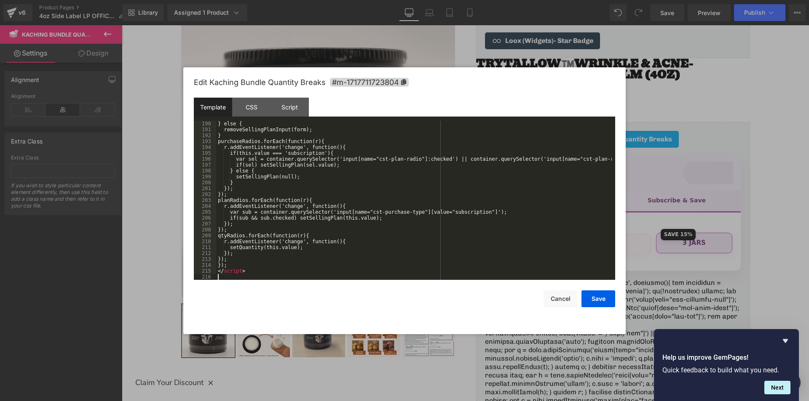
scroll to position [1185, 0]
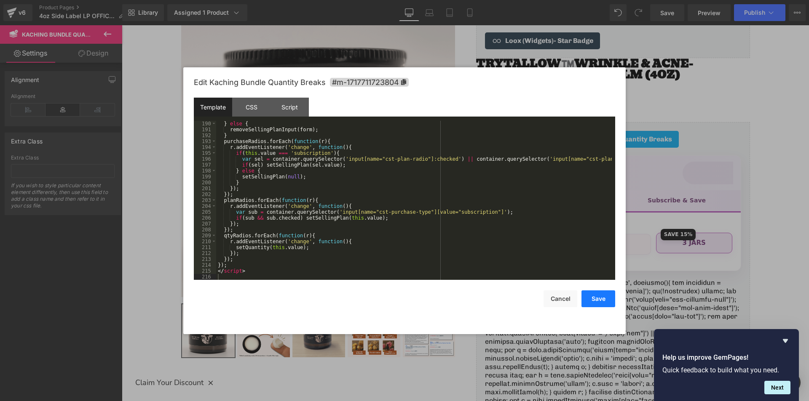
click at [593, 301] on button "Save" at bounding box center [598, 299] width 34 height 17
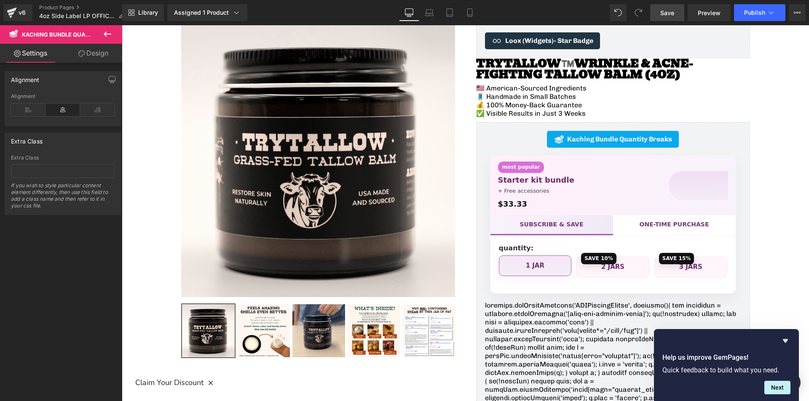
click at [671, 13] on span "Save" at bounding box center [667, 12] width 14 height 9
click at [710, 11] on span "Preview" at bounding box center [709, 12] width 23 height 9
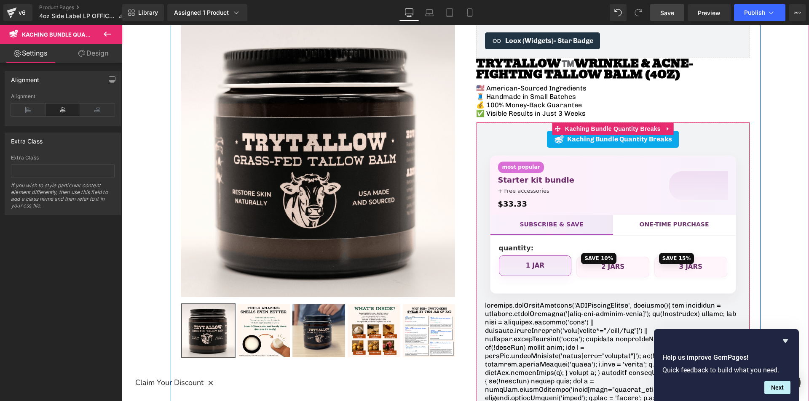
click at [588, 228] on div "Subscribe & Save" at bounding box center [551, 225] width 123 height 21
click at [122, 25] on input "Subscribe & Save" at bounding box center [122, 25] width 0 height 0
click at [624, 233] on div "One-time purchase" at bounding box center [674, 224] width 123 height 19
click at [122, 25] on input "One-time purchase" at bounding box center [122, 25] width 0 height 0
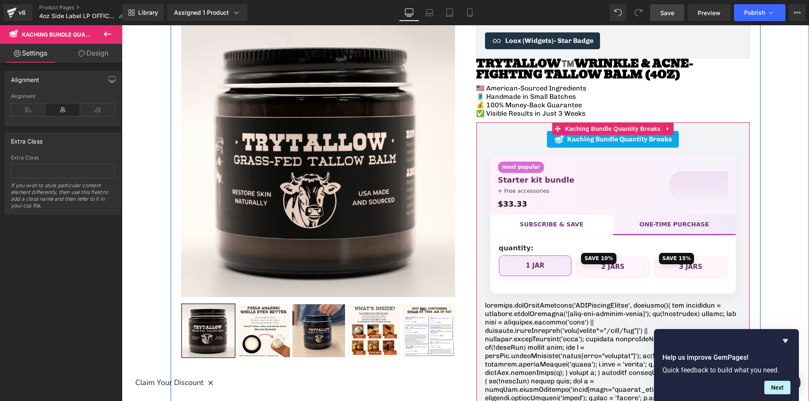
click at [584, 230] on div "Subscribe & Save" at bounding box center [551, 224] width 123 height 19
click at [122, 25] on input "Subscribe & Save" at bounding box center [122, 25] width 0 height 0
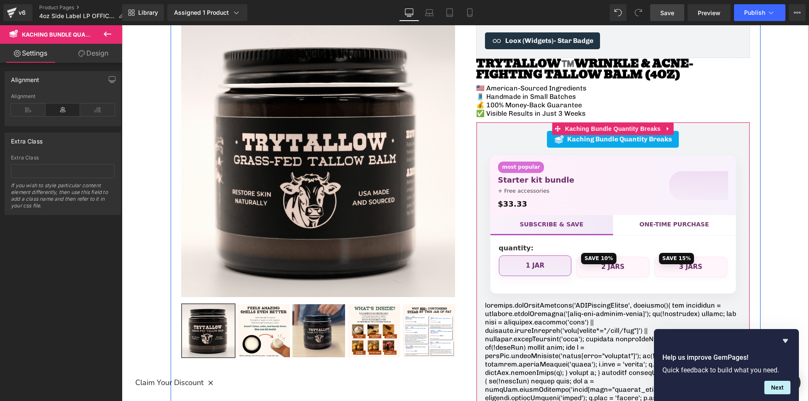
click at [628, 221] on div "One-time purchase" at bounding box center [674, 224] width 123 height 19
click at [122, 25] on input "One-time purchase" at bounding box center [122, 25] width 0 height 0
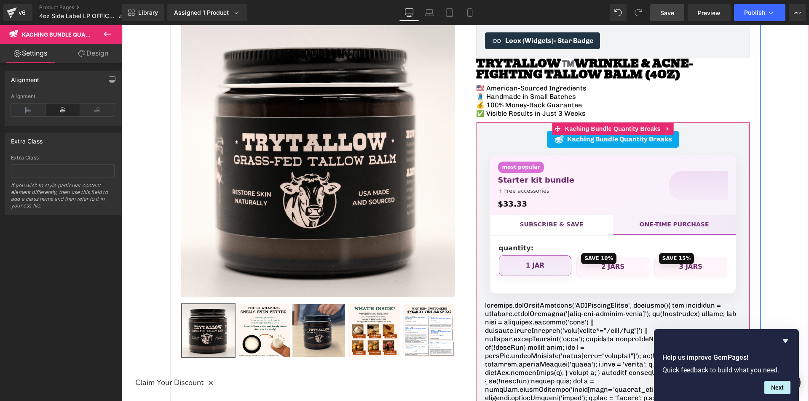
click at [596, 231] on div "Subscribe & Save" at bounding box center [551, 224] width 123 height 19
click at [122, 25] on input "Subscribe & Save" at bounding box center [122, 25] width 0 height 0
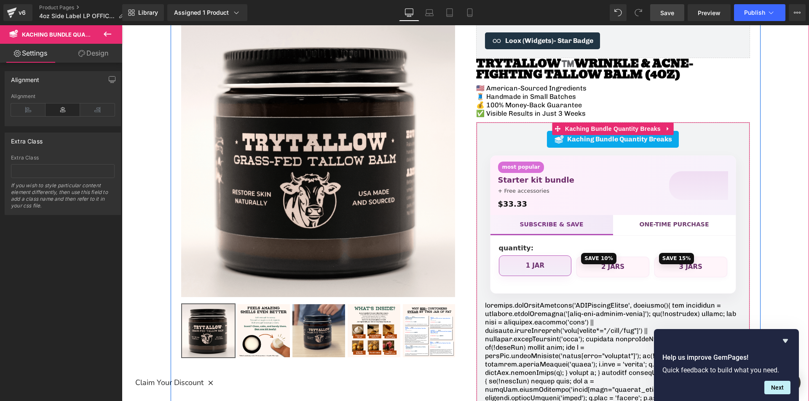
click at [643, 224] on div "One-time purchase" at bounding box center [674, 224] width 123 height 19
click at [122, 25] on input "One-time purchase" at bounding box center [122, 25] width 0 height 0
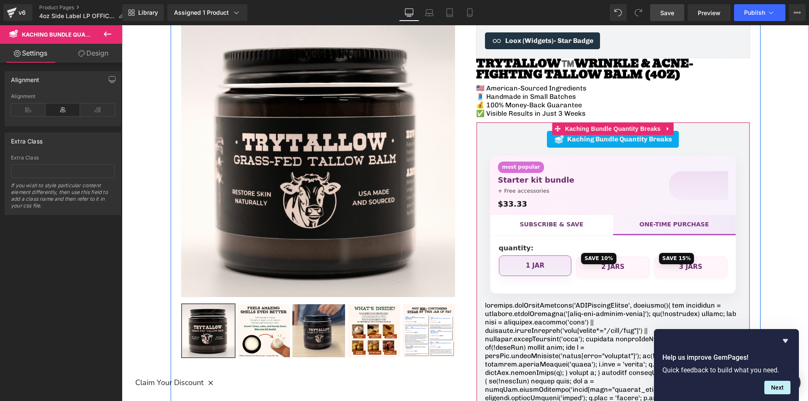
click at [577, 230] on div "Subscribe & Save" at bounding box center [551, 224] width 123 height 19
click at [122, 25] on input "Subscribe & Save" at bounding box center [122, 25] width 0 height 0
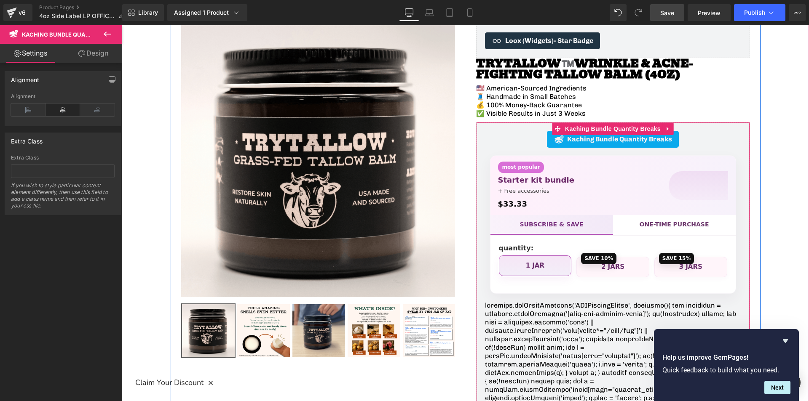
click at [631, 225] on div "One-time purchase" at bounding box center [674, 224] width 123 height 19
click at [122, 25] on input "One-time purchase" at bounding box center [122, 25] width 0 height 0
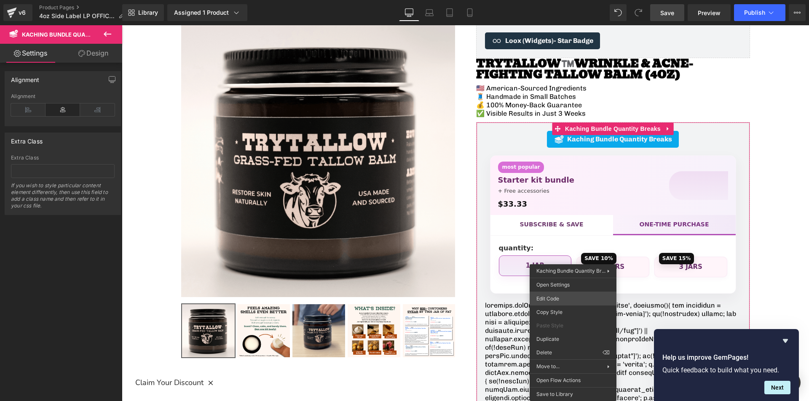
click at [558, 0] on div "You are previewing how the will restyle your page. You can not edit Elements in…" at bounding box center [404, 0] width 809 height 0
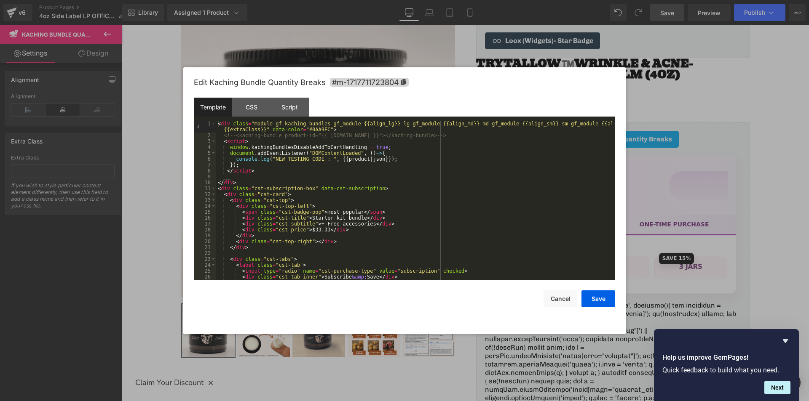
click at [256, 179] on div "< div class = "module gf-kaching-bundles gf_module-{{align_lg}}-lg gf_module-{{…" at bounding box center [414, 209] width 396 height 177
click at [260, 183] on div "< div class = "module gf-kaching-bundles gf_module-{{align_lg}}-lg gf_module-{{…" at bounding box center [414, 209] width 396 height 177
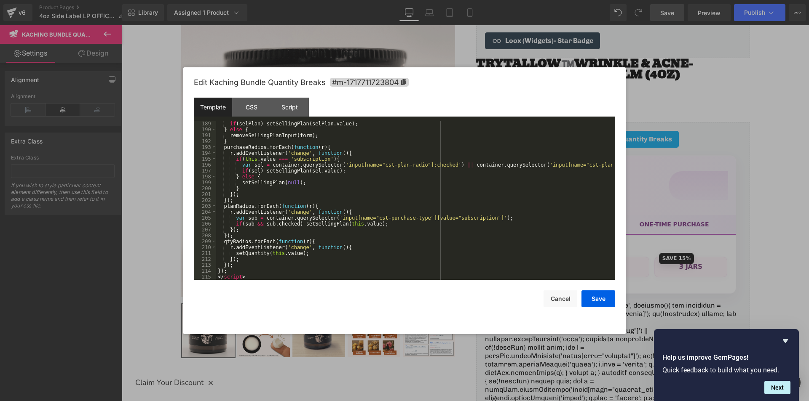
scroll to position [1179, 0]
click at [294, 276] on div "if ( selPlan ) setSellingPlan ( selPlan . value ) ; } else { removeSellingPlanI…" at bounding box center [414, 206] width 396 height 171
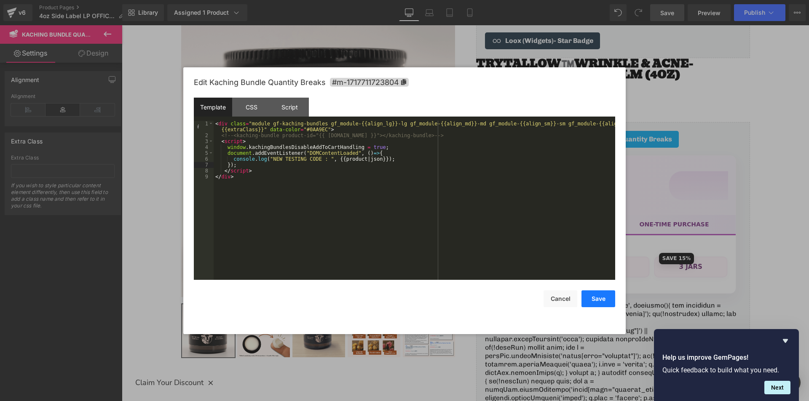
click at [597, 300] on button "Save" at bounding box center [598, 299] width 34 height 17
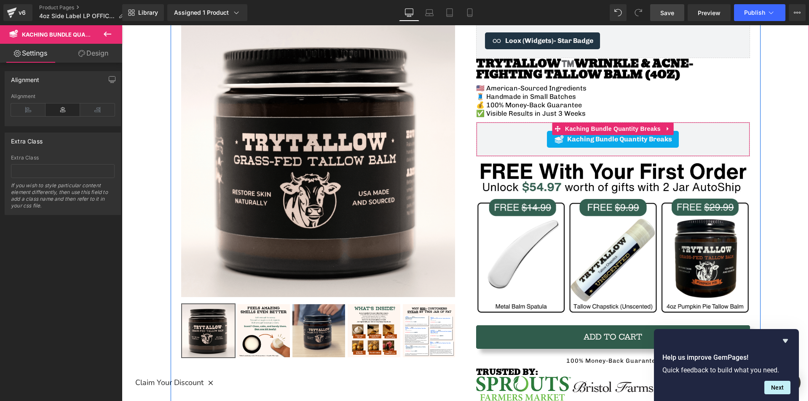
click at [530, 137] on div "Kaching Bundle Quantity Breaks" at bounding box center [613, 139] width 256 height 17
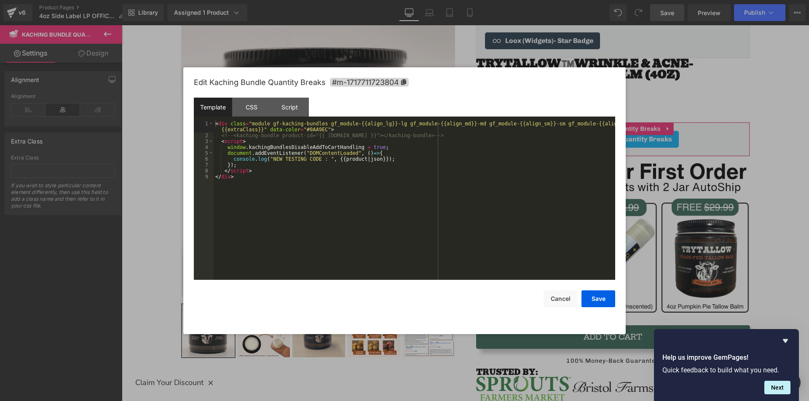
click at [527, 0] on div "You are previewing how the will restyle your page. You can not edit Elements in…" at bounding box center [404, 0] width 809 height 0
click at [409, 134] on div "< div class = "module gf-kaching-bundles gf_module-{{align_lg}}-lg gf_module-{{…" at bounding box center [414, 209] width 401 height 177
click at [472, 160] on div "< div class = "module gf-kaching-bundles gf_module-{{align_lg}}-lg gf_module-{{…" at bounding box center [414, 209] width 401 height 177
click at [592, 297] on button "Save" at bounding box center [598, 299] width 34 height 17
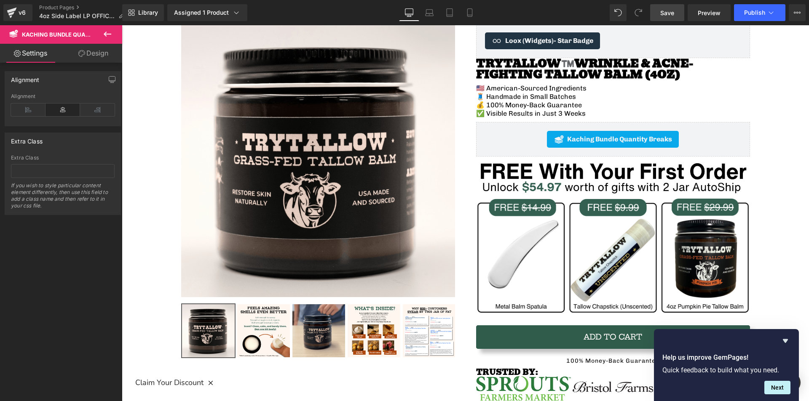
click at [673, 16] on span "Save" at bounding box center [667, 12] width 14 height 9
click at [708, 20] on link "Preview" at bounding box center [708, 12] width 43 height 17
click at [764, 12] on span "Publish" at bounding box center [754, 12] width 21 height 7
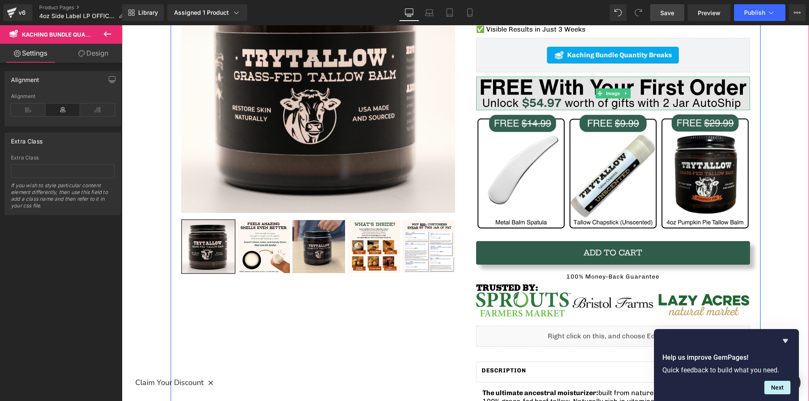
scroll to position [42, 0]
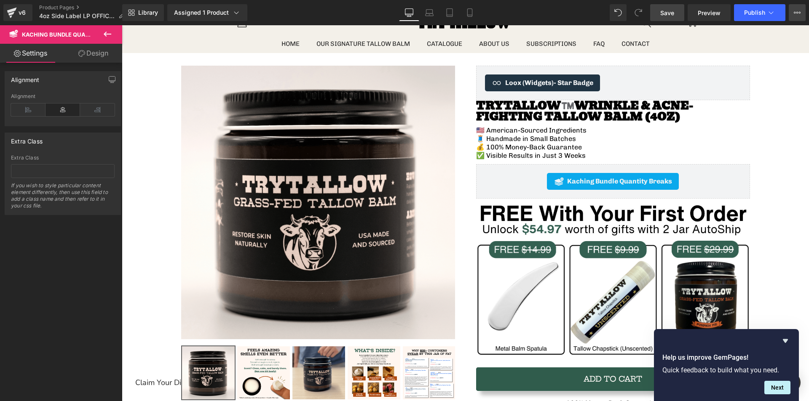
click at [799, 14] on icon at bounding box center [797, 12] width 7 height 7
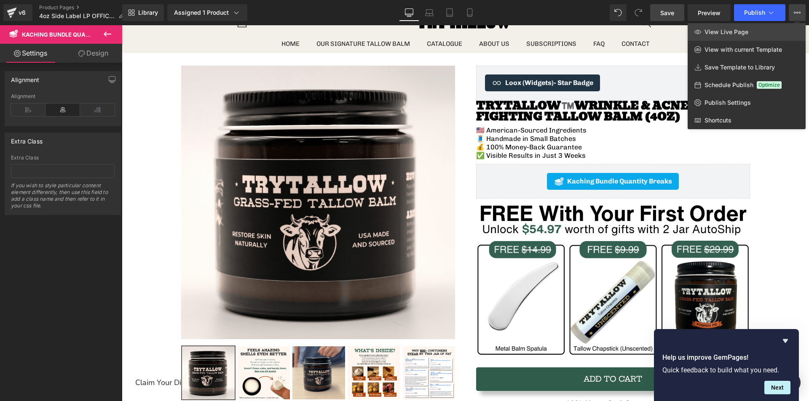
click at [722, 30] on span "View Live Page" at bounding box center [726, 32] width 44 height 8
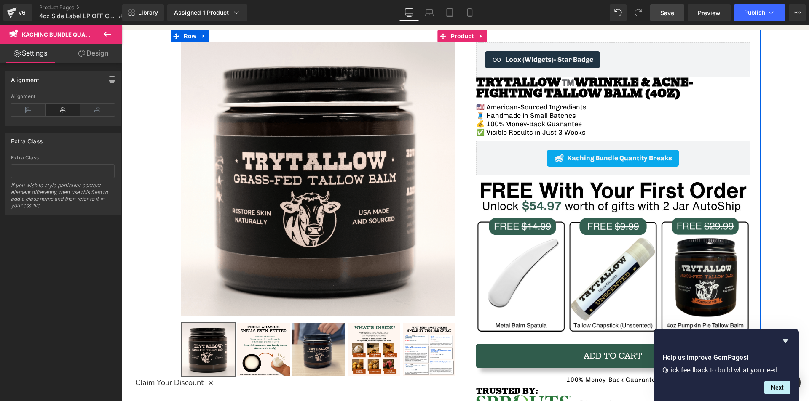
scroll to position [0, 0]
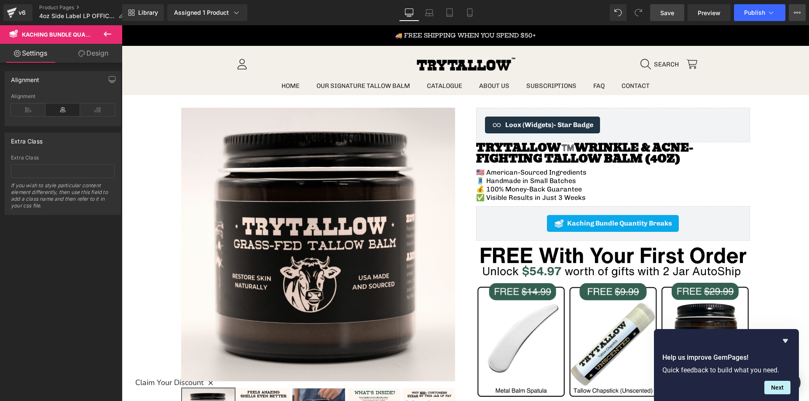
click at [796, 15] on icon at bounding box center [797, 12] width 7 height 7
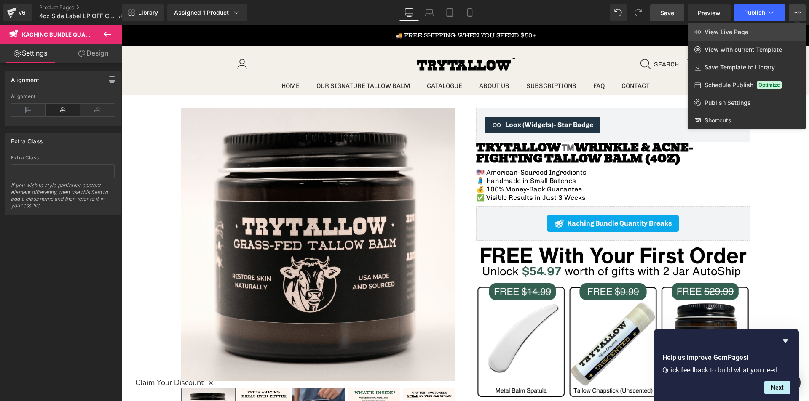
click at [732, 29] on span "View Live Page" at bounding box center [726, 32] width 44 height 8
